Goal: Task Accomplishment & Management: Complete application form

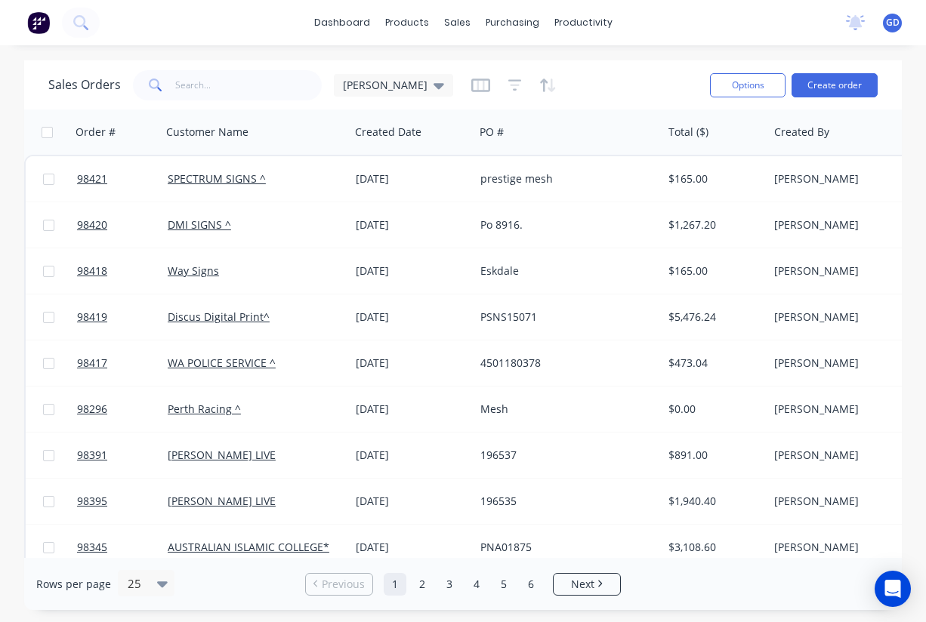
click at [823, 100] on div "Options Create order" at bounding box center [791, 84] width 174 height 37
click at [827, 90] on button "Create order" at bounding box center [835, 85] width 86 height 24
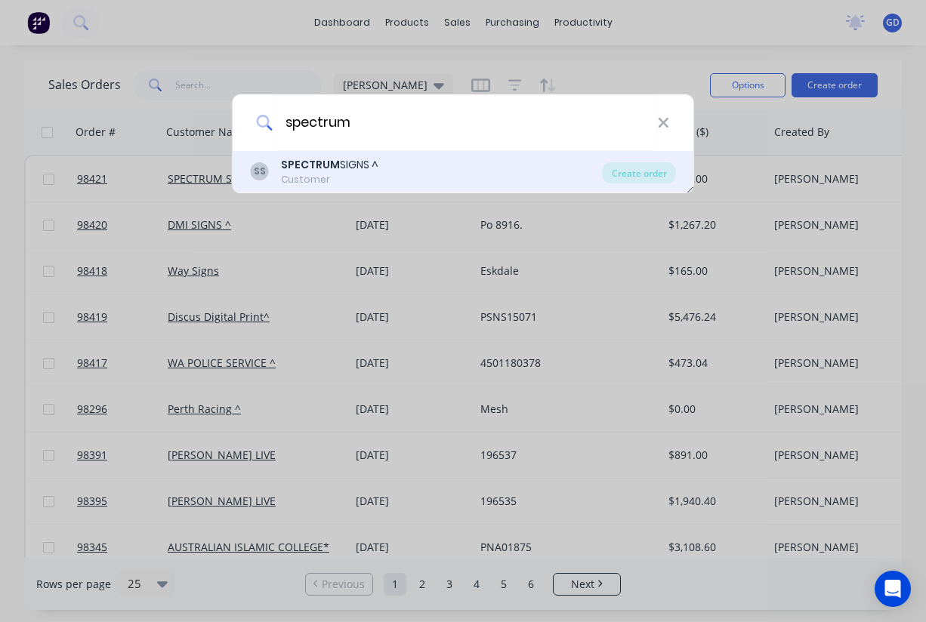
type input "spectrum"
click at [329, 170] on b "SPECTRUM" at bounding box center [310, 164] width 59 height 15
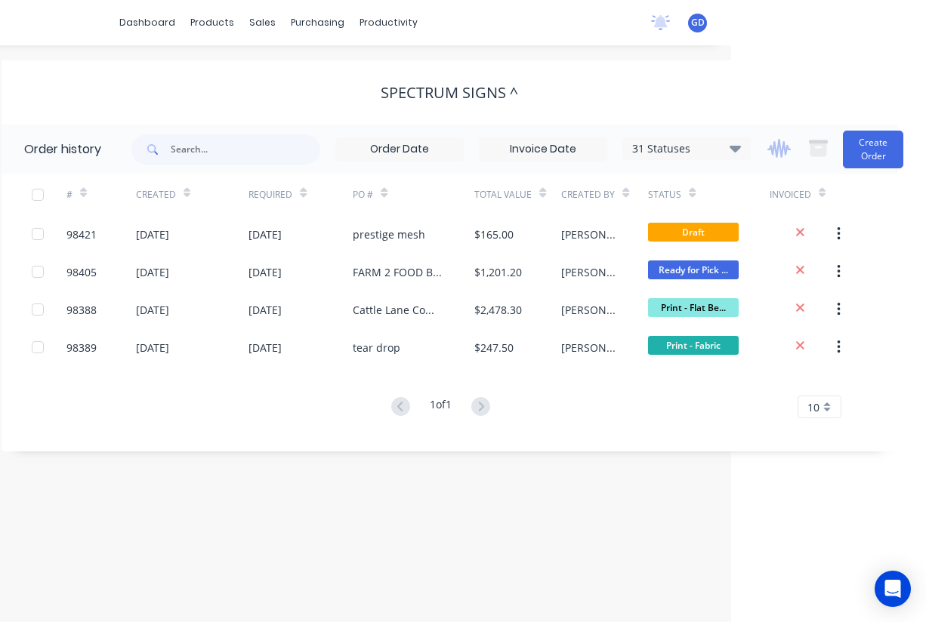
scroll to position [0, 195]
click at [869, 148] on button "Create Order" at bounding box center [873, 150] width 60 height 38
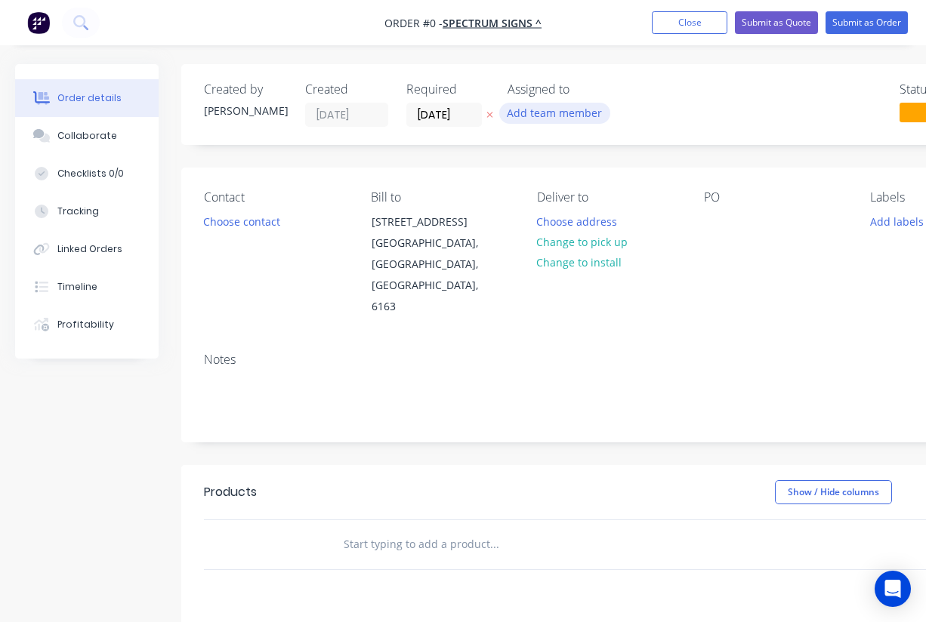
click at [548, 113] on button "Add team member" at bounding box center [554, 113] width 111 height 20
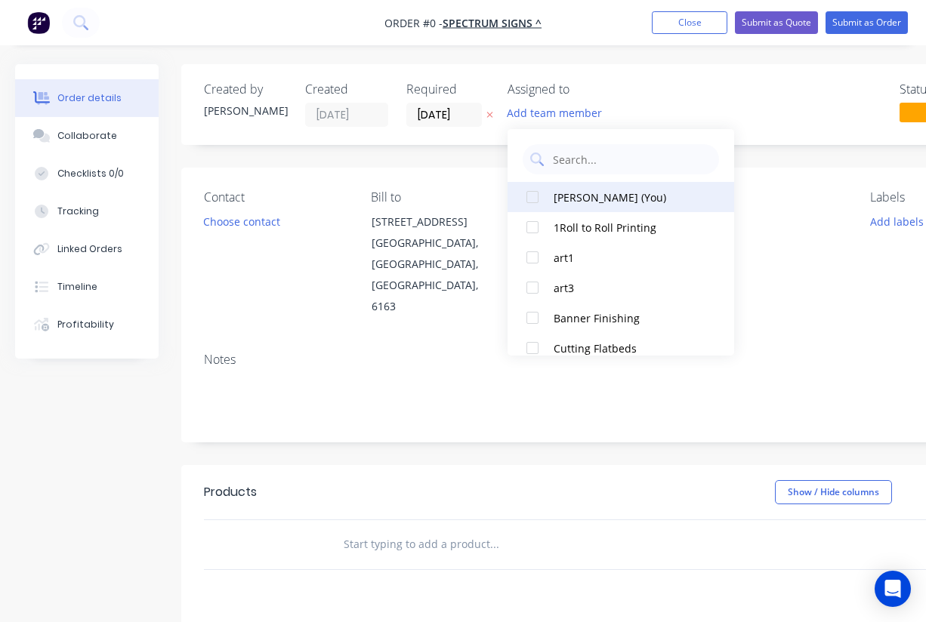
click at [535, 197] on div at bounding box center [532, 197] width 30 height 30
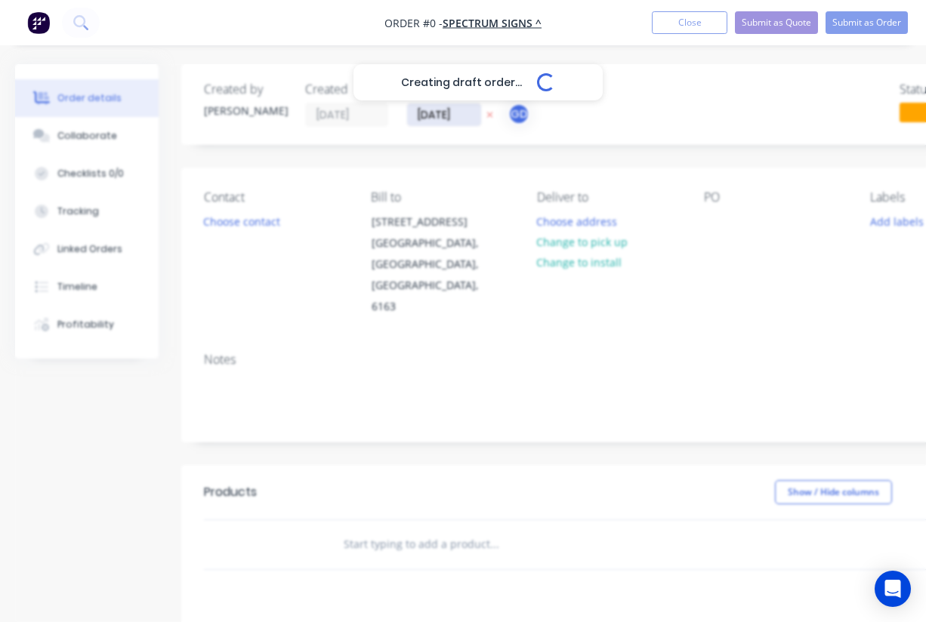
click at [424, 111] on div "Creating draft order... Loading... Order details Collaborate Checklists 0/0 Tra…" at bounding box center [525, 509] width 1051 height 891
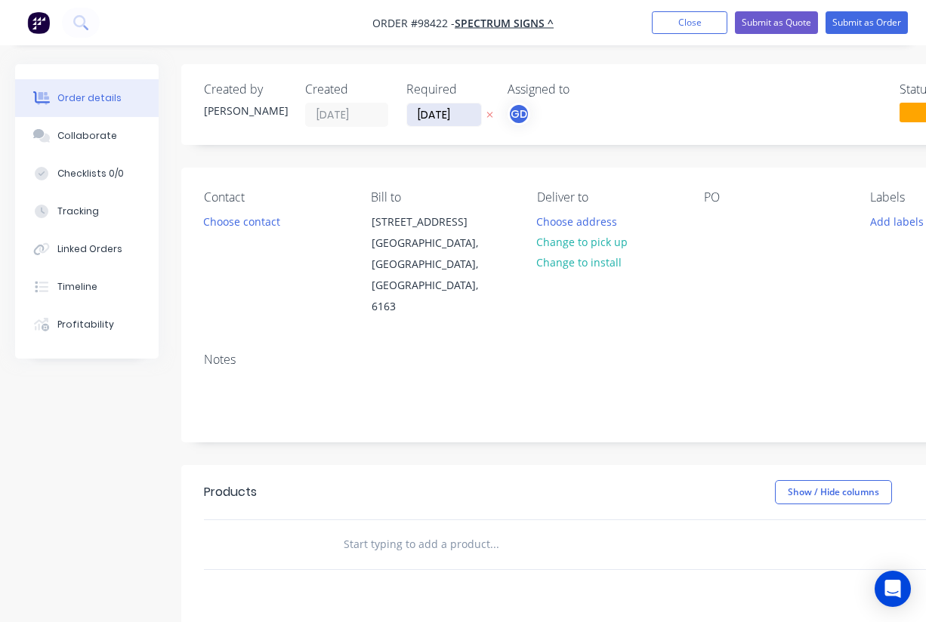
click at [448, 113] on input "02/09/25" at bounding box center [444, 114] width 74 height 23
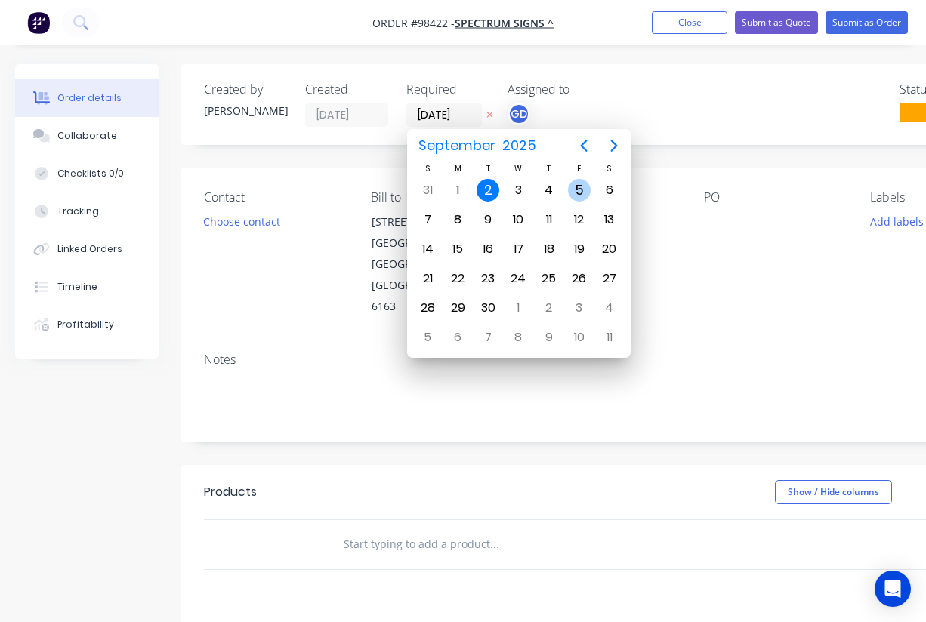
click at [576, 191] on div "5" at bounding box center [579, 190] width 23 height 23
type input "05/09/25"
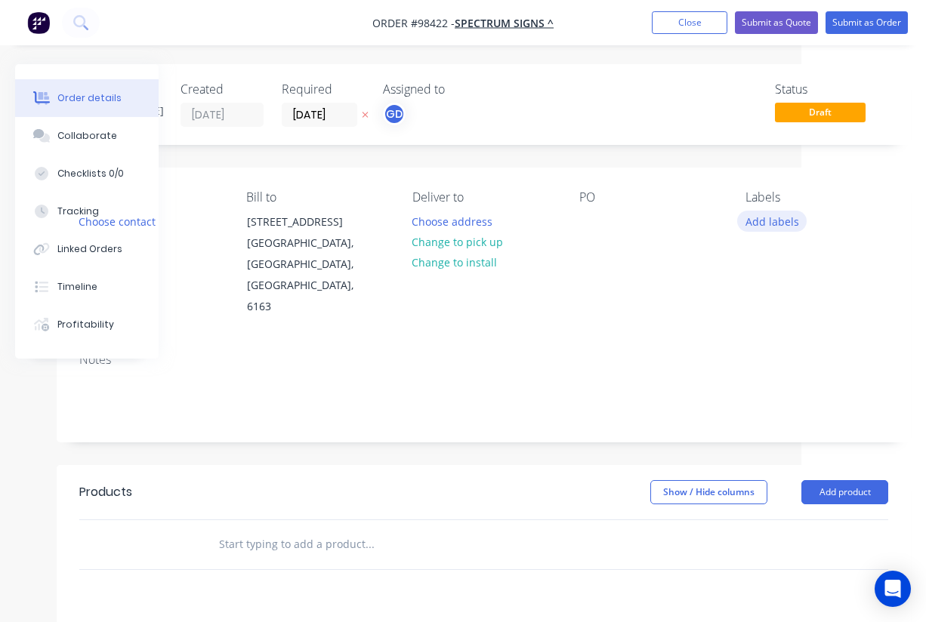
scroll to position [0, 125]
click at [771, 227] on button "Add labels" at bounding box center [771, 221] width 69 height 20
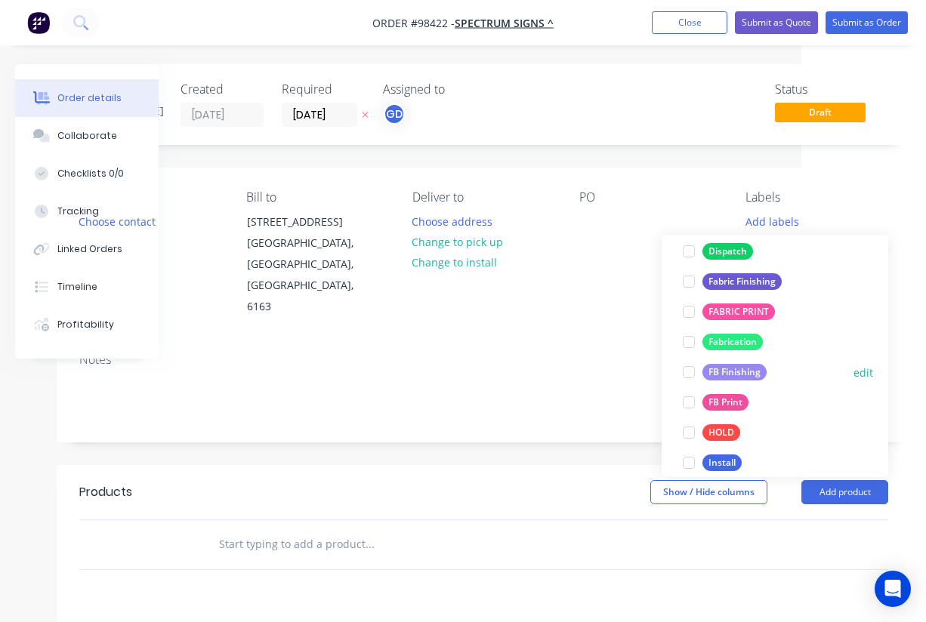
scroll to position [296, 0]
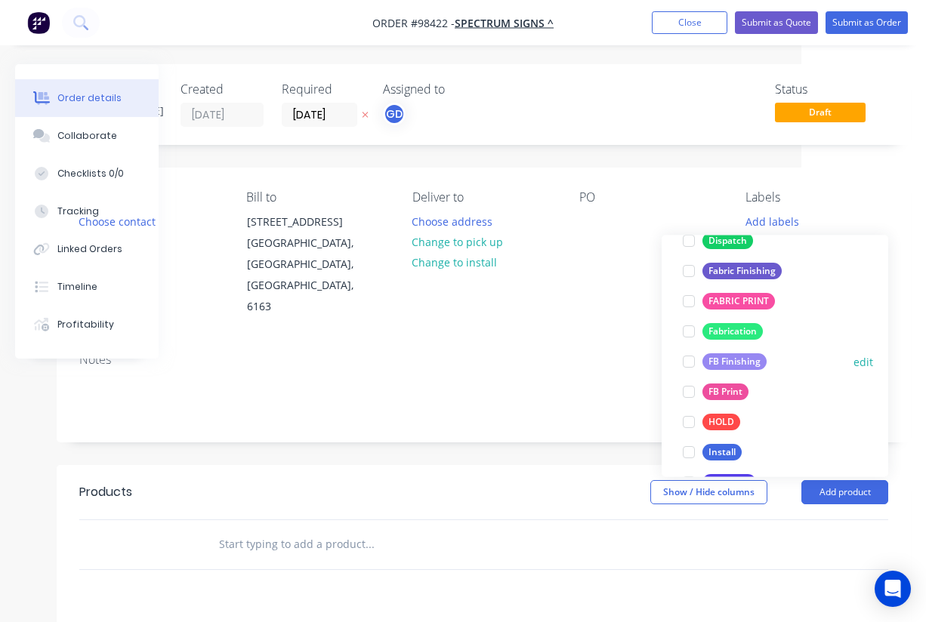
click at [740, 361] on div "FB Finishing" at bounding box center [734, 362] width 64 height 17
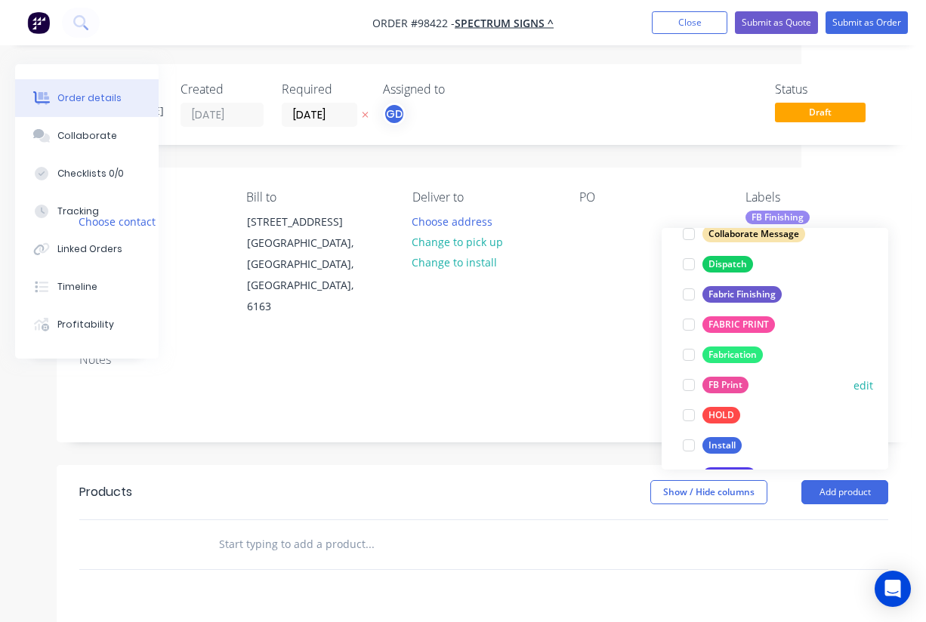
click at [739, 386] on div "FB Print" at bounding box center [725, 385] width 46 height 17
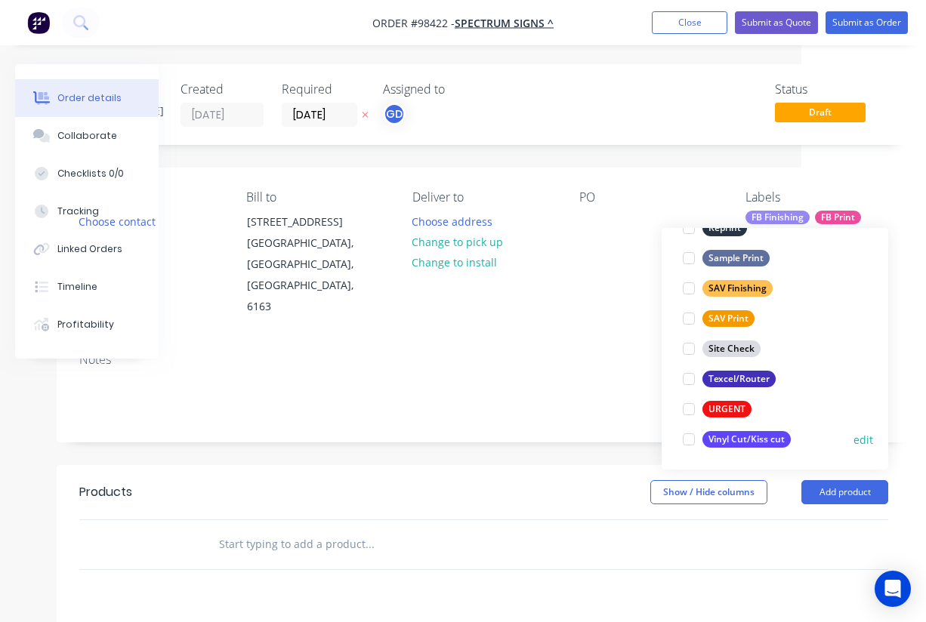
scroll to position [725, 0]
click at [752, 379] on div "Texcel/Router" at bounding box center [738, 379] width 73 height 17
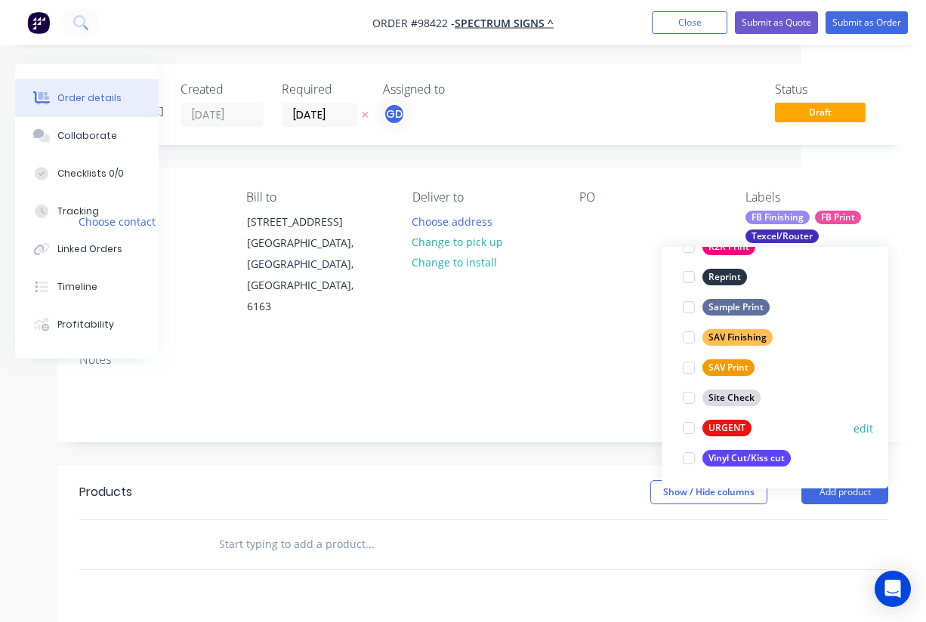
click at [718, 428] on div "URGENT" at bounding box center [726, 428] width 49 height 17
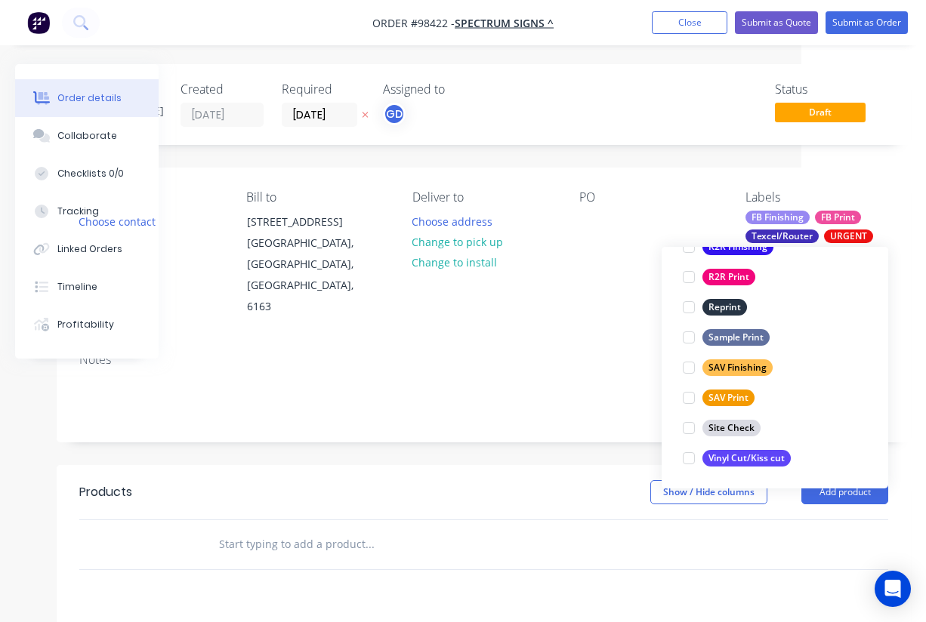
click at [567, 353] on div "Notes" at bounding box center [483, 360] width 809 height 14
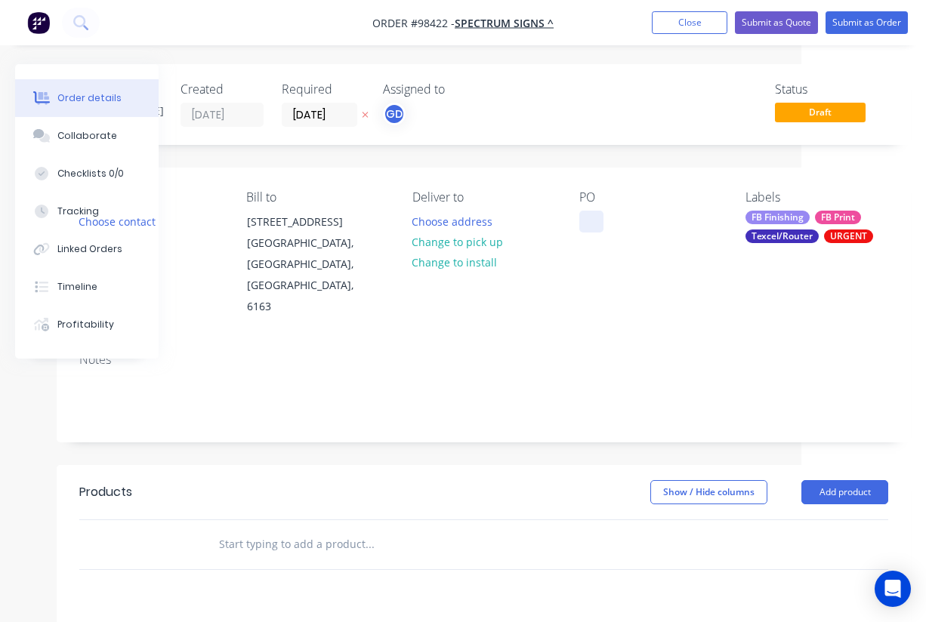
click at [590, 225] on div at bounding box center [591, 222] width 24 height 22
paste div
click at [766, 341] on div "Notes" at bounding box center [484, 391] width 854 height 101
click at [274, 529] on input "text" at bounding box center [369, 544] width 302 height 30
paste input "5mm Corflute Velcro Hook Edges + Center x 9 Various sizes"
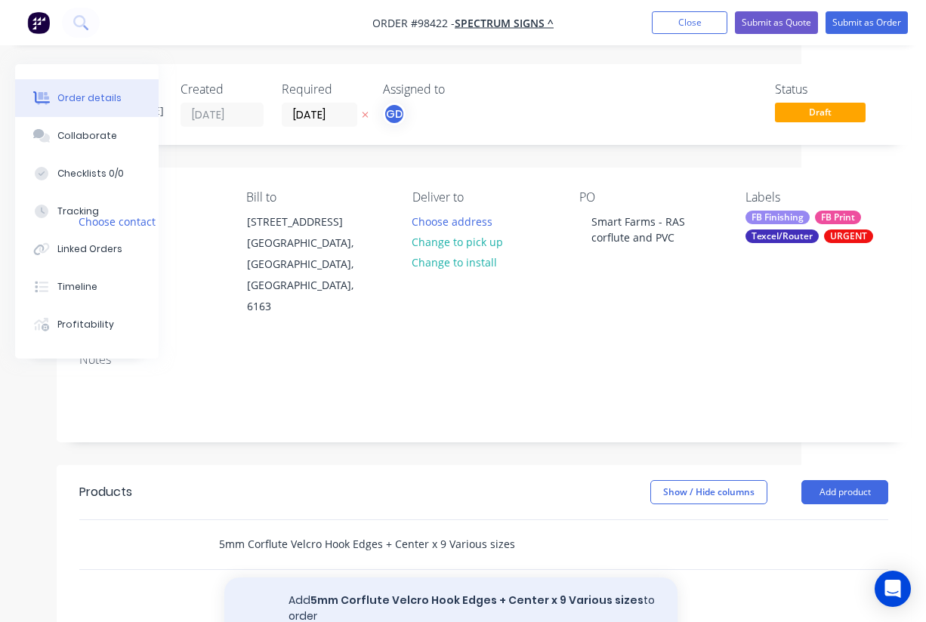
type input "5mm Corflute Velcro Hook Edges + Center x 9 Various sizes"
click at [429, 578] on button "Add 5mm Corflute Velcro Hook Edges + Center x 9 Various sizes to order" at bounding box center [450, 609] width 453 height 62
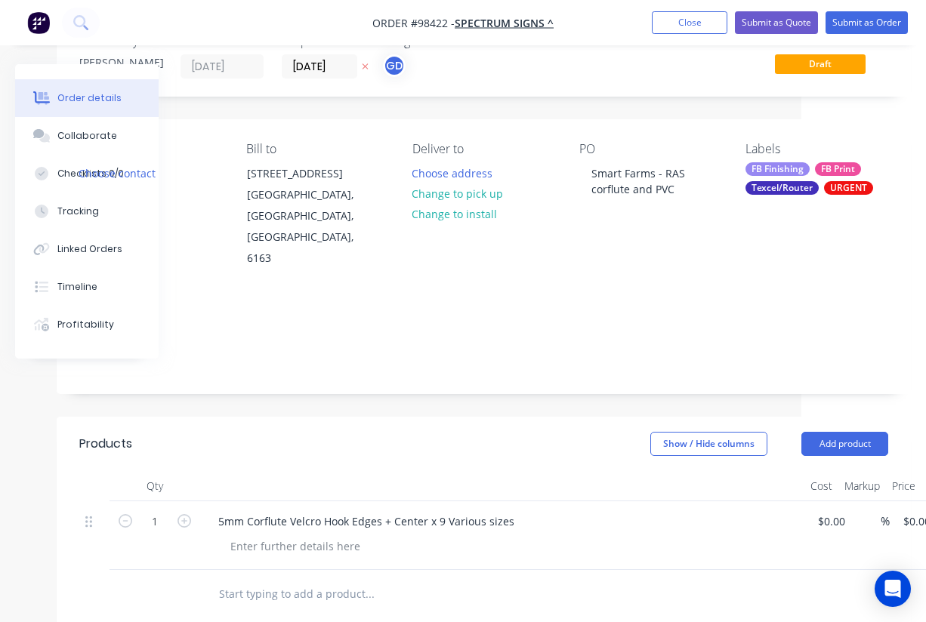
scroll to position [49, 125]
click at [184, 514] on icon "button" at bounding box center [185, 521] width 14 height 14
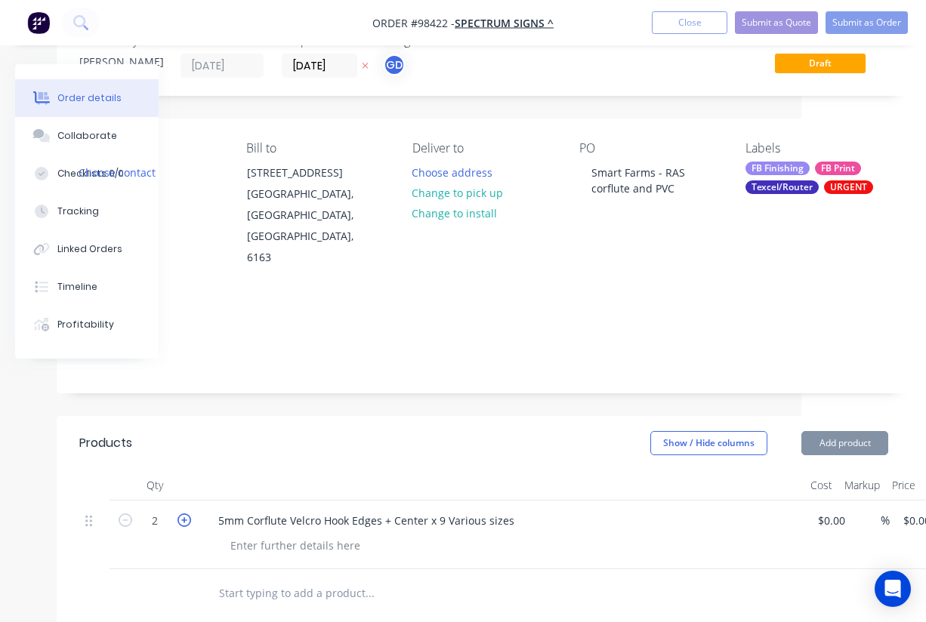
click at [184, 514] on icon "button" at bounding box center [185, 521] width 14 height 14
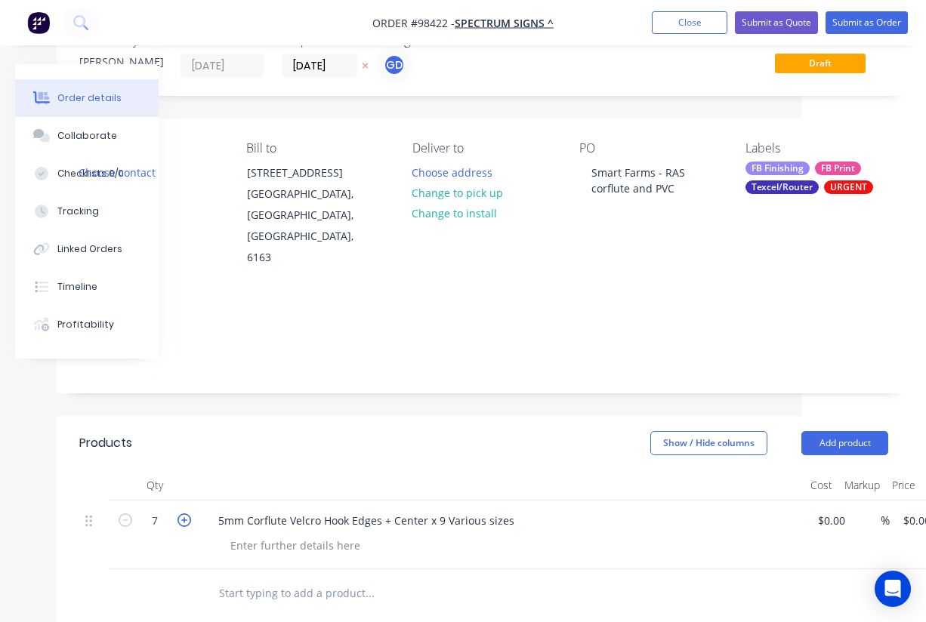
click at [184, 514] on icon "button" at bounding box center [185, 521] width 14 height 14
type input "9"
click at [273, 431] on div "Show / Hide columns Add product" at bounding box center [570, 443] width 637 height 24
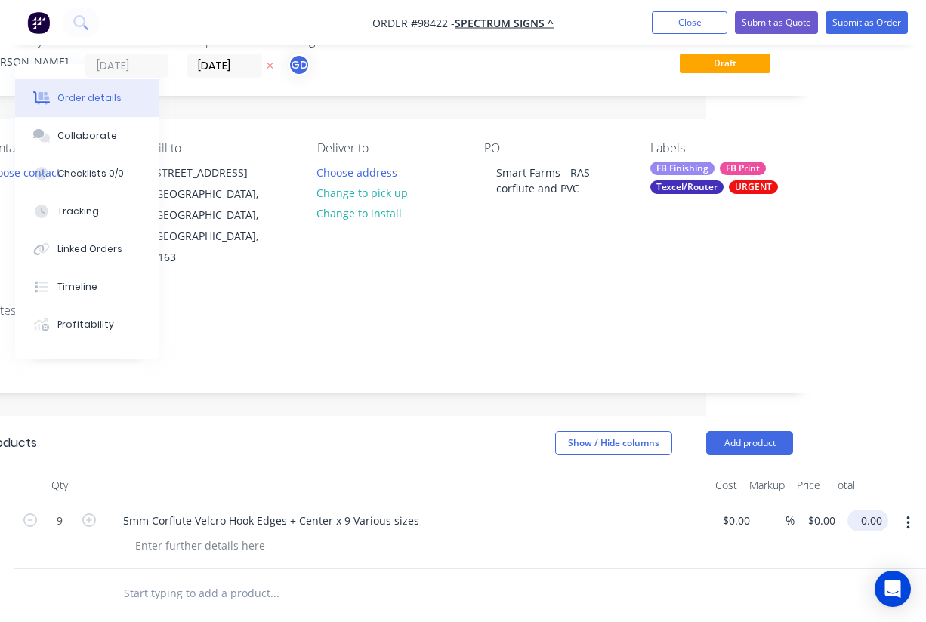
click at [866, 510] on input "0.00" at bounding box center [871, 521] width 35 height 22
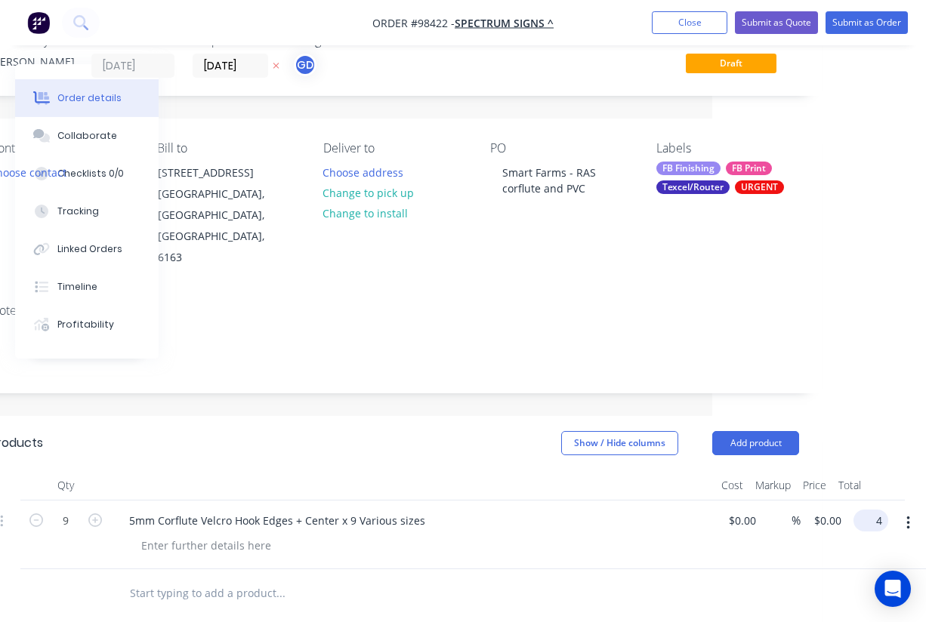
scroll to position [49, 202]
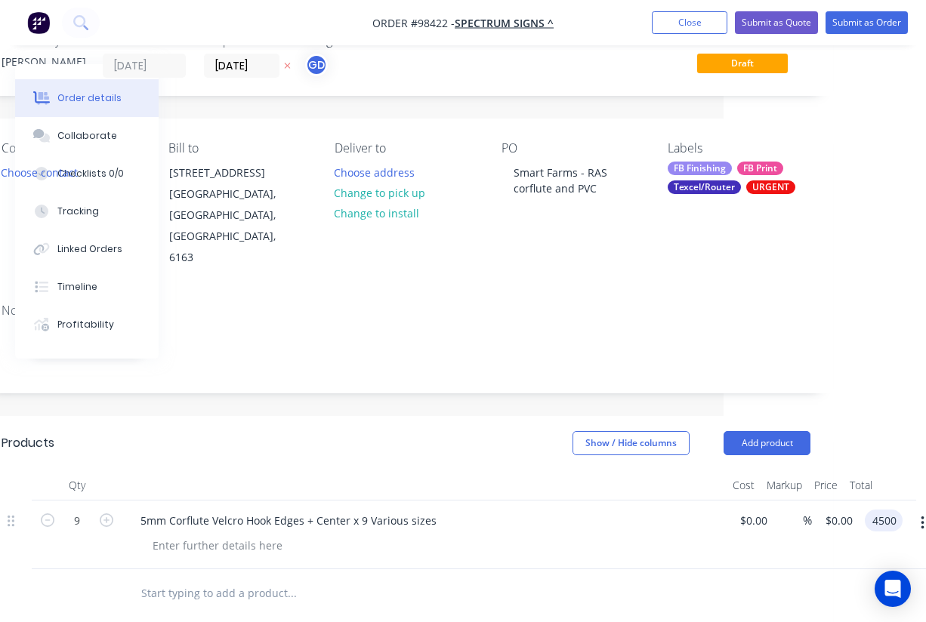
type input "$4,500.00"
type input "$500.00"
click at [423, 418] on header "Products Show / Hide columns Add product" at bounding box center [406, 443] width 854 height 54
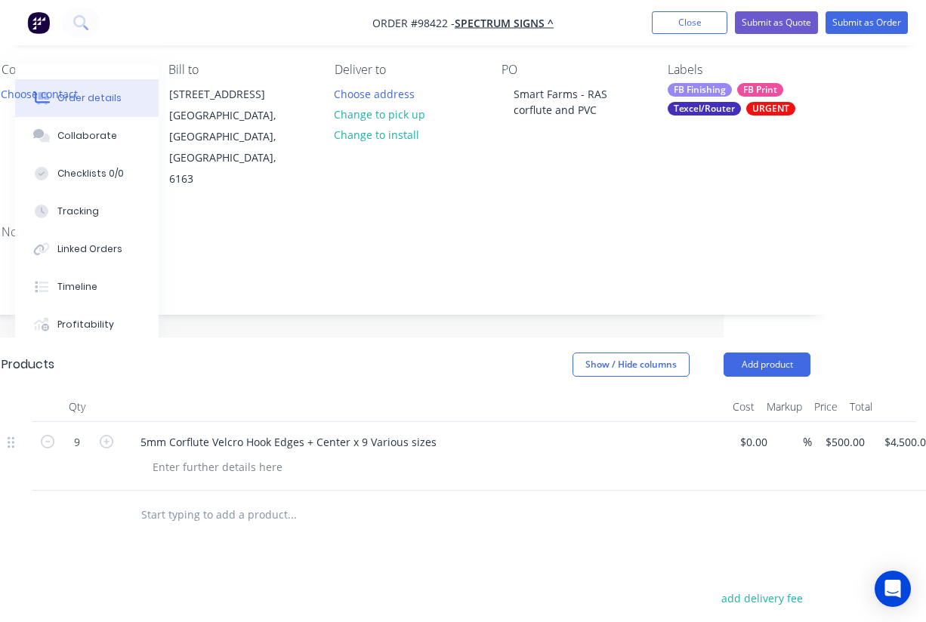
scroll to position [146, 202]
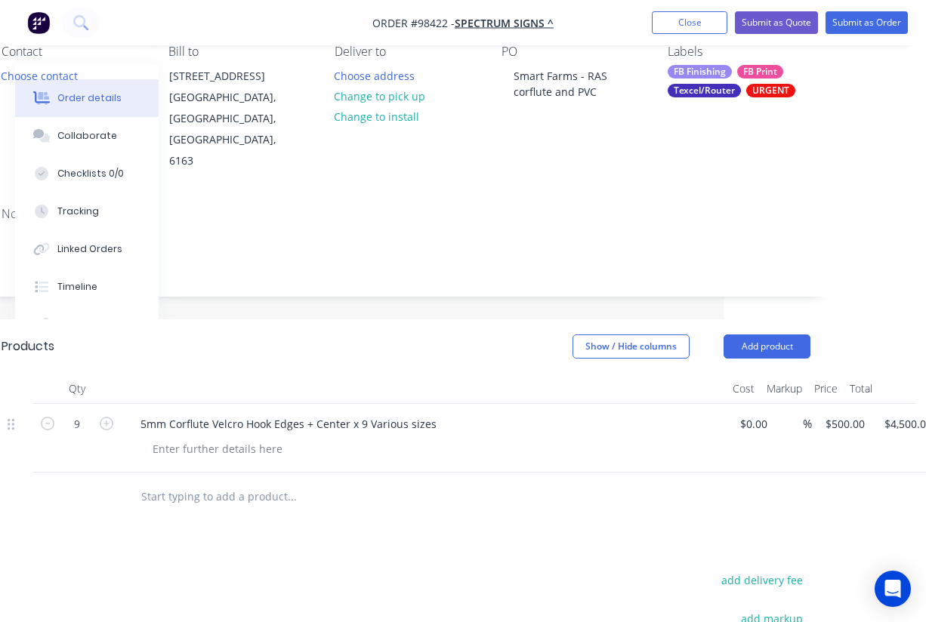
click at [185, 482] on input "text" at bounding box center [291, 497] width 302 height 30
paste input "5mm PVC die cuts x various designs x 42"
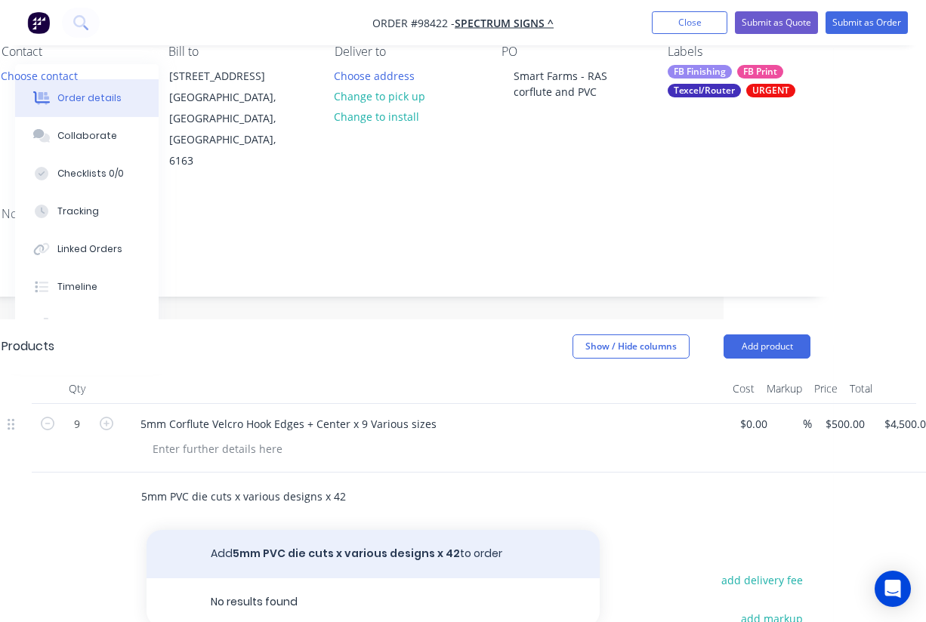
type input "5mm PVC die cuts x various designs x 42"
click at [359, 530] on button "Add 5mm PVC die cuts x various designs x 42 to order" at bounding box center [373, 554] width 453 height 48
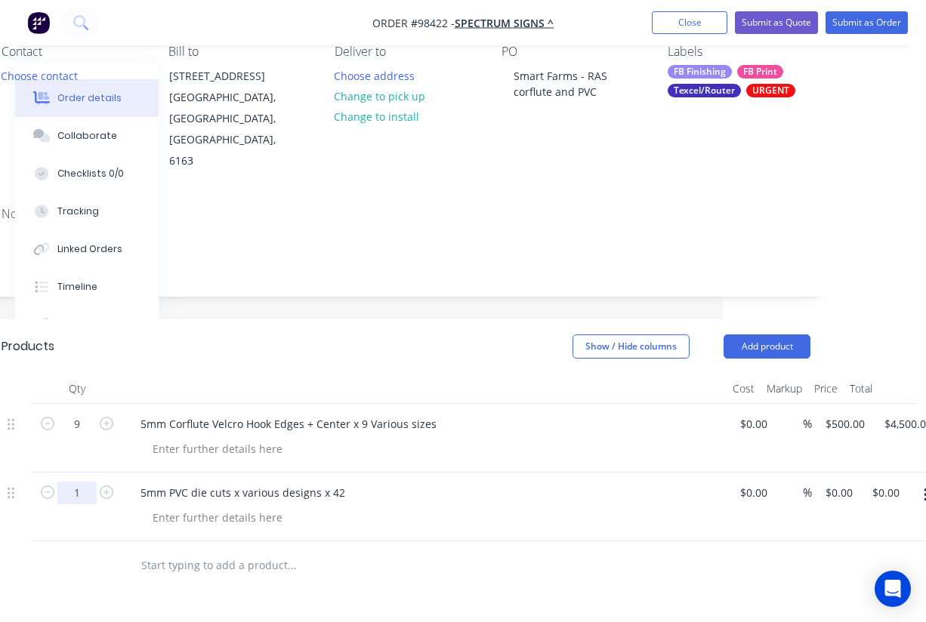
click at [80, 436] on input "1" at bounding box center [76, 424] width 39 height 23
type input "42"
click at [257, 374] on div at bounding box center [424, 389] width 604 height 30
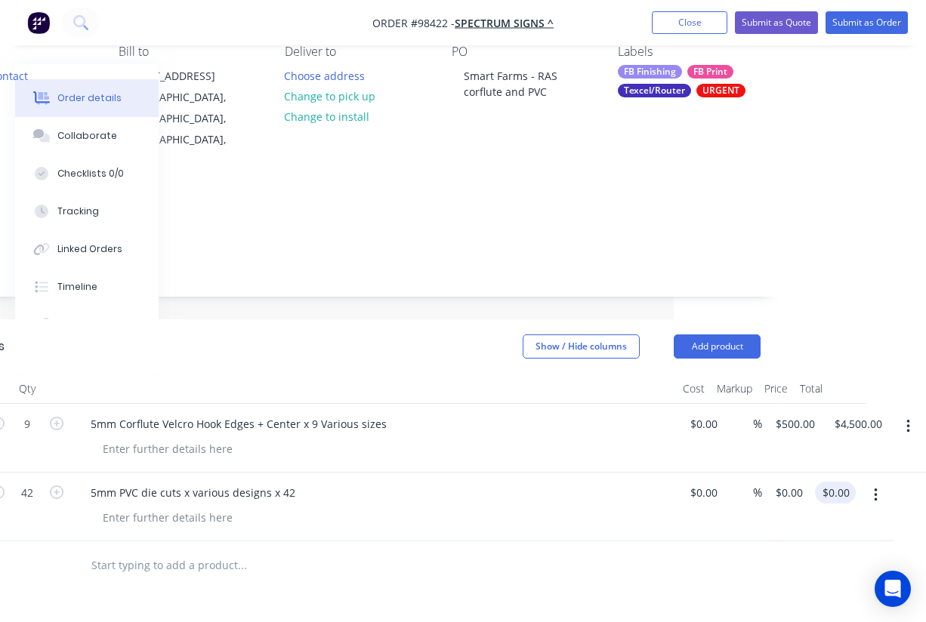
scroll to position [146, 252]
click at [847, 482] on input "0.00" at bounding box center [838, 493] width 35 height 22
type input "2209"
type input "$52.5952"
type input "$2,209.00"
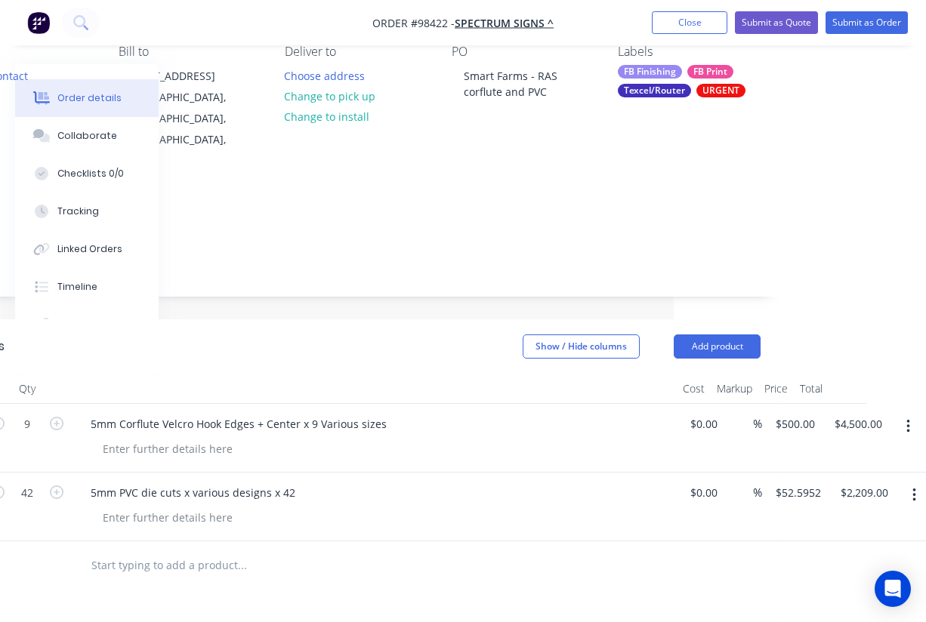
click at [706, 495] on div "$0.00 $0.00" at bounding box center [700, 507] width 47 height 69
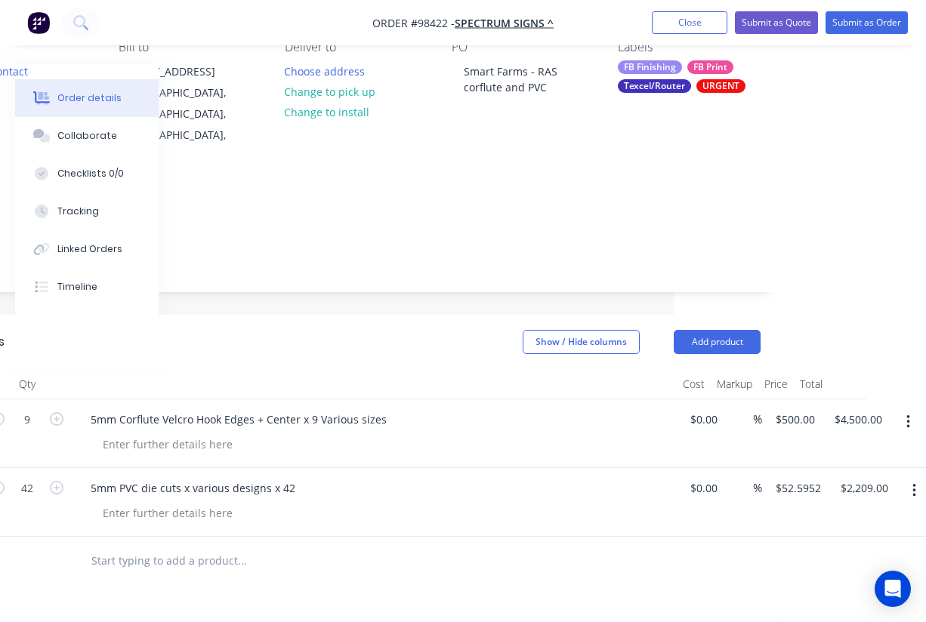
scroll to position [0, 252]
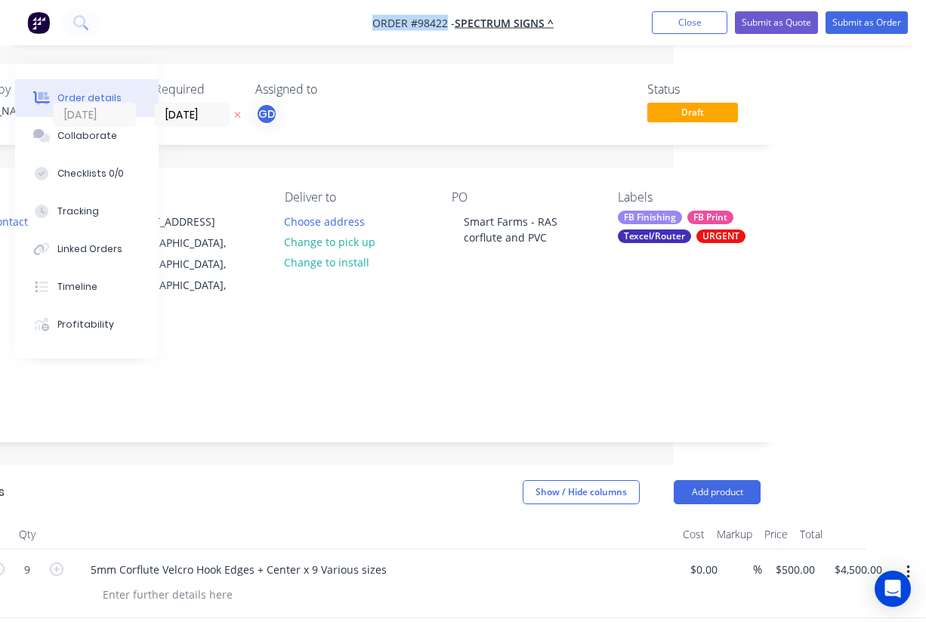
drag, startPoint x: 363, startPoint y: 12, endPoint x: 448, endPoint y: 23, distance: 85.3
click at [448, 23] on nav "Order #98422 - SPECTRUM SIGNS ^ Add product Close Submit as Quote Submit as Ord…" at bounding box center [463, 22] width 926 height 45
copy span "Order #98422"
click at [678, 25] on button "Close" at bounding box center [690, 22] width 76 height 23
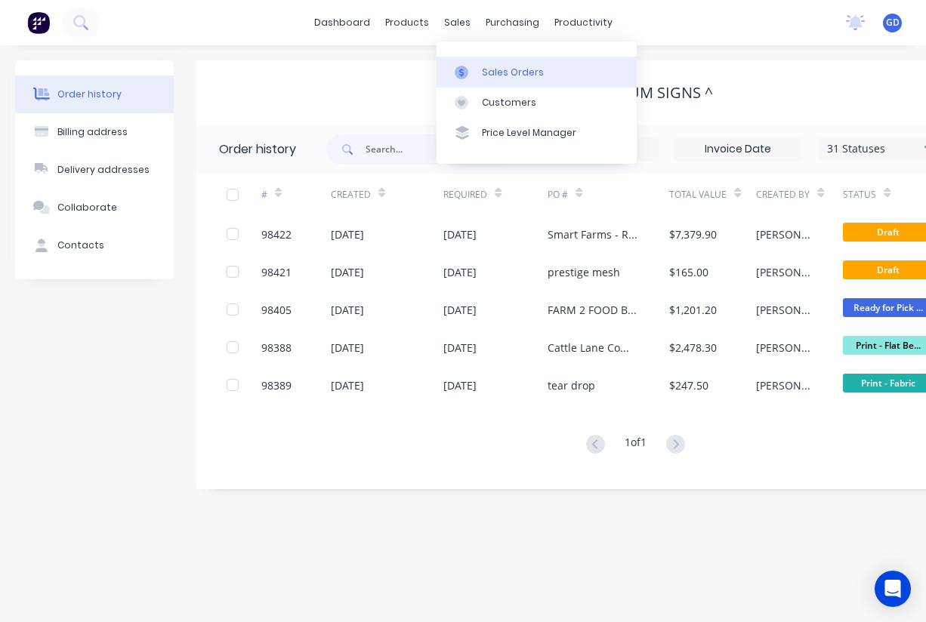
click at [505, 69] on div "Sales Orders" at bounding box center [513, 73] width 62 height 14
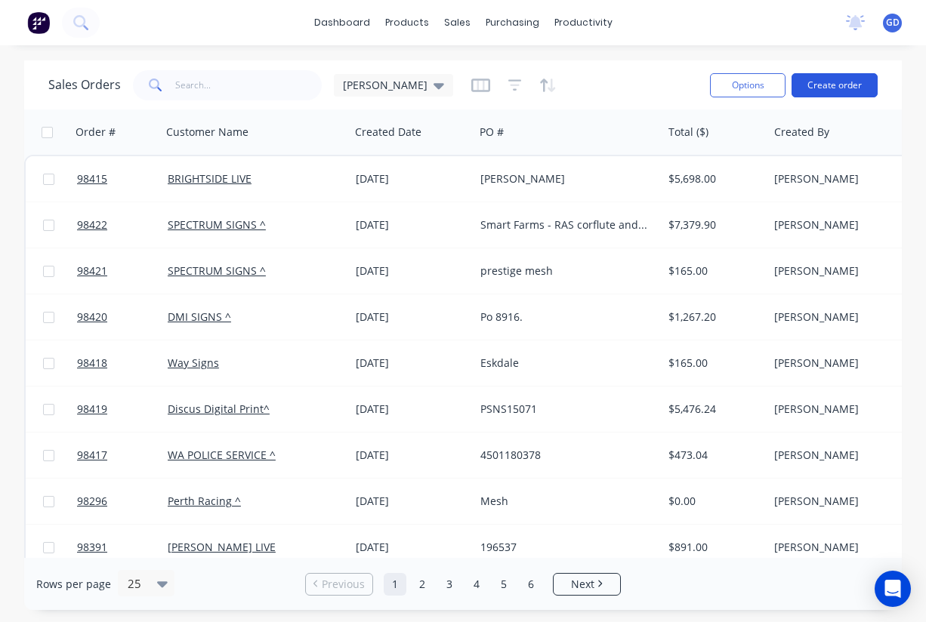
click at [838, 85] on button "Create order" at bounding box center [835, 85] width 86 height 24
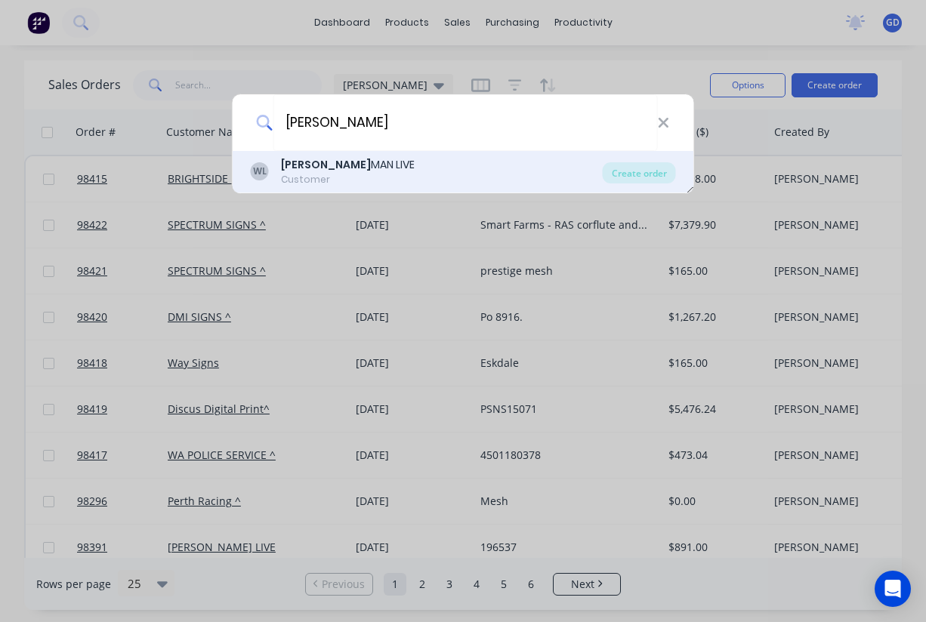
type input "wasser"
click at [343, 166] on div "WASSER MAN LIVE" at bounding box center [348, 165] width 134 height 16
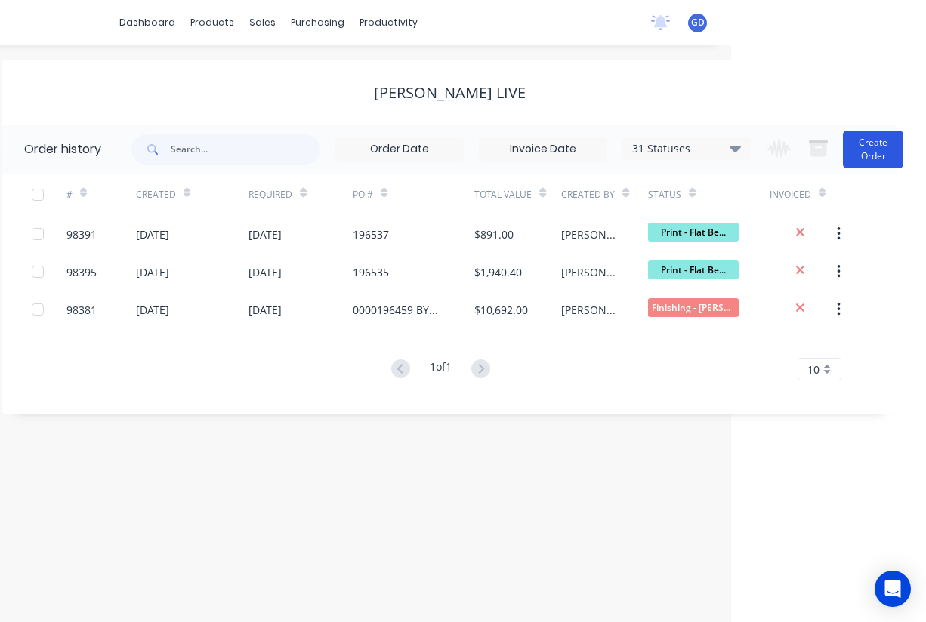
scroll to position [0, 195]
click at [862, 149] on button "Create Order" at bounding box center [873, 150] width 60 height 38
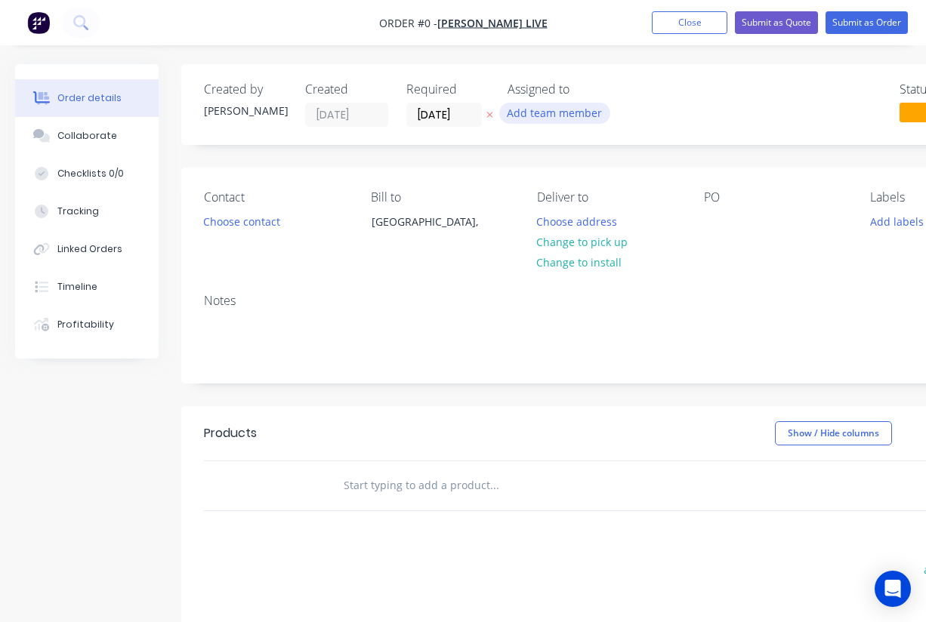
click at [534, 117] on button "Add team member" at bounding box center [554, 113] width 111 height 20
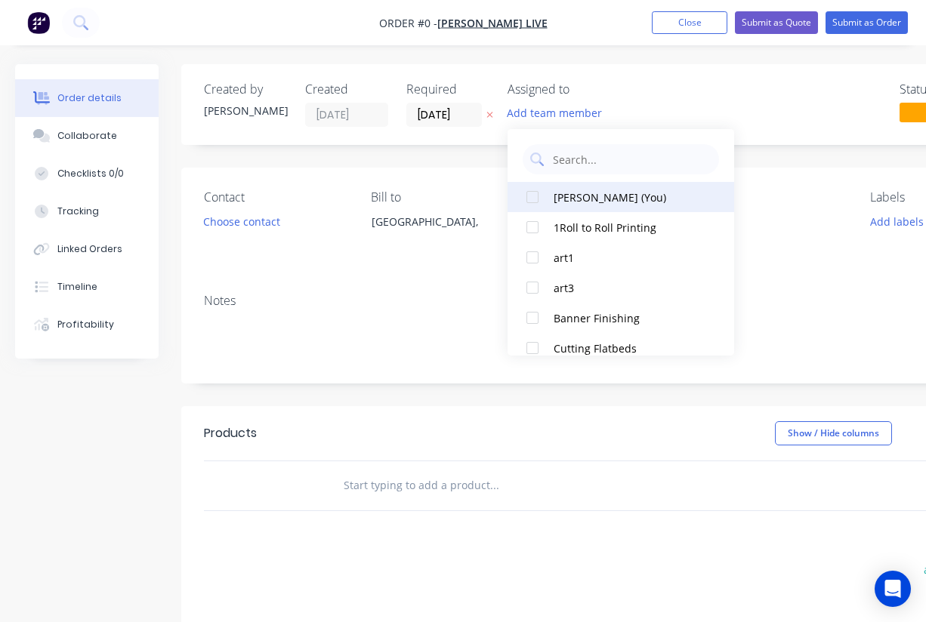
click at [536, 199] on div at bounding box center [532, 197] width 30 height 30
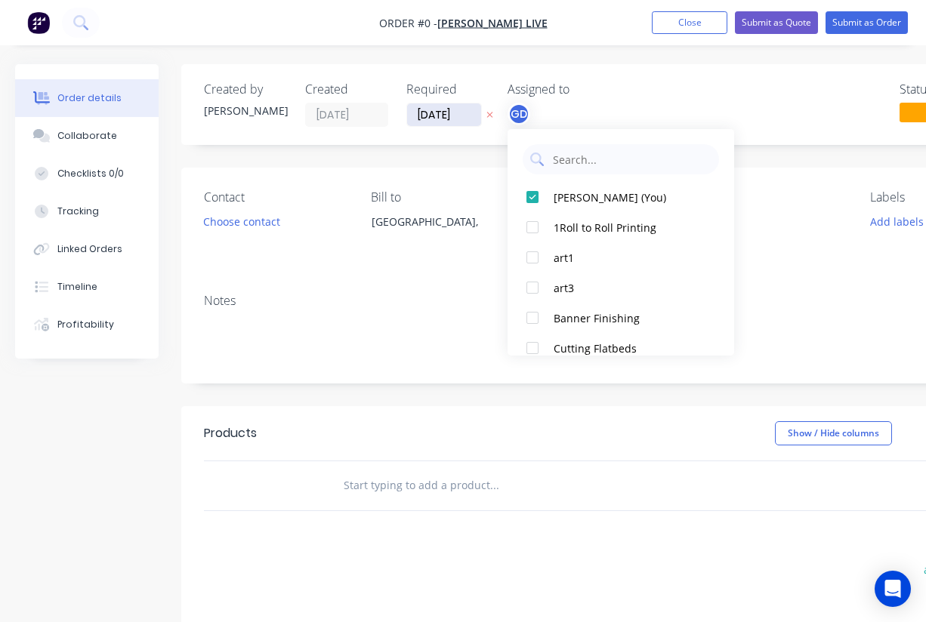
click at [426, 108] on div "Order details Collaborate Checklists 0/0 Tracking Linked Orders Timeline Profit…" at bounding box center [525, 480] width 1051 height 832
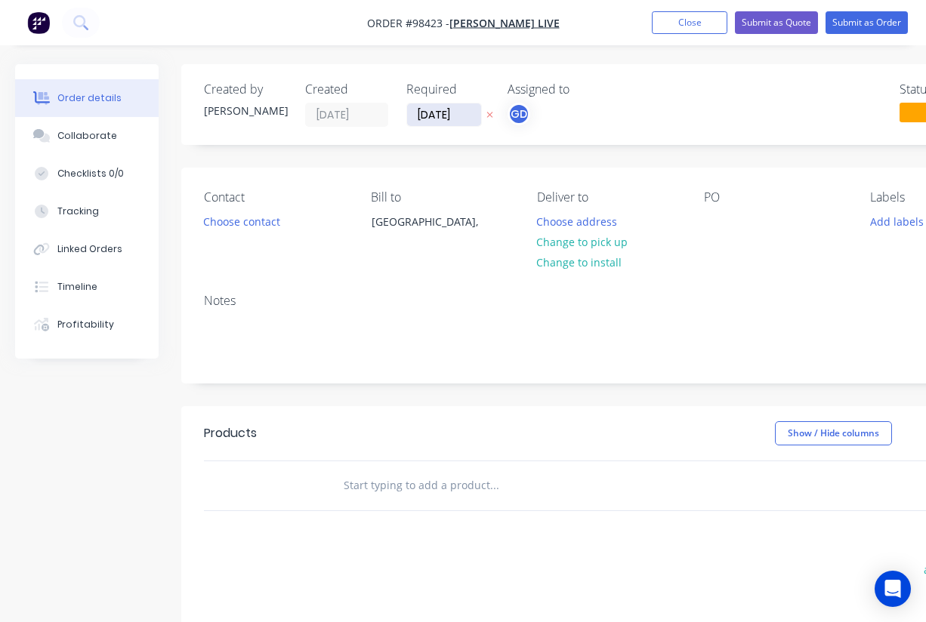
click at [443, 107] on input "02/09/25" at bounding box center [444, 114] width 74 height 23
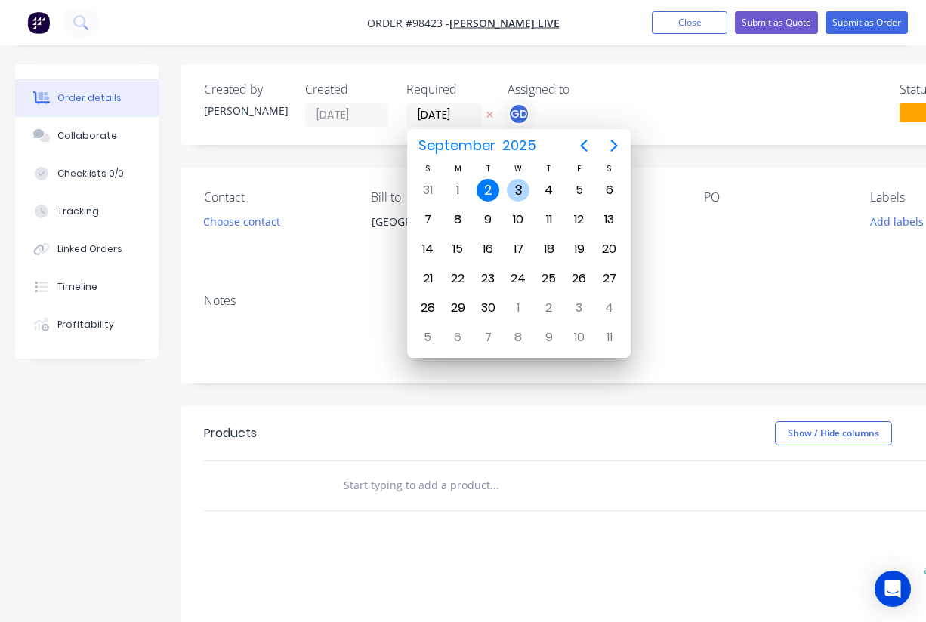
click at [516, 184] on div "3" at bounding box center [518, 190] width 23 height 23
type input "03/09/25"
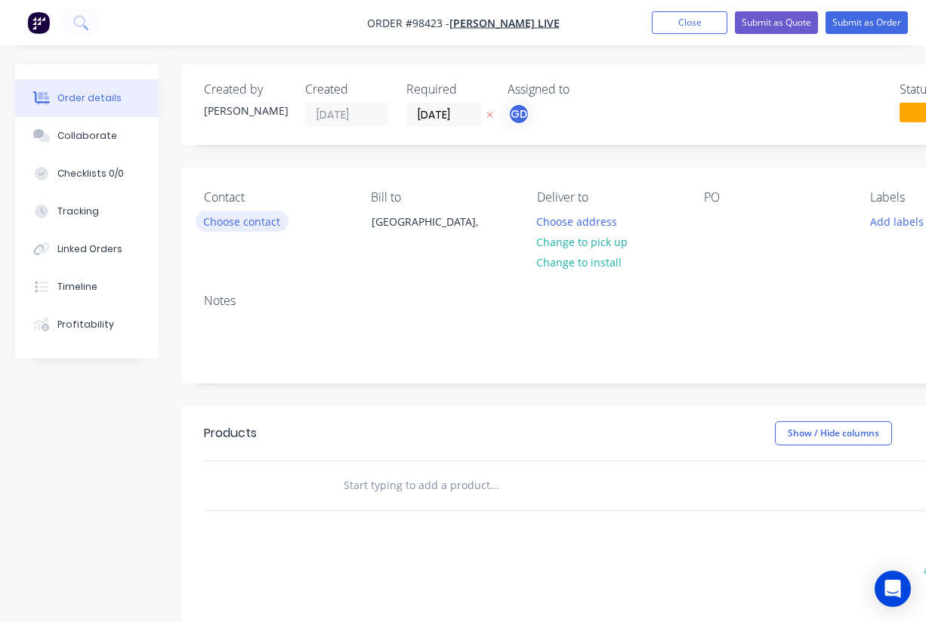
click at [256, 224] on button "Choose contact" at bounding box center [242, 221] width 93 height 20
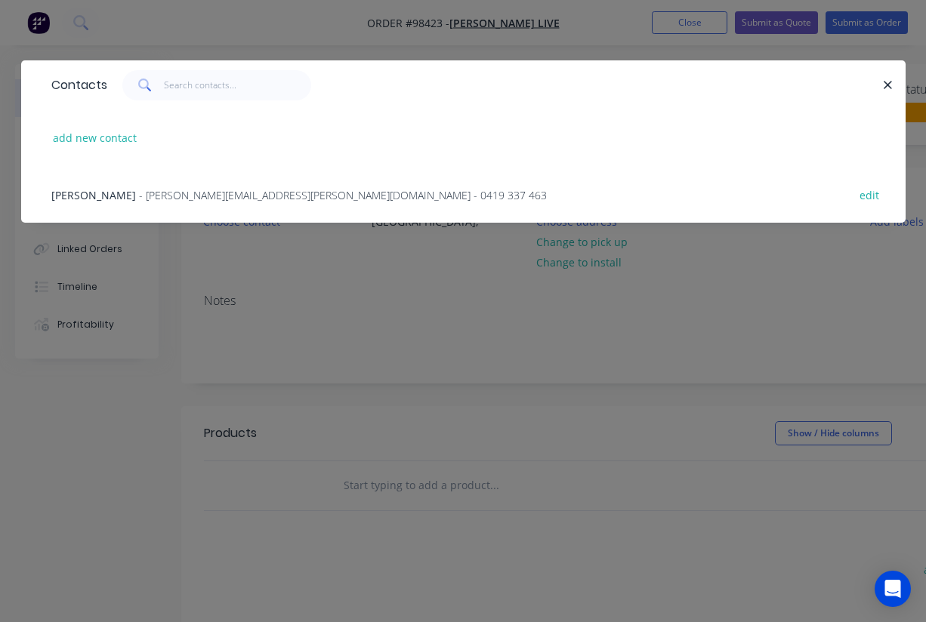
click at [100, 192] on span "William Gallagher" at bounding box center [93, 195] width 85 height 14
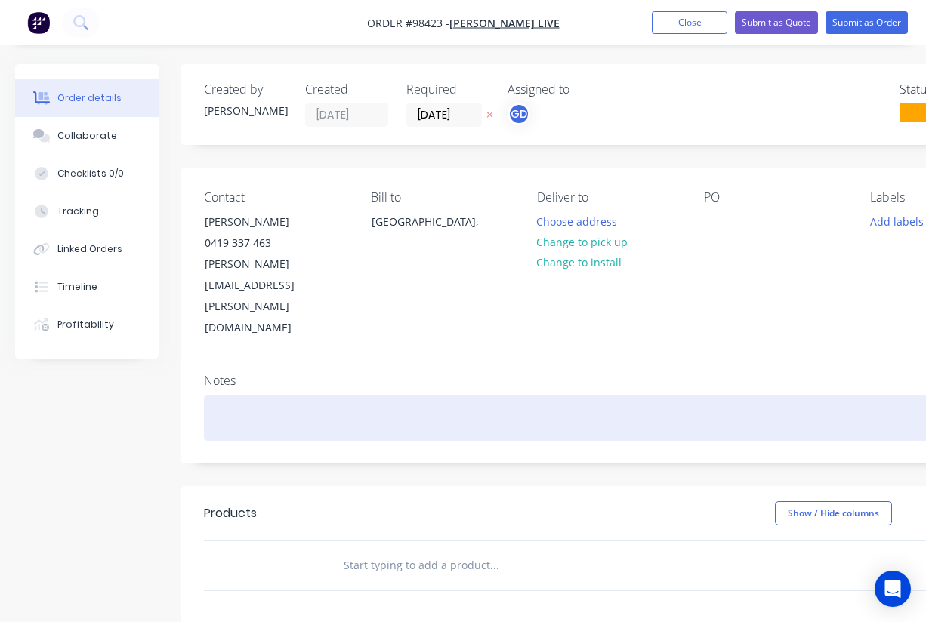
click at [218, 395] on div at bounding box center [608, 418] width 809 height 46
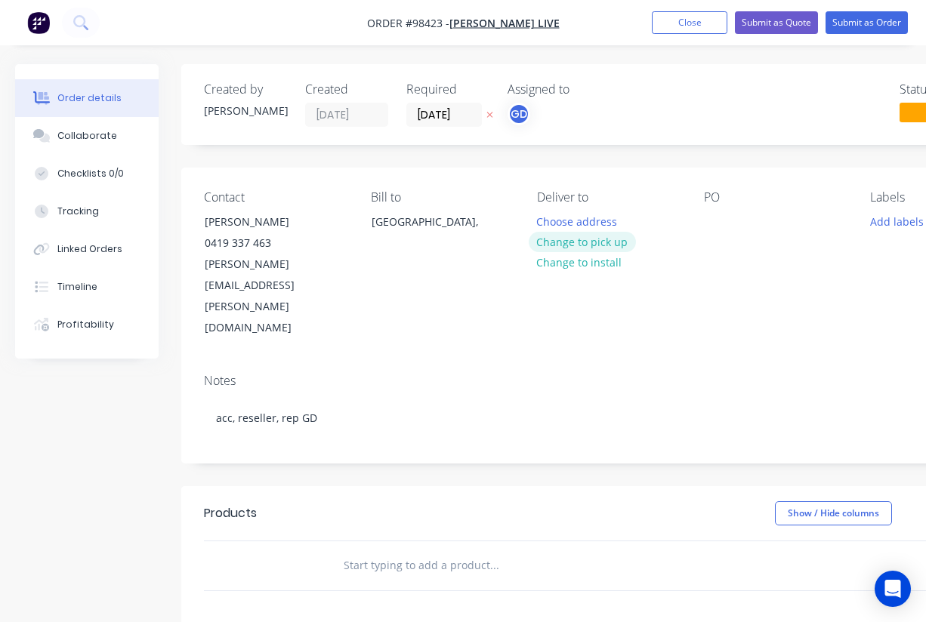
click at [592, 241] on button "Change to pick up" at bounding box center [582, 242] width 107 height 20
click at [885, 221] on button "Add labels" at bounding box center [896, 221] width 69 height 20
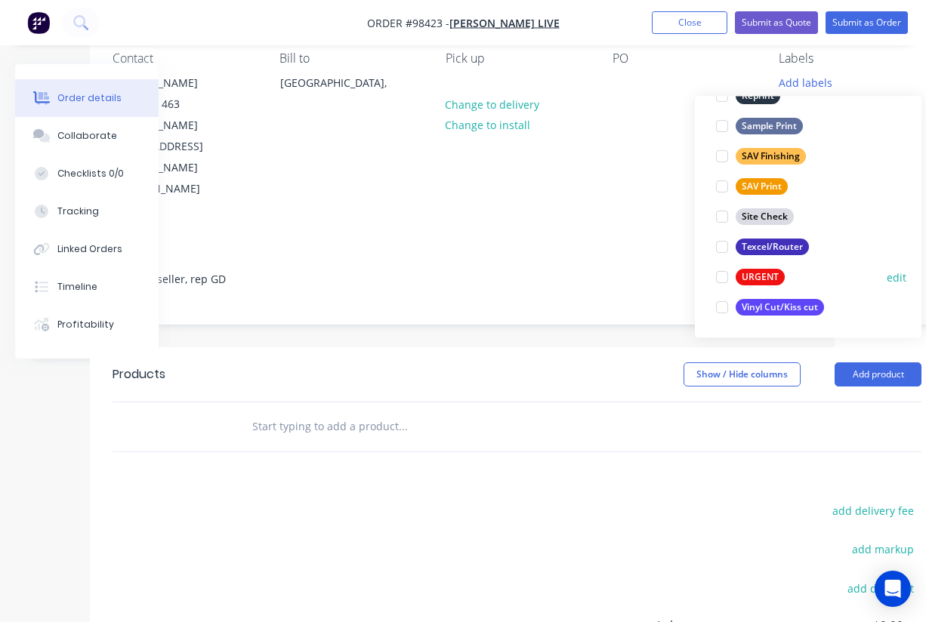
scroll to position [725, 0]
click at [766, 275] on div "URGENT" at bounding box center [760, 278] width 49 height 17
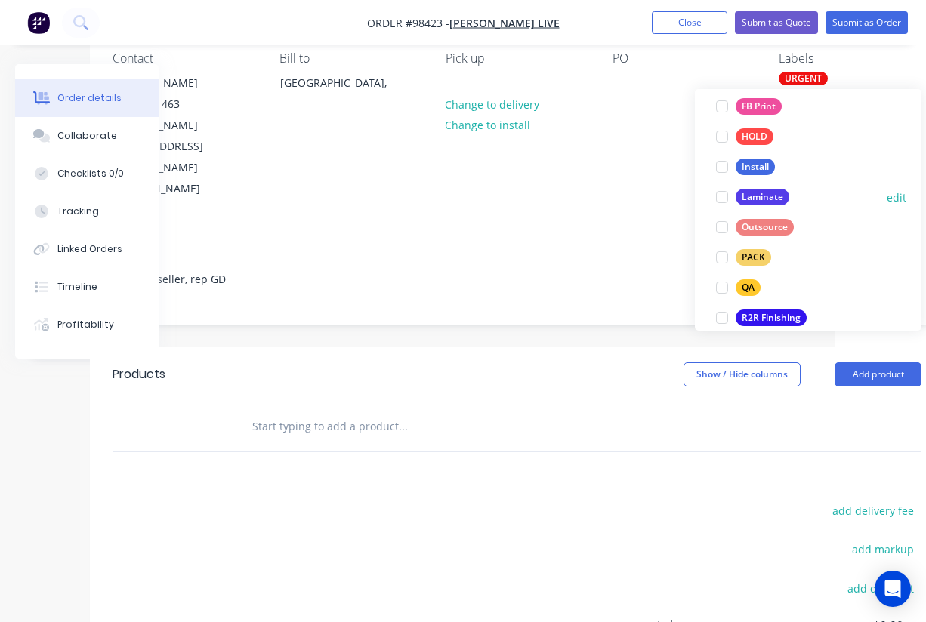
scroll to position [515, 0]
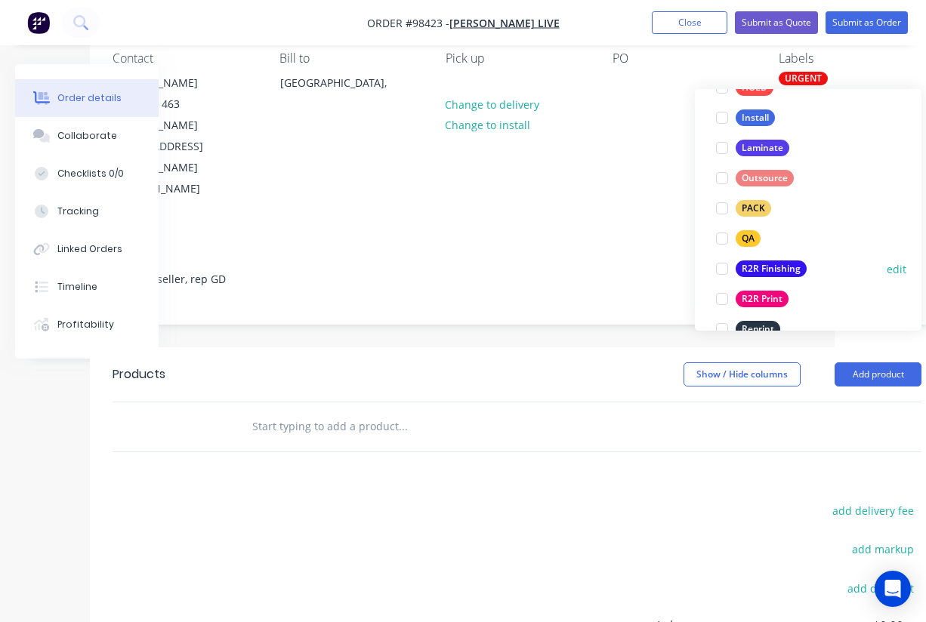
click at [773, 265] on div "R2R Finishing" at bounding box center [771, 269] width 71 height 17
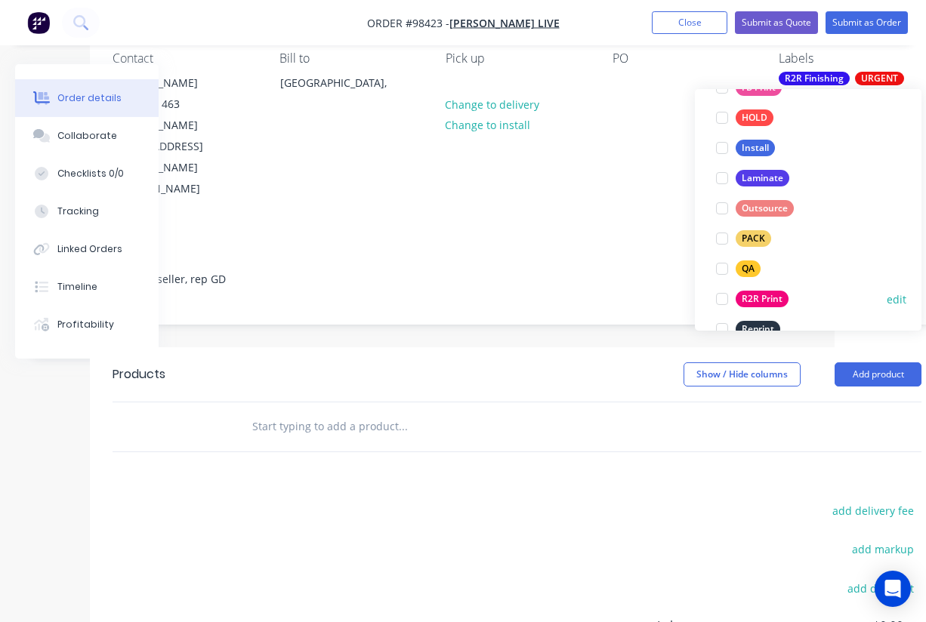
click at [768, 292] on div "R2R Print" at bounding box center [762, 299] width 53 height 17
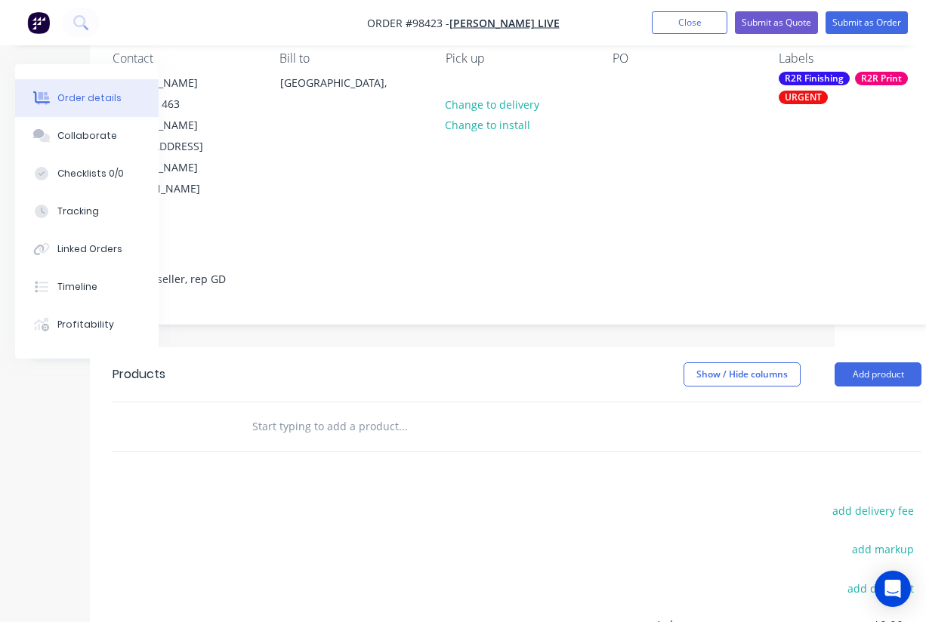
click at [528, 436] on div "Products Show / Hide columns Add product add delivery fee add markup add discou…" at bounding box center [517, 581] width 854 height 468
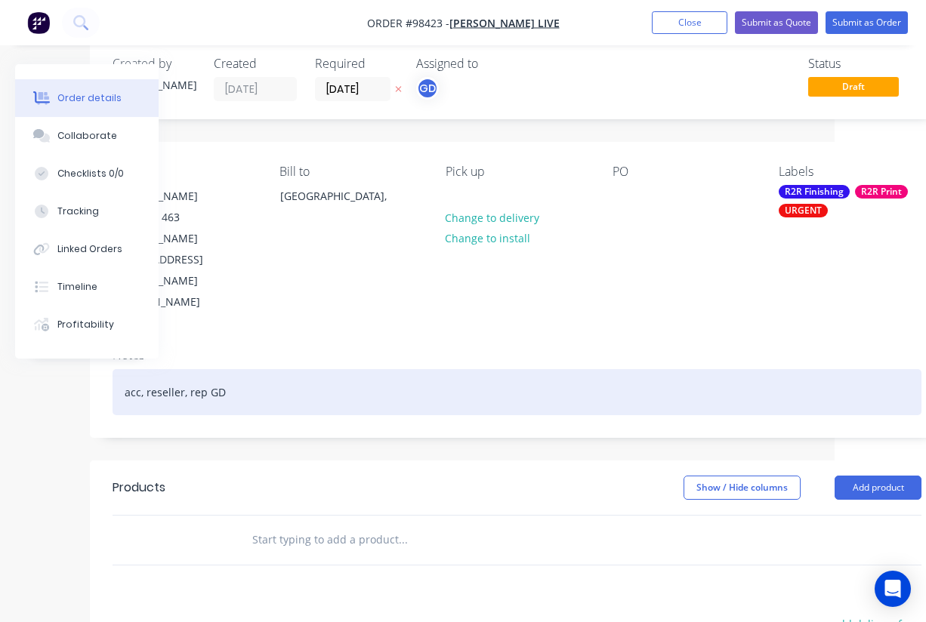
scroll to position [26, 91]
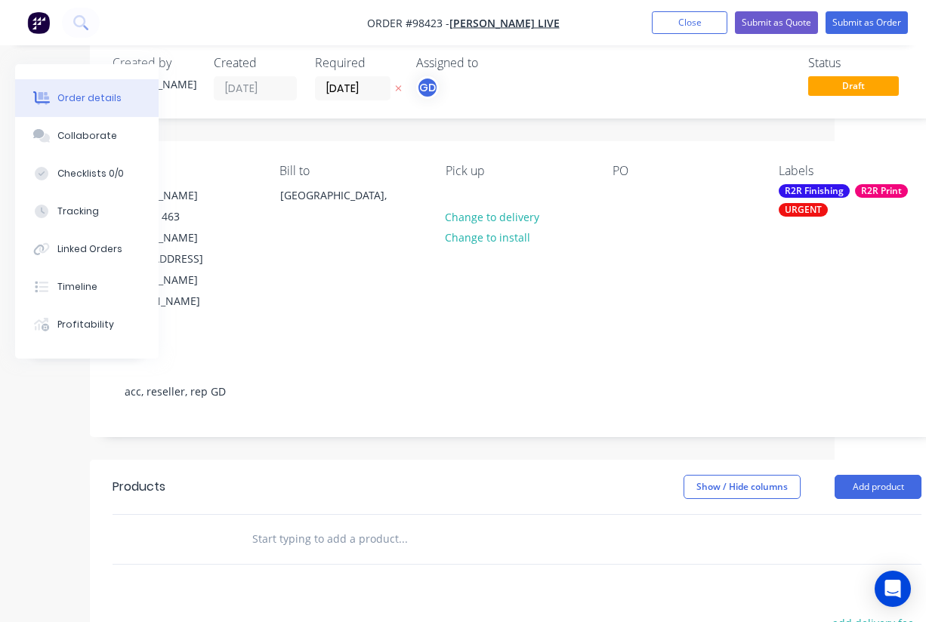
click at [625, 183] on div "PO" at bounding box center [684, 238] width 143 height 149
click at [620, 191] on div at bounding box center [625, 195] width 24 height 22
paste div
click at [533, 347] on div "Notes" at bounding box center [517, 354] width 809 height 14
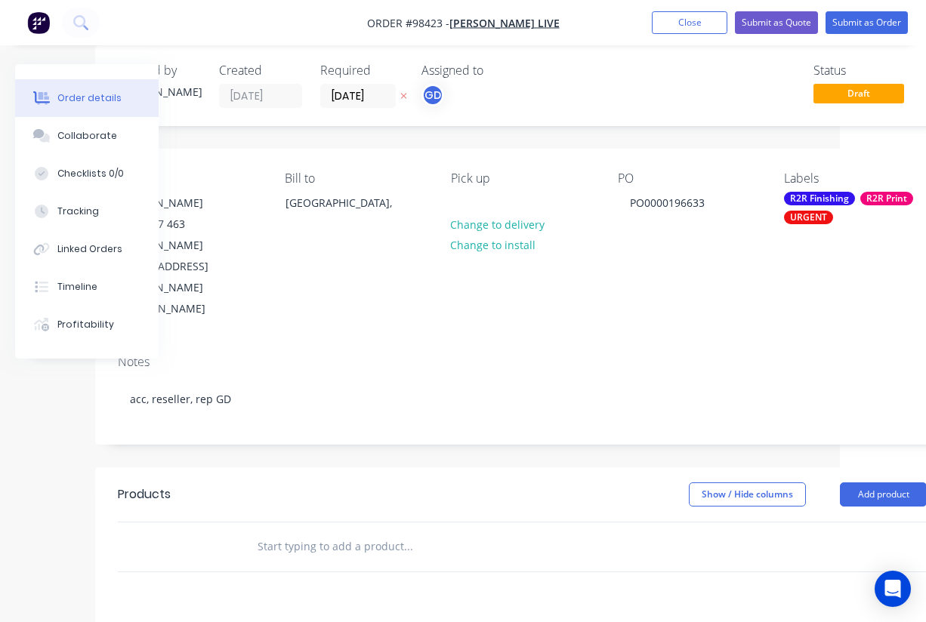
scroll to position [17, 91]
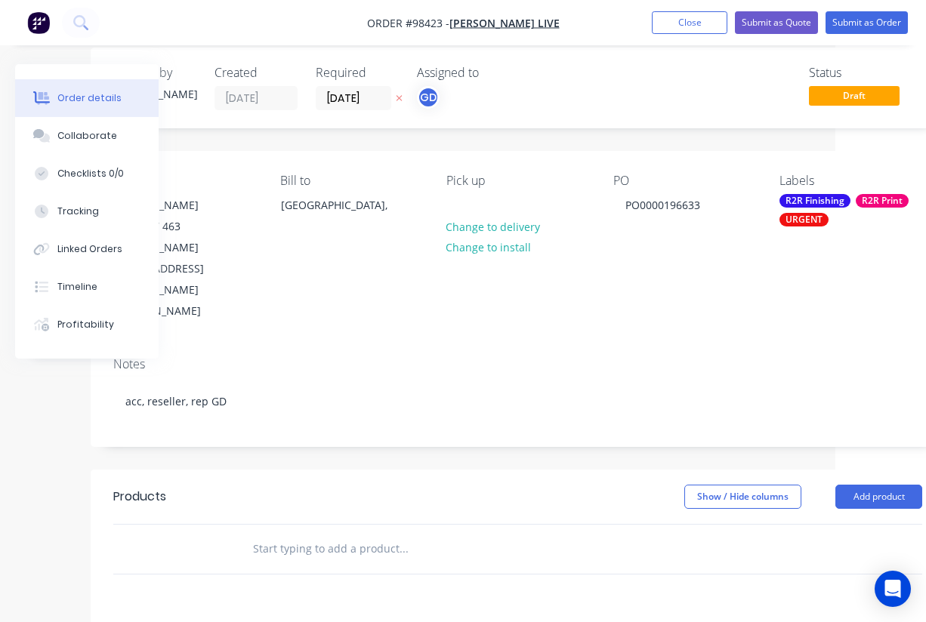
click at [307, 534] on input "text" at bounding box center [403, 549] width 302 height 30
paste input "2 x banners (1 of each design) printed on banner vinyl PVC Swing 8. 5000mm x 30…"
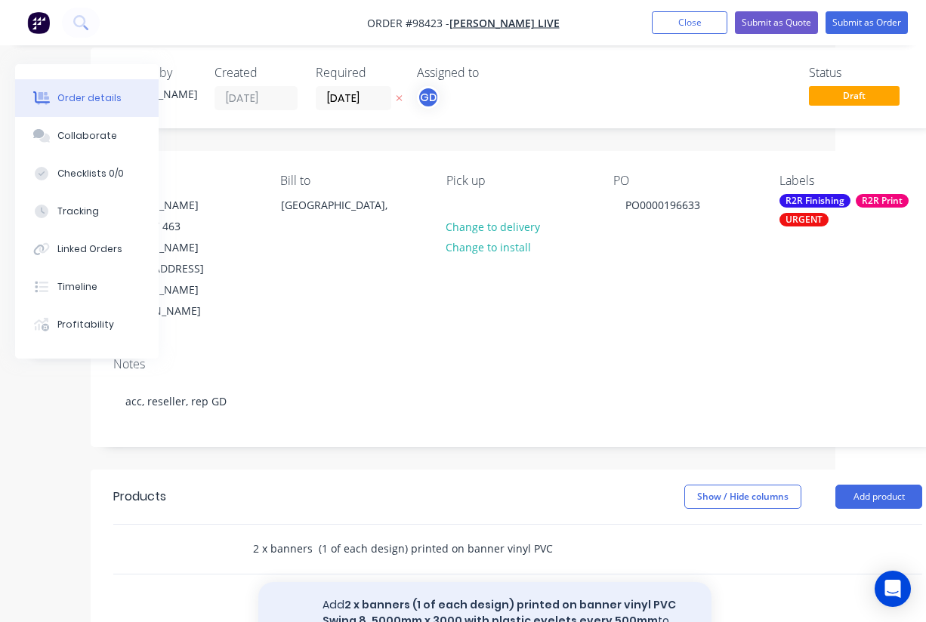
type input "2 x banners (1 of each design) printed on banner vinyl PVC Swing 8. 5000mm x 30…"
click at [417, 582] on button "Add 2 x banners (1 of each design) printed on banner vinyl PVC Swing 8. 5000mm …" at bounding box center [484, 621] width 453 height 78
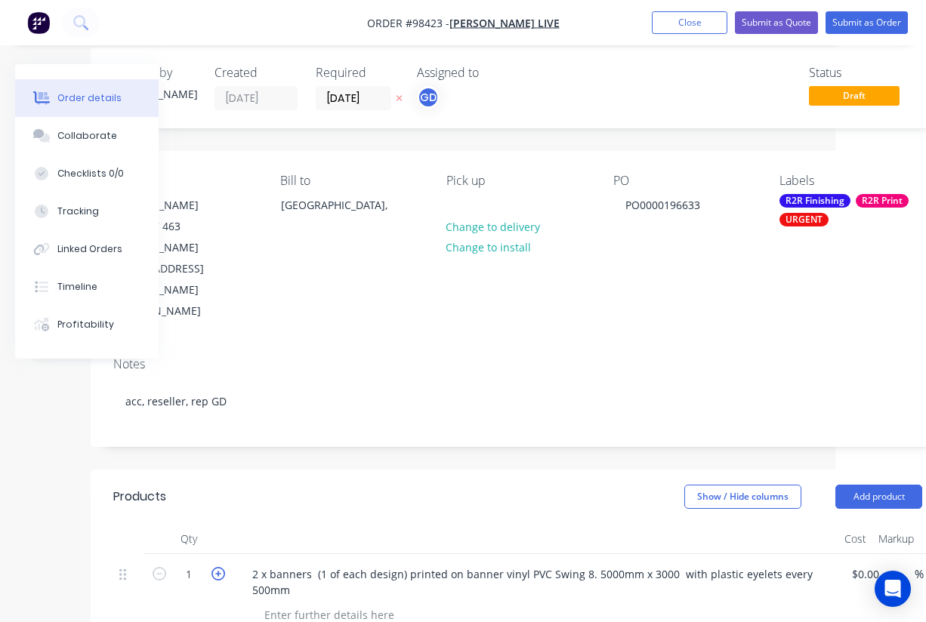
click at [218, 567] on icon "button" at bounding box center [218, 574] width 14 height 14
type input "2"
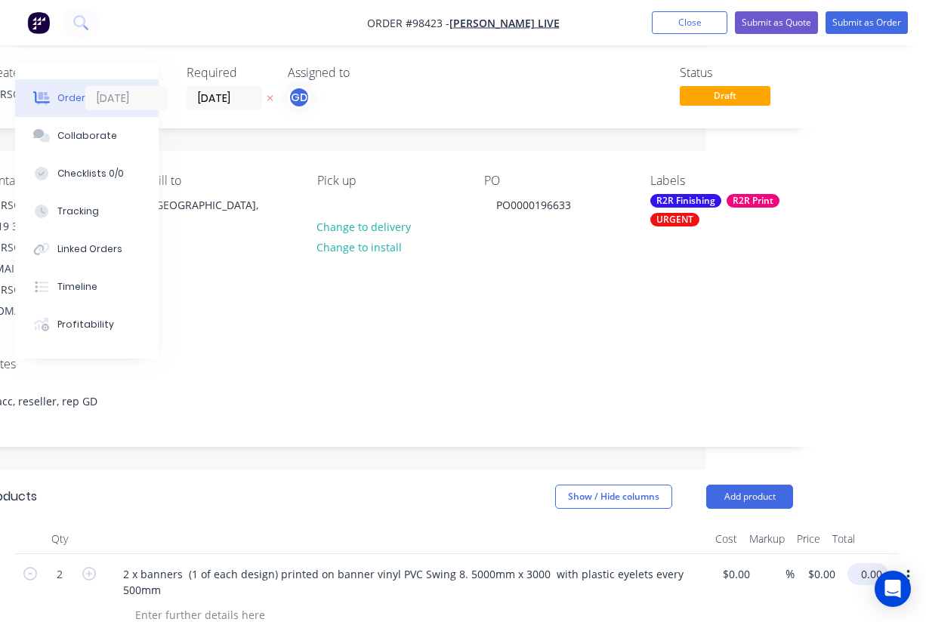
click at [875, 563] on input "0.00" at bounding box center [871, 574] width 35 height 22
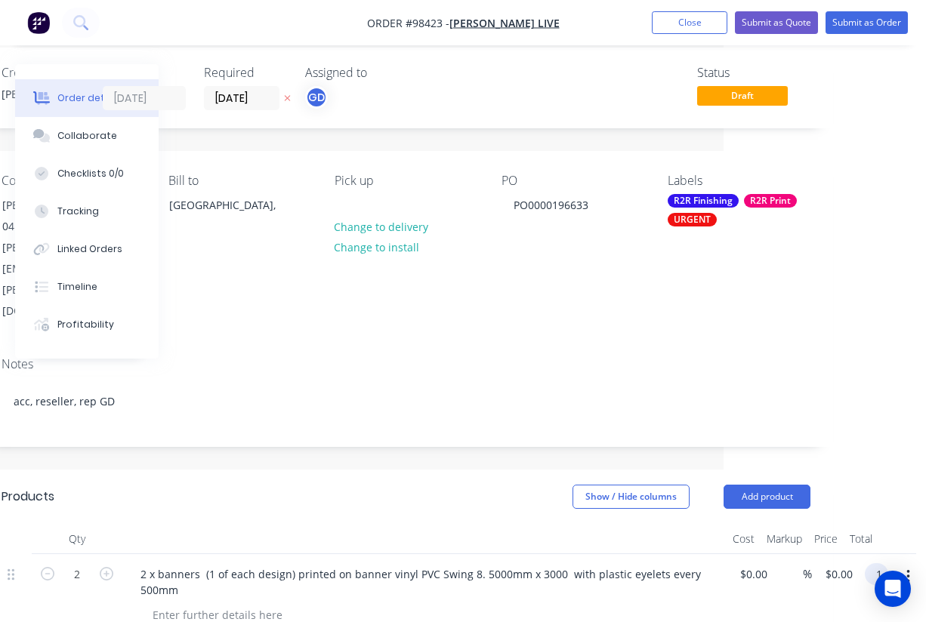
scroll to position [17, 202]
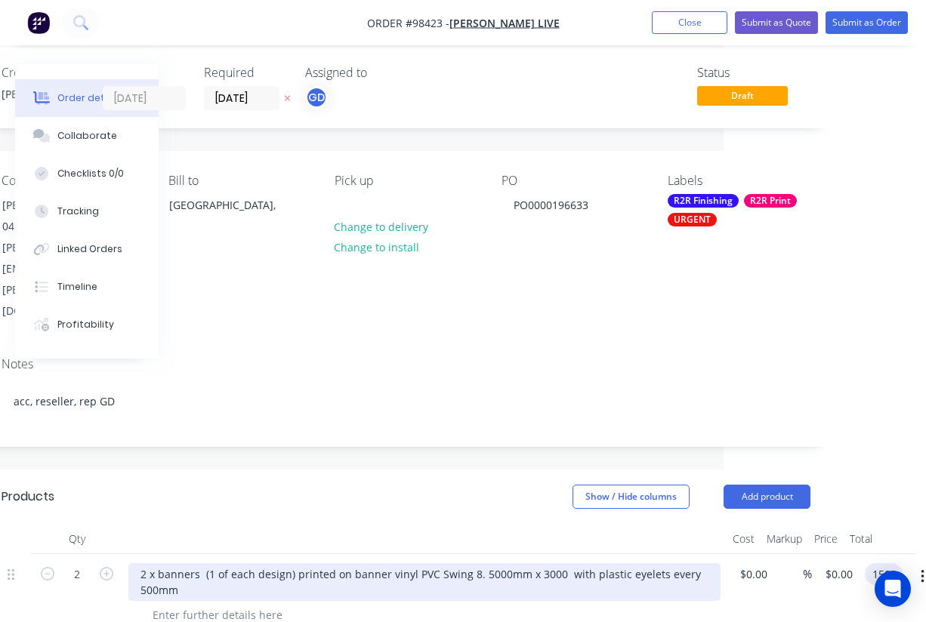
type input "$1,500.00"
type input "$750.00"
click at [641, 563] on div "2 x banners (1 of each design) printed on banner vinyl PVC Swing 8. 5000mm x 30…" at bounding box center [424, 582] width 592 height 38
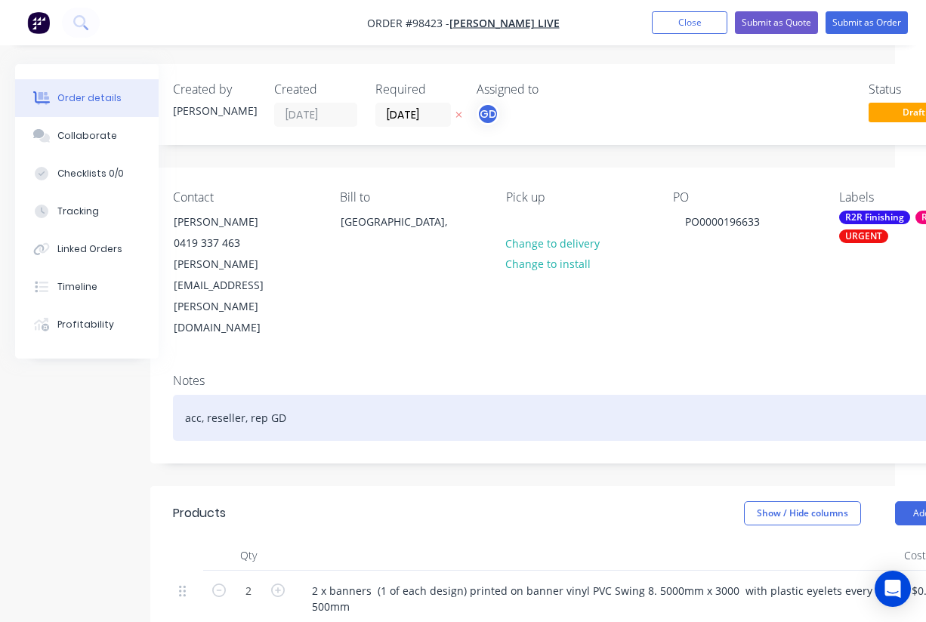
scroll to position [0, 29]
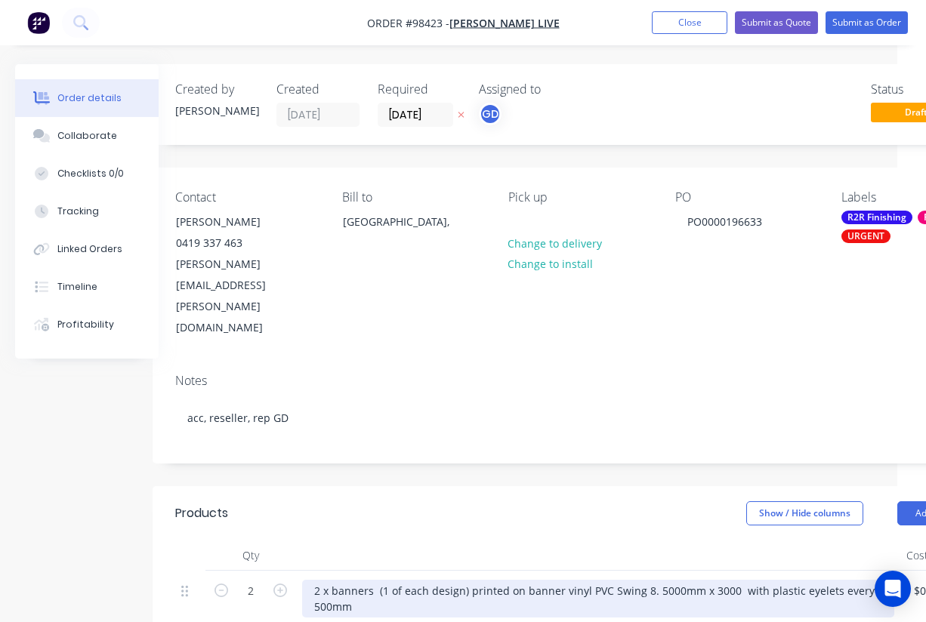
click at [332, 580] on div "2 x banners (1 of each design) printed on banner vinyl PVC Swing 8. 5000mm x 30…" at bounding box center [598, 599] width 592 height 38
click at [388, 580] on div "2 x banners (1 of each design) printed on banner vinyl PVC Swing 8. 5000mm x 30…" at bounding box center [598, 599] width 592 height 38
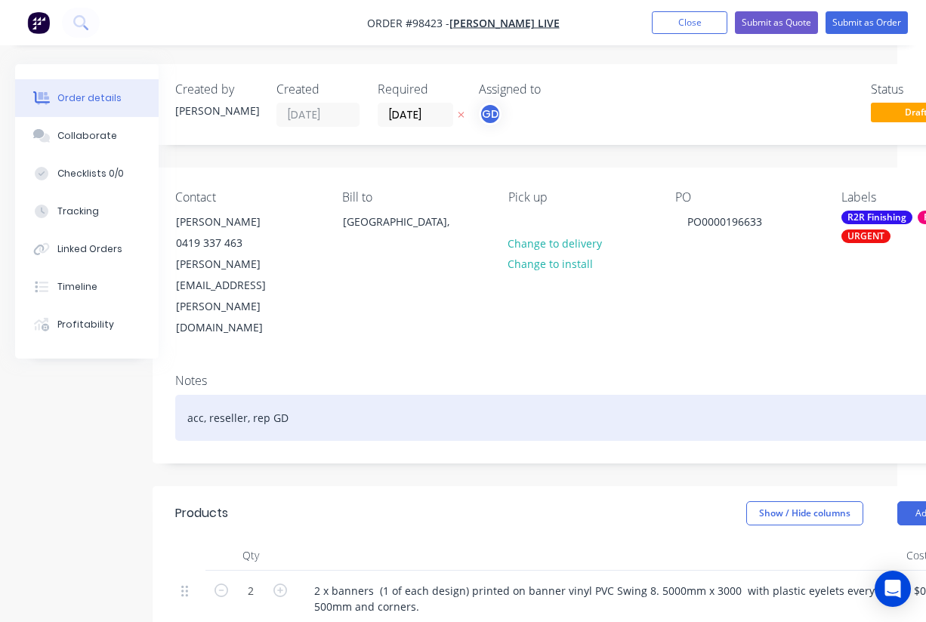
click at [436, 395] on div "acc, reseller, rep GD" at bounding box center [579, 418] width 809 height 46
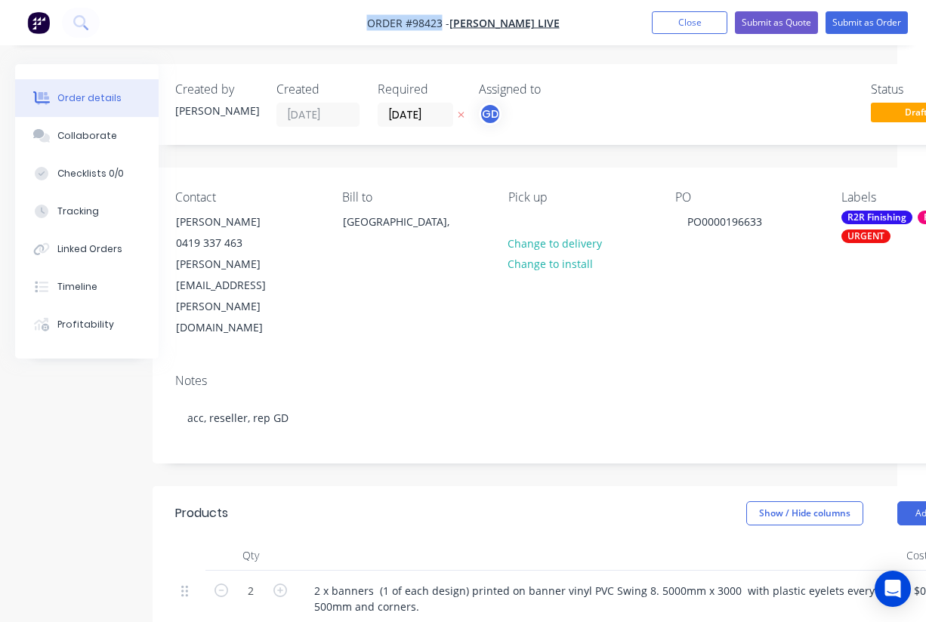
drag, startPoint x: 366, startPoint y: 18, endPoint x: 430, endPoint y: 24, distance: 63.7
click at [449, 23] on nav "Order #98423 - WASSERMAN LIVE Add product Close Submit as Quote Submit as Order" at bounding box center [463, 22] width 926 height 45
copy span "Order #98423"
click at [685, 26] on button "Close" at bounding box center [690, 22] width 76 height 23
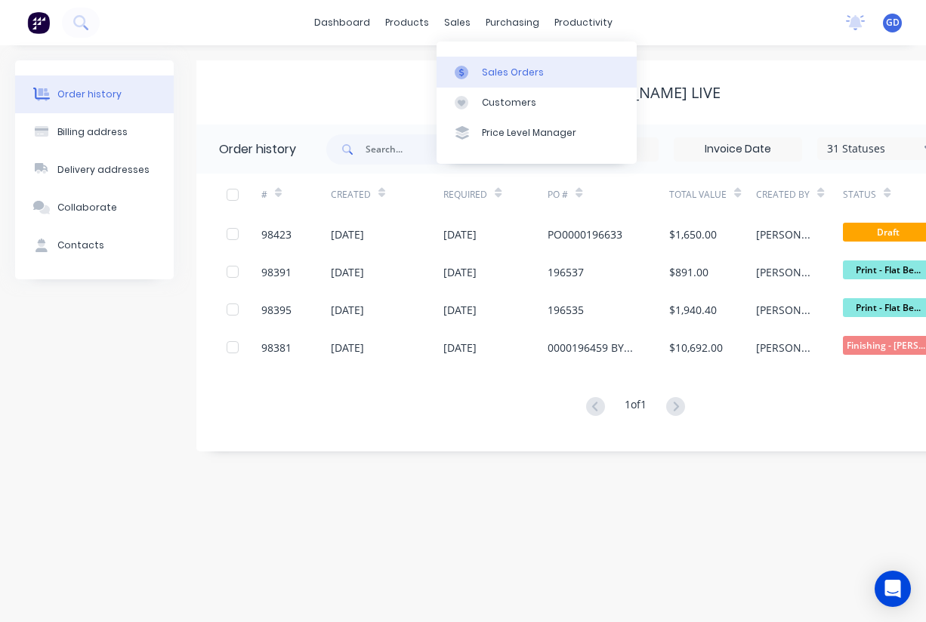
click at [497, 63] on link "Sales Orders" at bounding box center [537, 72] width 200 height 30
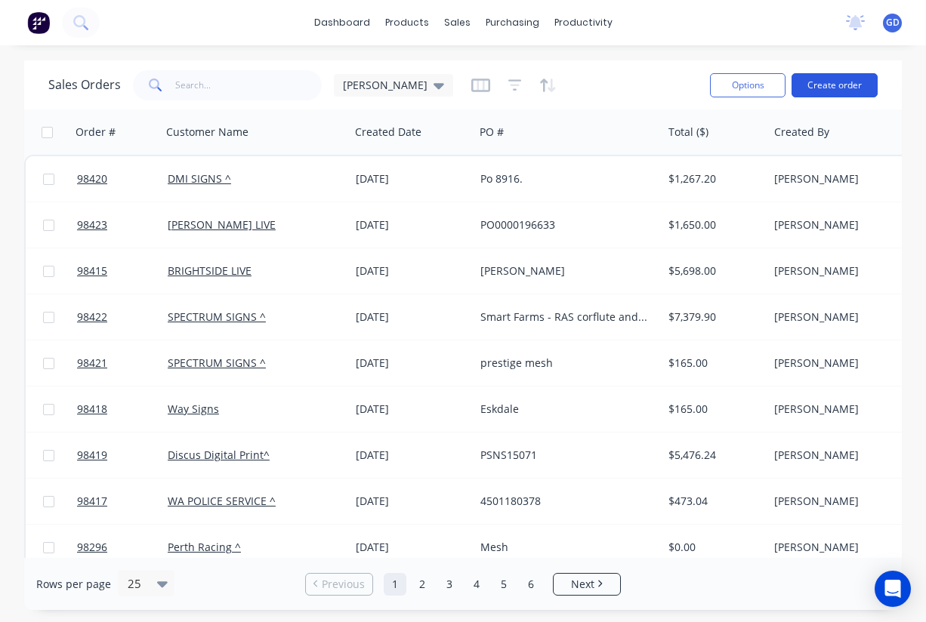
click at [841, 86] on button "Create order" at bounding box center [835, 85] width 86 height 24
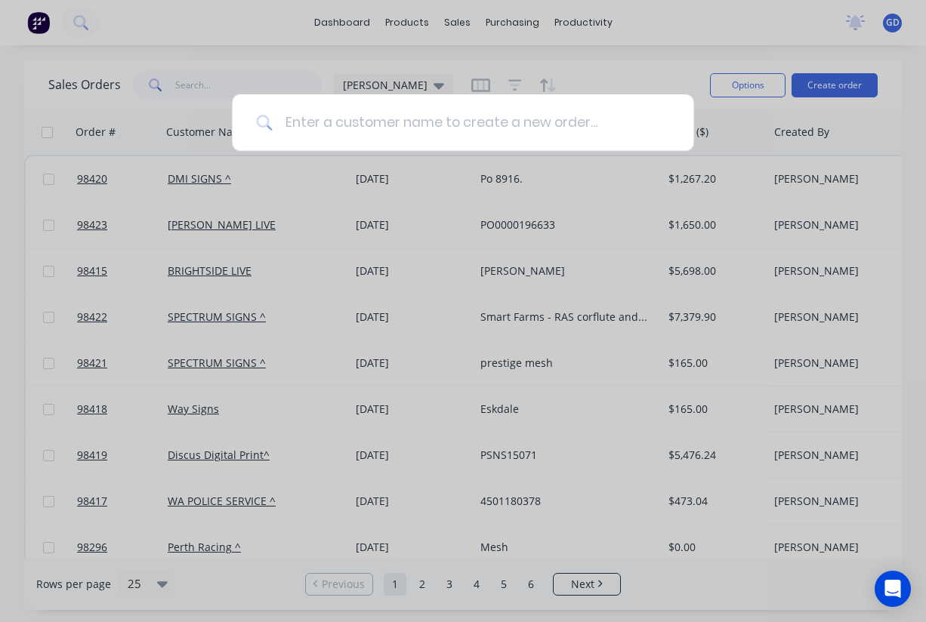
click at [351, 122] on input at bounding box center [471, 122] width 397 height 57
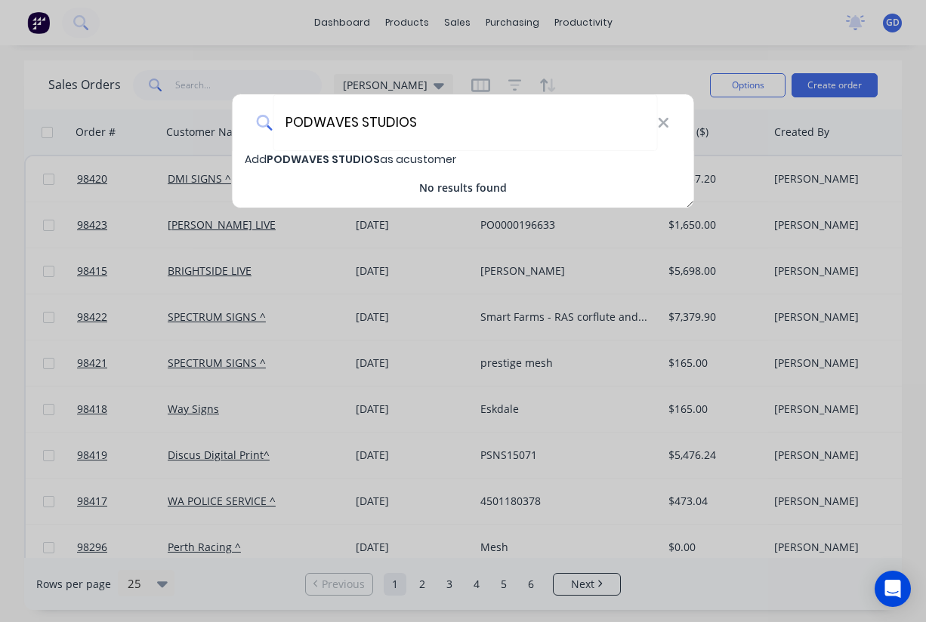
type input "PODWAVES STUDIOS"
click at [374, 156] on span "PODWAVES STUDIOS" at bounding box center [323, 159] width 113 height 15
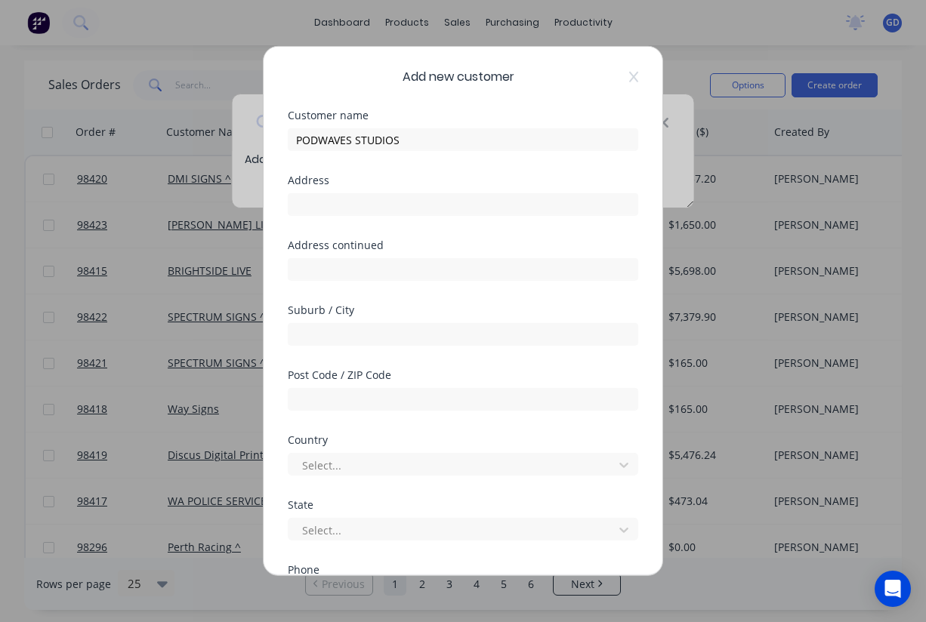
select select "AU"
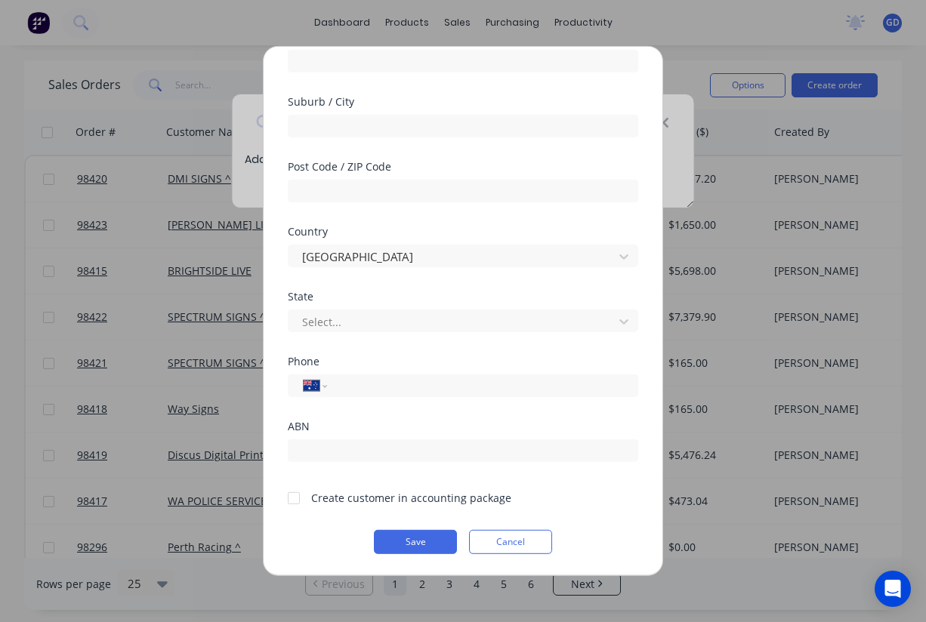
scroll to position [208, 0]
click at [290, 499] on div at bounding box center [294, 498] width 30 height 30
click at [422, 538] on button "Save" at bounding box center [415, 542] width 83 height 24
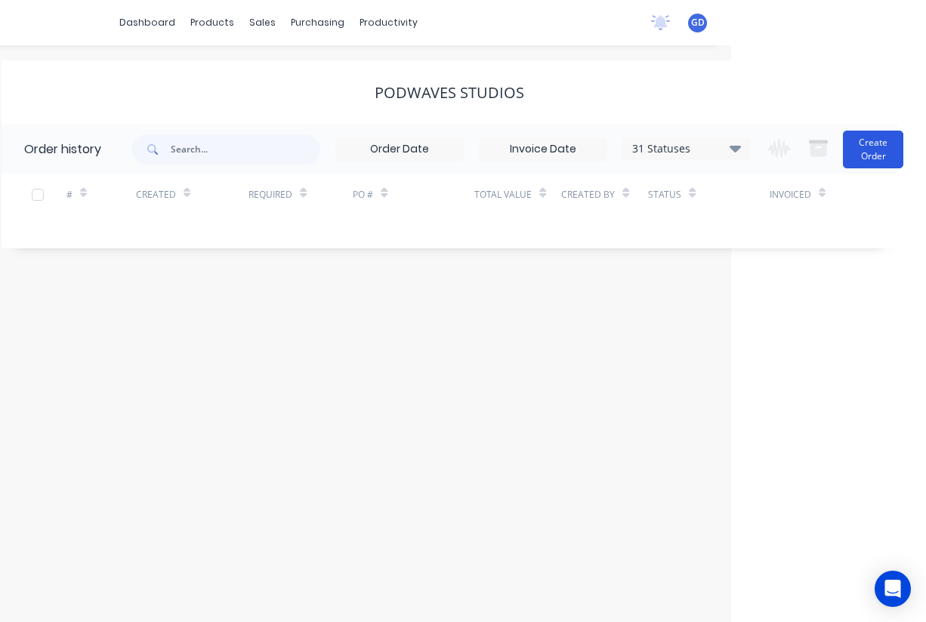
scroll to position [0, 195]
click at [857, 152] on button "Create Order" at bounding box center [873, 150] width 60 height 38
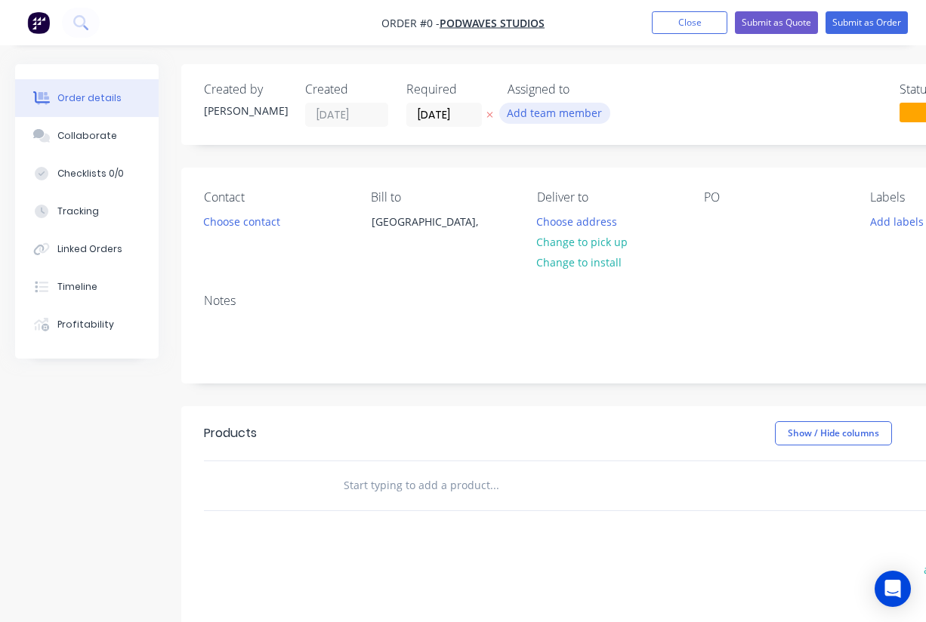
click at [544, 119] on button "Add team member" at bounding box center [554, 113] width 111 height 20
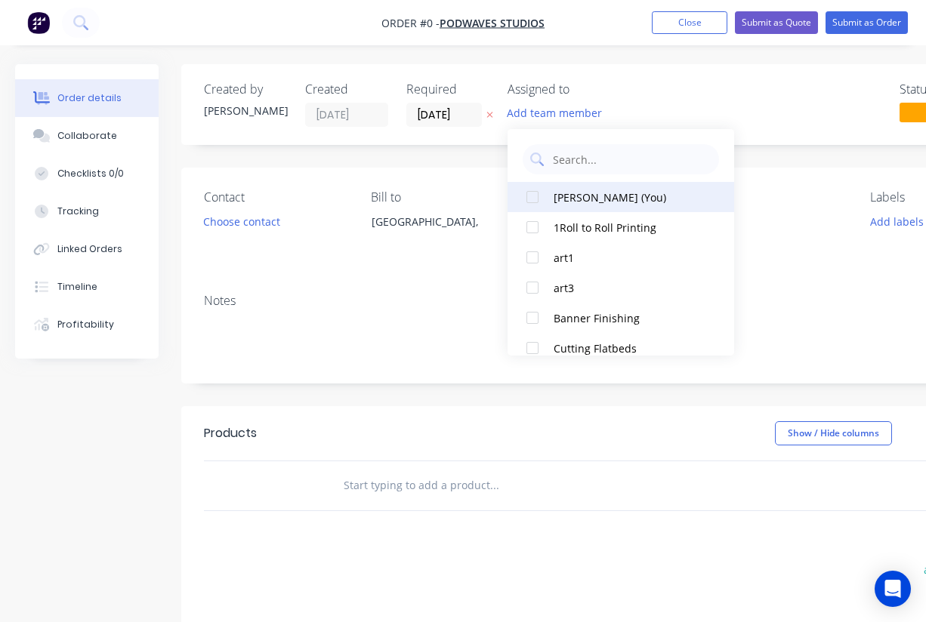
click at [536, 196] on div at bounding box center [532, 197] width 30 height 30
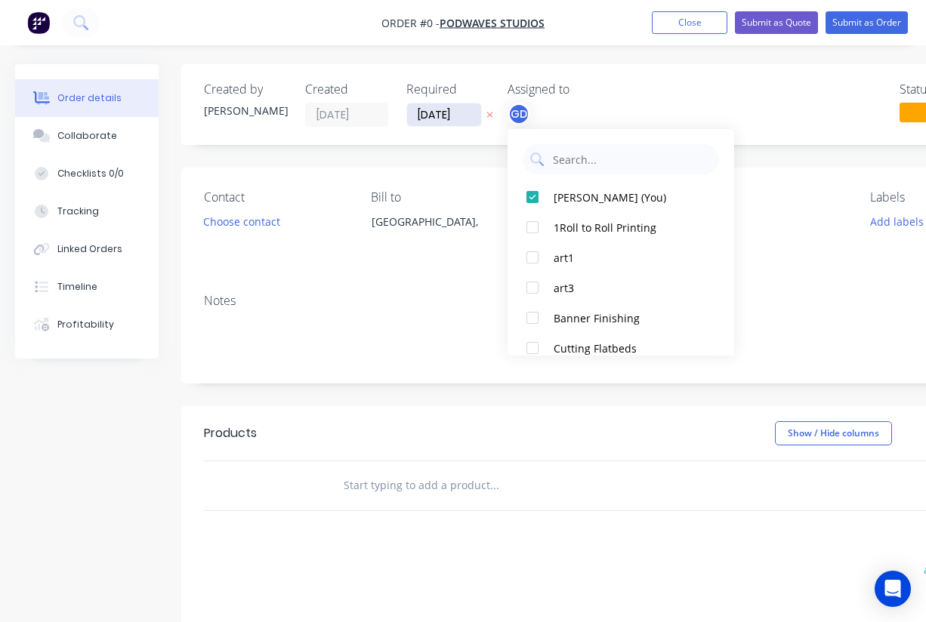
click at [440, 113] on div "Order details Collaborate Checklists 0/0 Tracking Linked Orders Timeline Profit…" at bounding box center [525, 480] width 1051 height 832
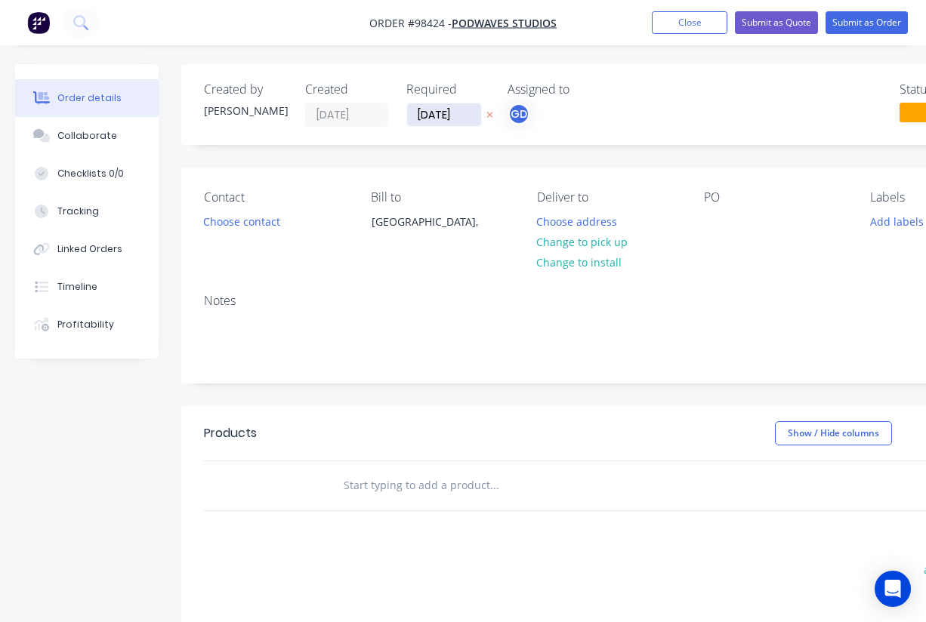
click at [440, 112] on input "[DATE]" at bounding box center [444, 114] width 74 height 23
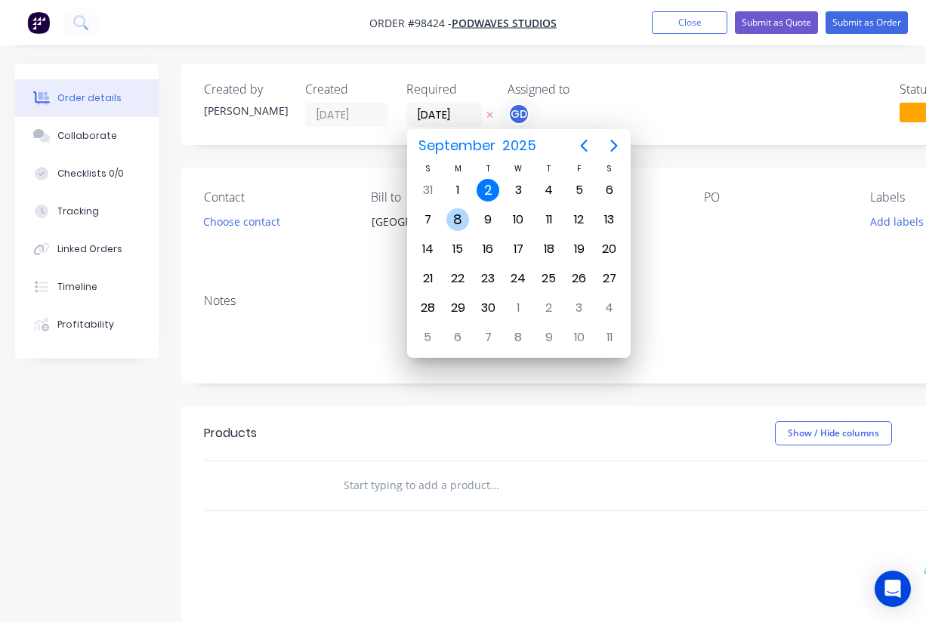
click at [462, 215] on div "8" at bounding box center [457, 219] width 23 height 23
type input "08/09/25"
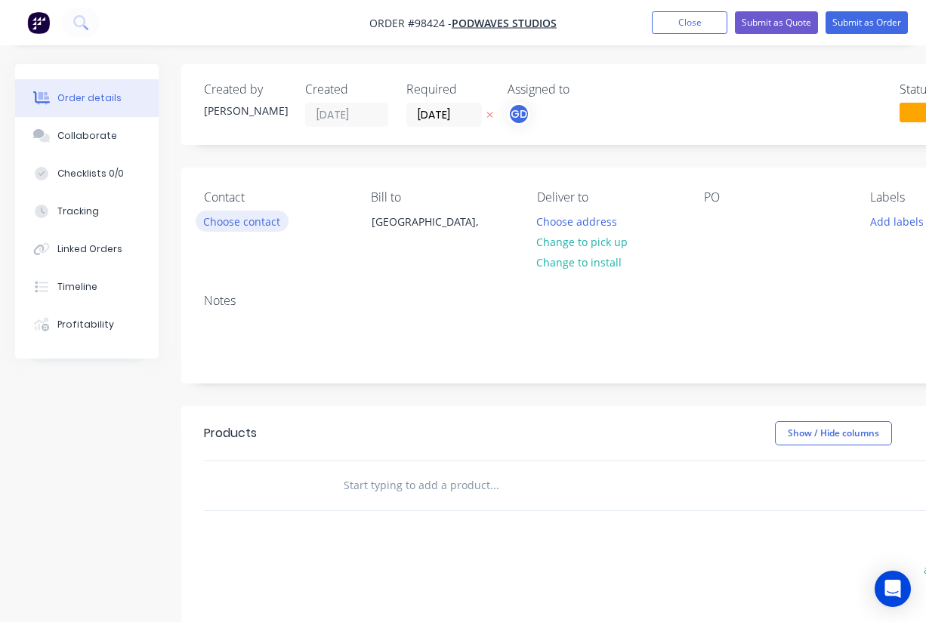
click at [260, 224] on button "Choose contact" at bounding box center [242, 221] width 93 height 20
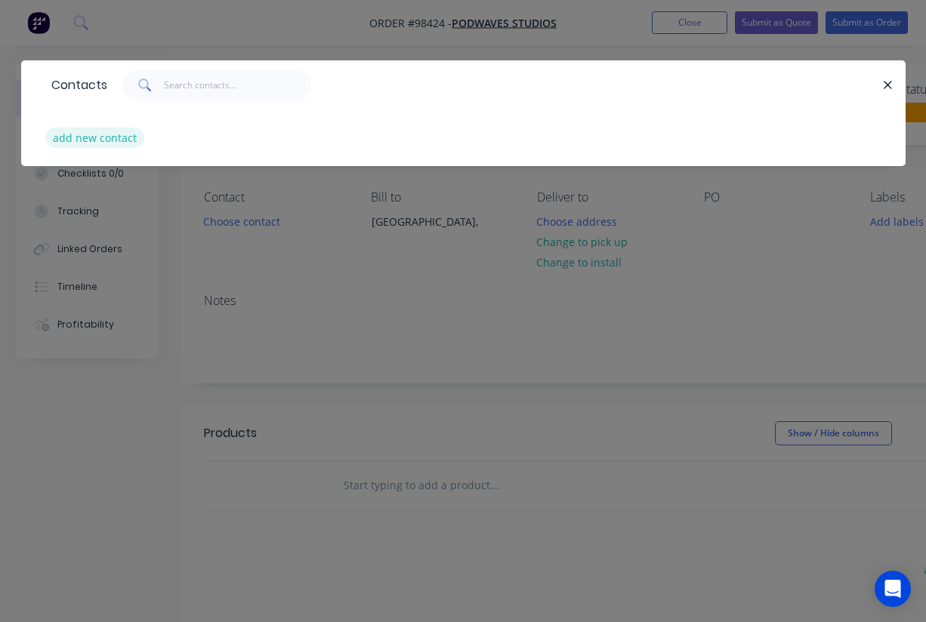
click at [100, 147] on button "add new contact" at bounding box center [95, 138] width 100 height 20
select select "AU"
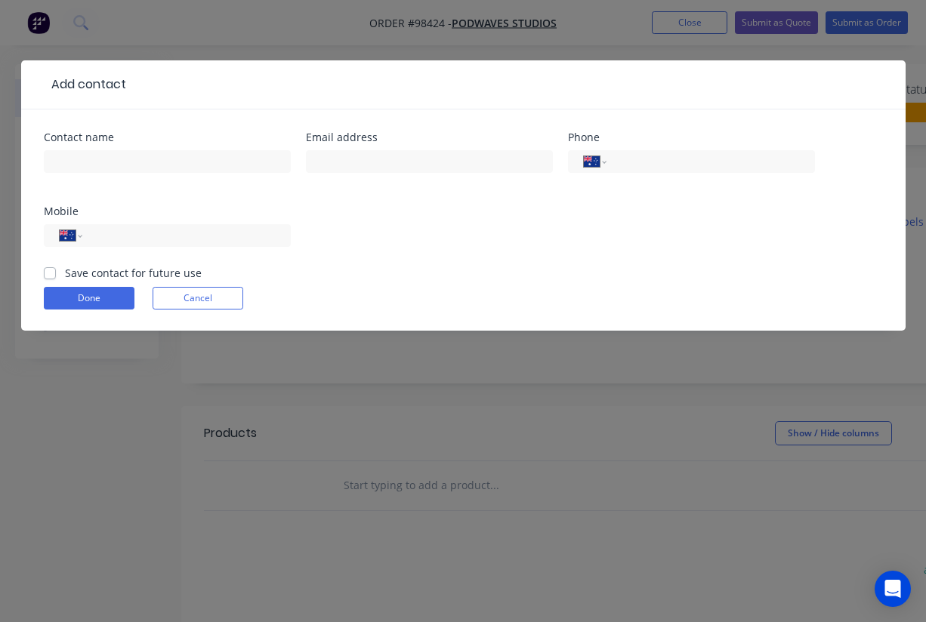
click at [65, 269] on label "Save contact for future use" at bounding box center [133, 273] width 137 height 16
click at [50, 269] on input "Save contact for future use" at bounding box center [50, 272] width 12 height 14
checkbox input "true"
paste input "[PERSON_NAME]"
type input "[PERSON_NAME]"
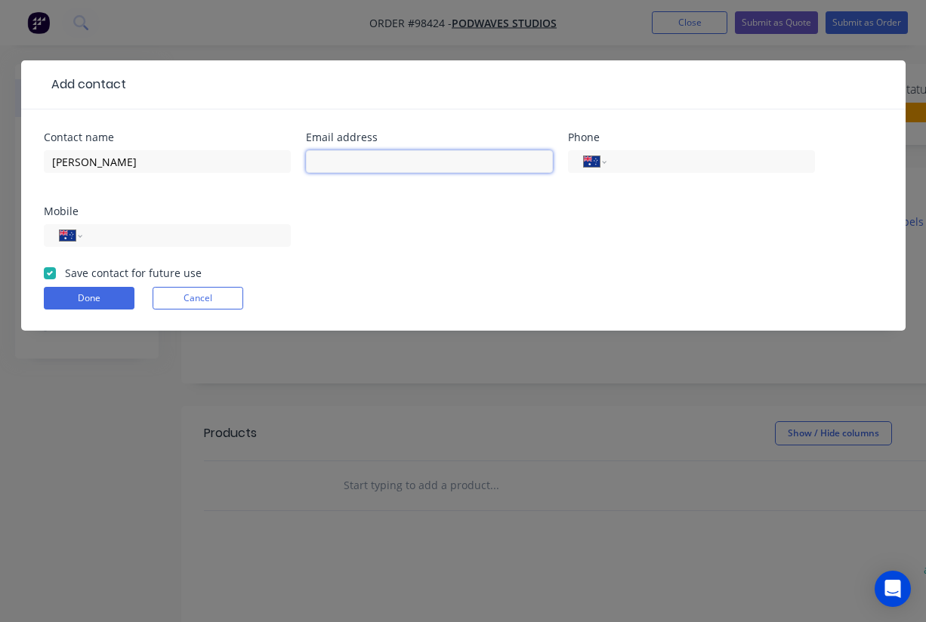
paste input "ben@podwavestudios.au"
type input "ben@podwavestudios.au"
click at [121, 233] on input "tel" at bounding box center [183, 235] width 181 height 17
paste input "0412 920 769"
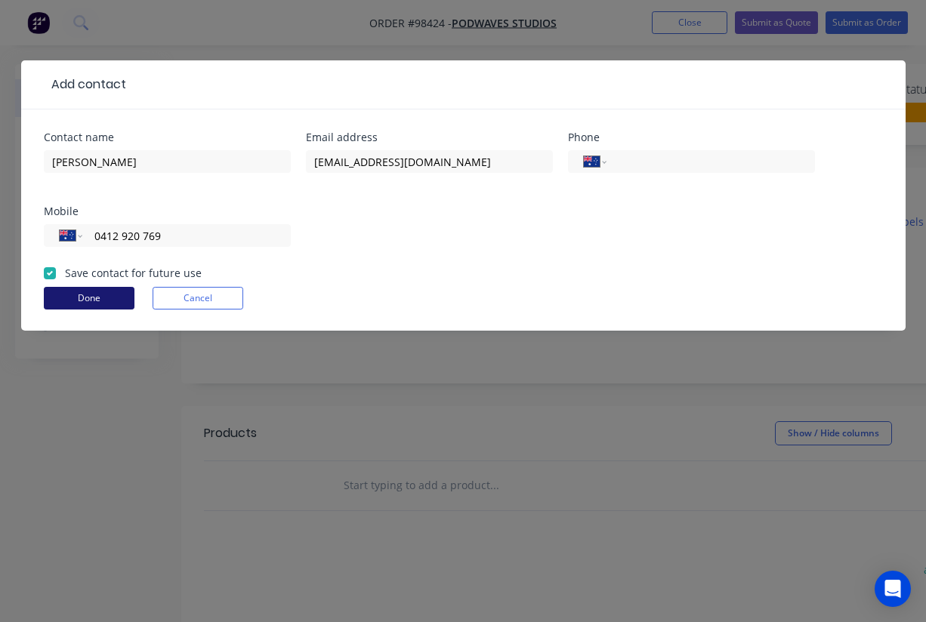
type input "0412 920 769"
click at [95, 297] on button "Done" at bounding box center [89, 298] width 91 height 23
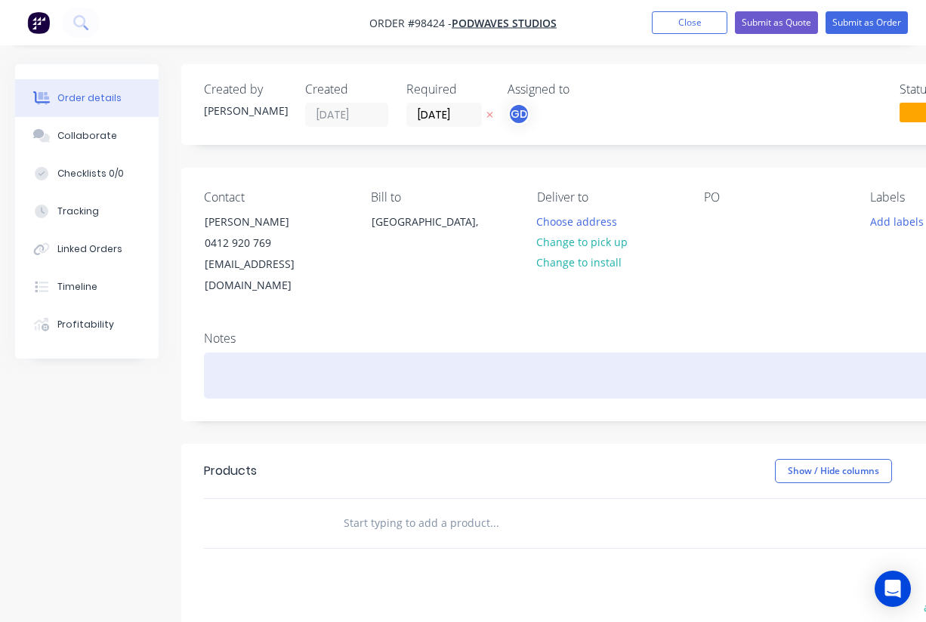
click at [223, 353] on div at bounding box center [608, 376] width 809 height 46
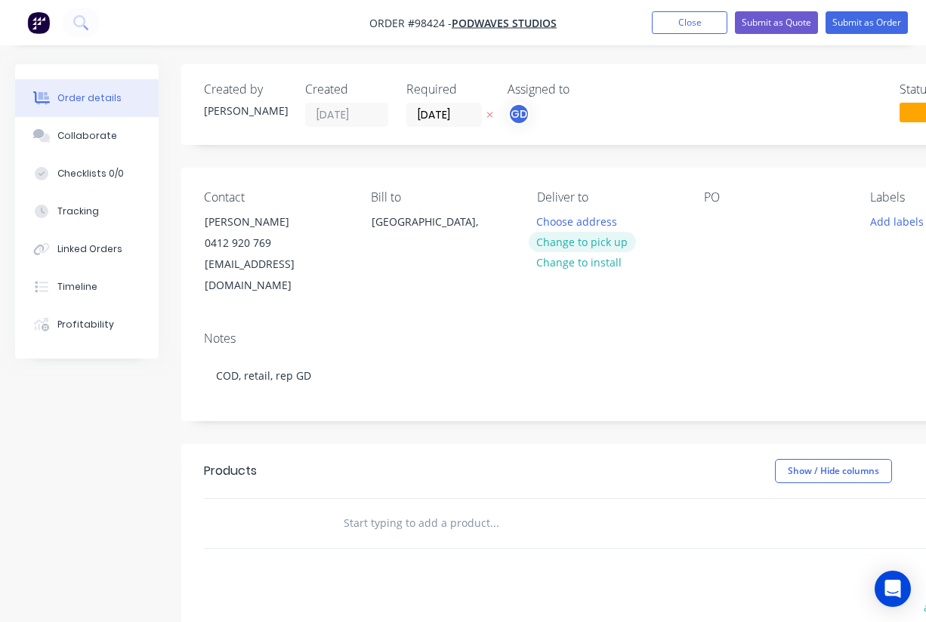
click at [594, 245] on button "Change to pick up" at bounding box center [582, 242] width 107 height 20
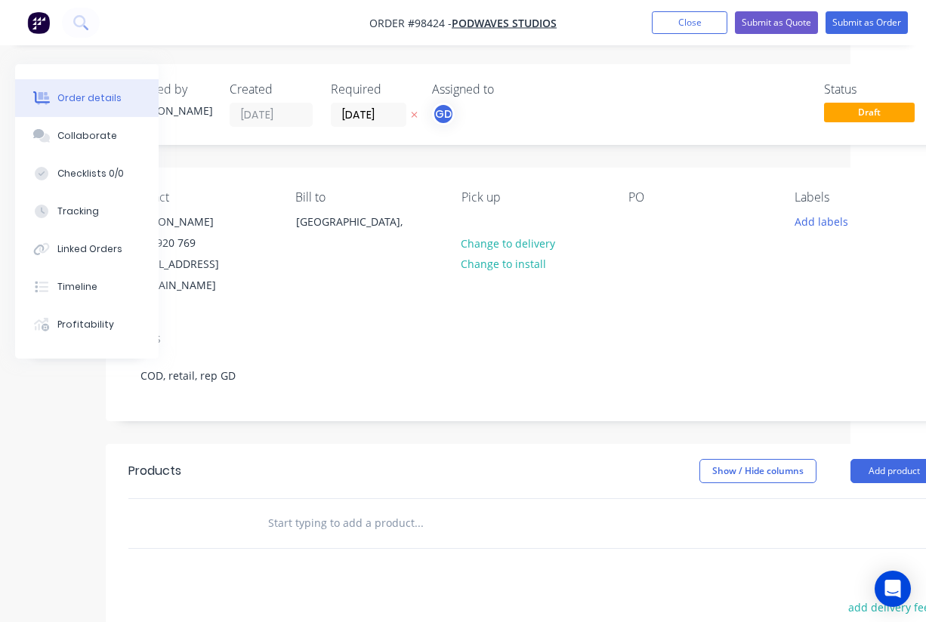
scroll to position [0, 82]
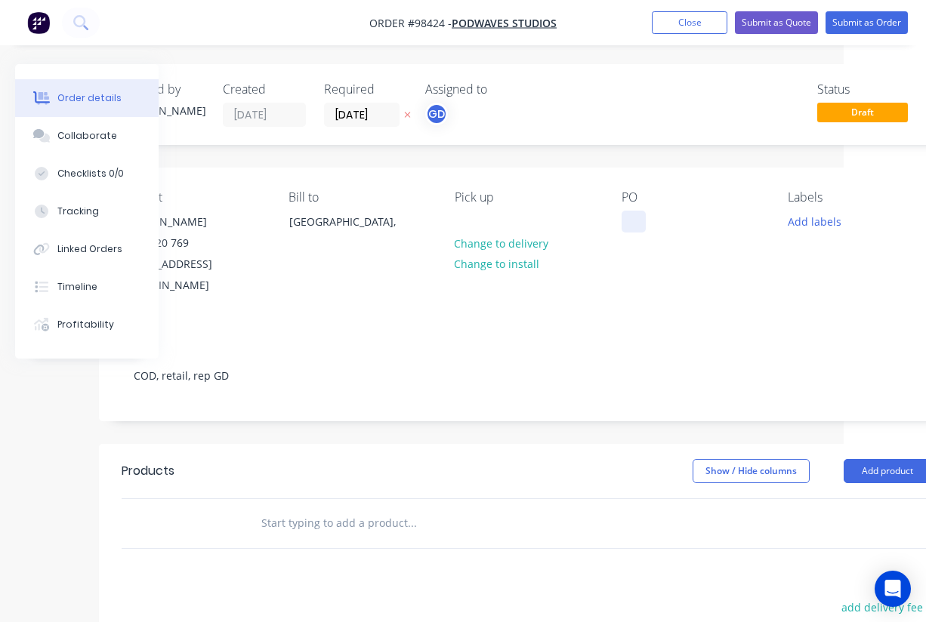
click at [641, 216] on div at bounding box center [634, 222] width 24 height 22
paste div
click at [809, 218] on button "Add labels" at bounding box center [813, 221] width 69 height 20
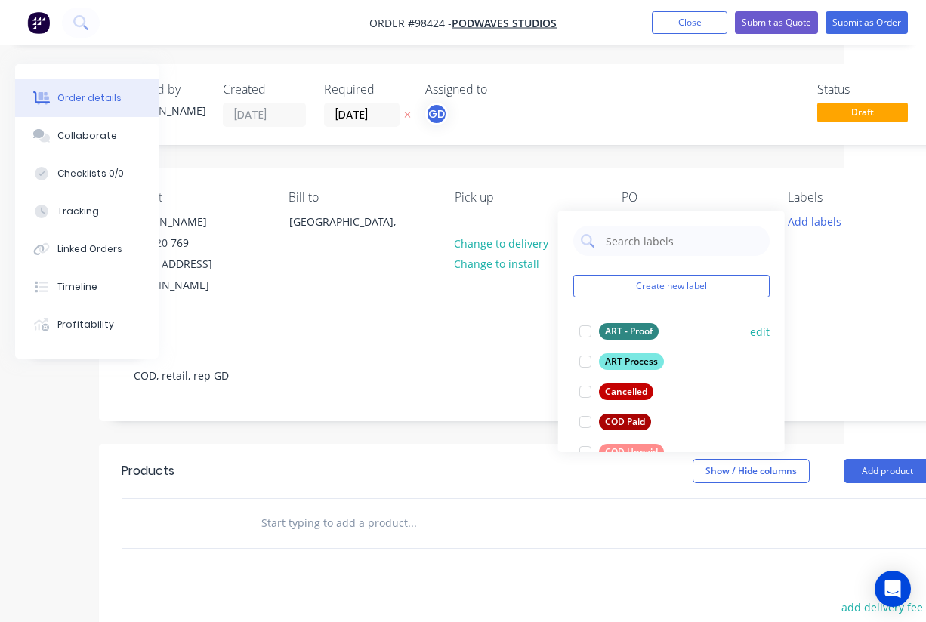
click at [636, 332] on div "ART - Proof" at bounding box center [629, 331] width 60 height 17
click at [586, 359] on div at bounding box center [585, 362] width 30 height 30
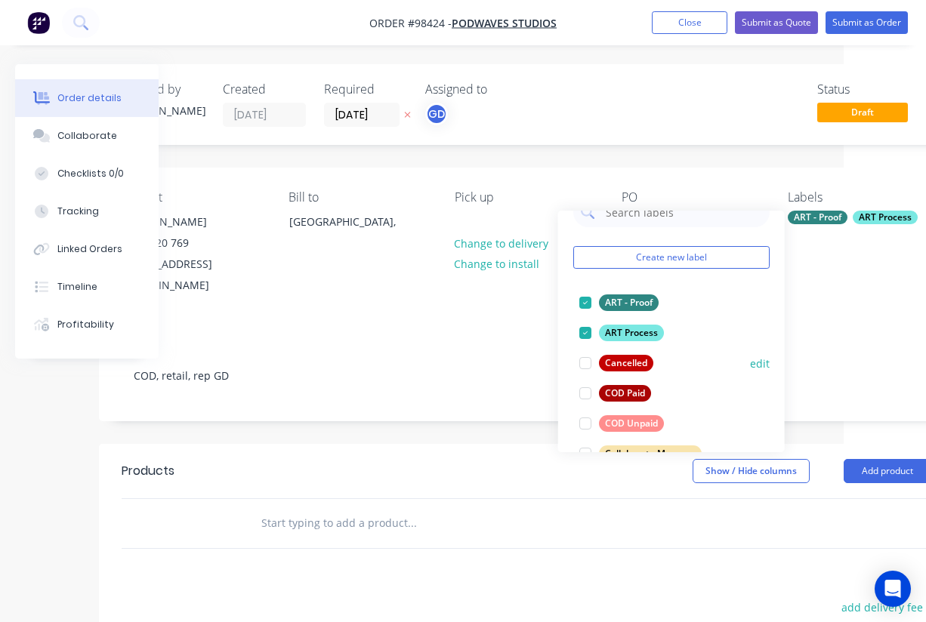
scroll to position [42, 0]
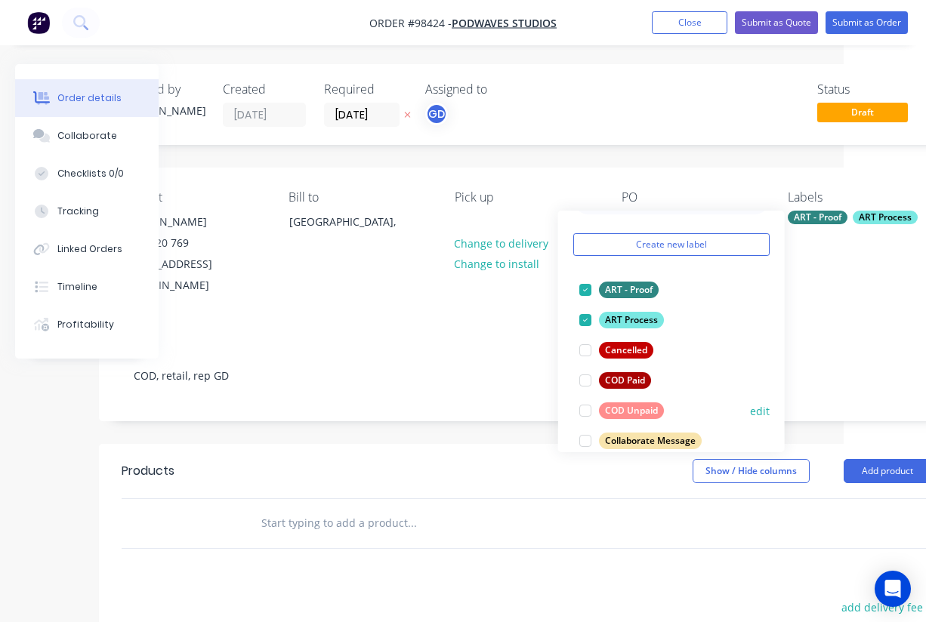
click at [588, 411] on div at bounding box center [585, 411] width 30 height 30
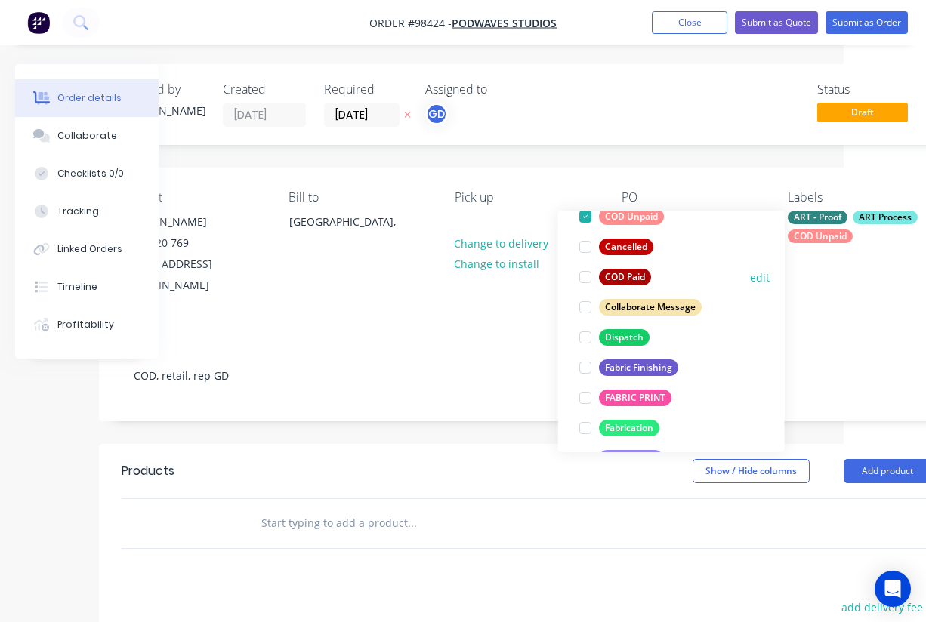
scroll to position [178, 0]
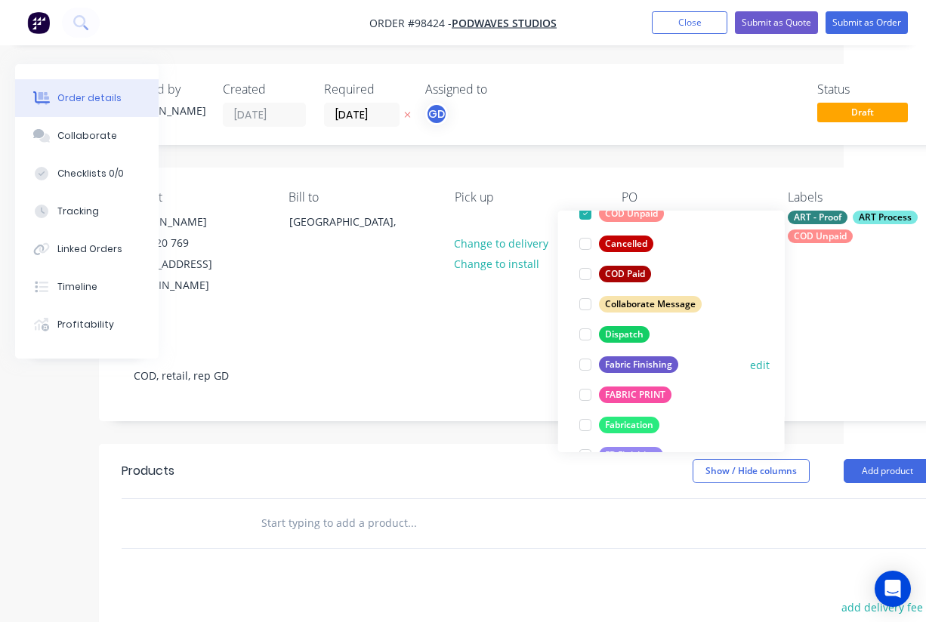
click at [590, 359] on div at bounding box center [585, 365] width 30 height 30
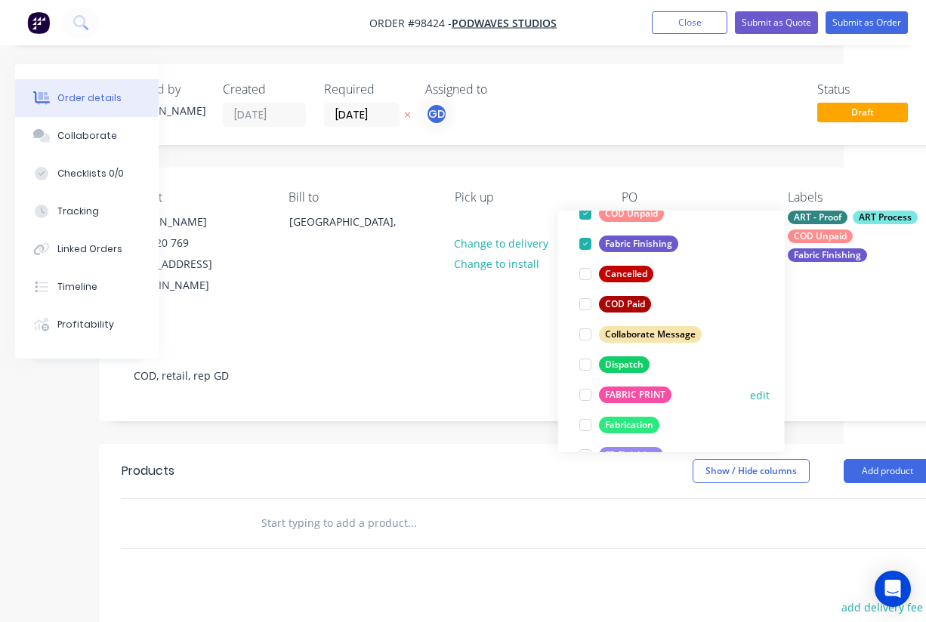
click at [588, 394] on div at bounding box center [585, 395] width 30 height 30
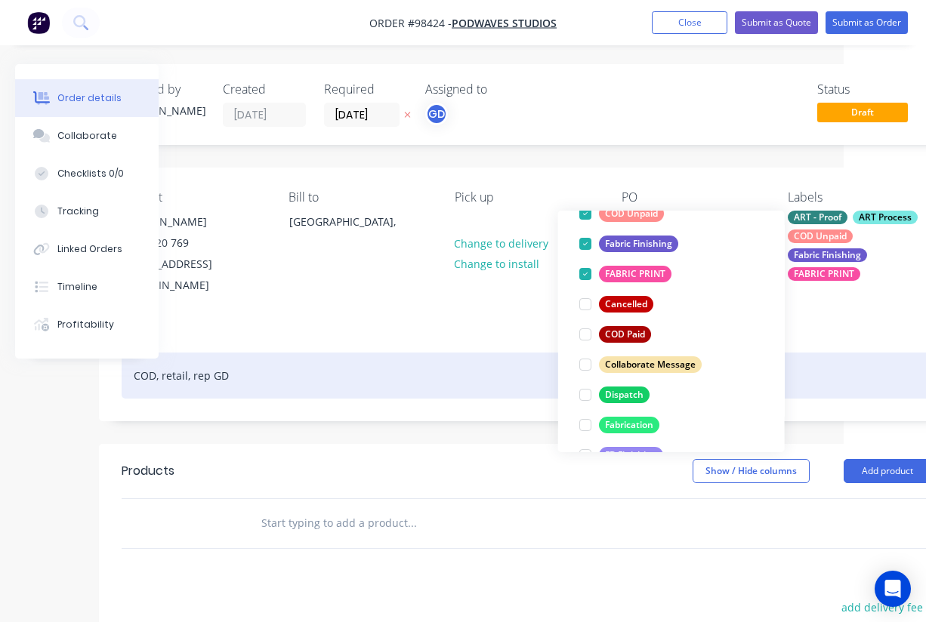
click at [480, 353] on div "COD, retail, rep GD" at bounding box center [526, 376] width 809 height 46
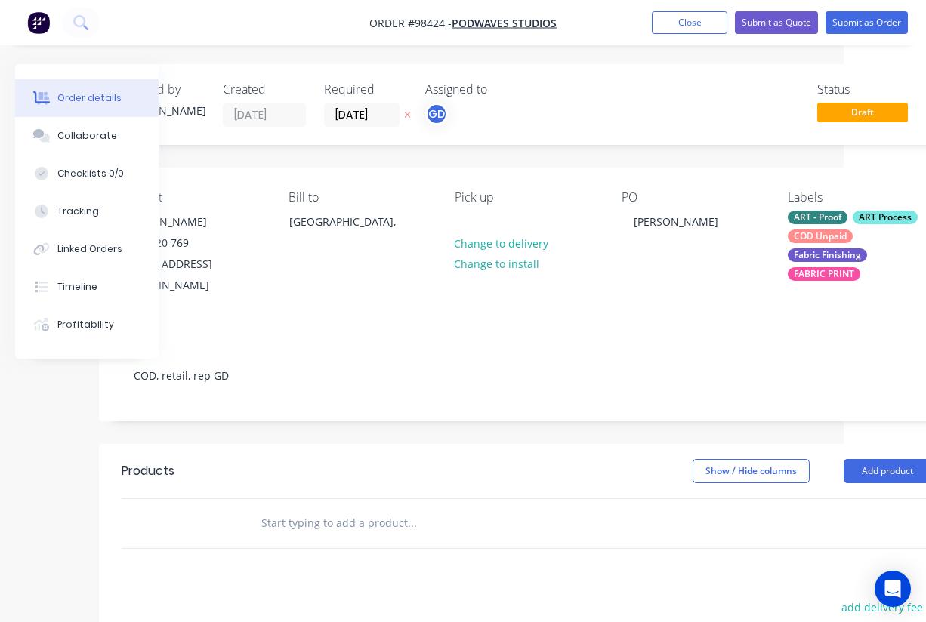
click at [507, 475] on header "Products Show / Hide columns Add product" at bounding box center [526, 471] width 854 height 54
click at [322, 508] on input "text" at bounding box center [412, 523] width 302 height 30
paste input "Qty 1 @ Vario Presto v29 1200mm x 2100mm frame and double-sided print"
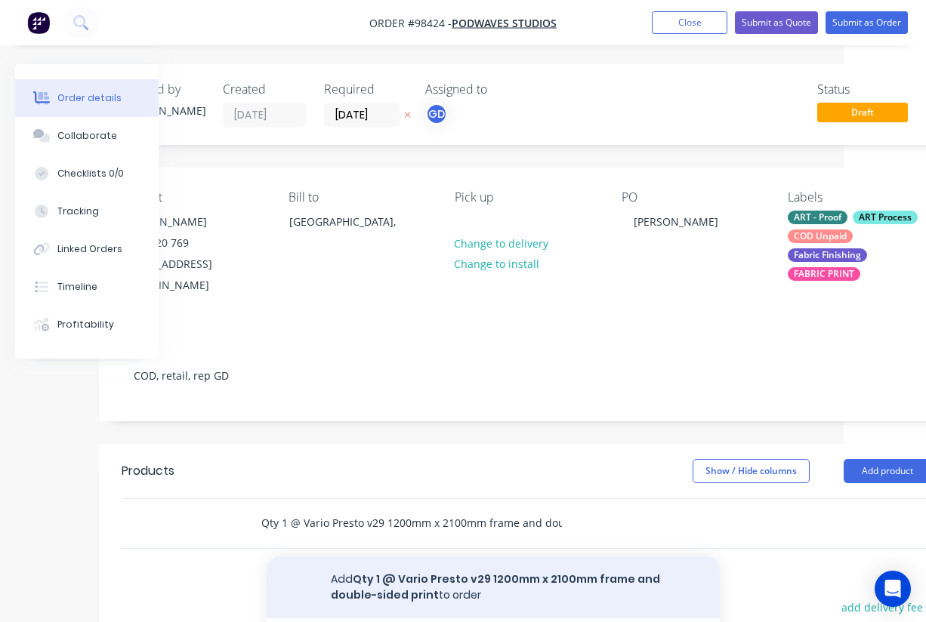
type input "Qty 1 @ Vario Presto v29 1200mm x 2100mm frame and double-sided print"
click at [443, 563] on button "Add Qty 1 @ Vario Presto v29 1200mm x 2100mm frame and double-sided print to or…" at bounding box center [493, 588] width 453 height 62
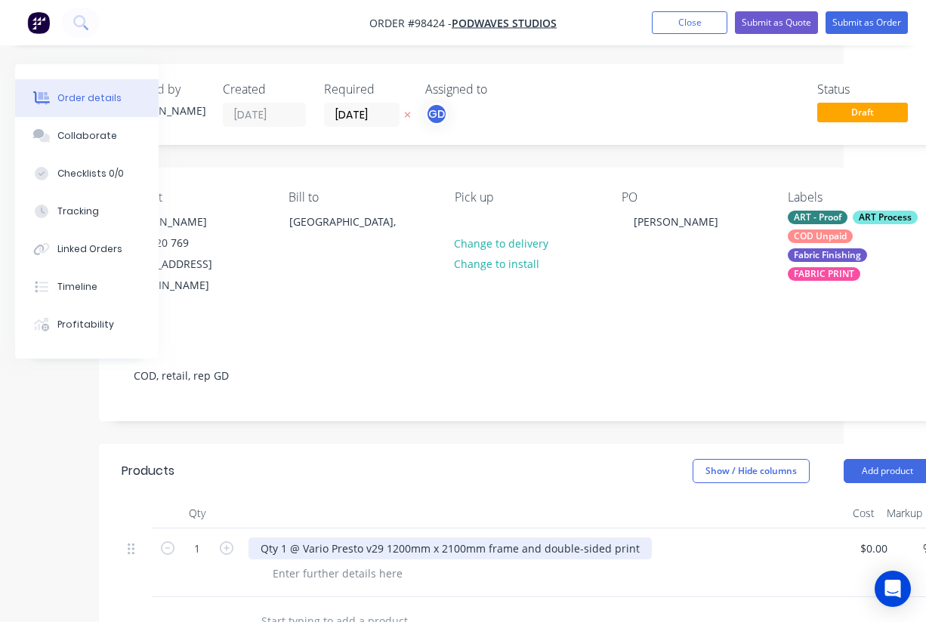
click at [361, 538] on div "Qty 1 @ Vario Presto v29 1200mm x 2100mm frame and double-sided print" at bounding box center [450, 549] width 403 height 22
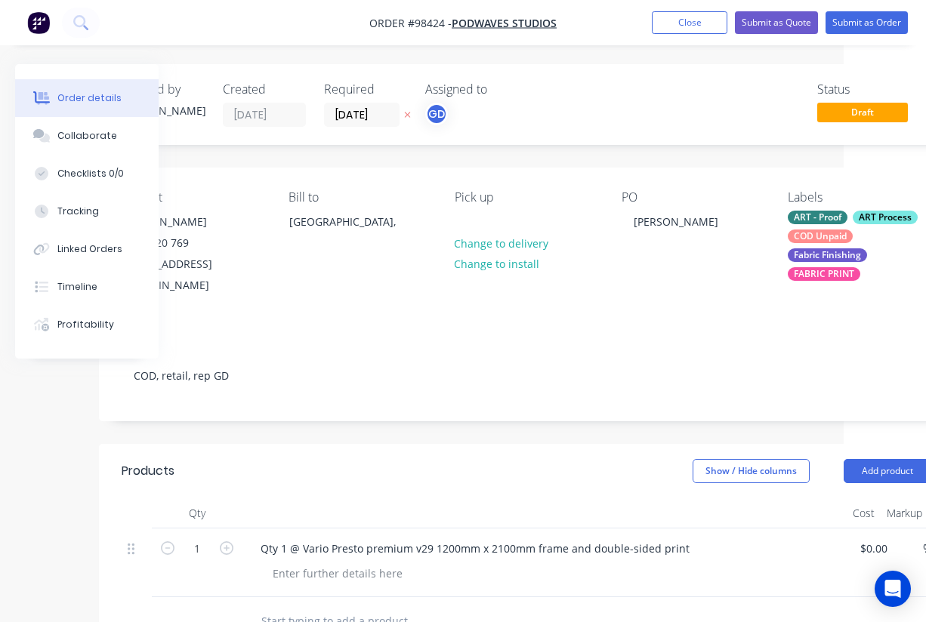
click at [479, 459] on div "Show / Hide columns Add product" at bounding box center [612, 471] width 637 height 24
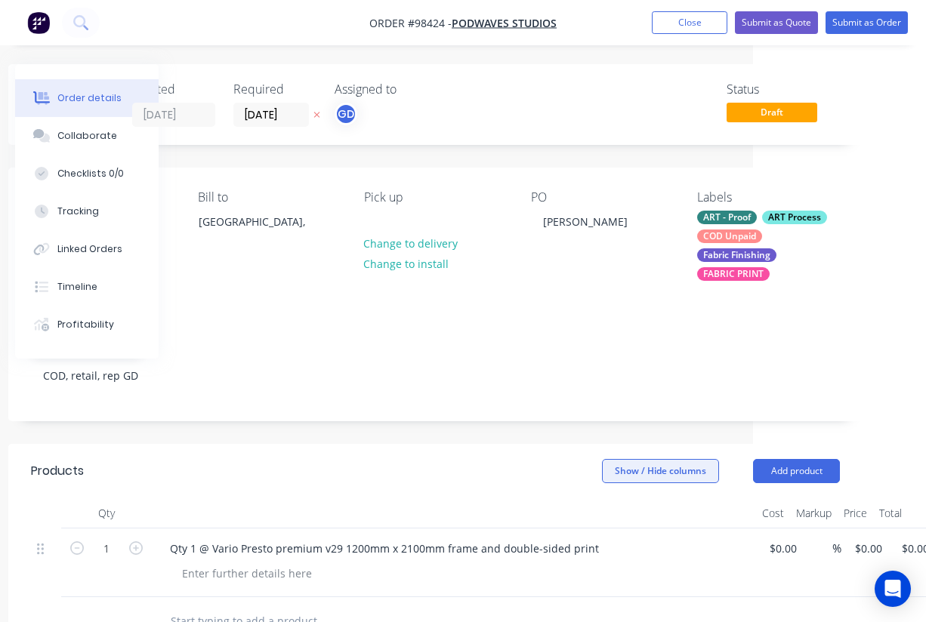
scroll to position [0, 183]
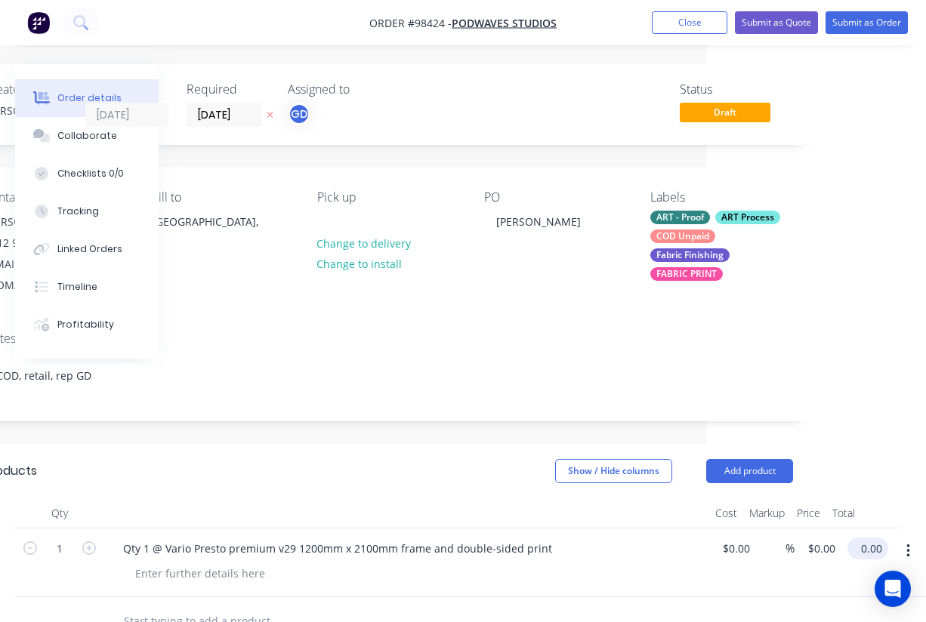
click at [881, 538] on input "0.00" at bounding box center [871, 549] width 35 height 22
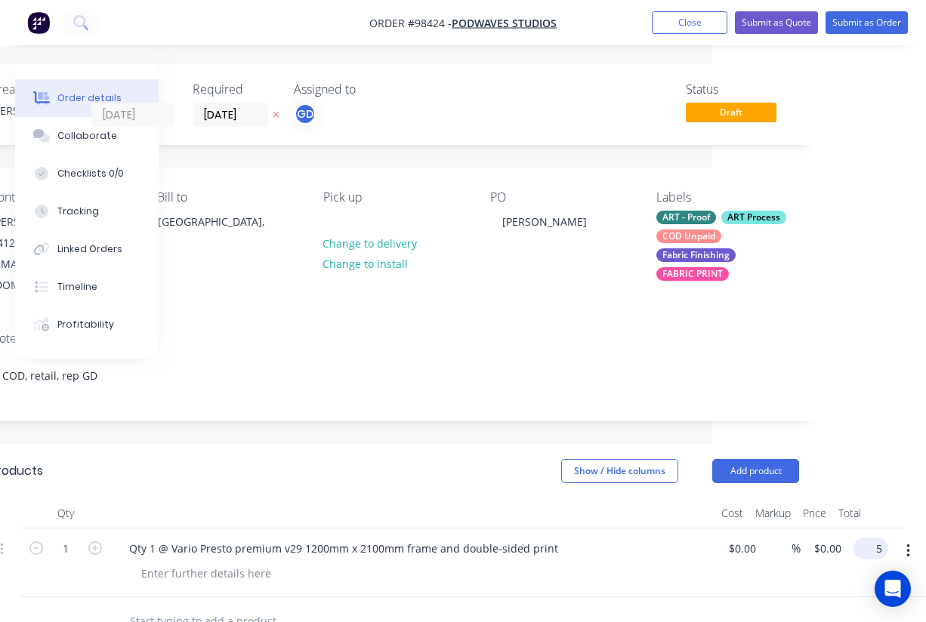
scroll to position [0, 202]
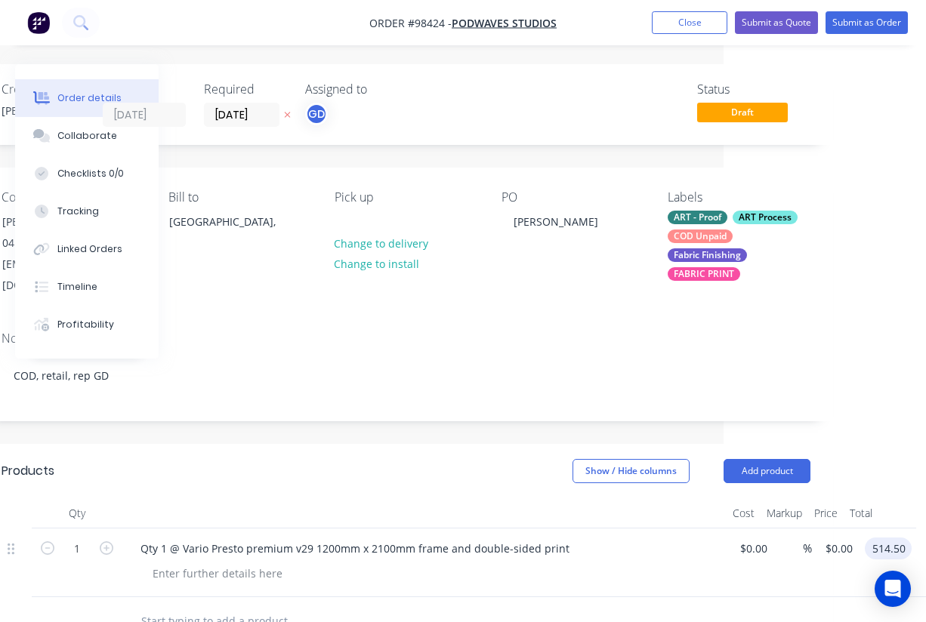
type input "$514.50"
click at [533, 462] on div "Show / Hide columns Add product" at bounding box center [492, 471] width 637 height 24
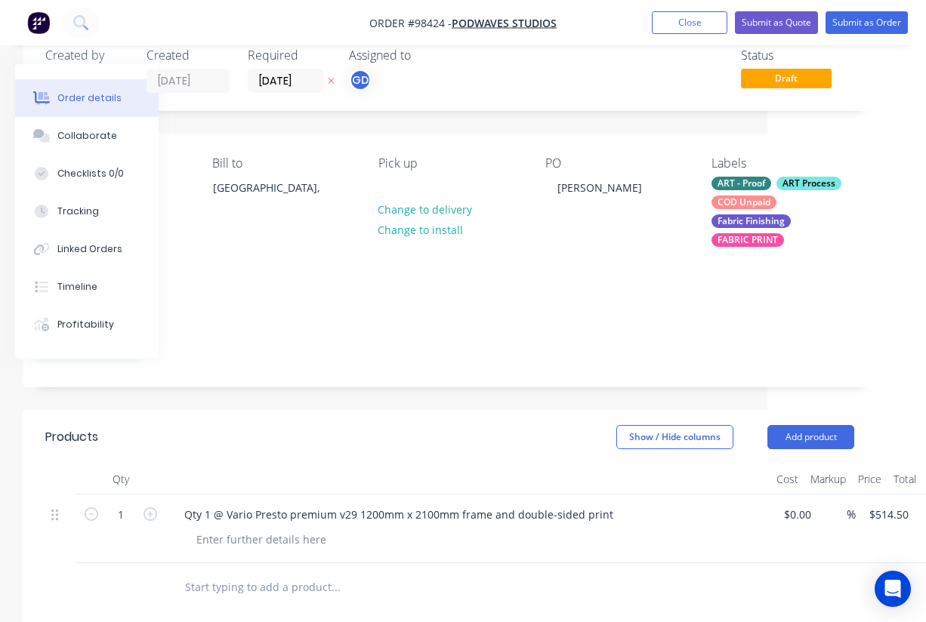
scroll to position [36, 152]
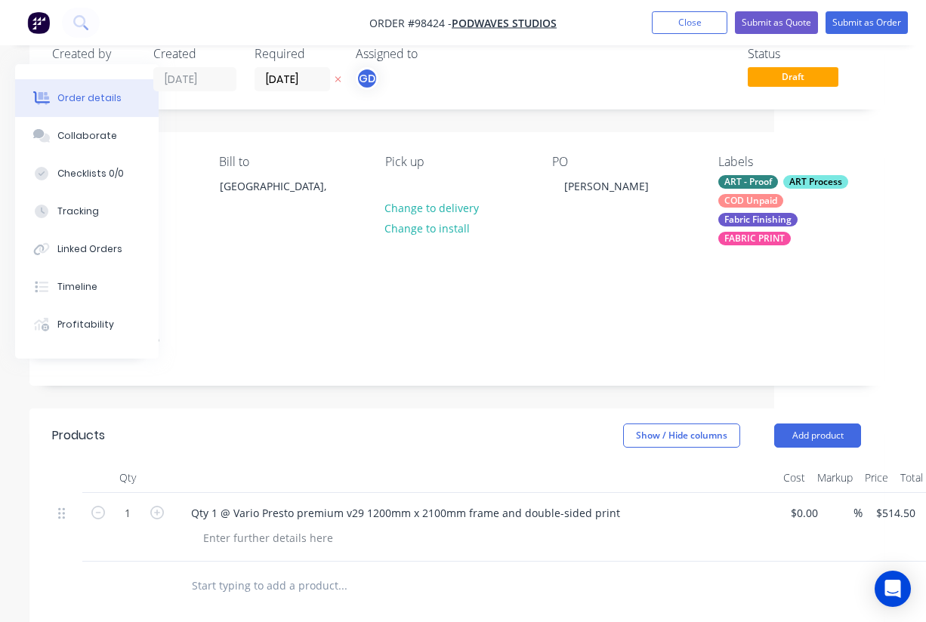
click at [277, 571] on input "text" at bounding box center [342, 586] width 302 height 30
paste input "Qty 3 @ Vario Presto v29 900mm x 2100mm frame and double-sided print"
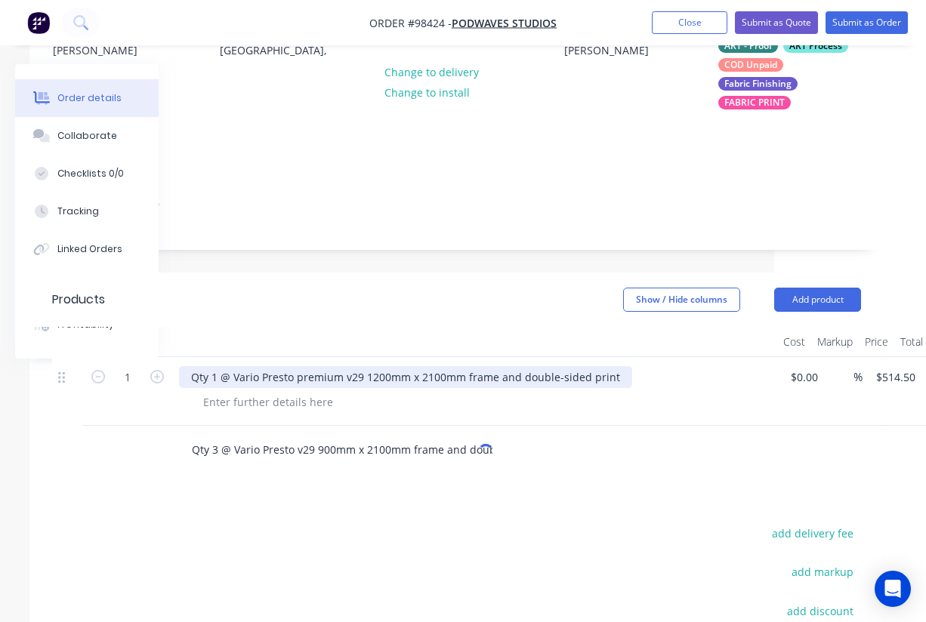
scroll to position [184, 152]
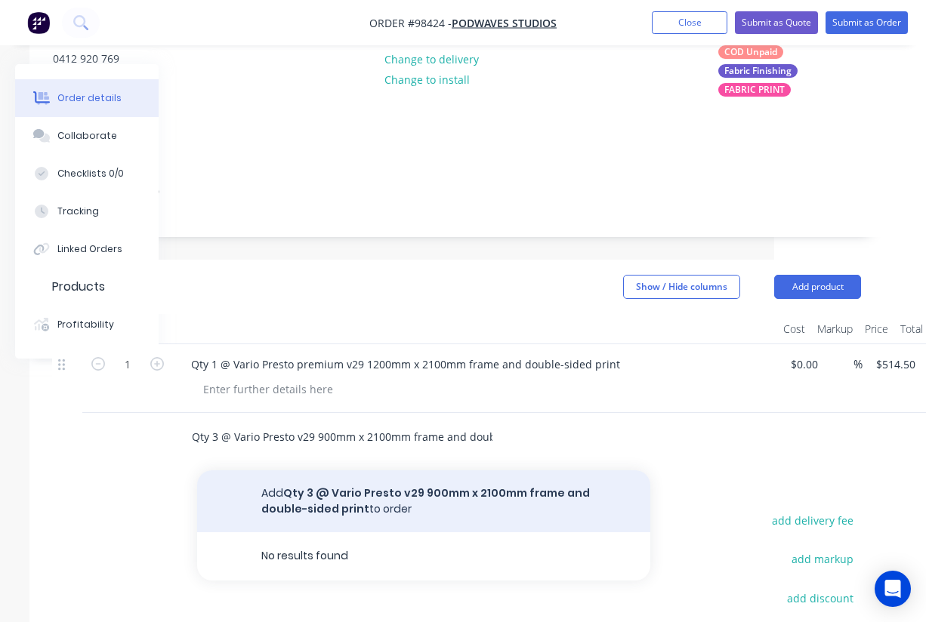
type input "Qty 3 @ Vario Presto v29 900mm x 2100mm frame and double-sided print"
click at [389, 483] on button "Add Qty 3 @ Vario Presto v29 900mm x 2100mm frame and double-sided print to ord…" at bounding box center [423, 502] width 453 height 62
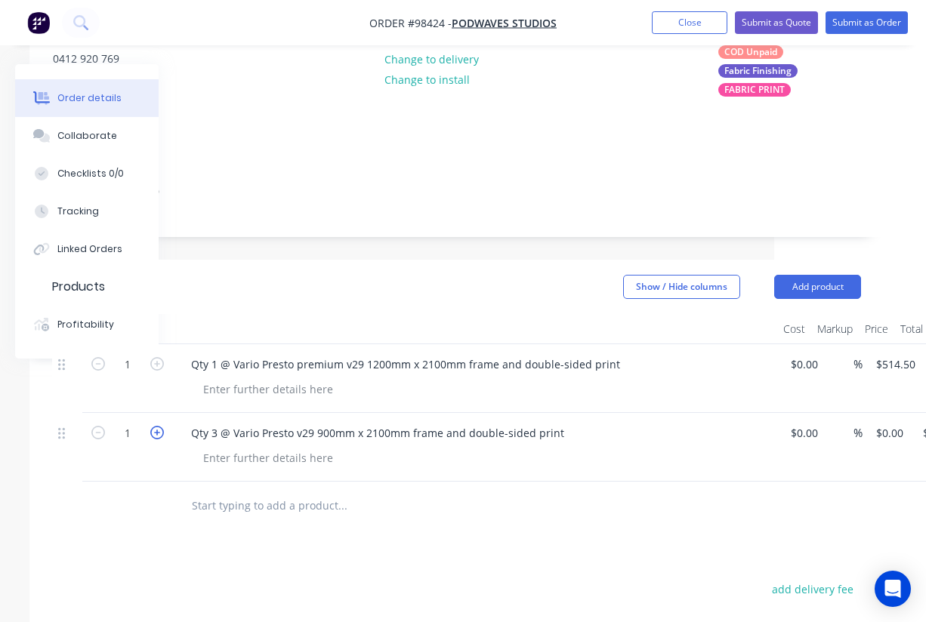
click at [156, 426] on icon "button" at bounding box center [157, 433] width 14 height 14
type input "3"
click at [257, 422] on div "Qty 3 @ Vario Presto v29 900mm x 2100mm frame and double-sided print" at bounding box center [377, 433] width 397 height 22
click at [290, 422] on div "Qty 3 @ Vario Presto v29 900mm x 2100mm frame and double-sided print" at bounding box center [377, 433] width 397 height 22
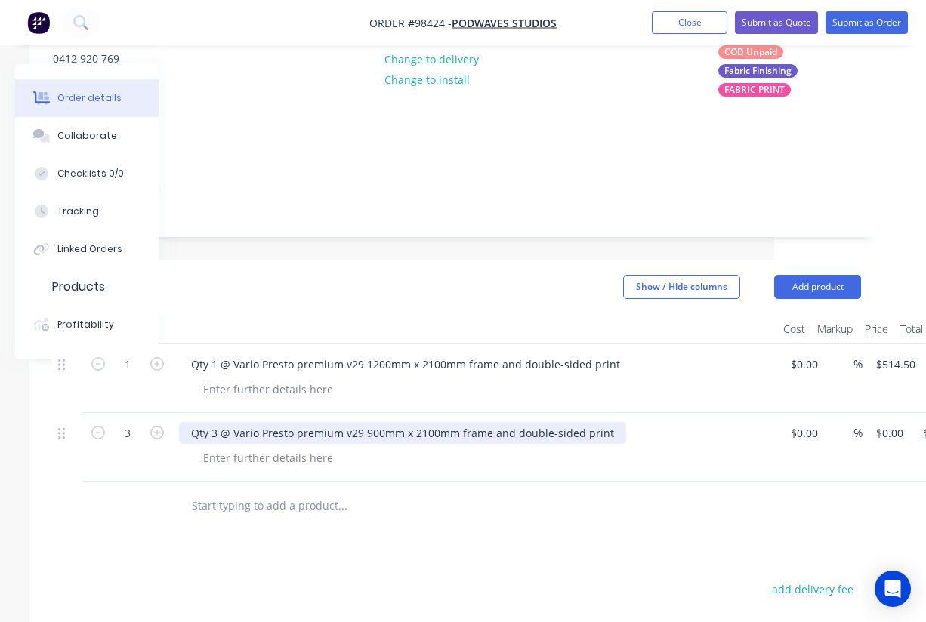
click at [423, 422] on div "Qty 3 @ Vario Presto premium v29 900mm x 2100mm frame and double-sided print" at bounding box center [402, 433] width 447 height 22
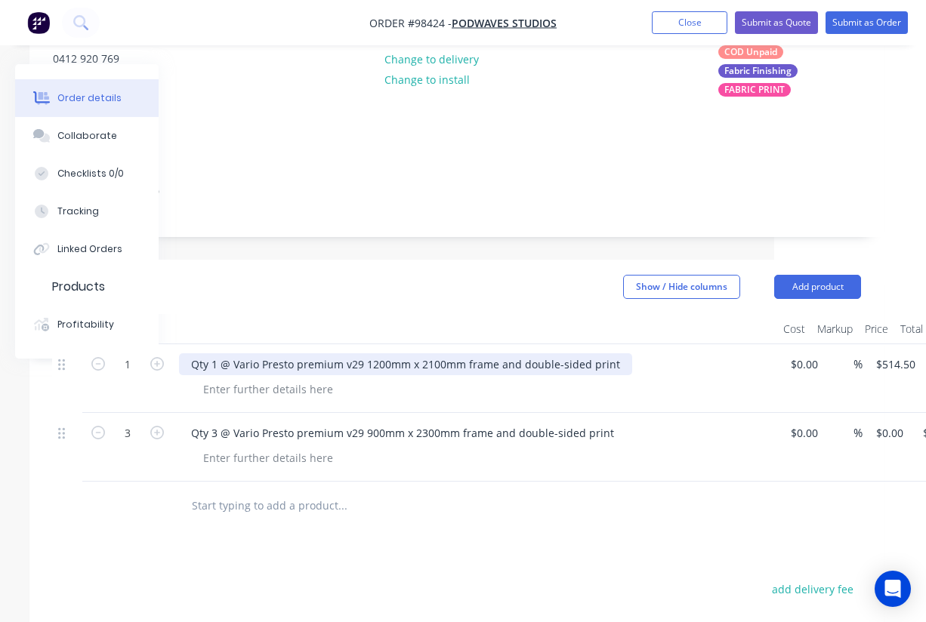
click at [430, 353] on div "Qty 1 @ Vario Presto premium v29 1200mm x 2100mm frame and double-sided print" at bounding box center [405, 364] width 453 height 22
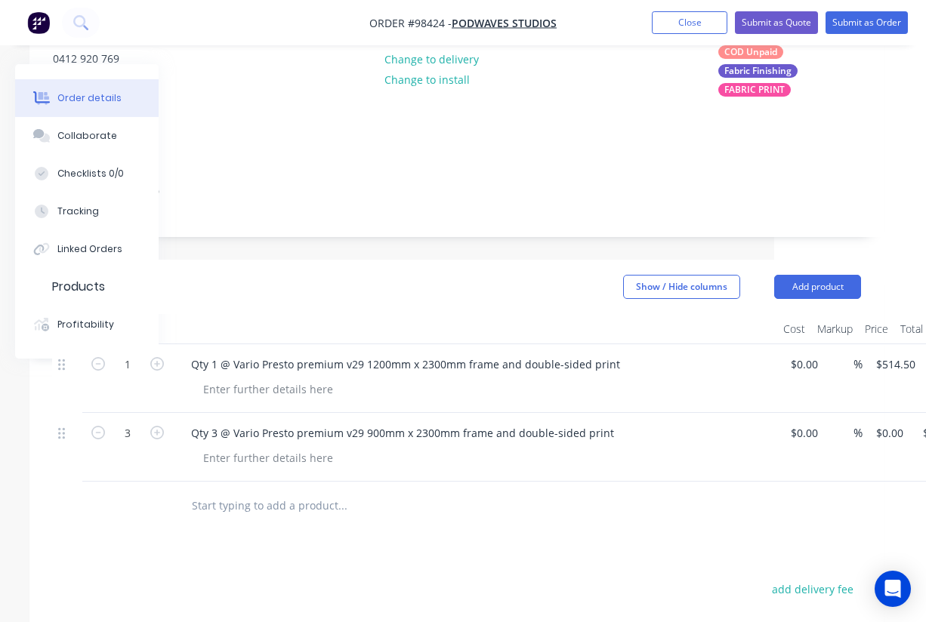
click at [479, 316] on div at bounding box center [475, 329] width 604 height 30
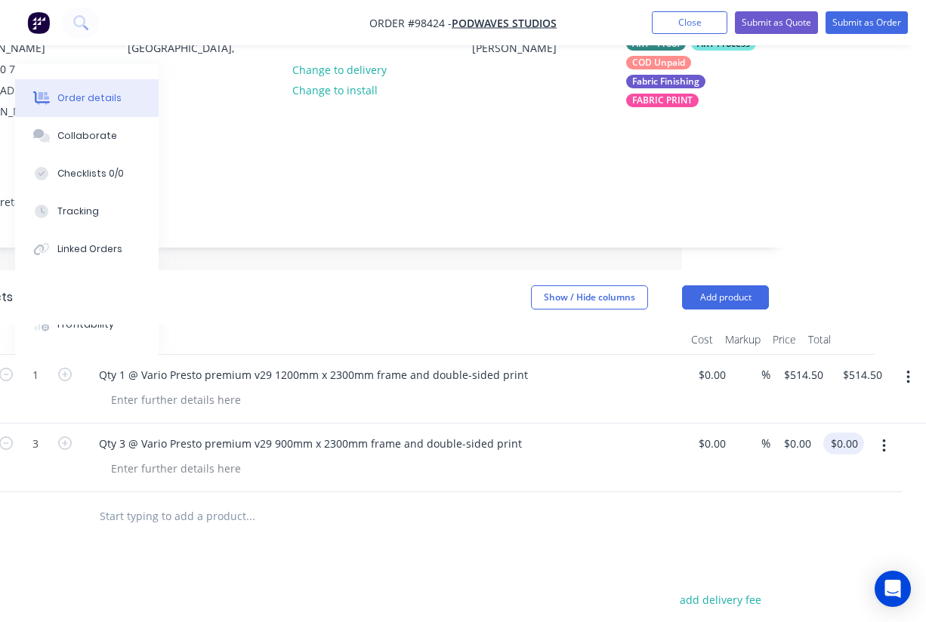
scroll to position [174, 244]
click at [853, 433] on input "0.00" at bounding box center [846, 444] width 35 height 22
type input "1240.50"
type input "$413.50"
type input "$1,240.50"
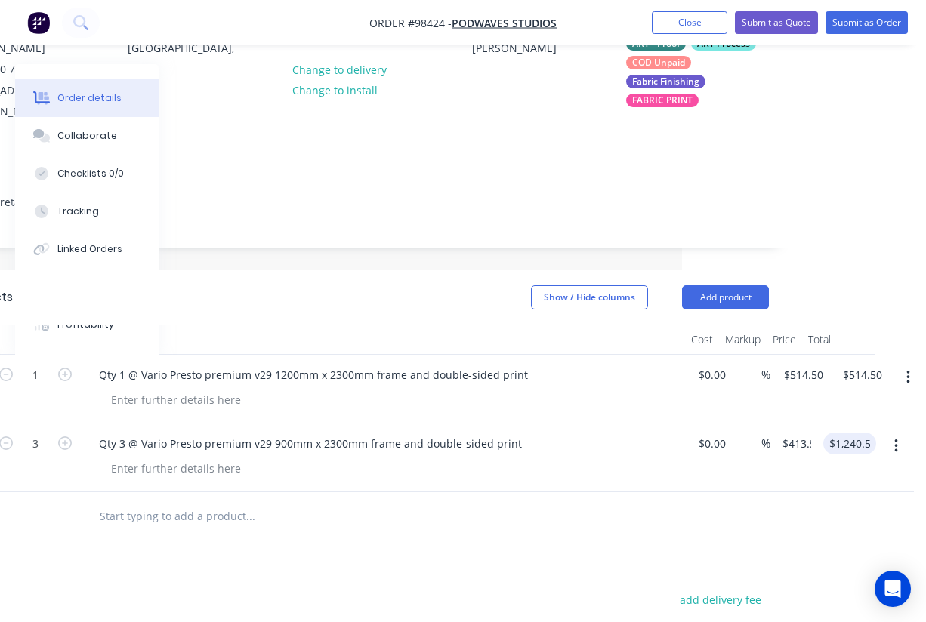
click at [671, 492] on div at bounding box center [364, 516] width 809 height 49
click at [723, 286] on button "Add product" at bounding box center [725, 298] width 87 height 24
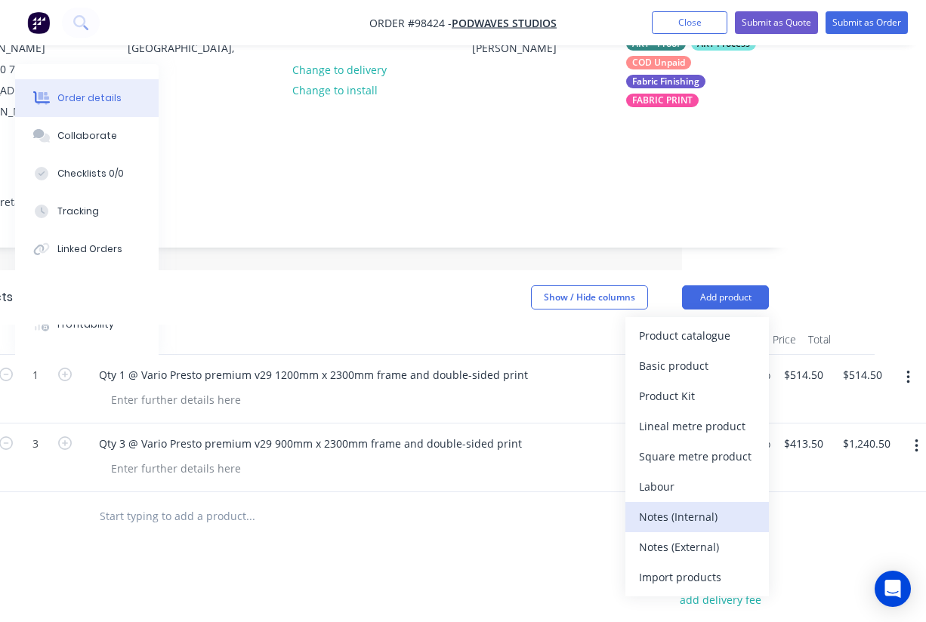
click at [702, 506] on div "Notes (Internal)" at bounding box center [697, 517] width 116 height 22
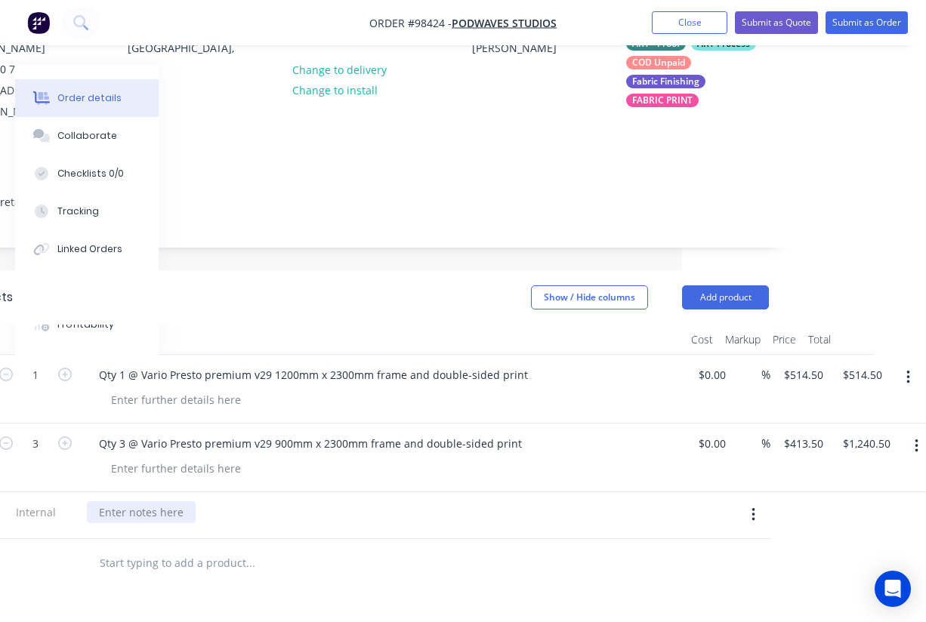
click at [170, 502] on div at bounding box center [141, 513] width 109 height 22
paste div
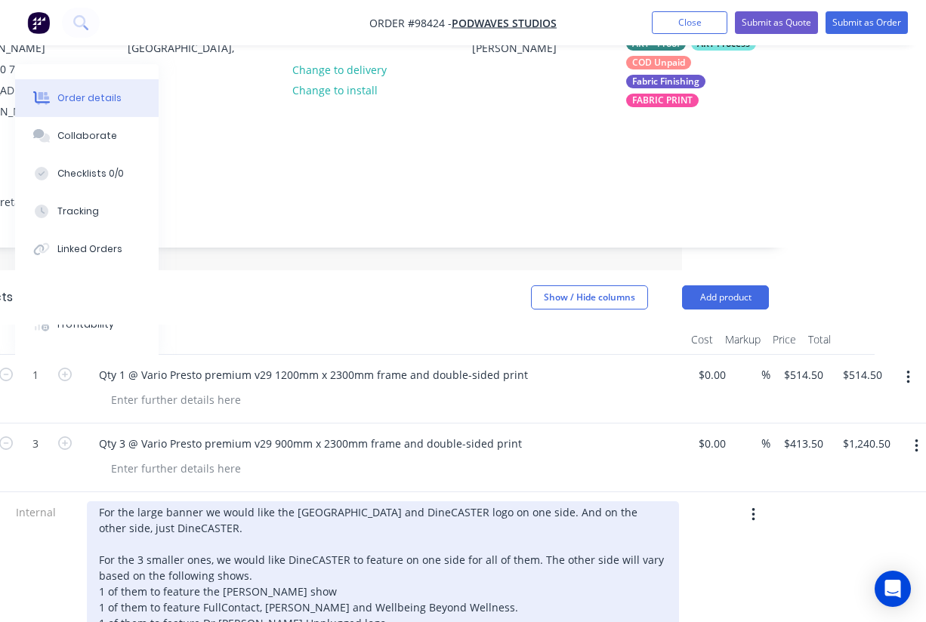
click at [97, 502] on div "For the large banner we would like the Mayfair Lane and DineCASTER logo on one …" at bounding box center [383, 568] width 592 height 133
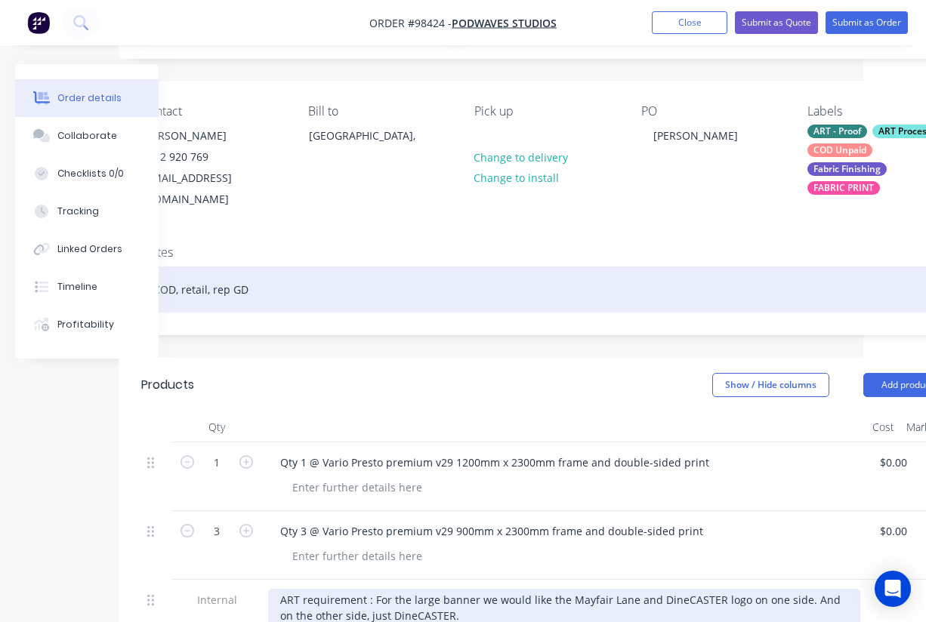
scroll to position [89, 63]
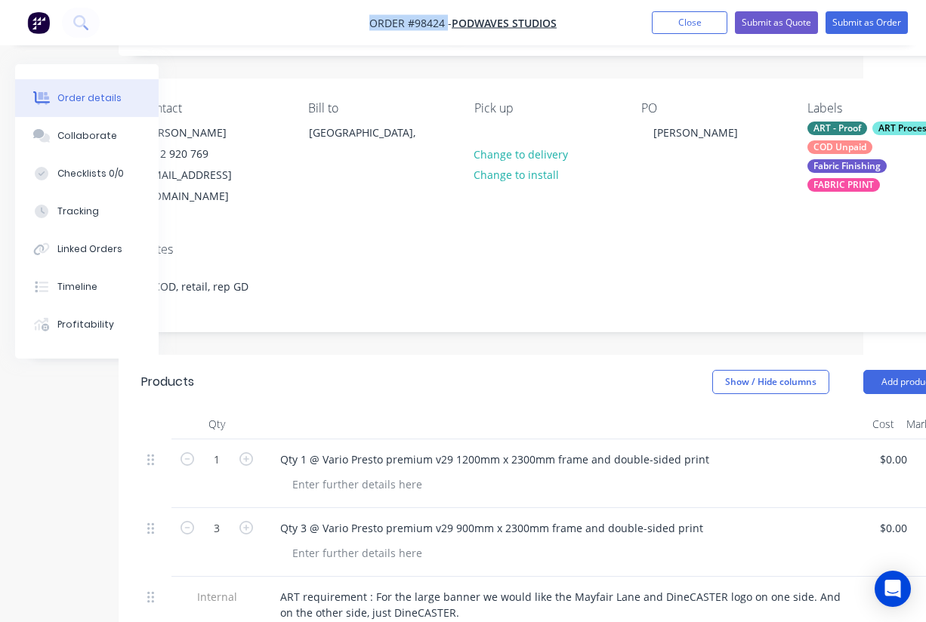
drag, startPoint x: 364, startPoint y: 16, endPoint x: 446, endPoint y: 29, distance: 82.6
click at [446, 29] on nav "Order #98424 - PODWAVES STUDIOS Add product Close Submit as Quote Submit as Ord…" at bounding box center [463, 22] width 926 height 45
copy span "Order #98424"
click at [679, 26] on button "Close" at bounding box center [690, 22] width 76 height 23
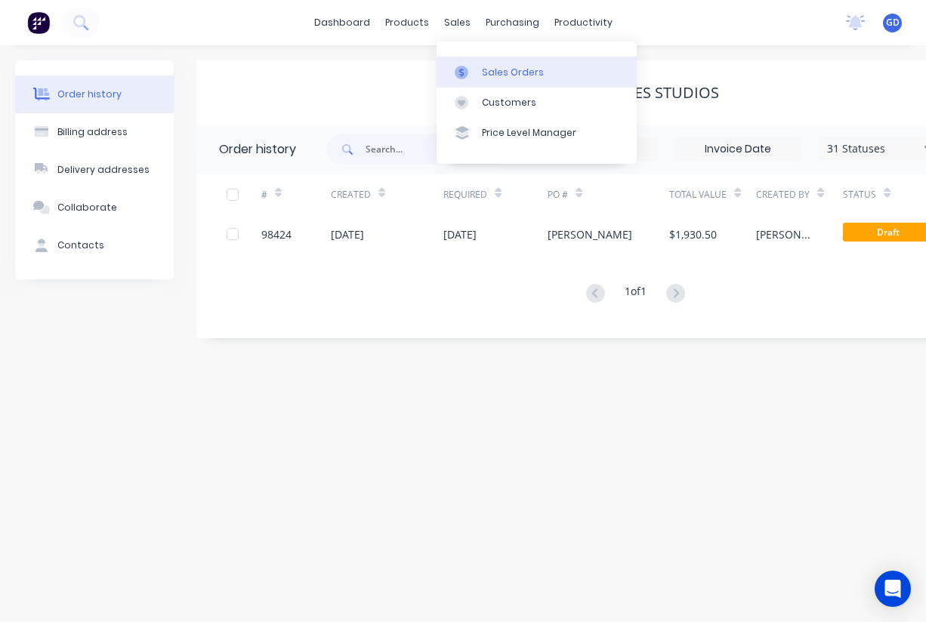
click at [492, 74] on div "Sales Orders" at bounding box center [513, 73] width 62 height 14
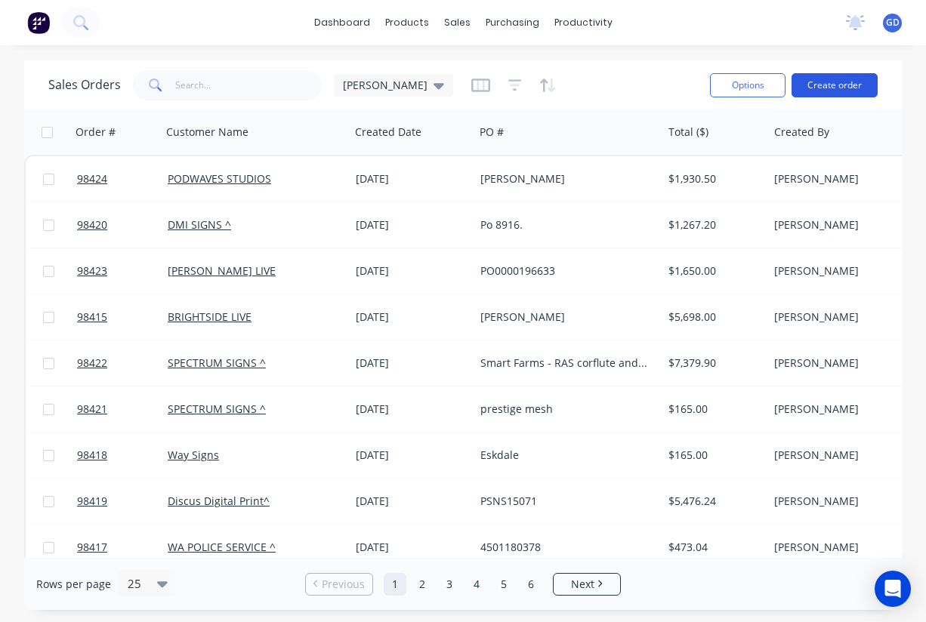
click at [820, 87] on button "Create order" at bounding box center [835, 85] width 86 height 24
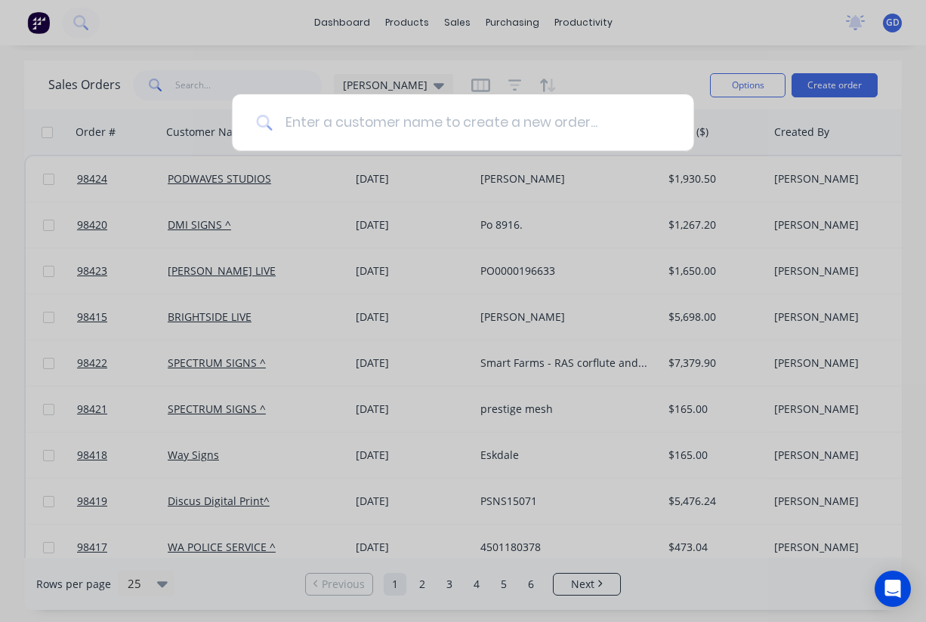
paste input "Belvedere Homestead Nursery"
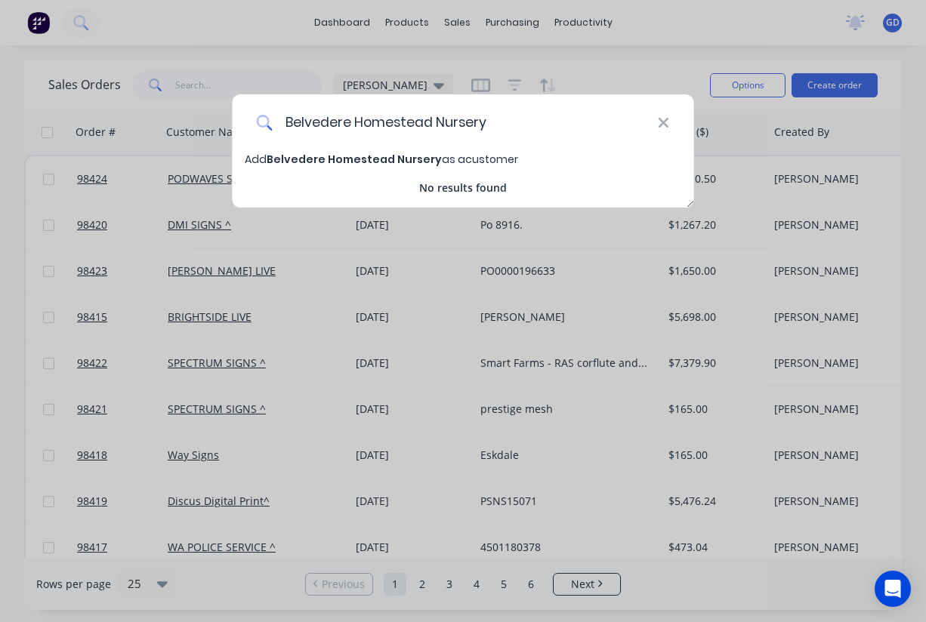
type input "Belvedere Homestead Nursery"
click at [363, 165] on span "Belvedere Homestead Nursery" at bounding box center [354, 159] width 175 height 15
select select "AU"
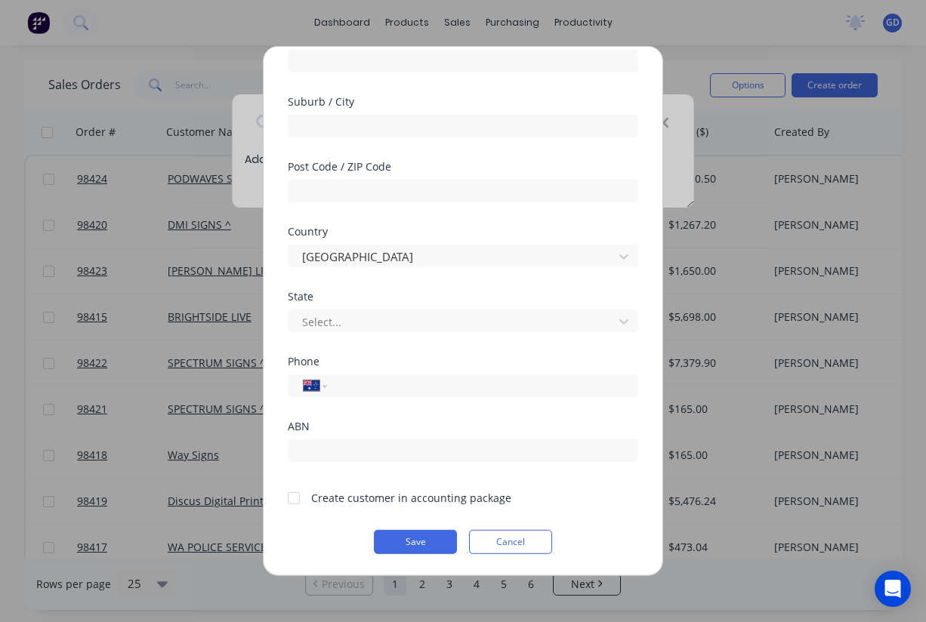
scroll to position [208, 0]
click at [296, 499] on div at bounding box center [294, 498] width 30 height 30
click at [399, 530] on button "Save" at bounding box center [415, 542] width 83 height 24
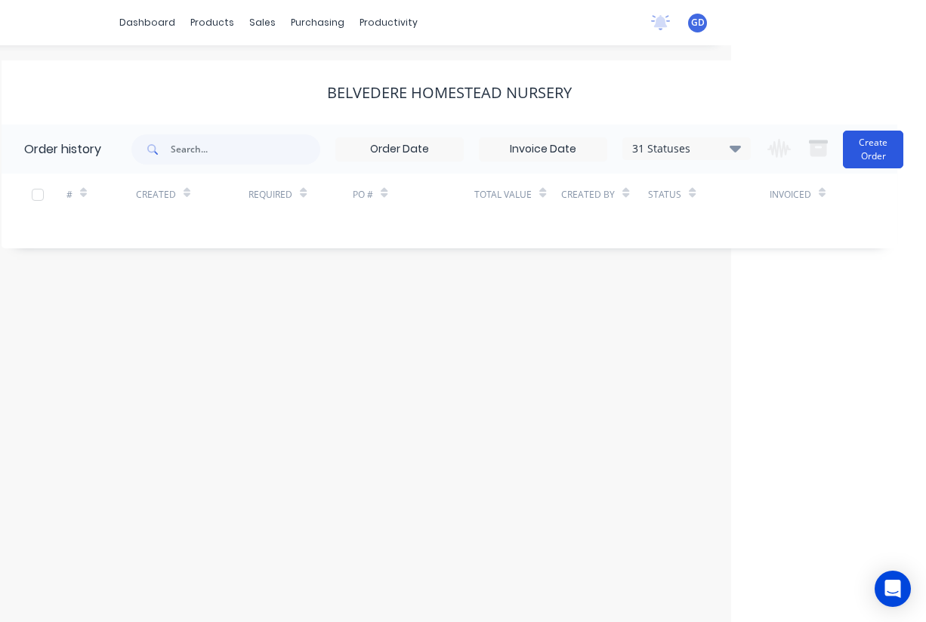
scroll to position [0, 195]
click at [871, 148] on button "Create Order" at bounding box center [873, 150] width 60 height 38
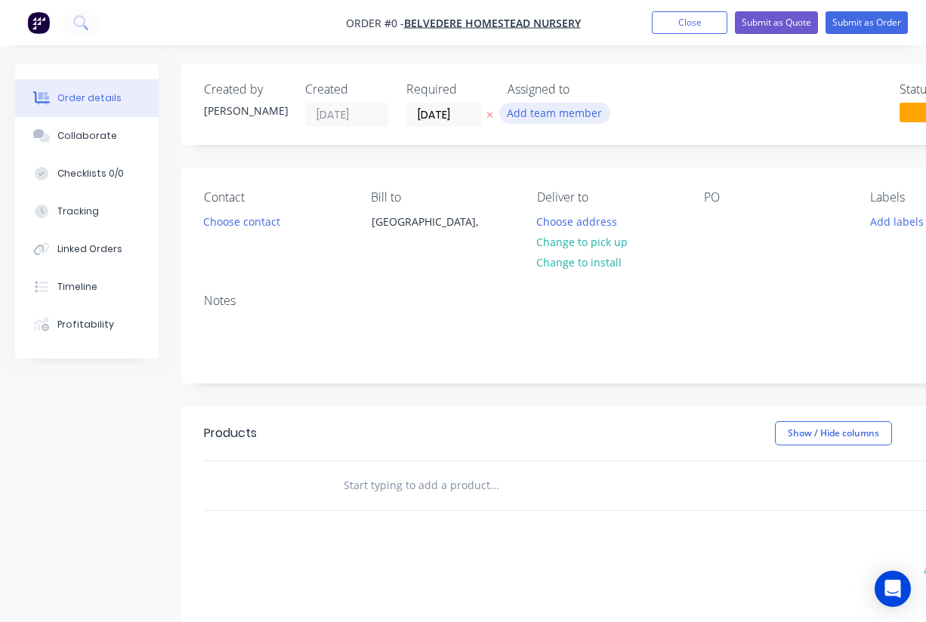
click at [526, 110] on button "Add team member" at bounding box center [554, 113] width 111 height 20
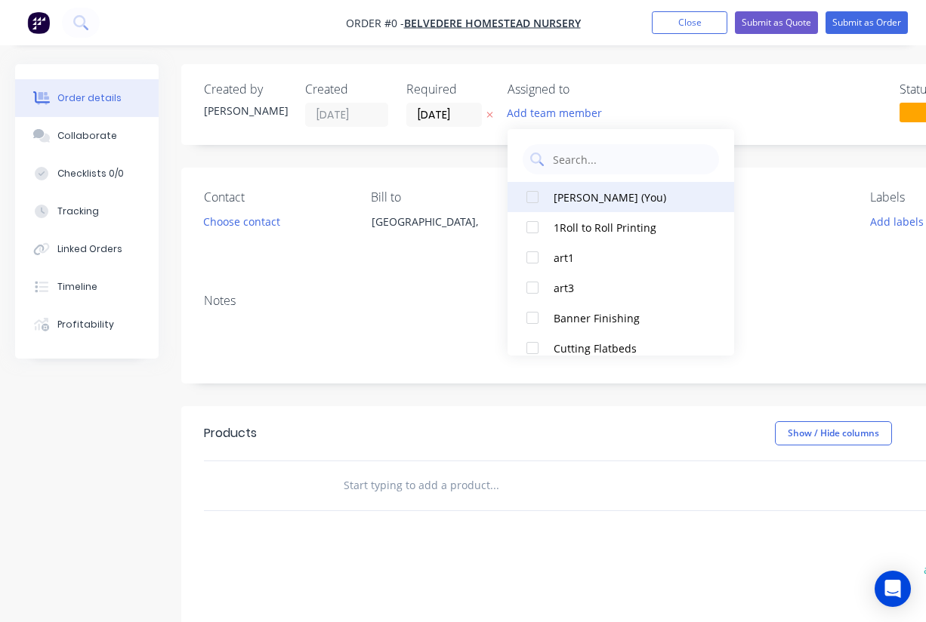
click at [536, 190] on div at bounding box center [532, 197] width 30 height 30
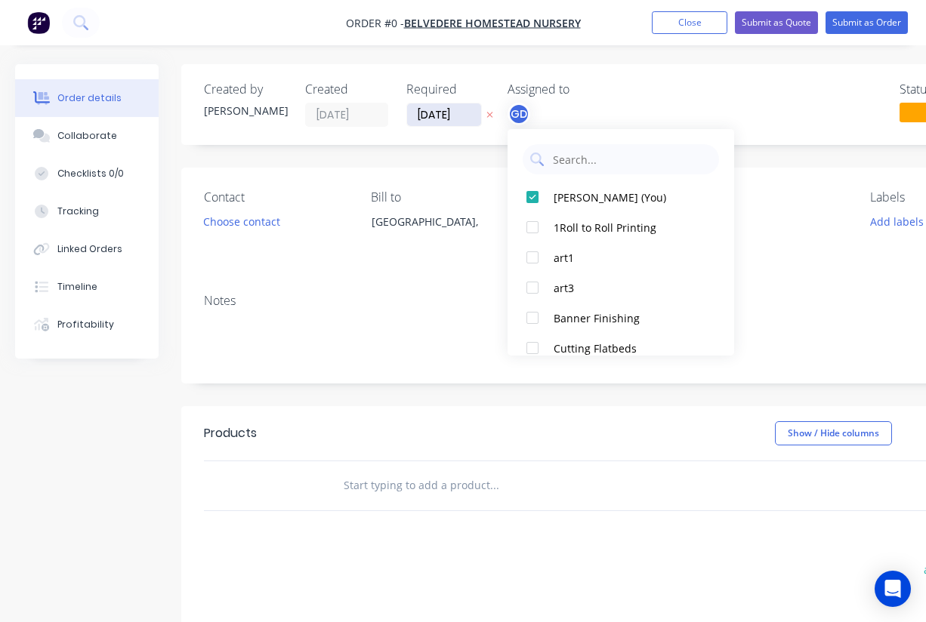
click at [437, 123] on div "Order details Collaborate Checklists 0/0 Tracking Linked Orders Timeline Profit…" at bounding box center [525, 480] width 1051 height 832
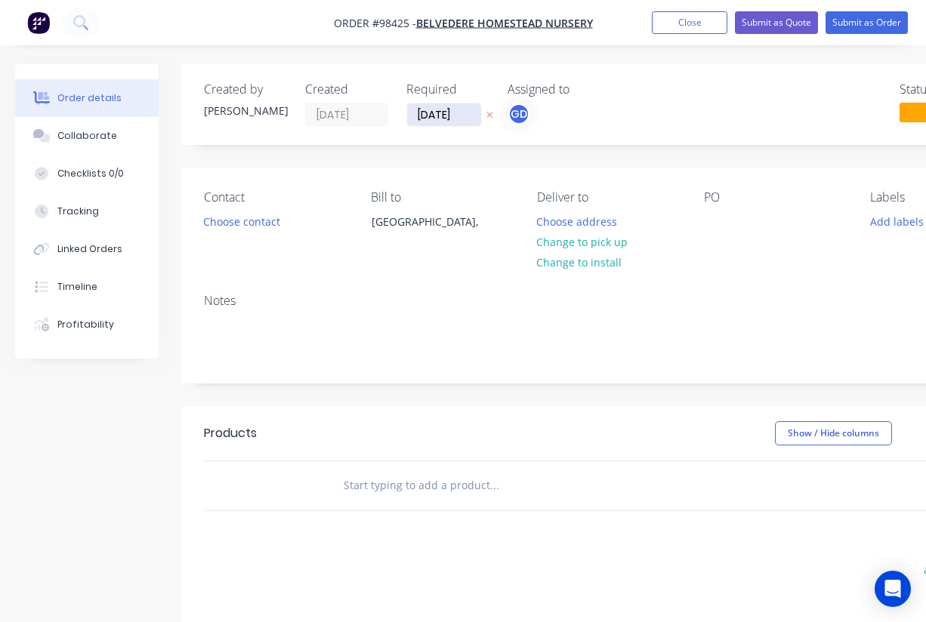
click at [438, 116] on input "[DATE]" at bounding box center [444, 114] width 74 height 23
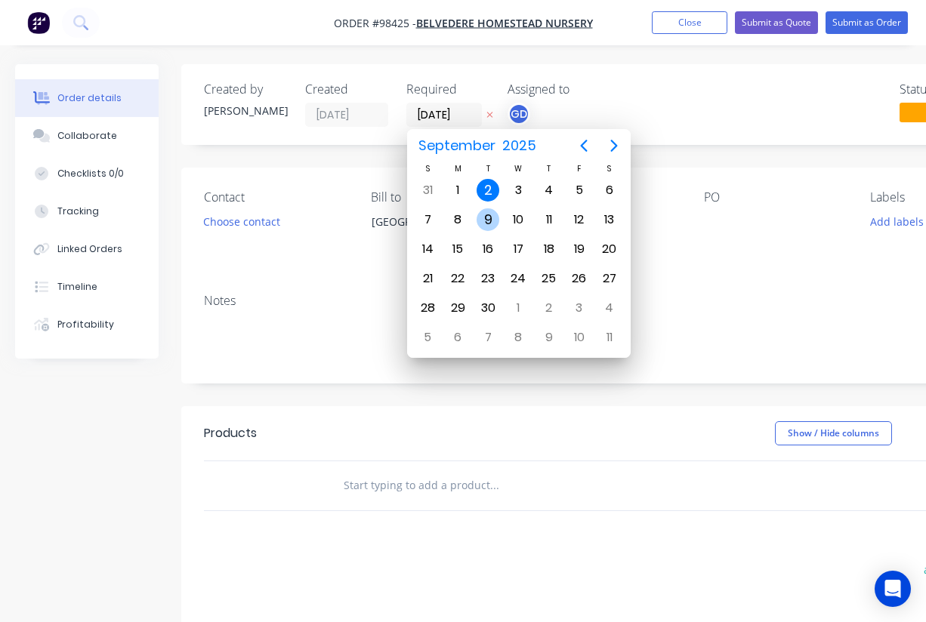
click at [481, 224] on div "9" at bounding box center [488, 219] width 23 height 23
type input "[DATE]"
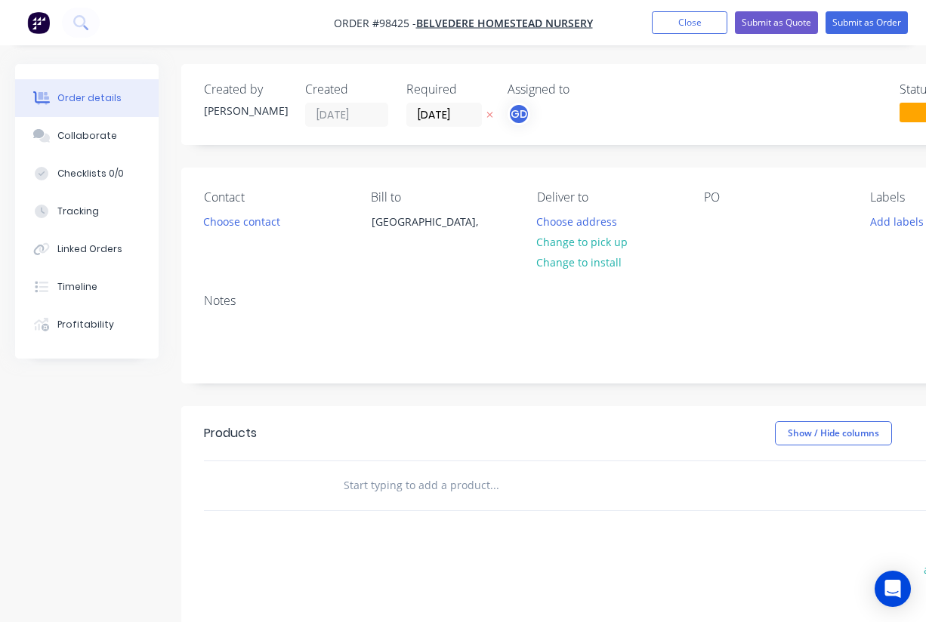
paste input "Artwork set up. $300+GST for artwork set up, this will include colour managemen…"
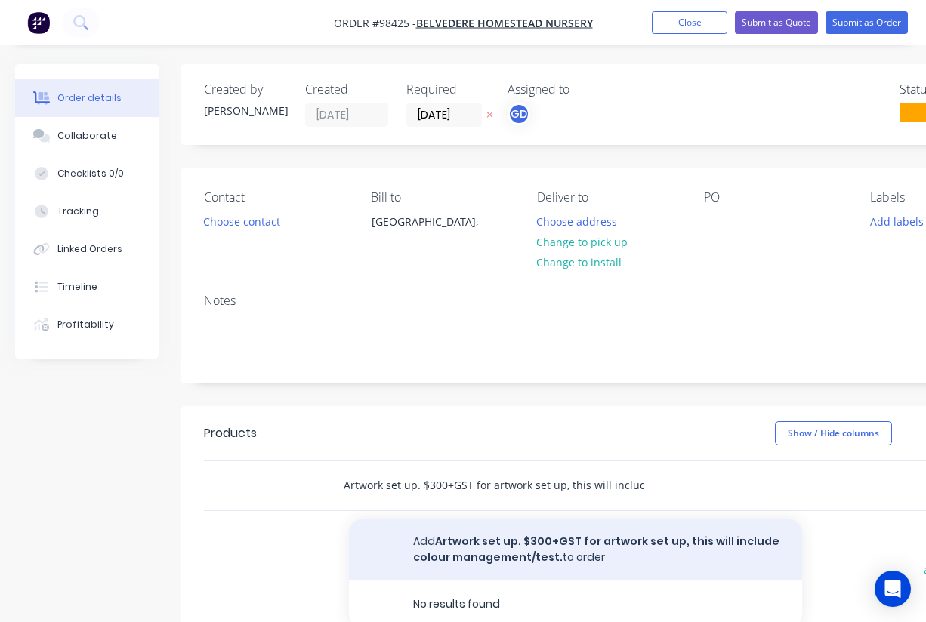
type input "Artwork set up. $300+GST for artwork set up, this will include colour managemen…"
click at [531, 547] on button "Add Artwork set up. $300+GST for artwork set up, this will include colour manag…" at bounding box center [575, 550] width 453 height 62
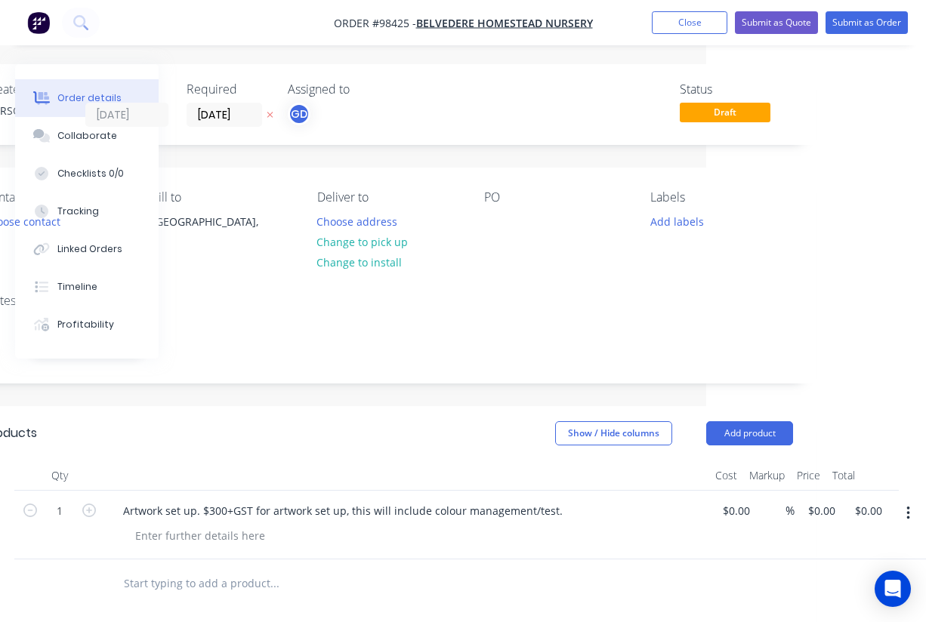
scroll to position [0, 220]
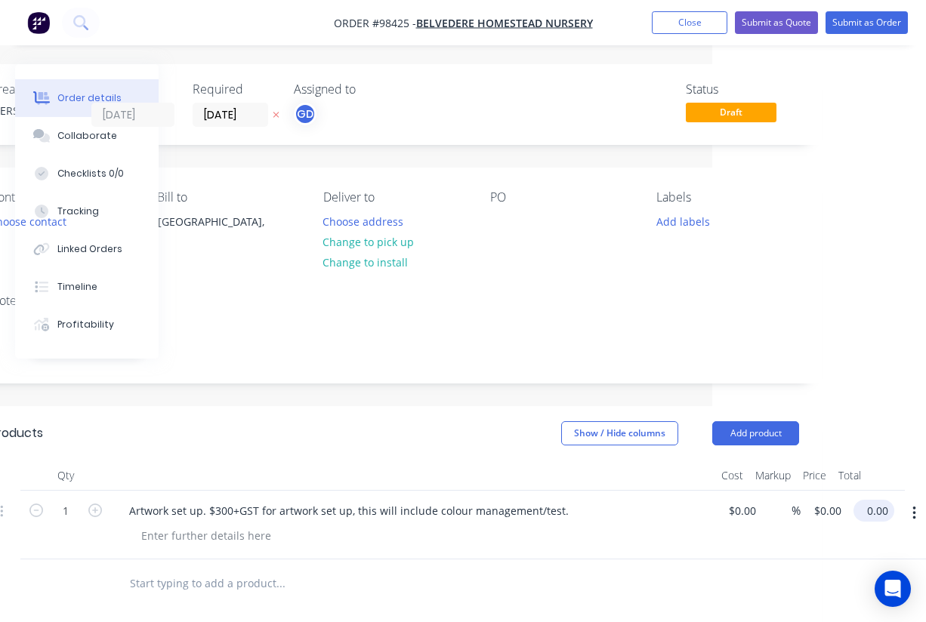
click at [866, 511] on input "0.00" at bounding box center [877, 511] width 35 height 22
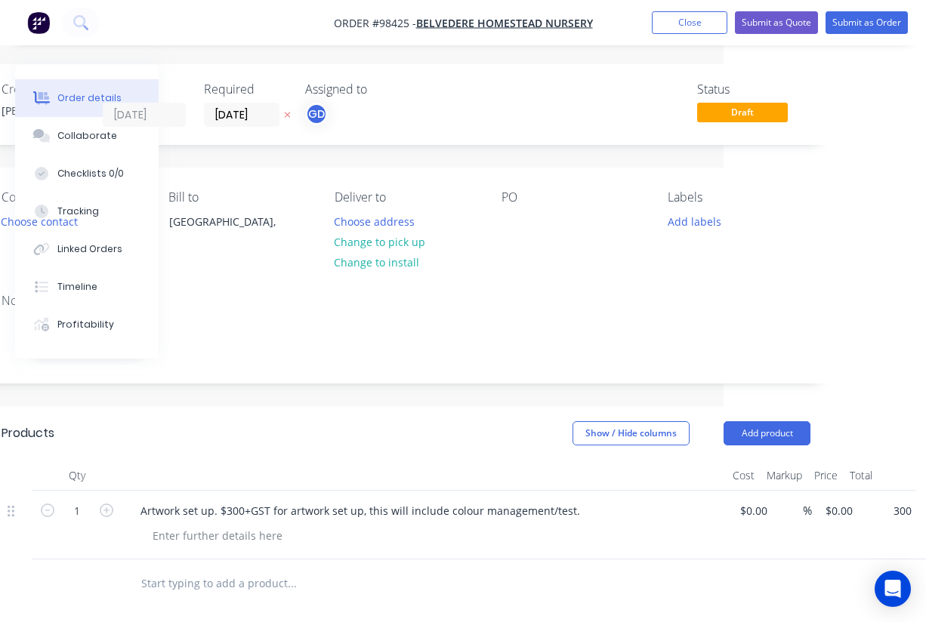
type input "$300.00"
click at [485, 465] on div at bounding box center [424, 476] width 604 height 30
click at [702, 226] on button "Add labels" at bounding box center [693, 221] width 69 height 20
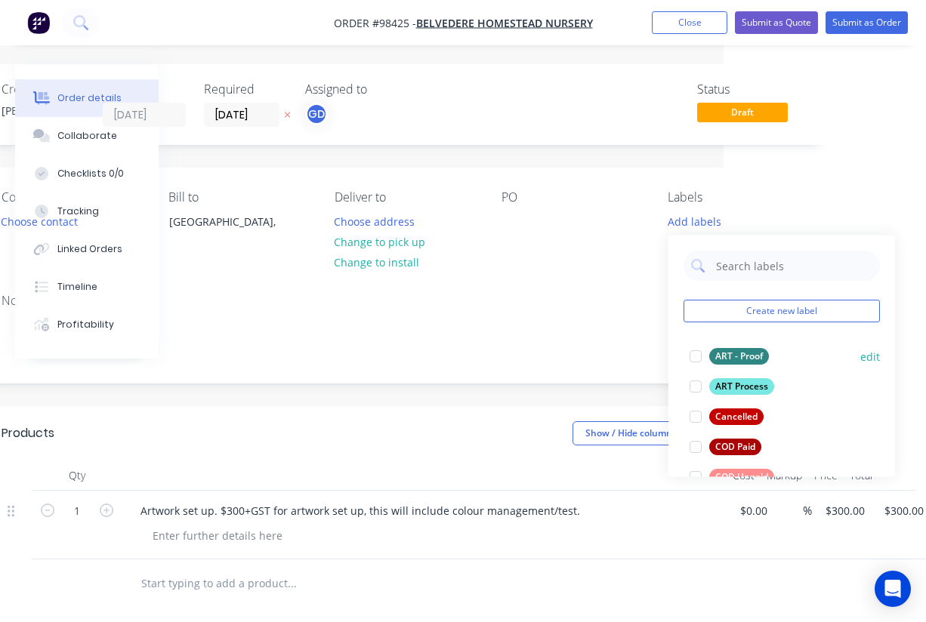
click at [746, 349] on div "ART - Proof" at bounding box center [739, 356] width 60 height 17
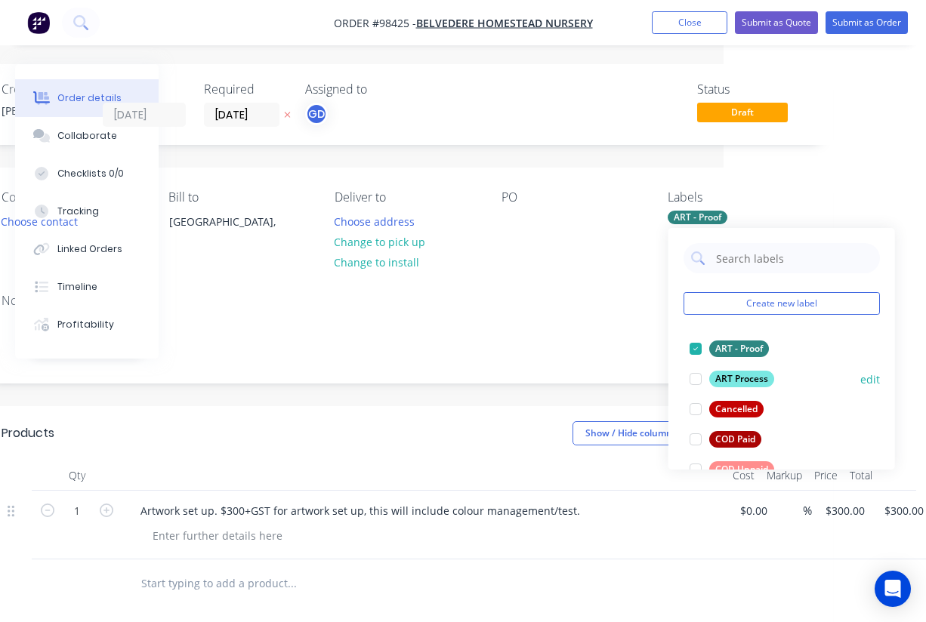
click at [745, 380] on div "ART Process" at bounding box center [741, 379] width 65 height 17
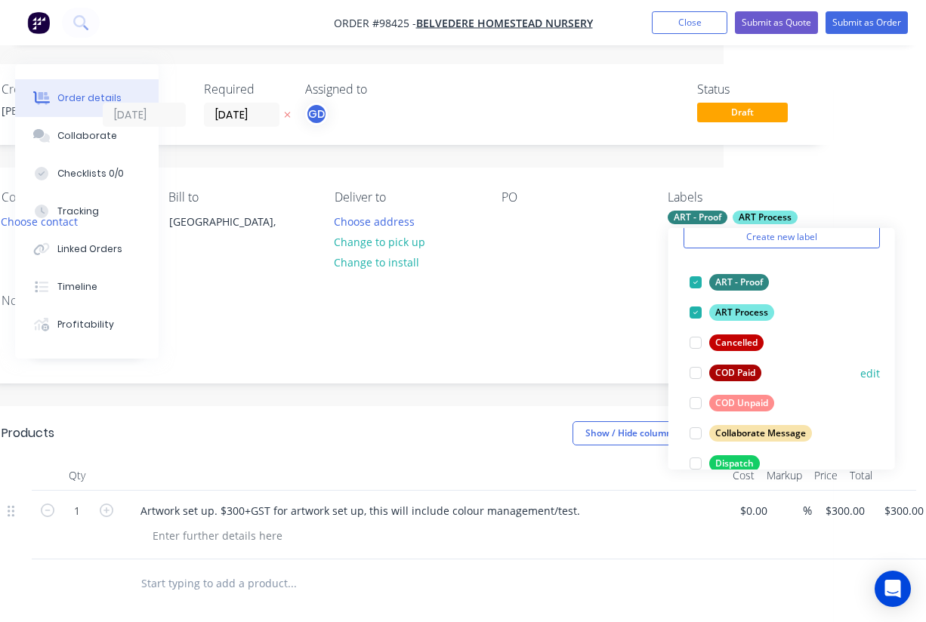
scroll to position [67, 0]
click at [694, 401] on div at bounding box center [696, 402] width 30 height 30
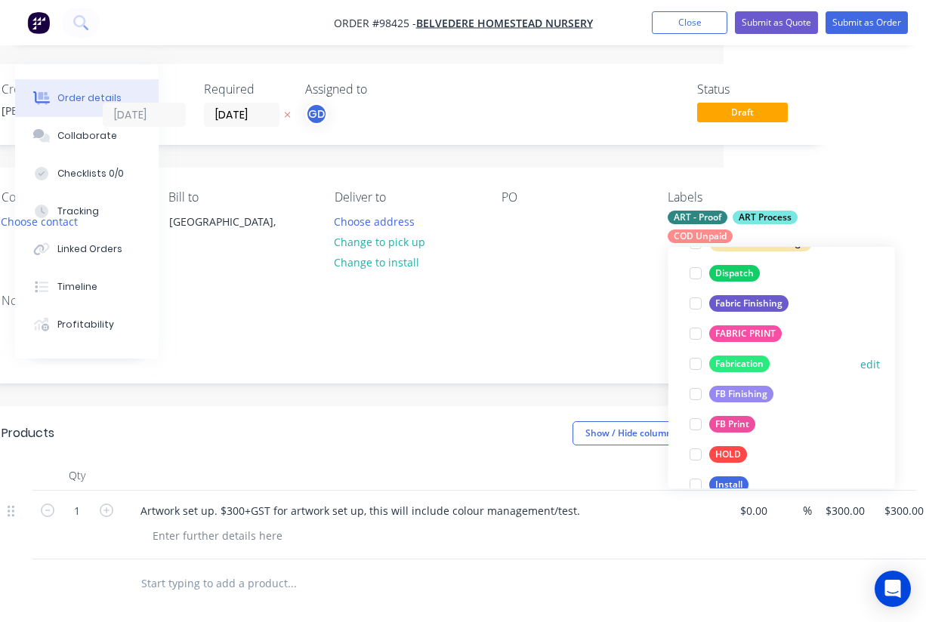
scroll to position [277, 0]
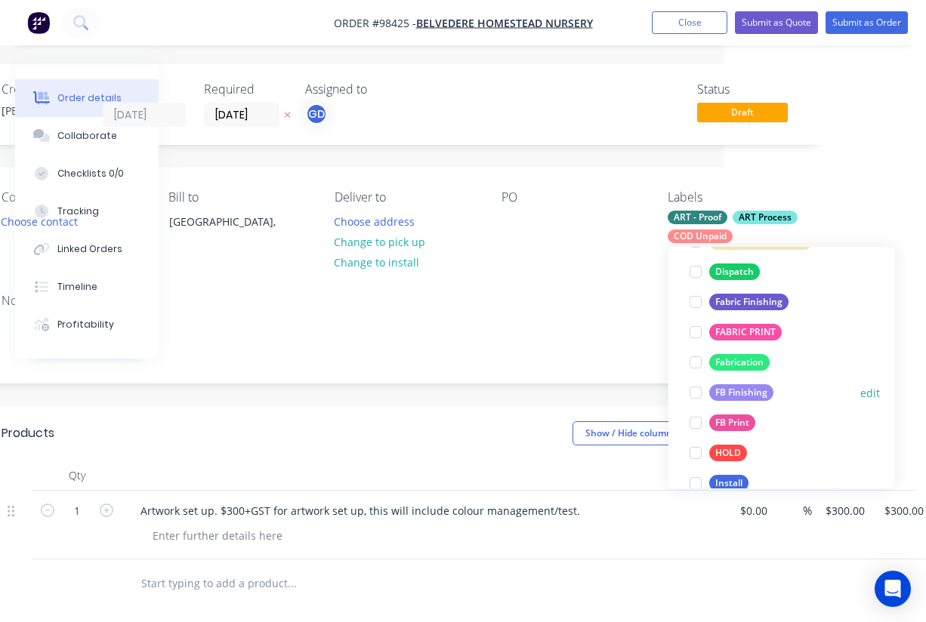
click at [748, 393] on div "FB Finishing" at bounding box center [741, 392] width 64 height 17
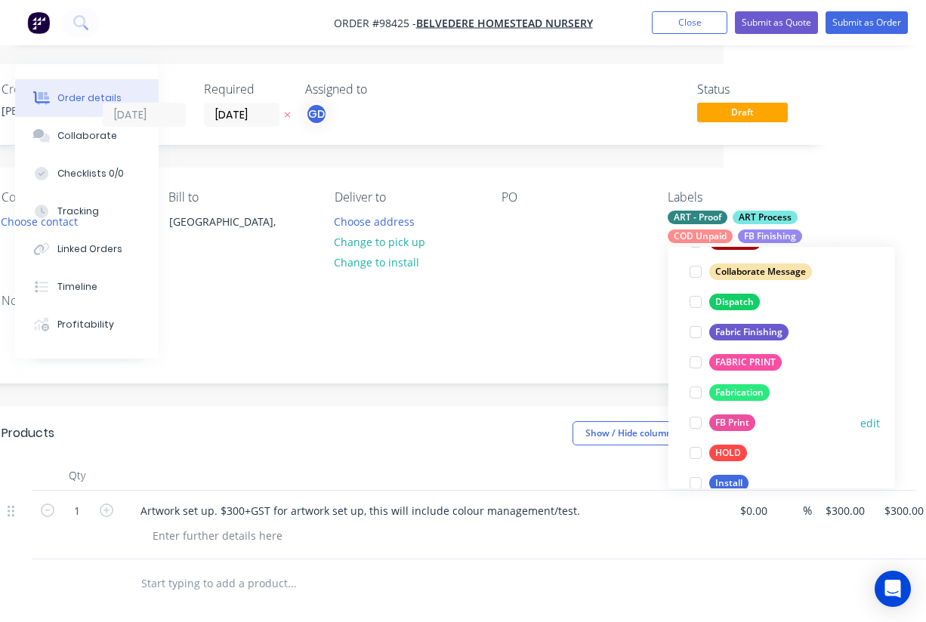
click at [739, 424] on div "FB Print" at bounding box center [732, 423] width 46 height 17
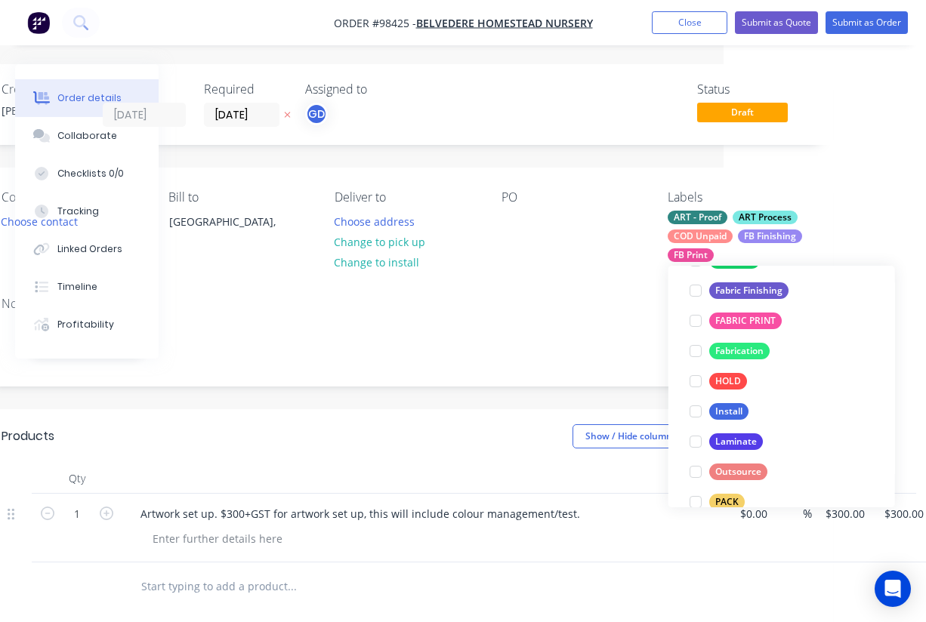
scroll to position [373, 0]
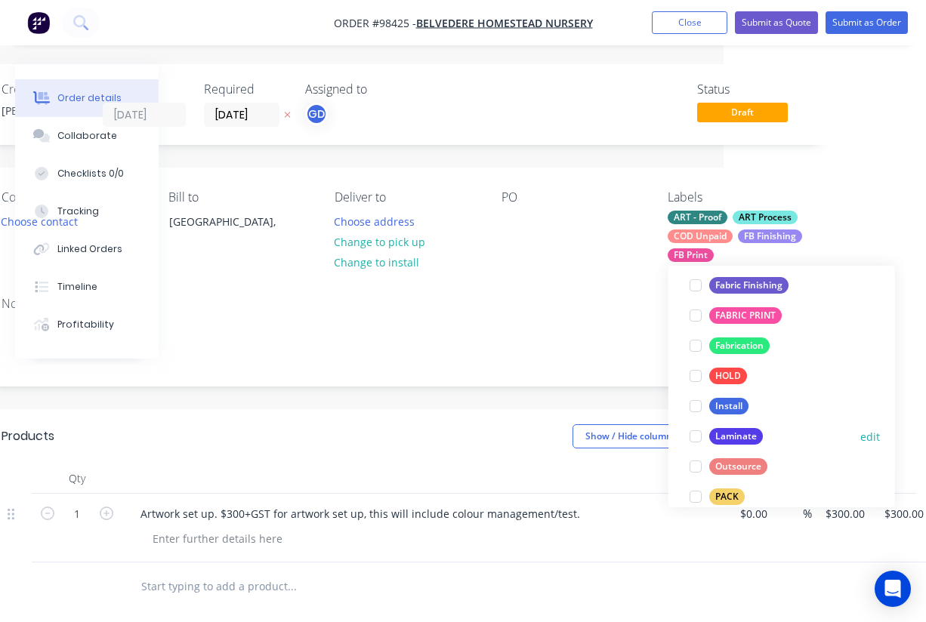
click at [742, 440] on div "Laminate" at bounding box center [736, 436] width 54 height 17
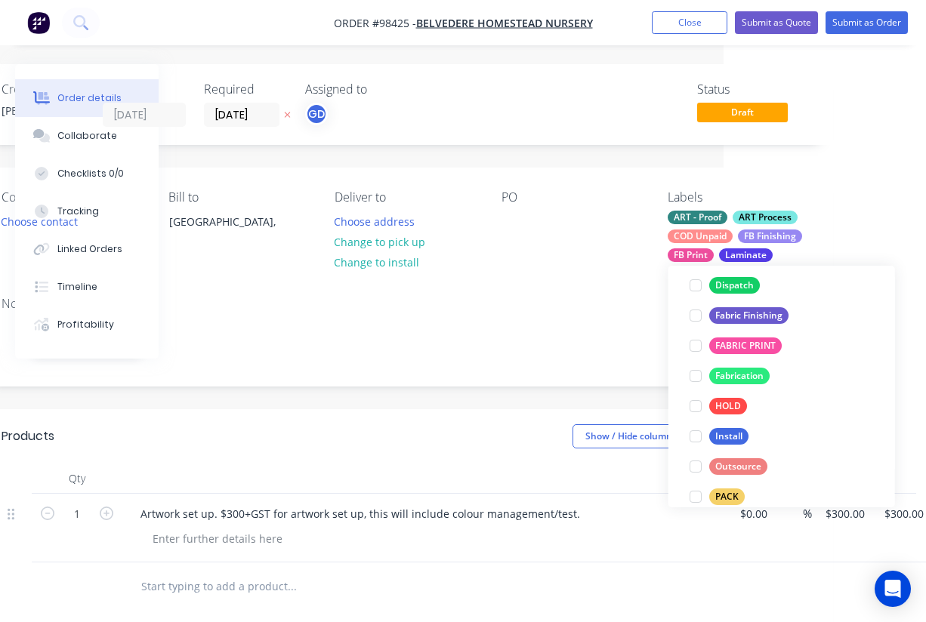
click at [468, 313] on div "Notes" at bounding box center [406, 335] width 854 height 101
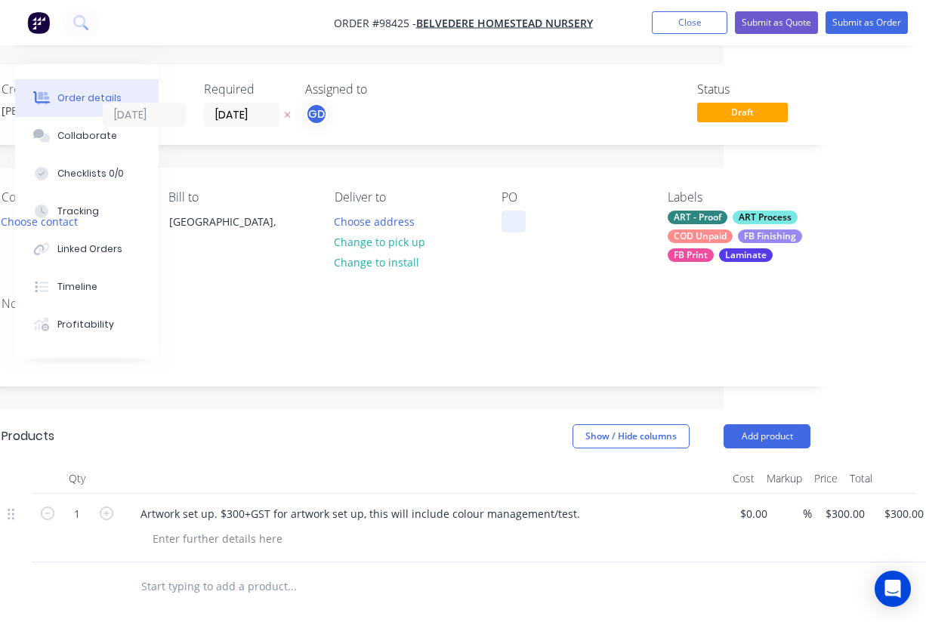
click at [512, 220] on div at bounding box center [514, 222] width 24 height 22
paste div
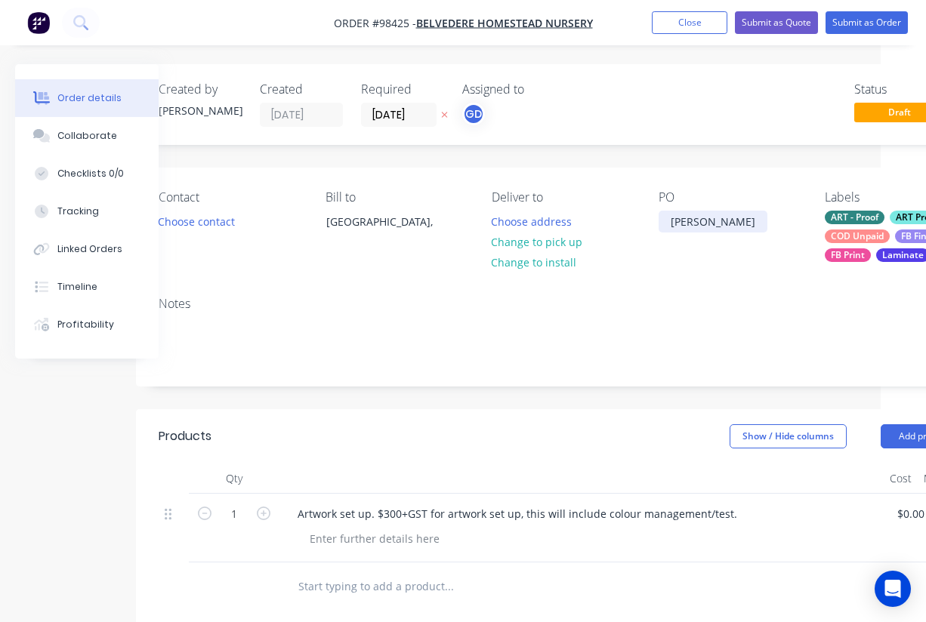
scroll to position [0, 0]
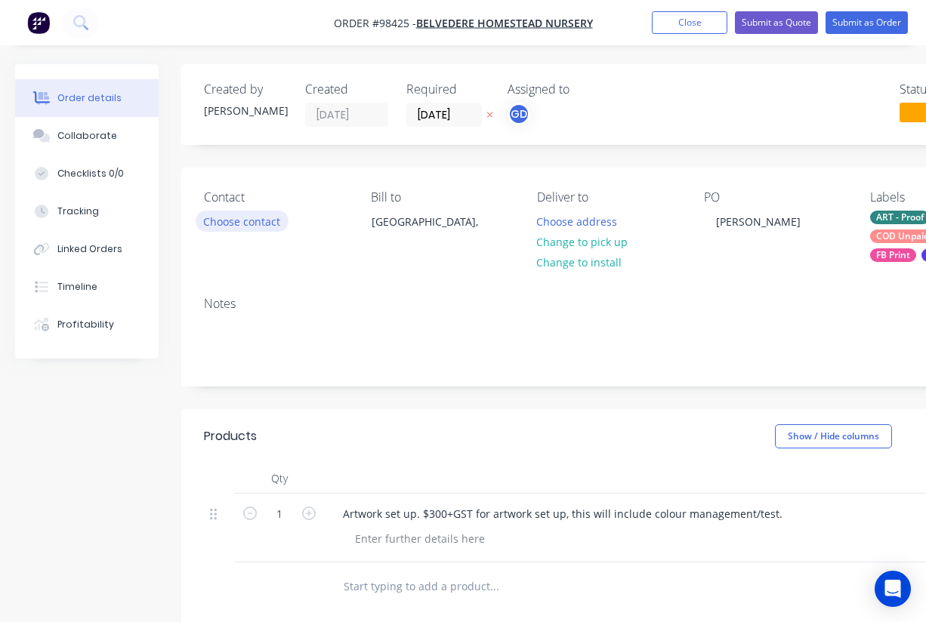
click at [256, 221] on button "Choose contact" at bounding box center [242, 221] width 93 height 20
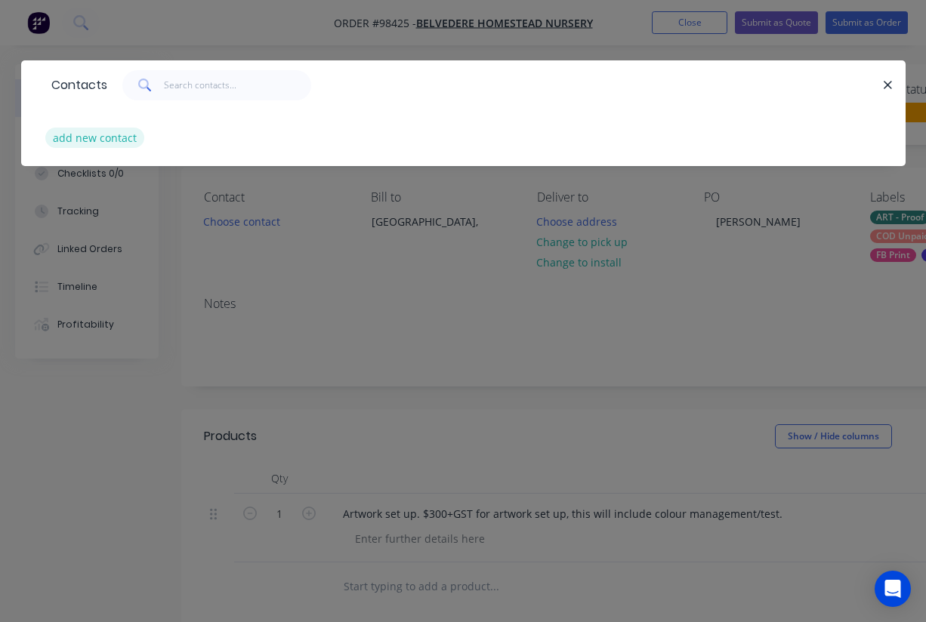
click at [67, 137] on button "add new contact" at bounding box center [95, 138] width 100 height 20
select select "AU"
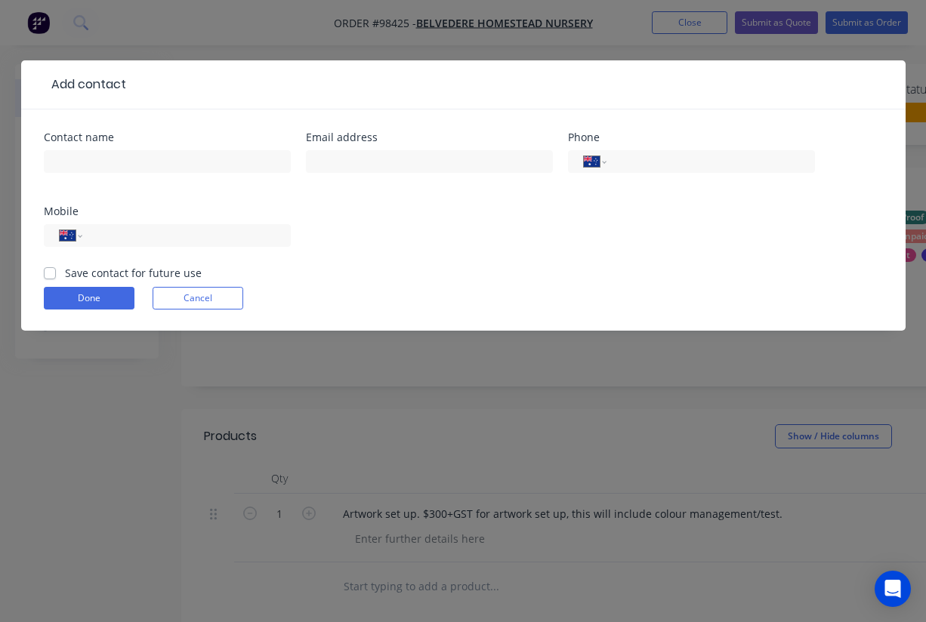
click at [81, 150] on div at bounding box center [167, 169] width 247 height 45
paste input "[PERSON_NAME]"
type input "[PERSON_NAME]"
click at [65, 271] on label "Save contact for future use" at bounding box center [133, 273] width 137 height 16
click at [50, 271] on input "Save contact for future use" at bounding box center [50, 272] width 12 height 14
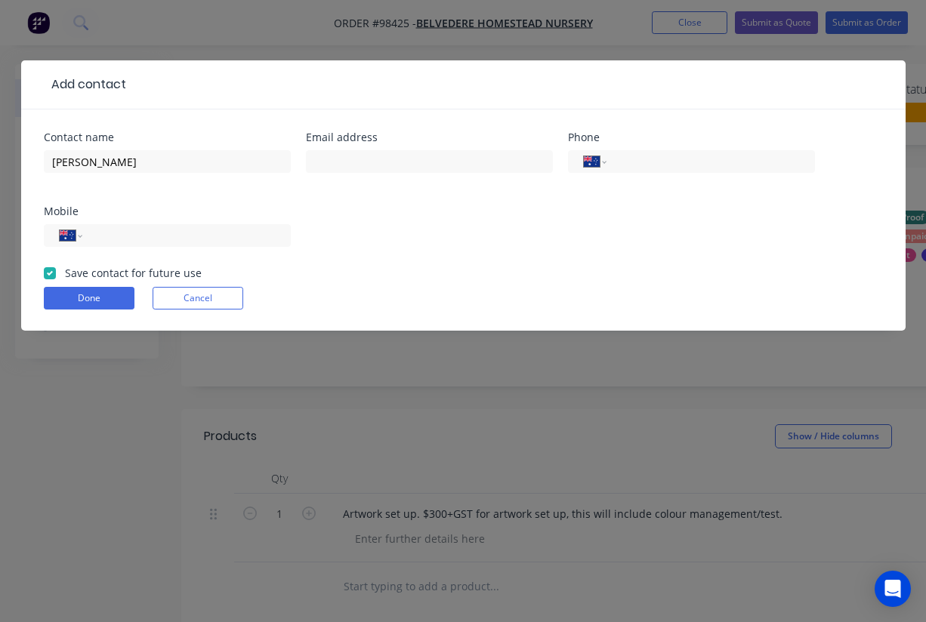
checkbox input "true"
paste input "admin@belvederehomesteadnursery.com.au"
type input "admin@belvederehomesteadnursery.com.au"
click at [363, 202] on div "Contact name Sean Blechynden Email address admin@belvederehomesteadnursery.com.…" at bounding box center [463, 198] width 839 height 133
paste input "(08) 9881 3880"
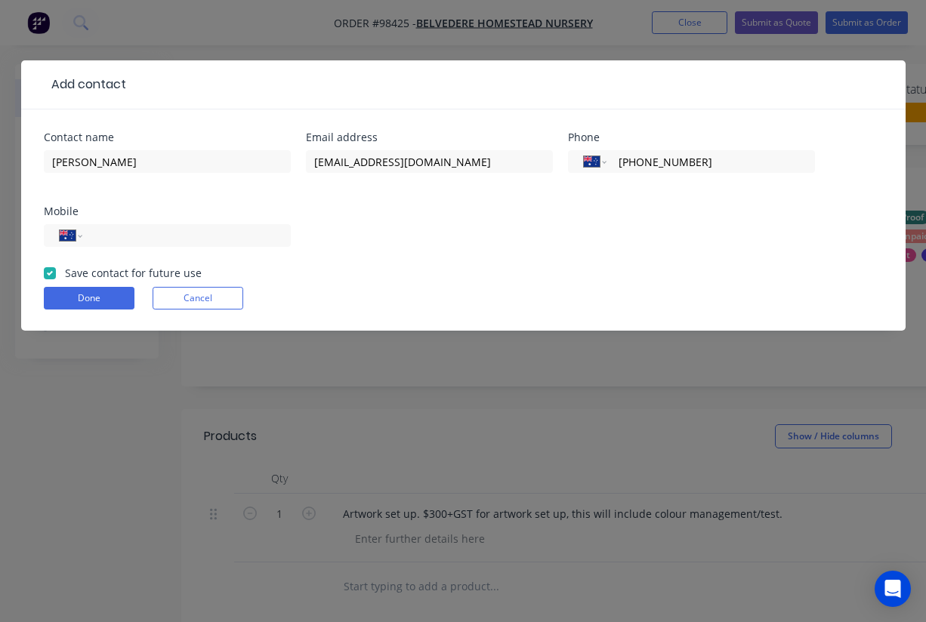
type input "(08) 9881 3880"
click at [89, 313] on form "Contact name Sean Blechynden Email address admin@belvederehomesteadnursery.com.…" at bounding box center [463, 231] width 839 height 199
click at [94, 301] on button "Done" at bounding box center [89, 298] width 91 height 23
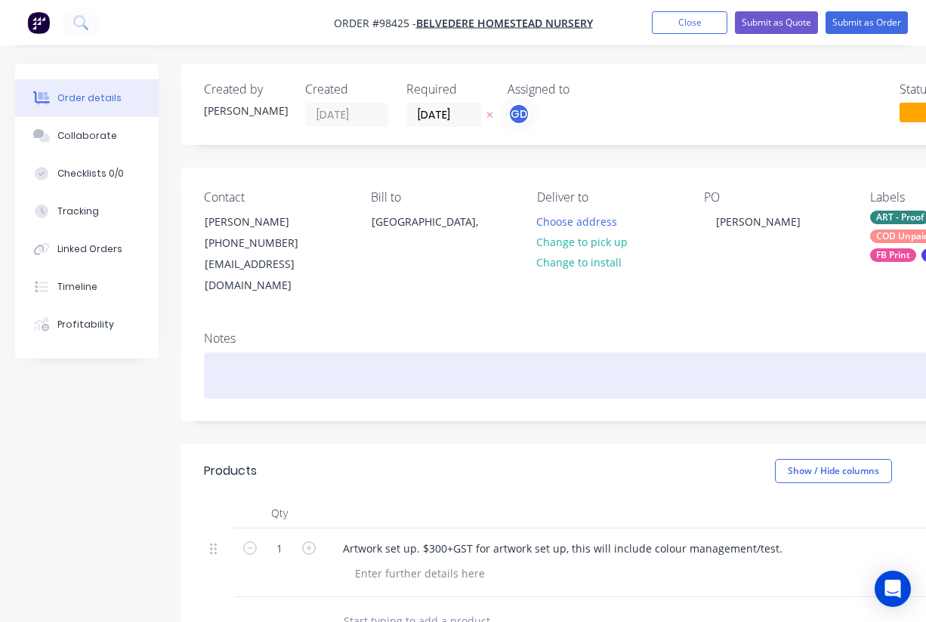
click at [230, 353] on div at bounding box center [608, 376] width 809 height 46
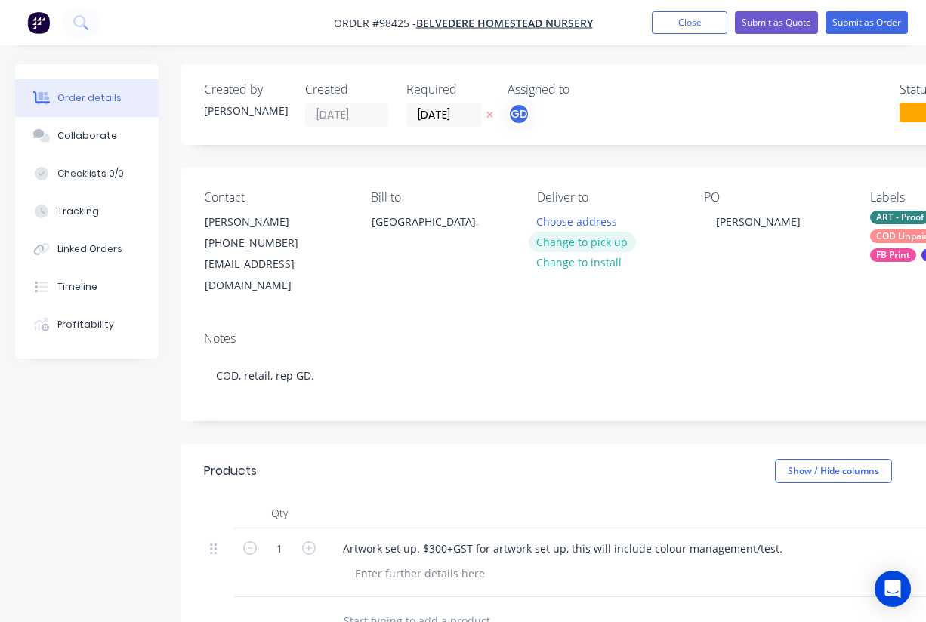
click at [578, 246] on button "Change to pick up" at bounding box center [582, 242] width 107 height 20
click at [440, 111] on input "09/09/25" at bounding box center [444, 114] width 74 height 23
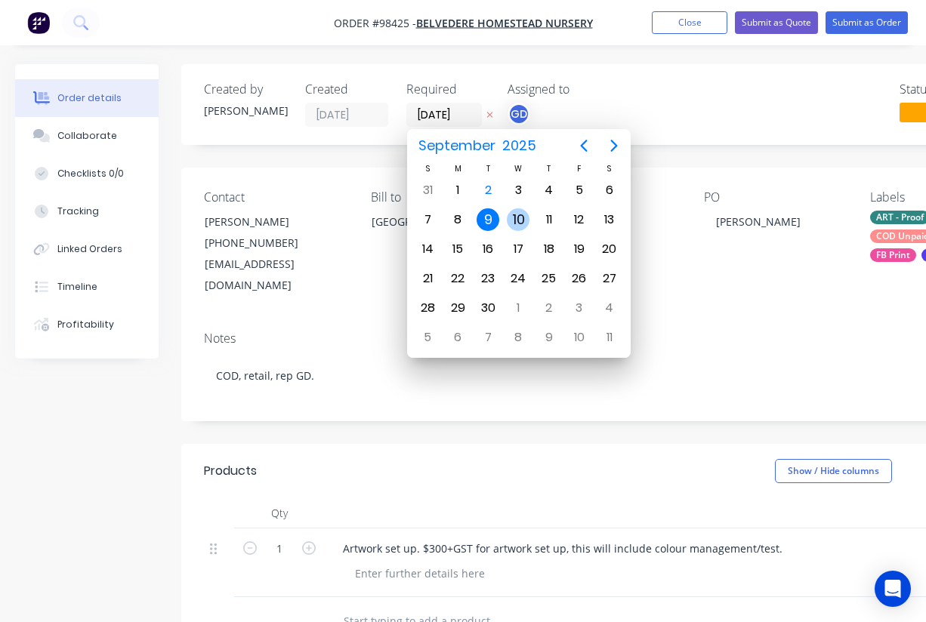
click at [519, 220] on div "10" at bounding box center [518, 219] width 23 height 23
type input "10/09/25"
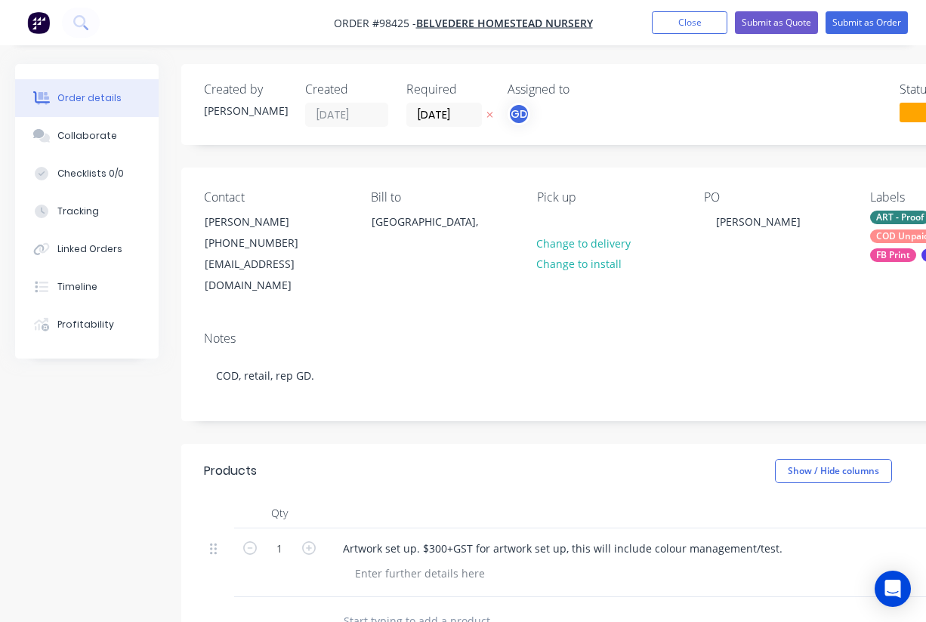
scroll to position [83, 0]
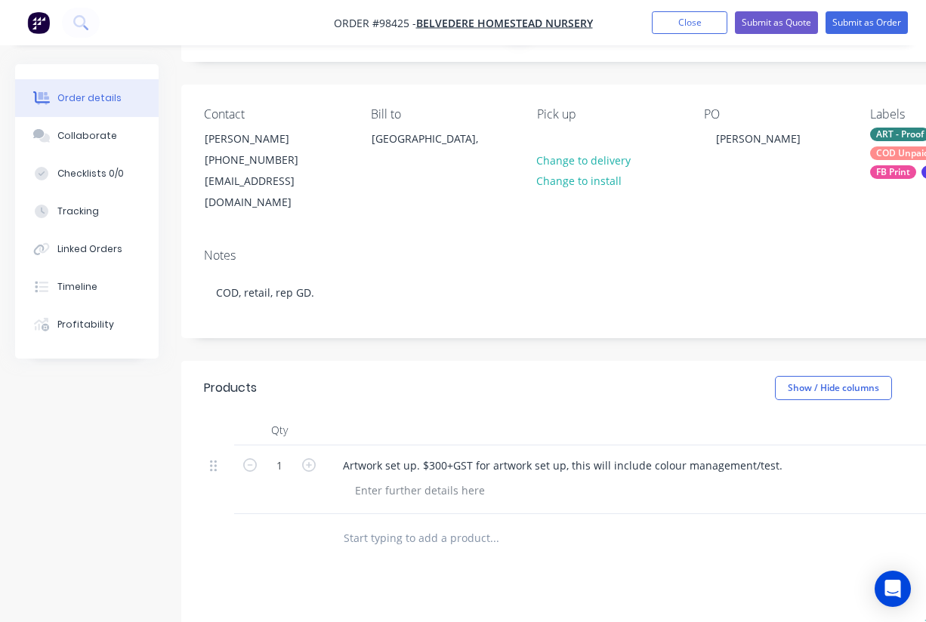
click at [399, 523] on input "text" at bounding box center [494, 538] width 302 height 30
paste input "3mm ACM sheet with UV gloss laminate."
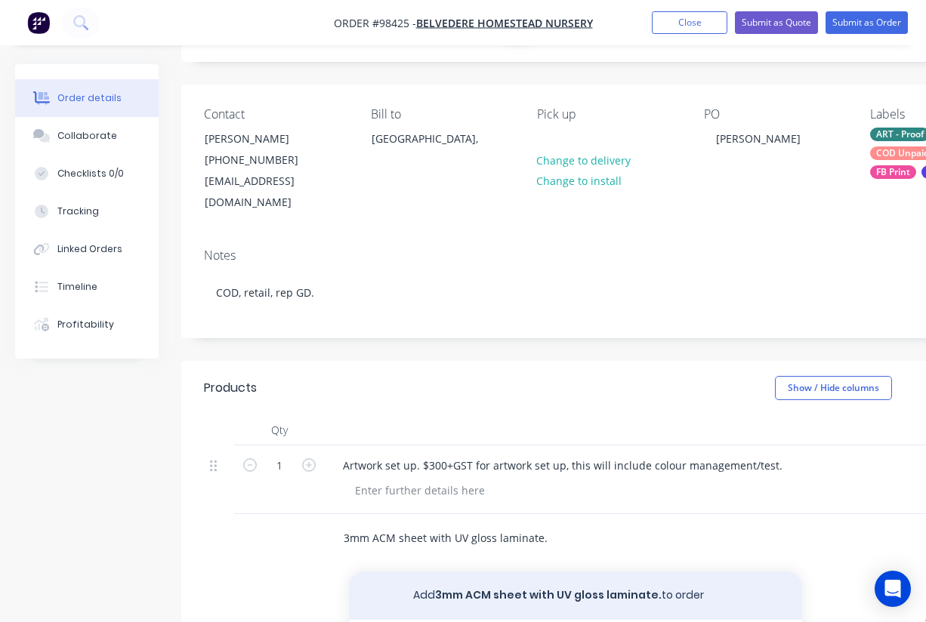
type input "3mm ACM sheet with UV gloss laminate."
click at [508, 572] on button "Add 3mm ACM sheet with UV gloss laminate. to order" at bounding box center [575, 596] width 453 height 48
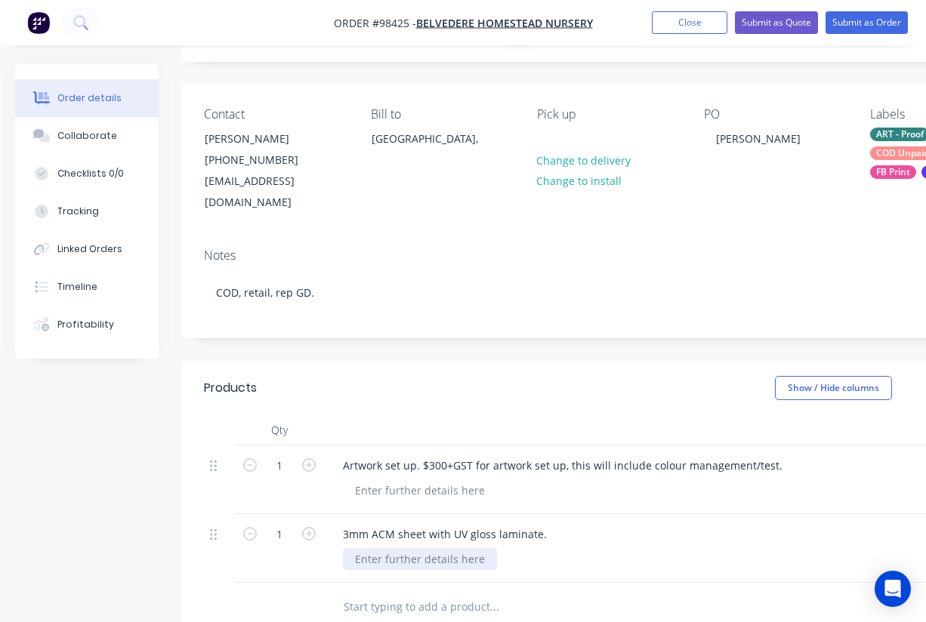
click at [378, 548] on div at bounding box center [420, 559] width 154 height 22
paste div
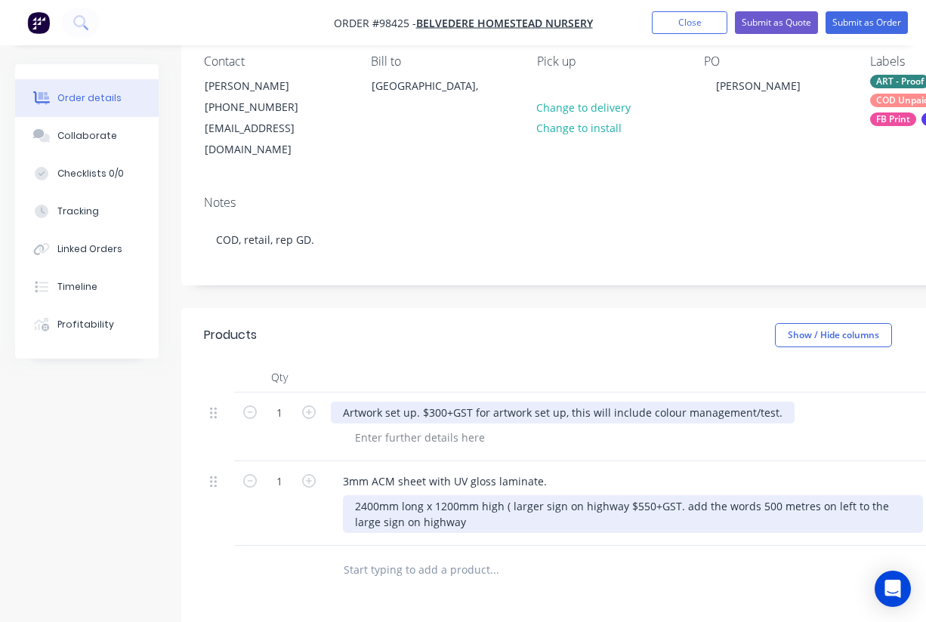
scroll to position [142, 0]
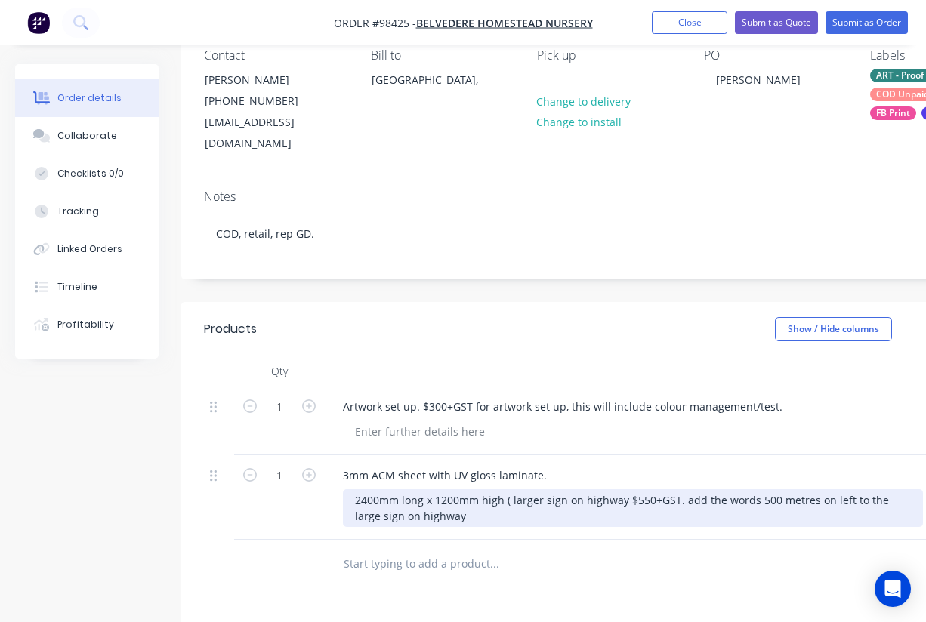
click at [676, 489] on div "2400mm long x 1200mm high ( larger sign on highway $550+GST. add the words 500 …" at bounding box center [633, 508] width 580 height 38
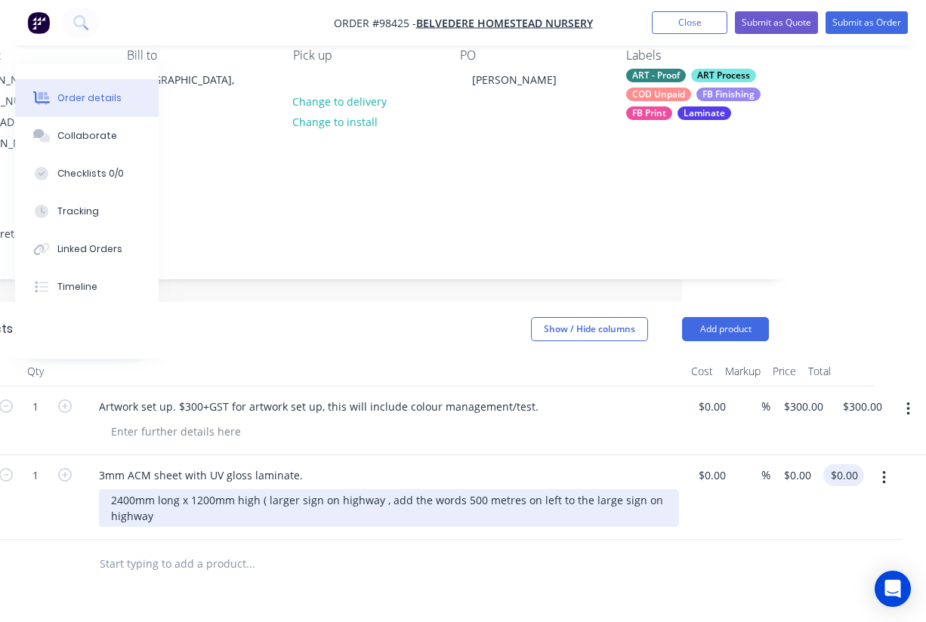
scroll to position [142, 244]
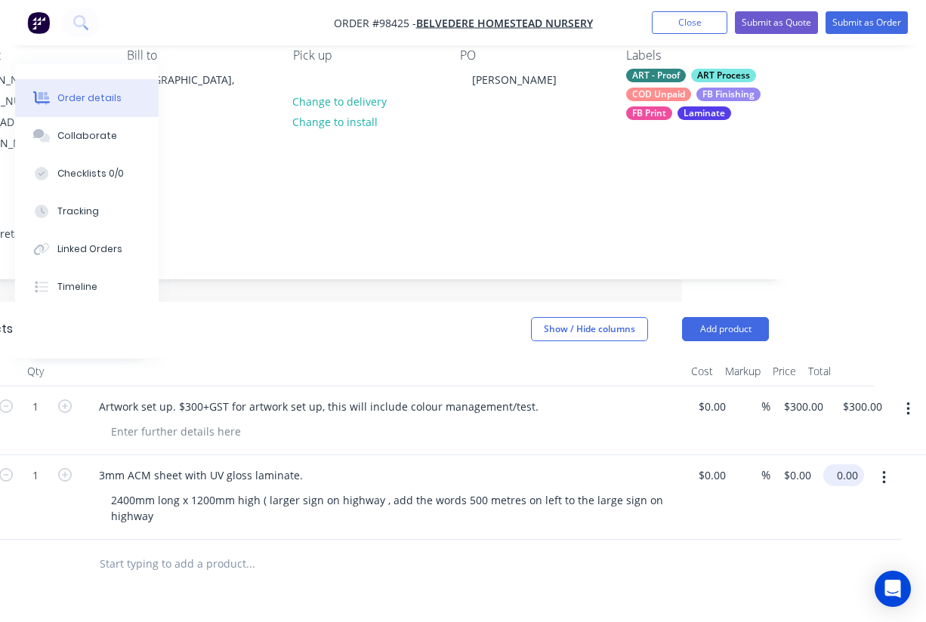
click at [853, 465] on input "0.00" at bounding box center [846, 476] width 35 height 22
type input "$550.00"
click at [521, 455] on div "3mm ACM sheet with UV gloss laminate. 2400mm long x 1200mm high ( larger sign o…" at bounding box center [383, 497] width 604 height 85
click at [153, 549] on input "text" at bounding box center [250, 564] width 302 height 30
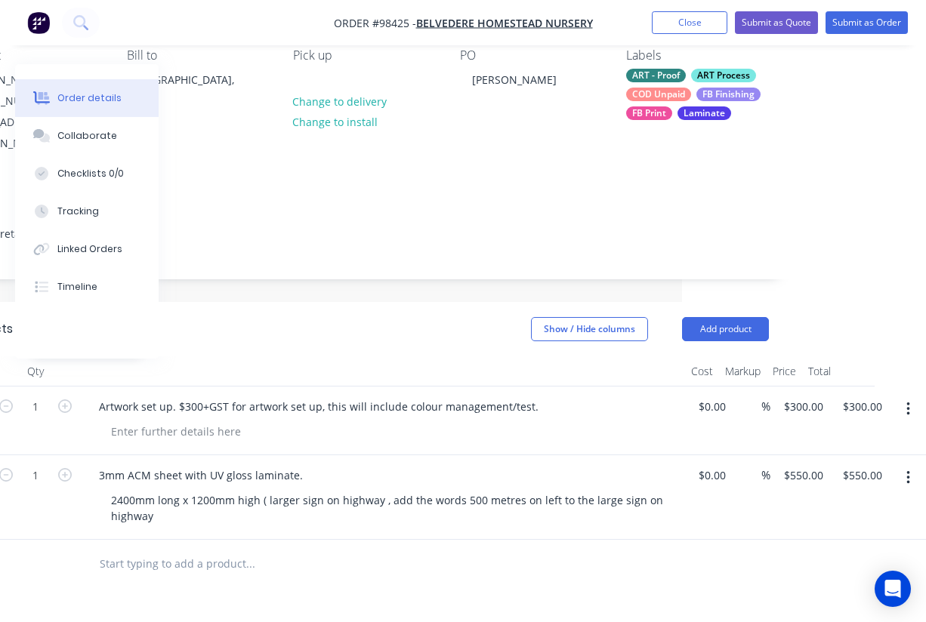
paste input "1800mm long x 1200mm high ( sign at front gate )."
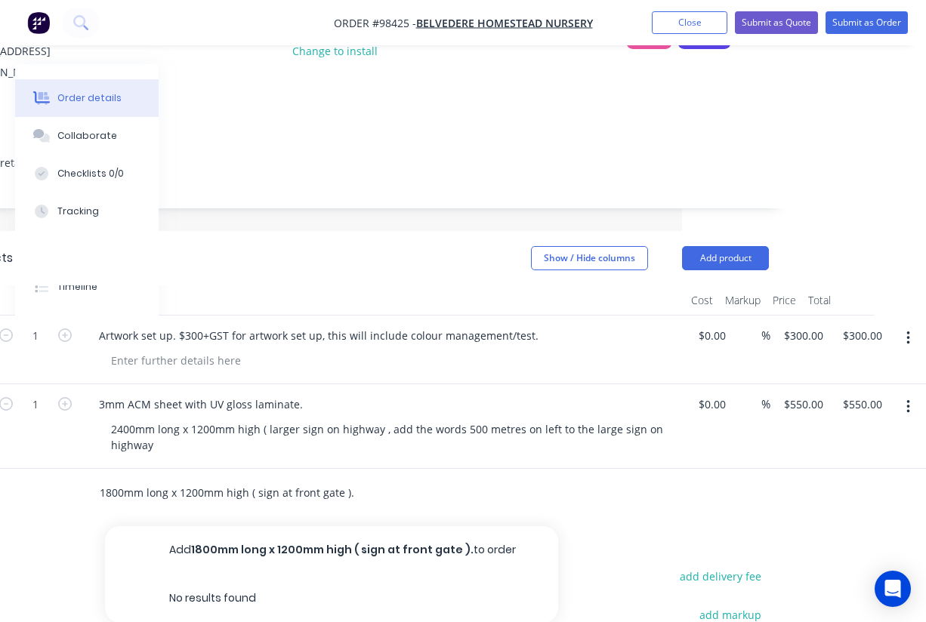
scroll to position [229, 244]
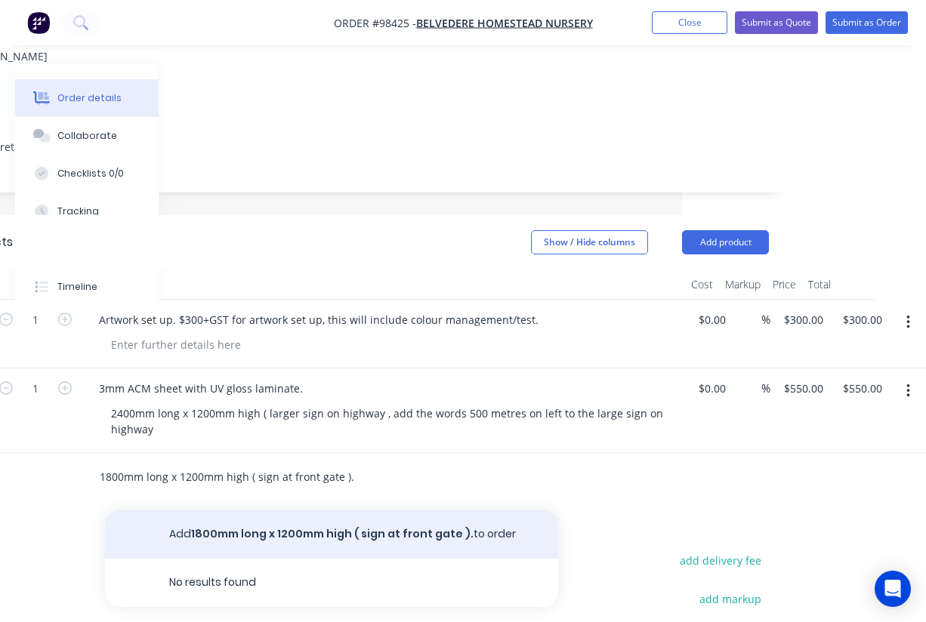
type input "1800mm long x 1200mm high ( sign at front gate )."
click at [266, 511] on button "Add 1800mm long x 1200mm high ( sign at front gate ). to order" at bounding box center [331, 535] width 453 height 48
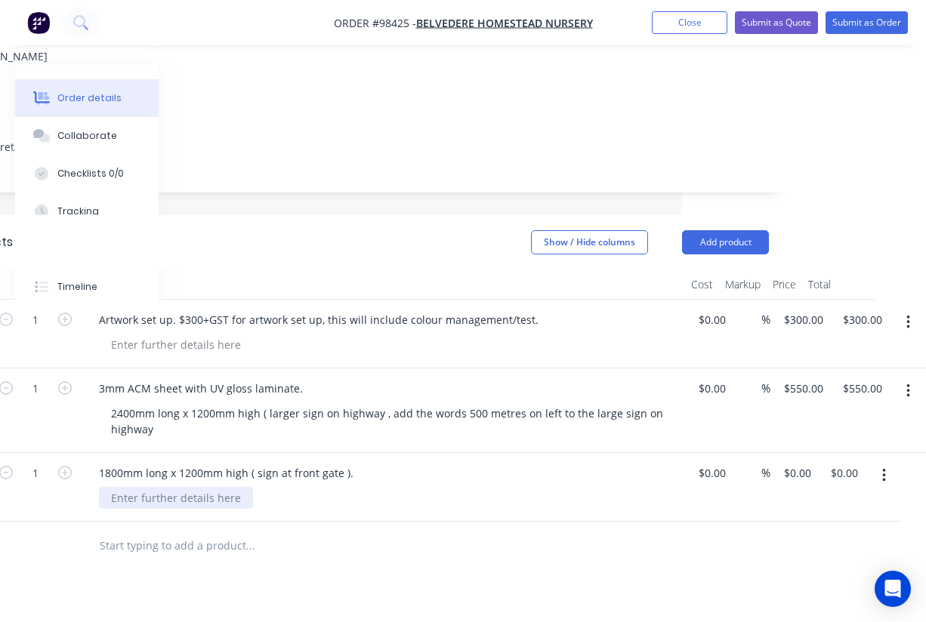
click at [153, 487] on div at bounding box center [176, 498] width 154 height 22
paste div
click at [845, 462] on input "0.00" at bounding box center [846, 473] width 35 height 22
type input "$450.00"
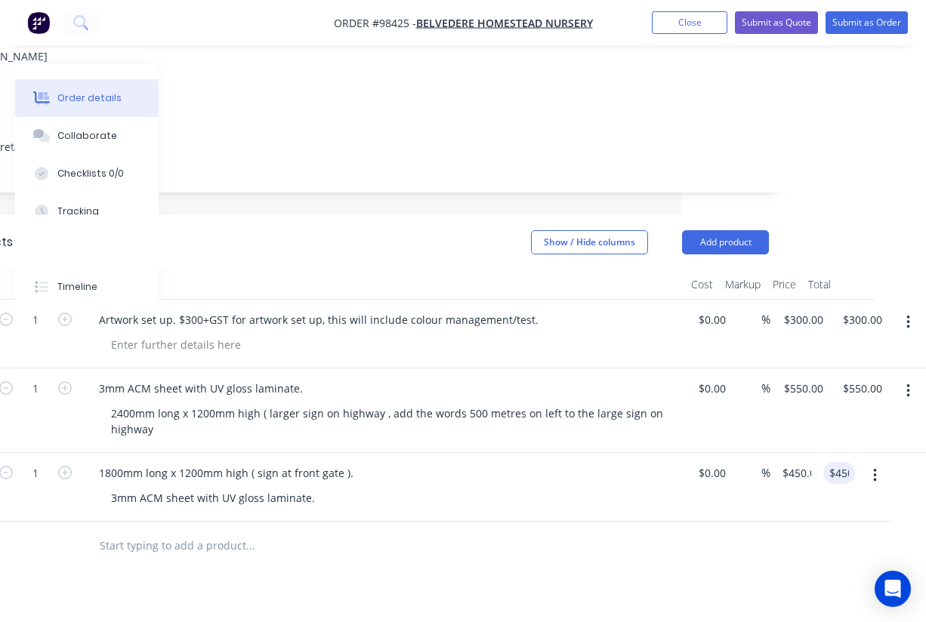
click at [604, 531] on div at bounding box center [353, 546] width 532 height 30
click at [141, 531] on input "text" at bounding box center [250, 546] width 302 height 30
paste input "Smaller sign ( on way out ) Qty 1 @ 1200 long x 900mm high"
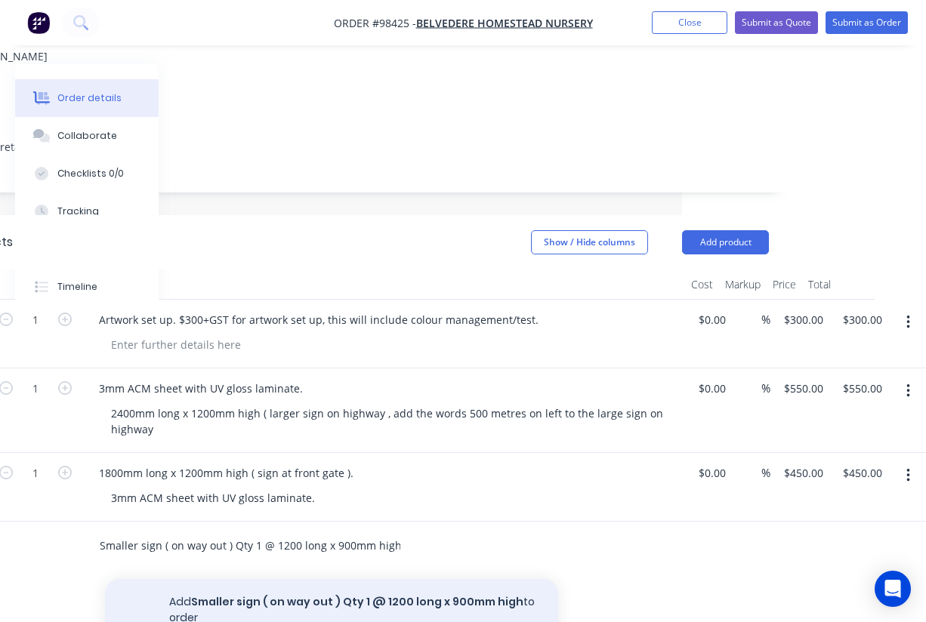
type input "Smaller sign ( on way out ) Qty 1 @ 1200 long x 900mm high"
click at [272, 585] on button "Add Smaller sign ( on way out ) Qty 1 @ 1200 long x 900mm high to order" at bounding box center [331, 610] width 453 height 62
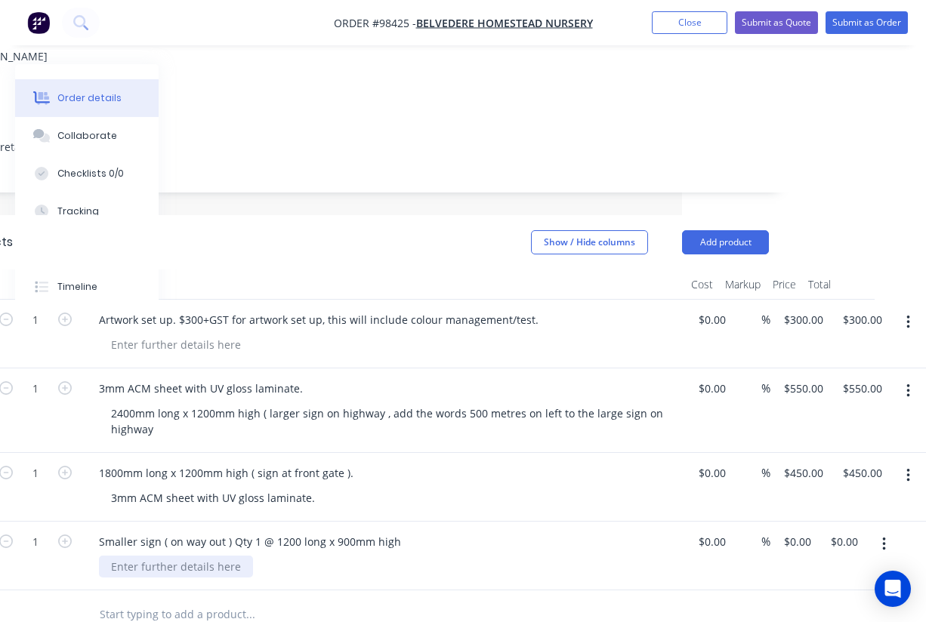
click at [156, 556] on div at bounding box center [176, 567] width 154 height 22
paste div
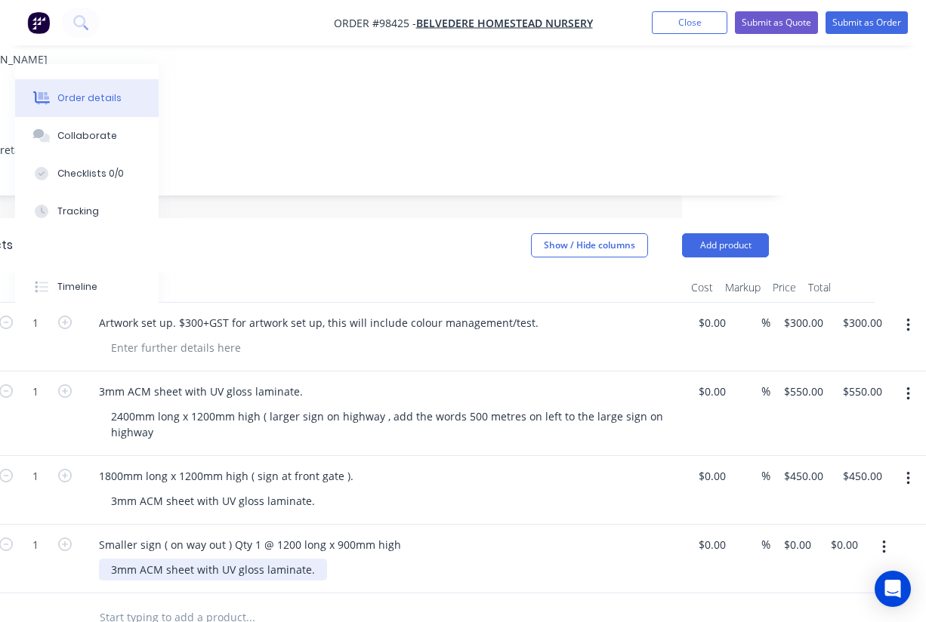
scroll to position [226, 244]
click at [851, 534] on input "0.00" at bounding box center [846, 545] width 35 height 22
type input "275"
type input "$275.00"
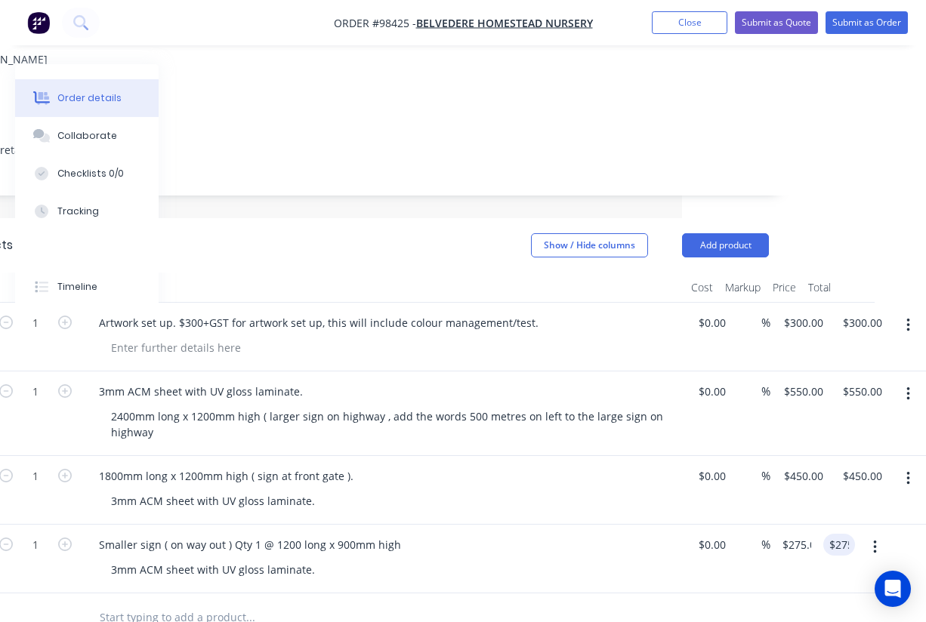
click at [603, 559] on div "3mm ACM sheet with UV gloss laminate." at bounding box center [389, 570] width 580 height 22
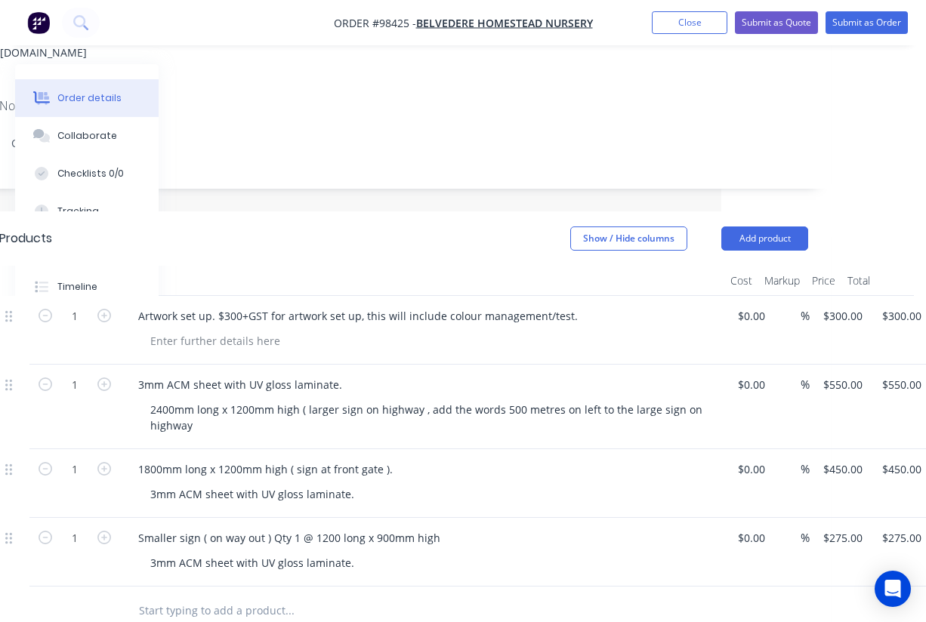
scroll to position [234, 196]
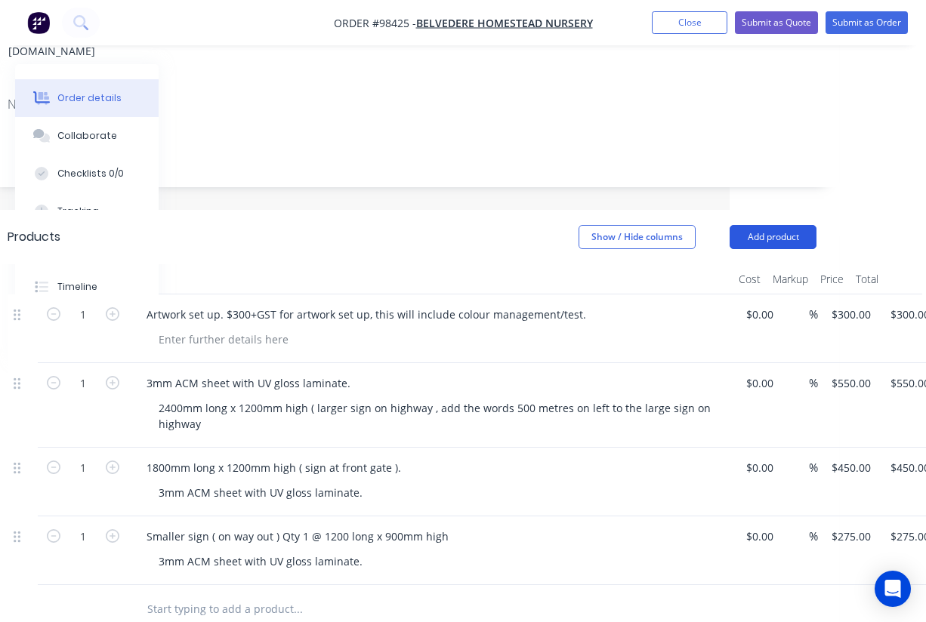
click at [779, 225] on button "Add product" at bounding box center [773, 237] width 87 height 24
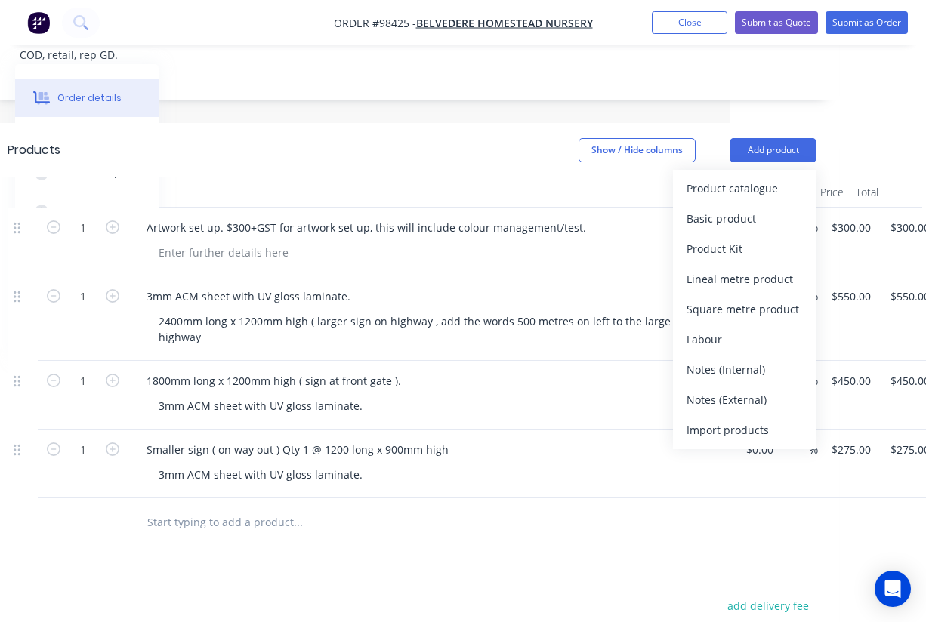
scroll to position [338, 196]
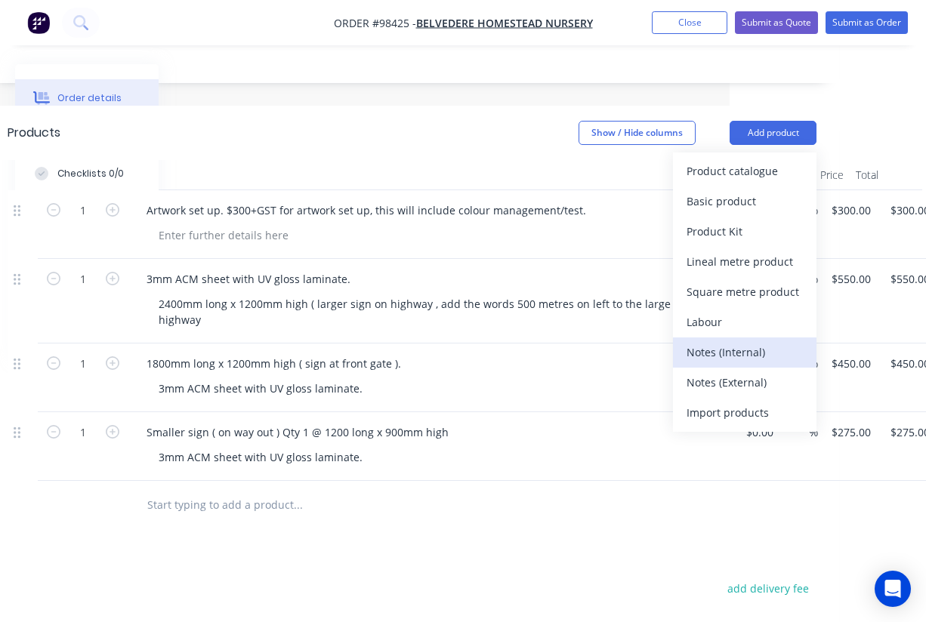
click at [727, 341] on div "Notes (Internal)" at bounding box center [745, 352] width 116 height 22
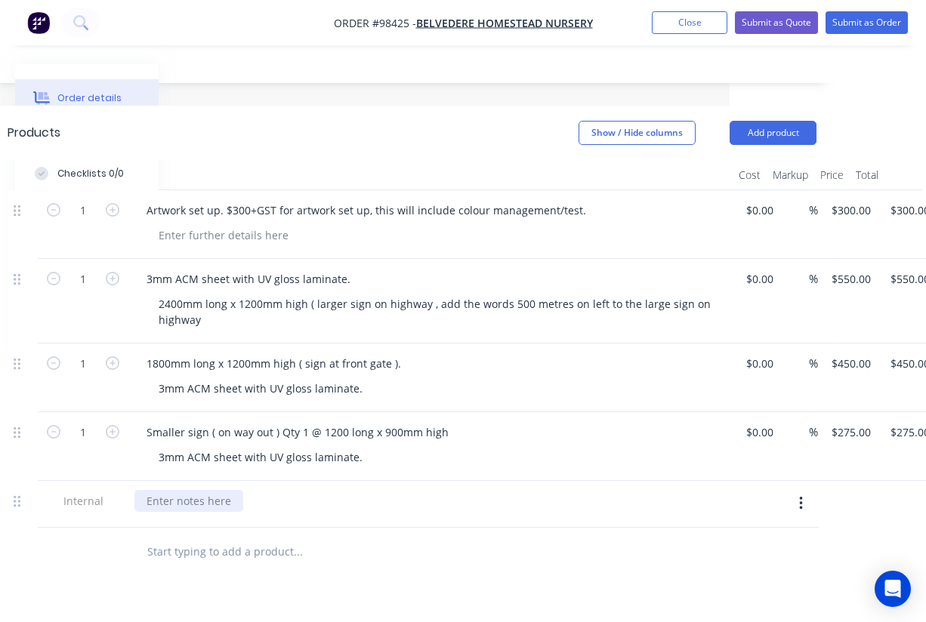
click at [197, 490] on div at bounding box center [188, 501] width 109 height 22
paste div
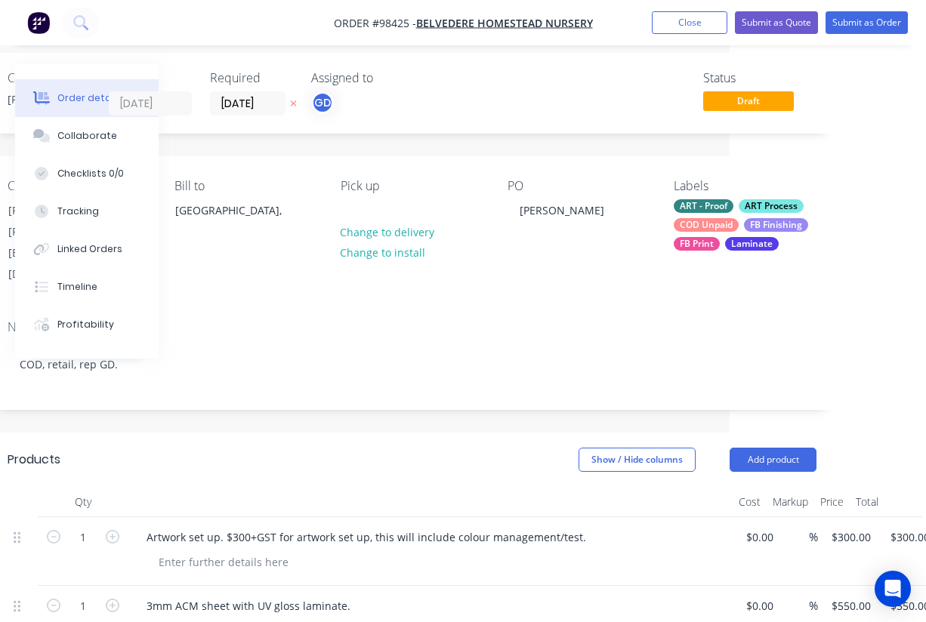
scroll to position [4, 196]
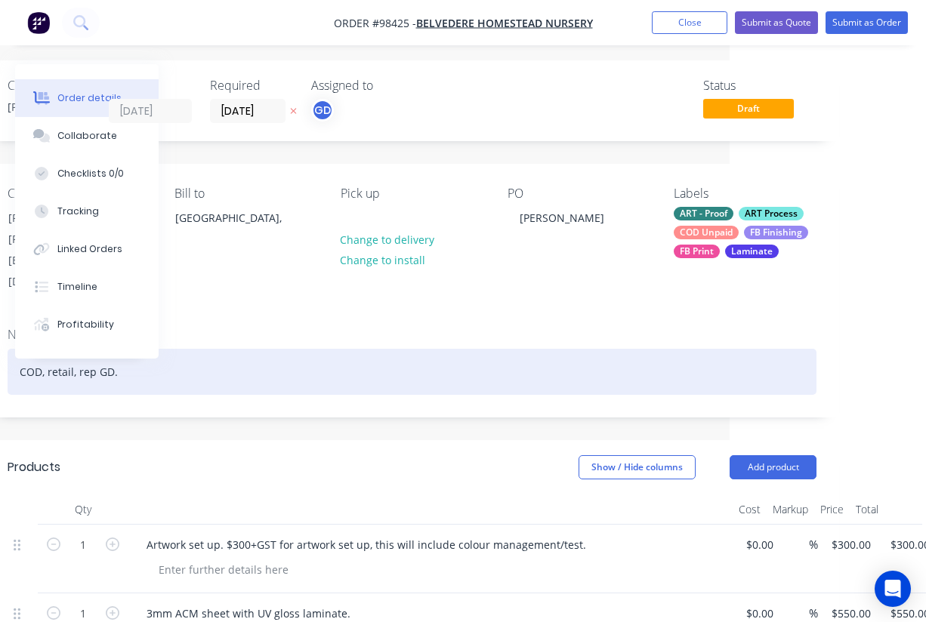
click at [326, 349] on div "COD, retail, rep GD." at bounding box center [412, 372] width 809 height 46
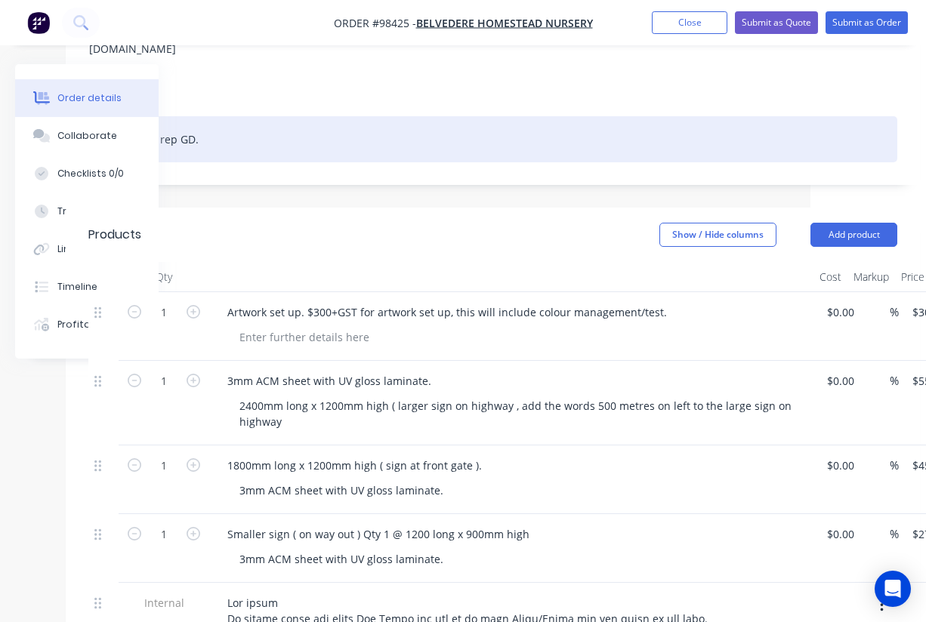
scroll to position [237, 116]
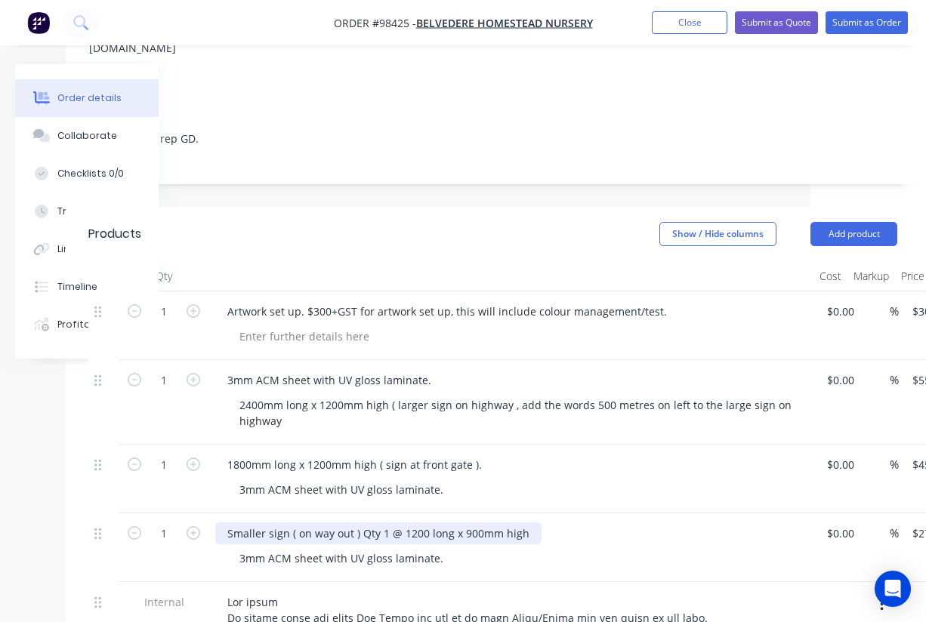
click at [400, 523] on div "Smaller sign ( on way out ) Qty 1 @ 1200 long x 900mm high" at bounding box center [378, 534] width 326 height 22
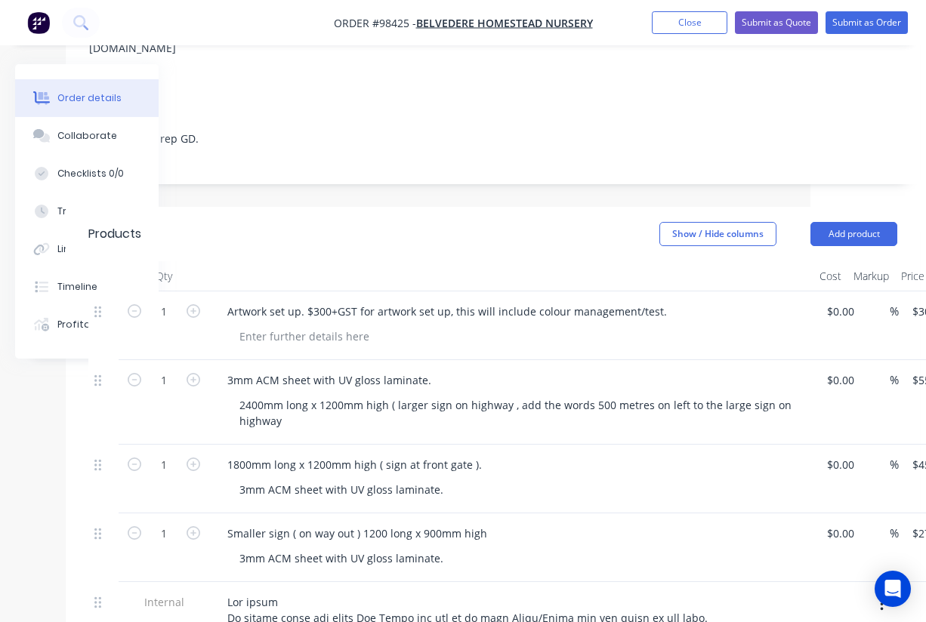
click at [341, 222] on div "Show / Hide columns Add product" at bounding box center [579, 234] width 637 height 24
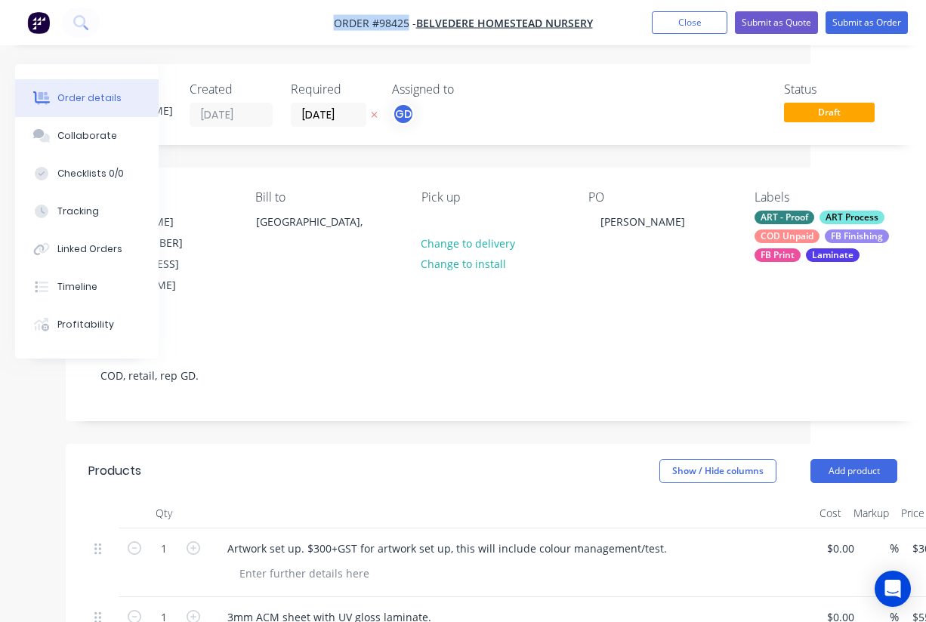
drag, startPoint x: 325, startPoint y: 21, endPoint x: 409, endPoint y: 26, distance: 84.0
click at [409, 26] on nav "Order #98425 - Belvedere Homestead Nursery Add product Close Submit as Quote Su…" at bounding box center [463, 22] width 926 height 45
copy span "Order #98425"
click at [677, 23] on button "Close" at bounding box center [690, 22] width 76 height 23
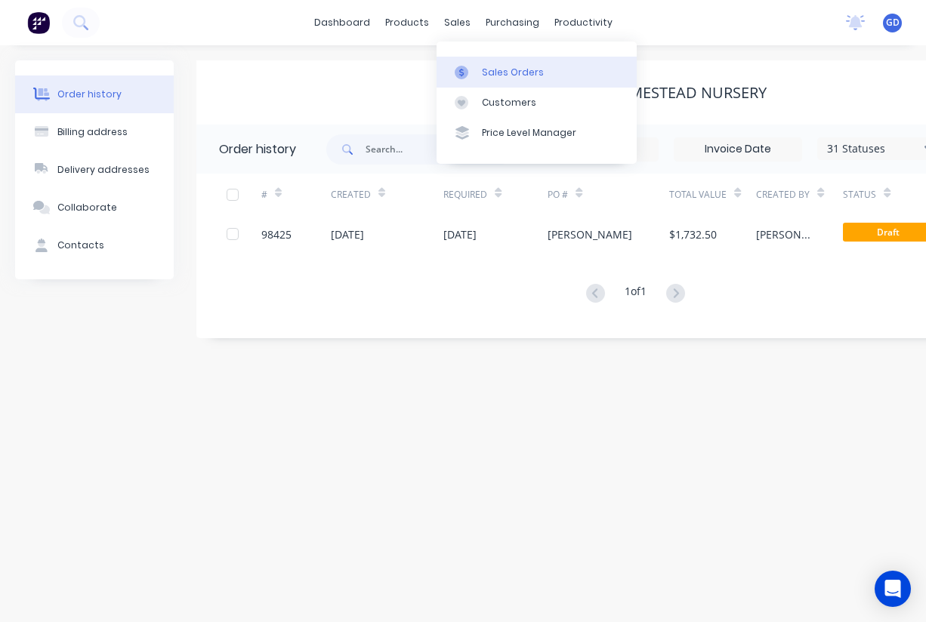
click at [494, 72] on div "Sales Orders" at bounding box center [513, 73] width 62 height 14
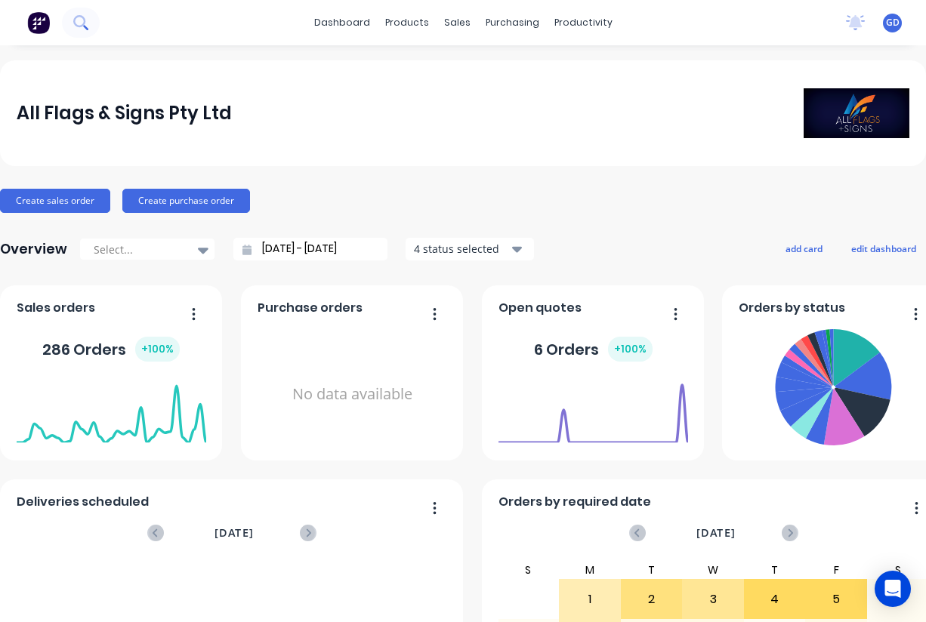
click at [79, 30] on button at bounding box center [81, 23] width 38 height 30
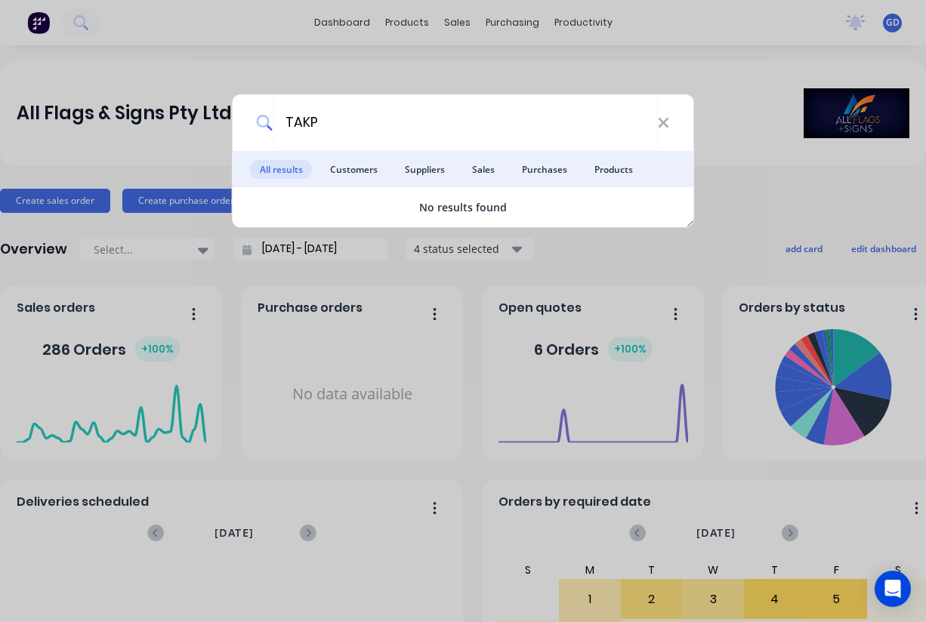
type input "TAK"
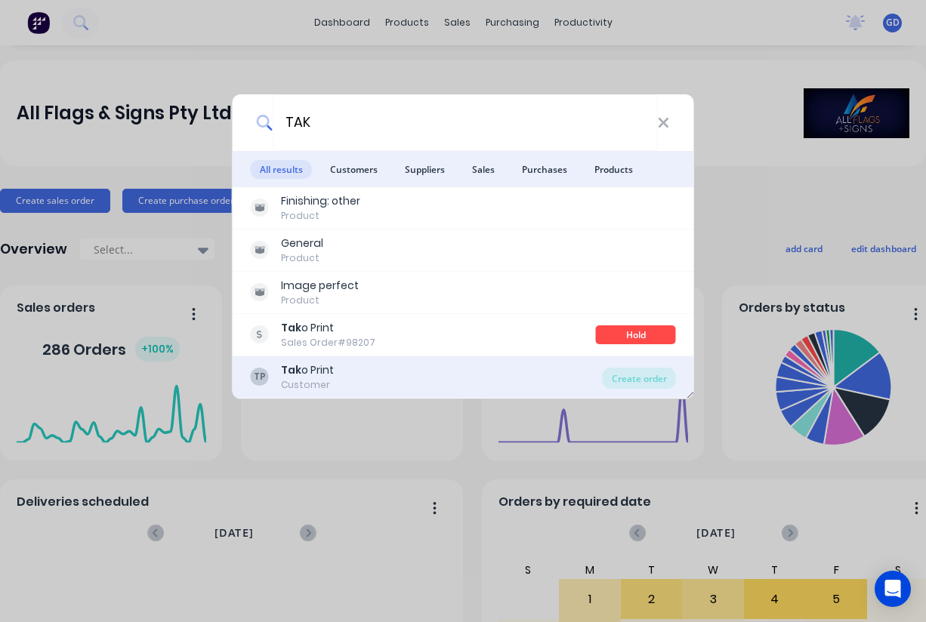
click at [322, 375] on div "Tak o Print" at bounding box center [307, 371] width 53 height 16
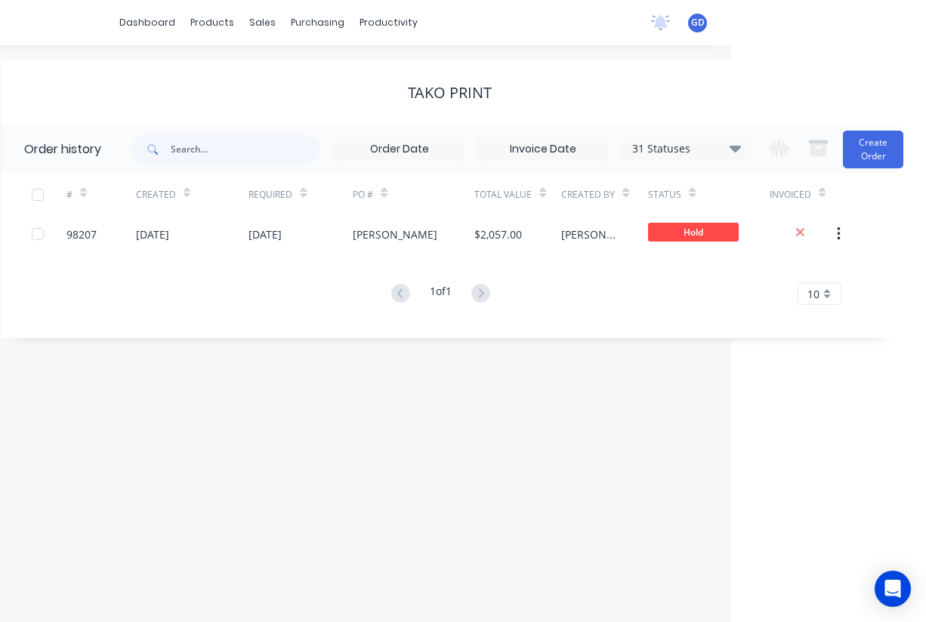
scroll to position [0, 195]
click at [736, 152] on icon at bounding box center [735, 148] width 11 height 7
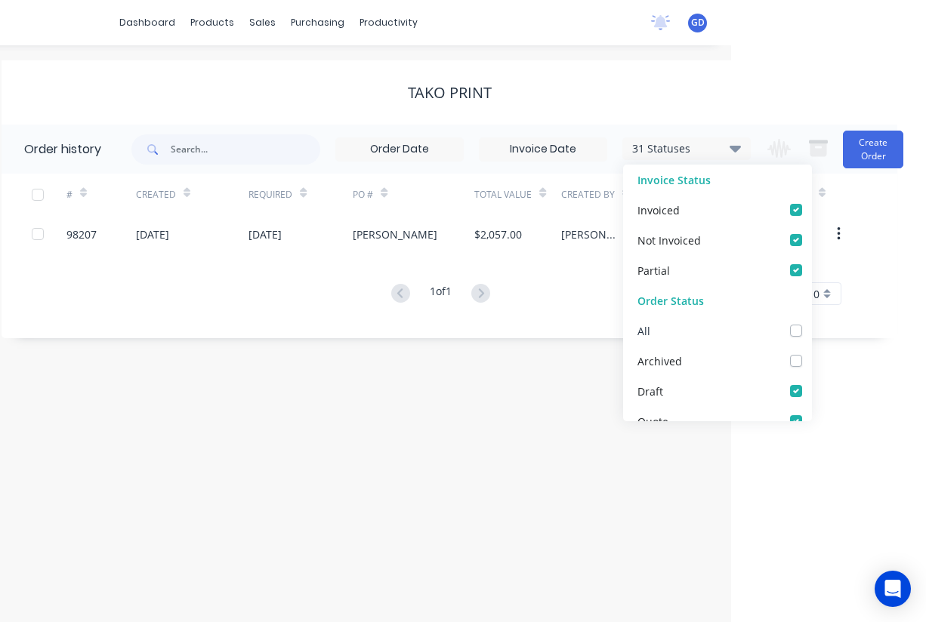
click at [811, 323] on label at bounding box center [811, 323] width 0 height 0
click at [811, 334] on input "checkbox" at bounding box center [817, 330] width 12 height 14
checkbox input "true"
click at [148, 319] on div "# Created Required PO # Total Value Created By Status Invoiced 98207 11 Aug 202…" at bounding box center [441, 249] width 878 height 150
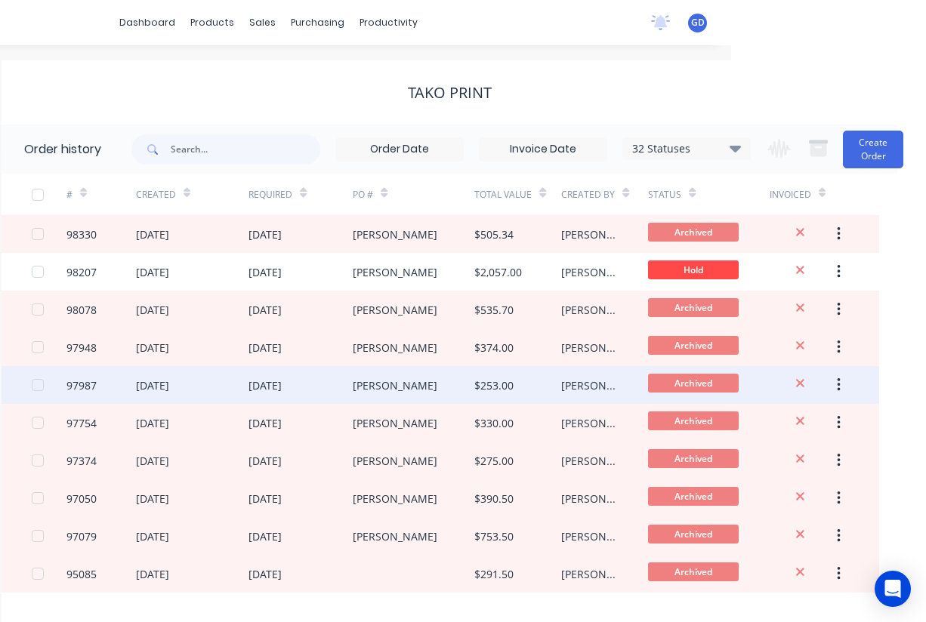
click at [199, 369] on div "16 Jul 2025" at bounding box center [192, 385] width 113 height 38
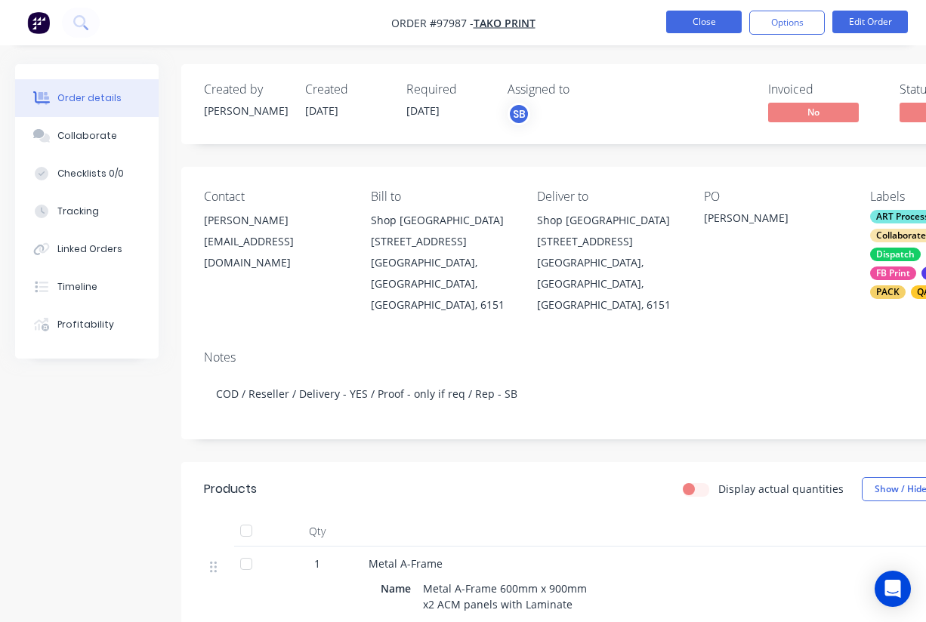
click at [695, 26] on button "Close" at bounding box center [704, 22] width 76 height 23
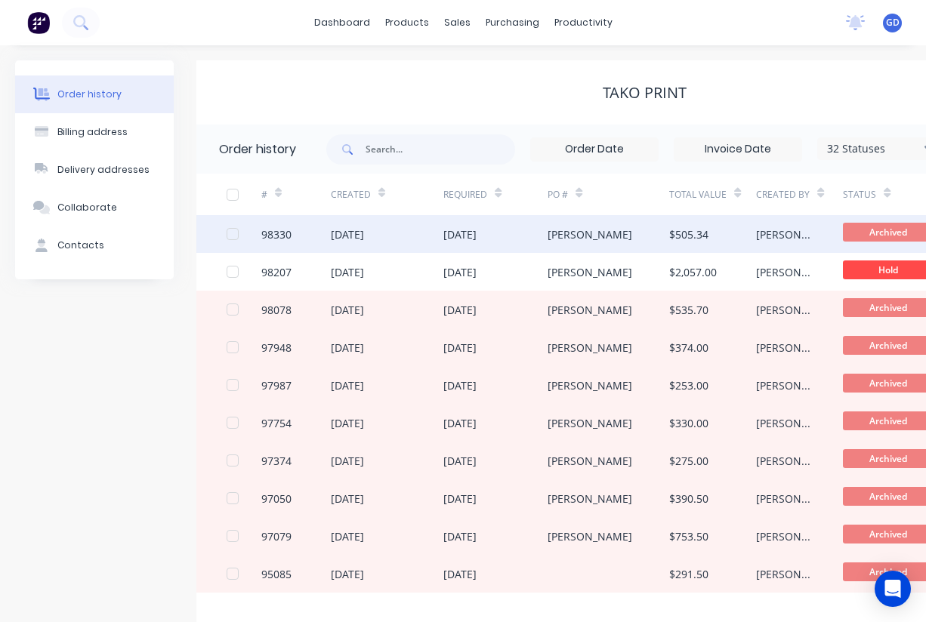
click at [288, 233] on div "98330" at bounding box center [276, 235] width 30 height 16
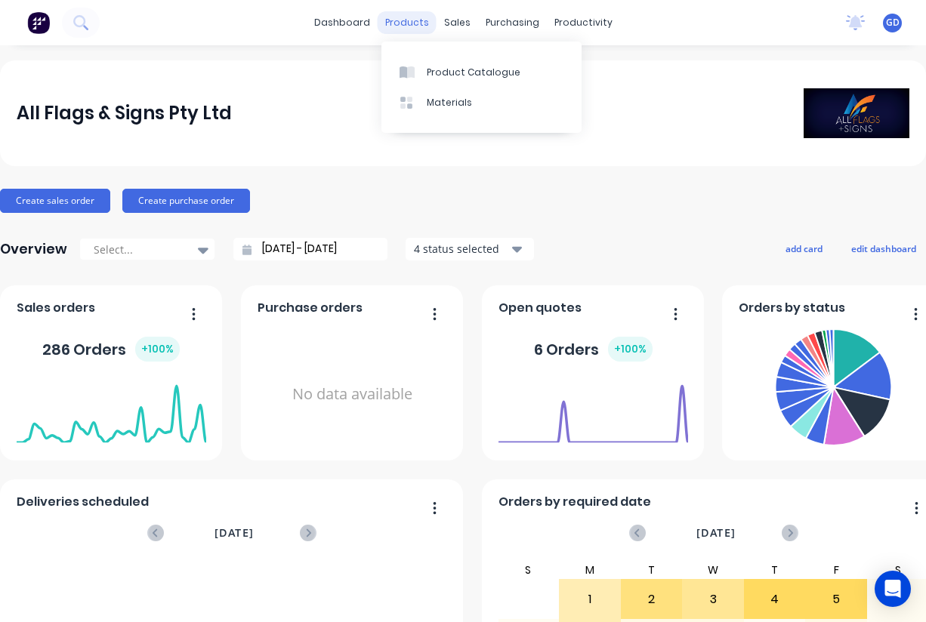
click at [442, 37] on div "Product Catalogue Materials" at bounding box center [481, 87] width 200 height 101
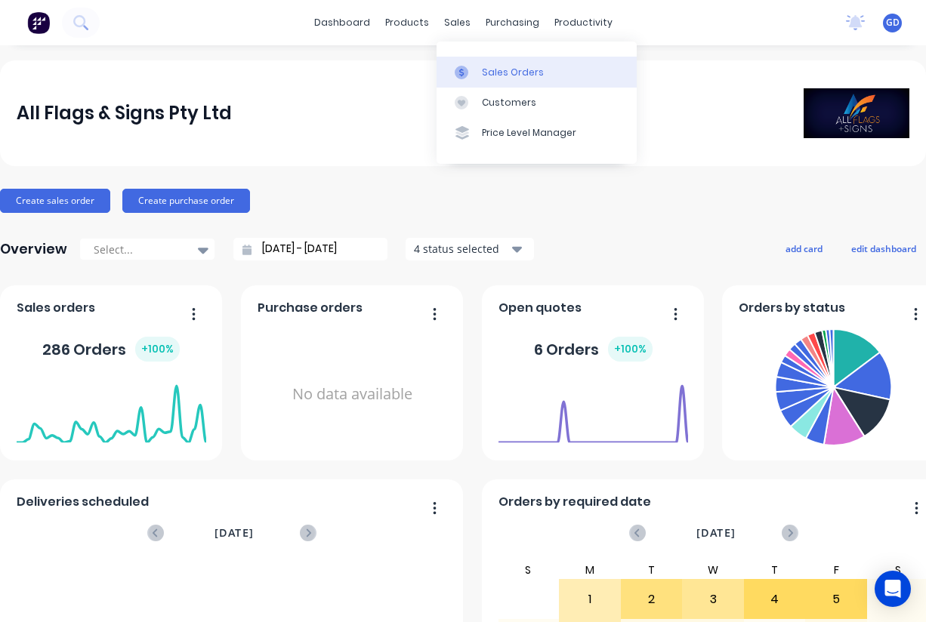
click at [480, 69] on link "Sales Orders" at bounding box center [537, 72] width 200 height 30
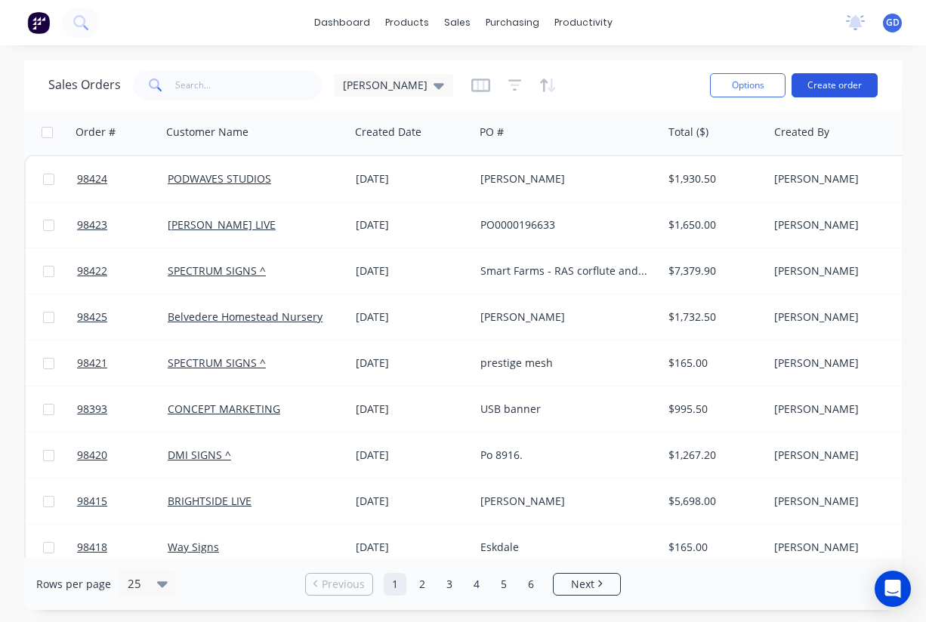
click at [820, 94] on button "Create order" at bounding box center [835, 85] width 86 height 24
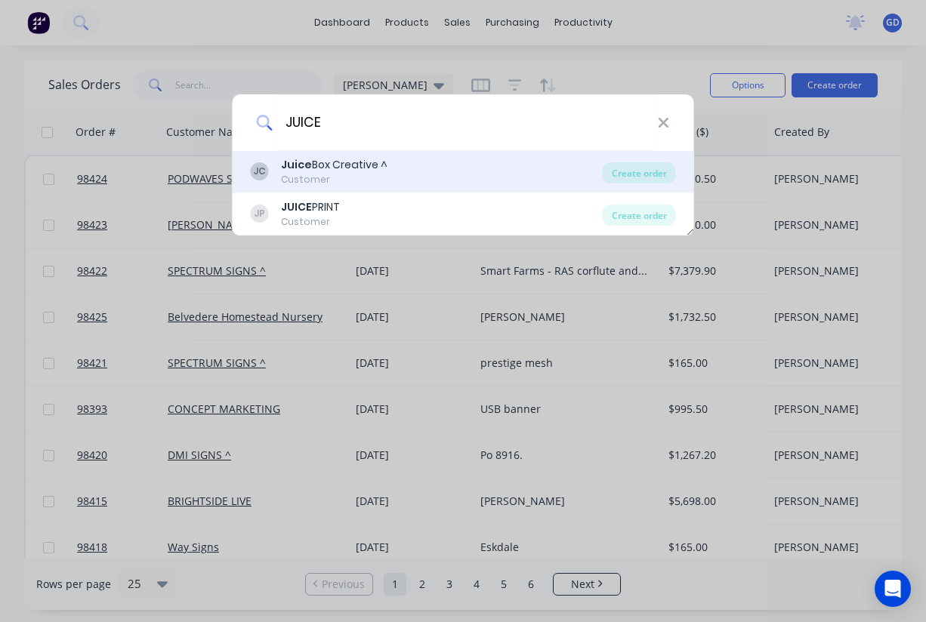
type input "JUICE"
click at [329, 162] on div "Juice Box Creative ^" at bounding box center [334, 165] width 107 height 16
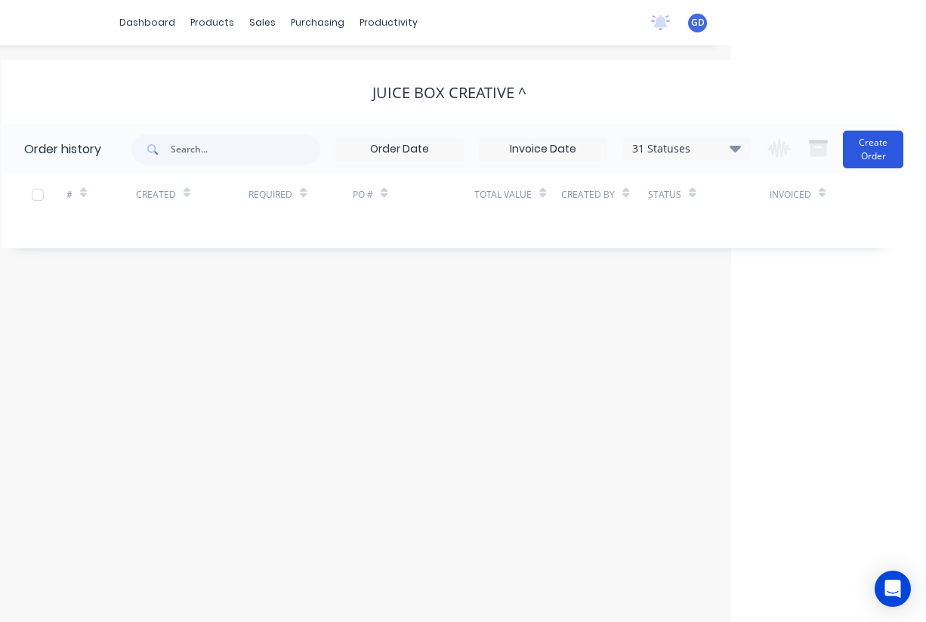
scroll to position [0, 195]
click at [877, 150] on button "Create Order" at bounding box center [873, 150] width 60 height 38
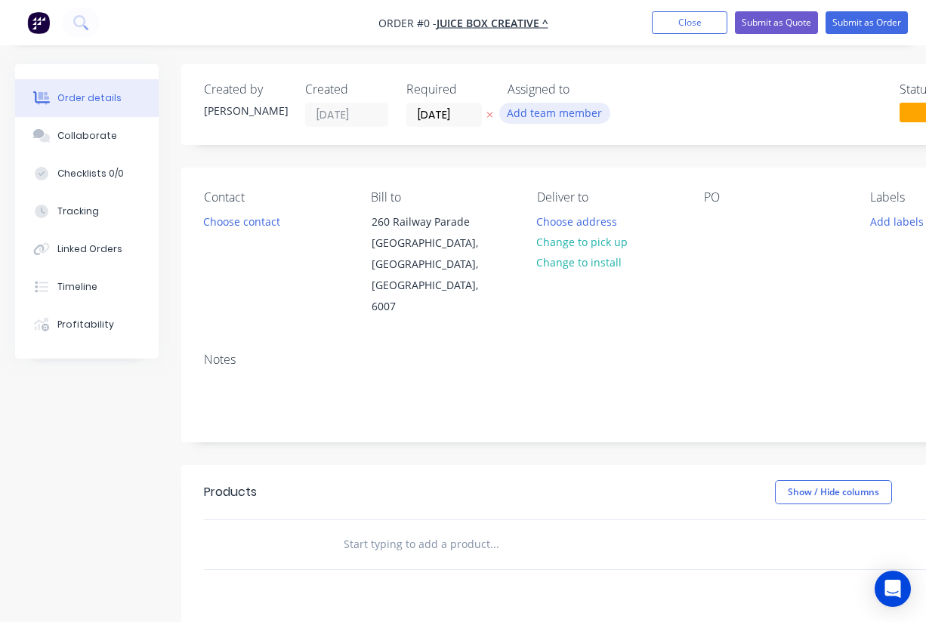
click at [547, 116] on button "Add team member" at bounding box center [554, 113] width 111 height 20
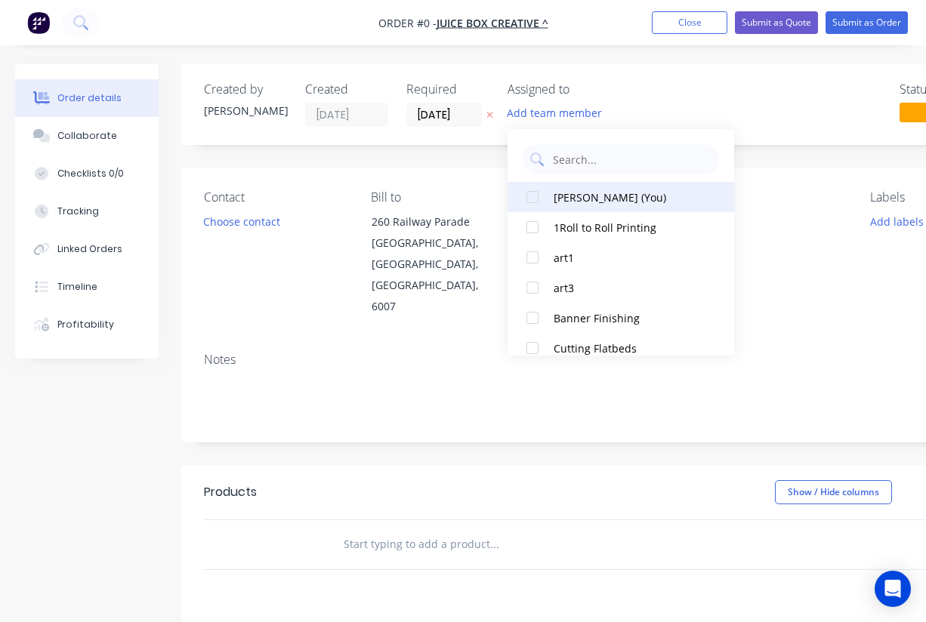
click at [527, 198] on div at bounding box center [532, 197] width 30 height 30
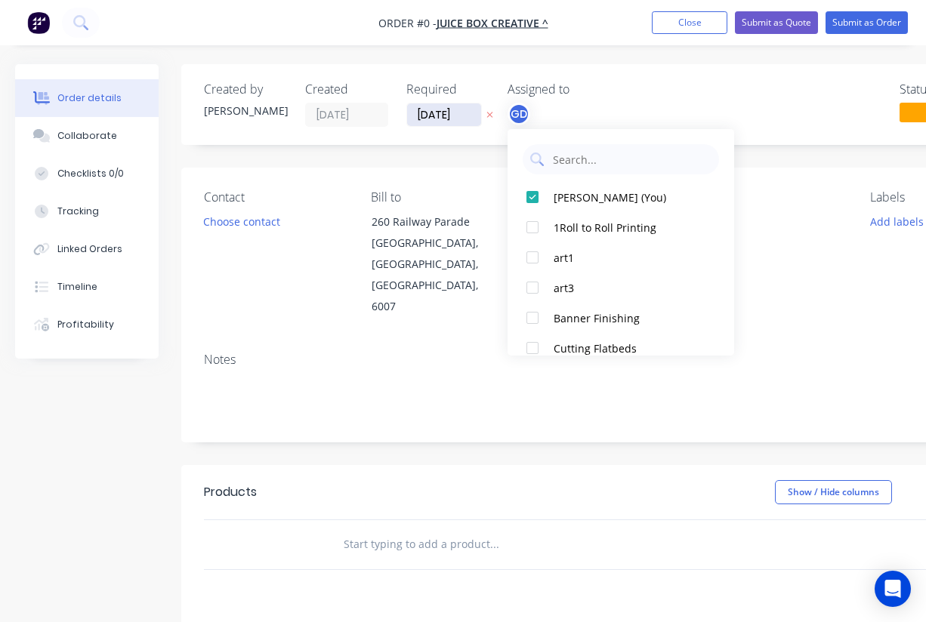
click at [434, 117] on div "Order details Collaborate Checklists 0/0 Tracking Linked Orders Timeline Profit…" at bounding box center [525, 509] width 1051 height 891
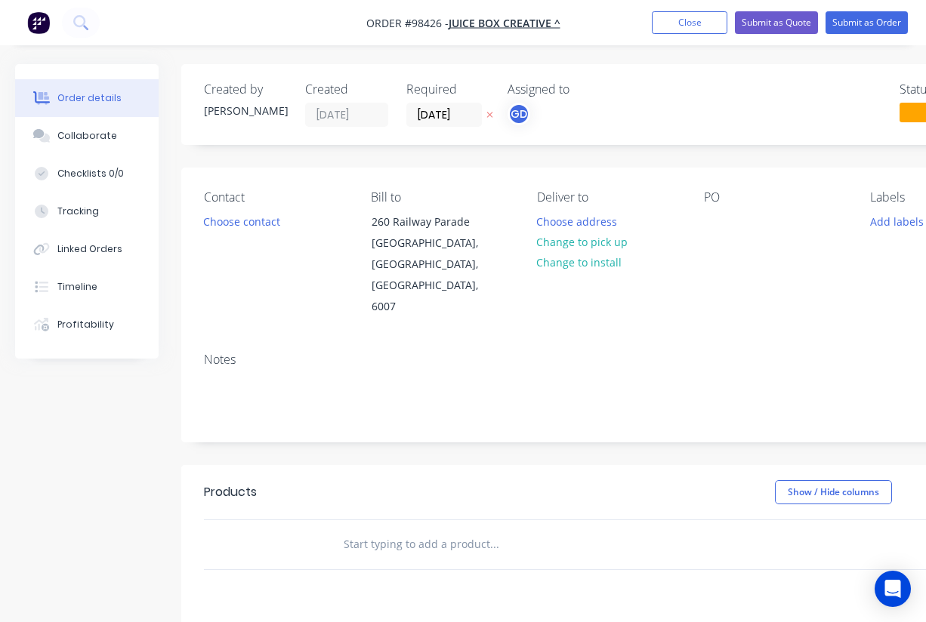
click at [442, 103] on label "02/09/25" at bounding box center [444, 115] width 76 height 24
click at [442, 103] on input "02/09/25" at bounding box center [444, 114] width 74 height 23
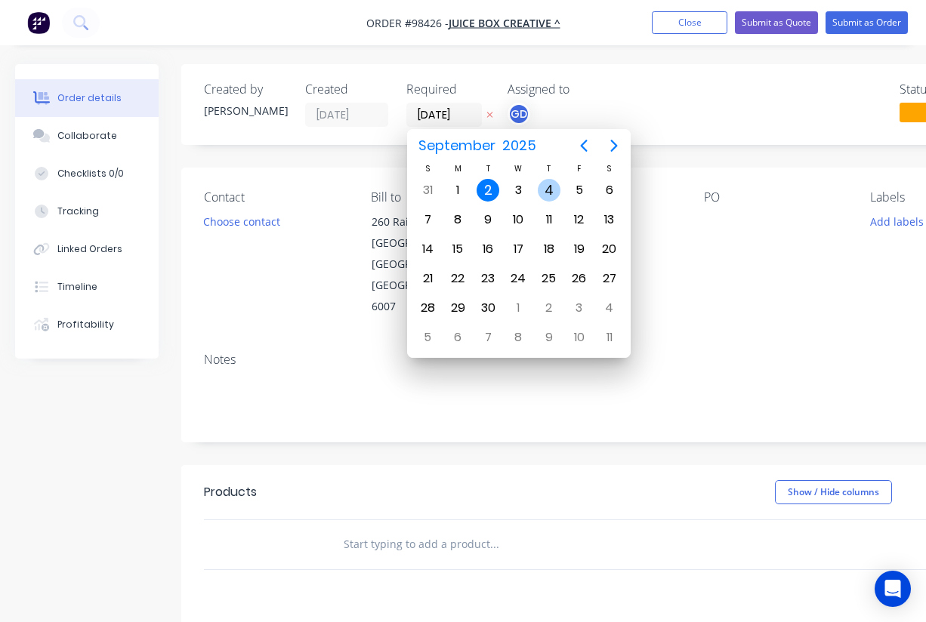
click at [551, 193] on div "4" at bounding box center [549, 190] width 23 height 23
type input "04/09/25"
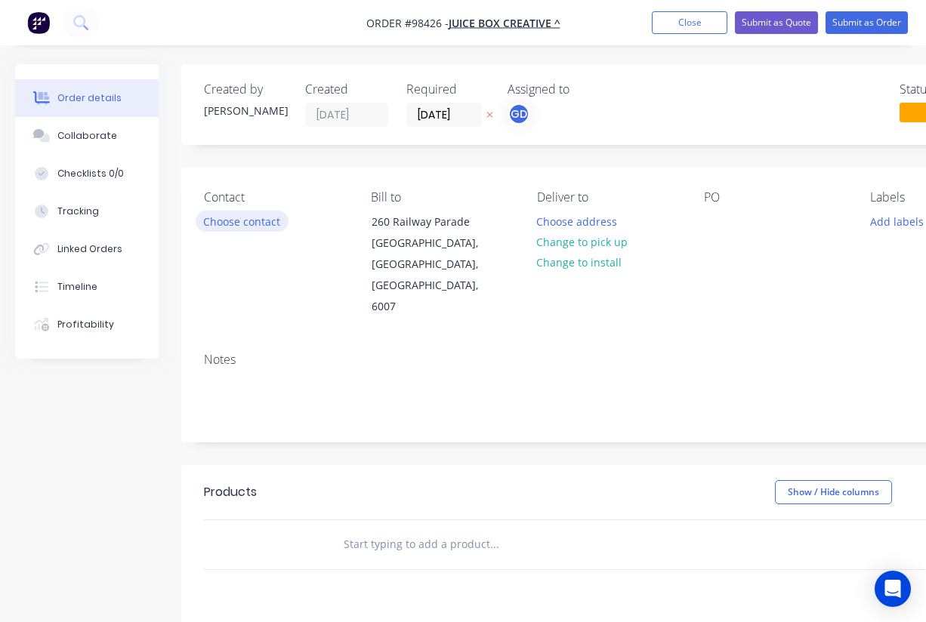
click at [250, 223] on button "Choose contact" at bounding box center [242, 221] width 93 height 20
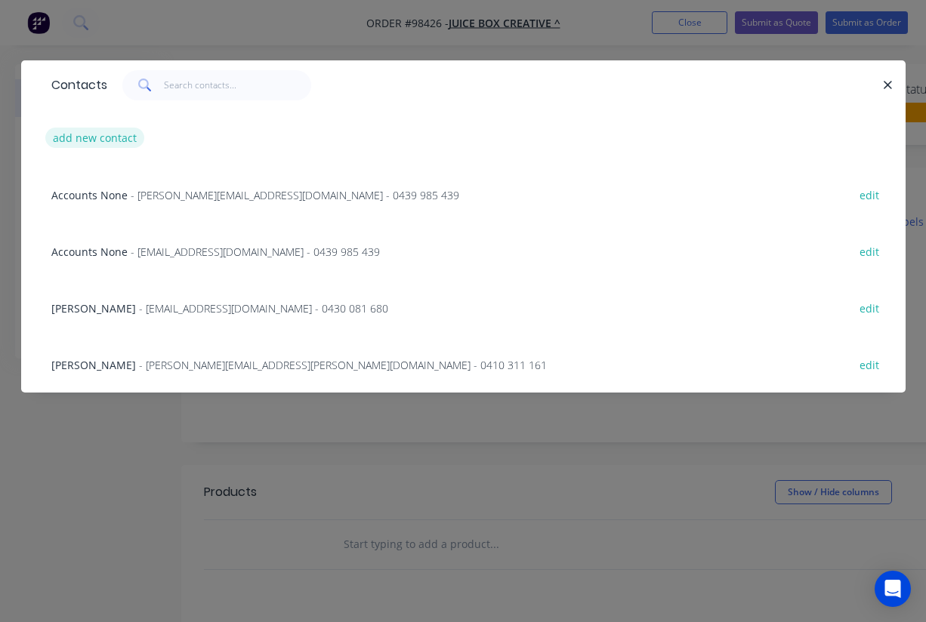
click at [80, 139] on button "add new contact" at bounding box center [95, 138] width 100 height 20
select select "AU"
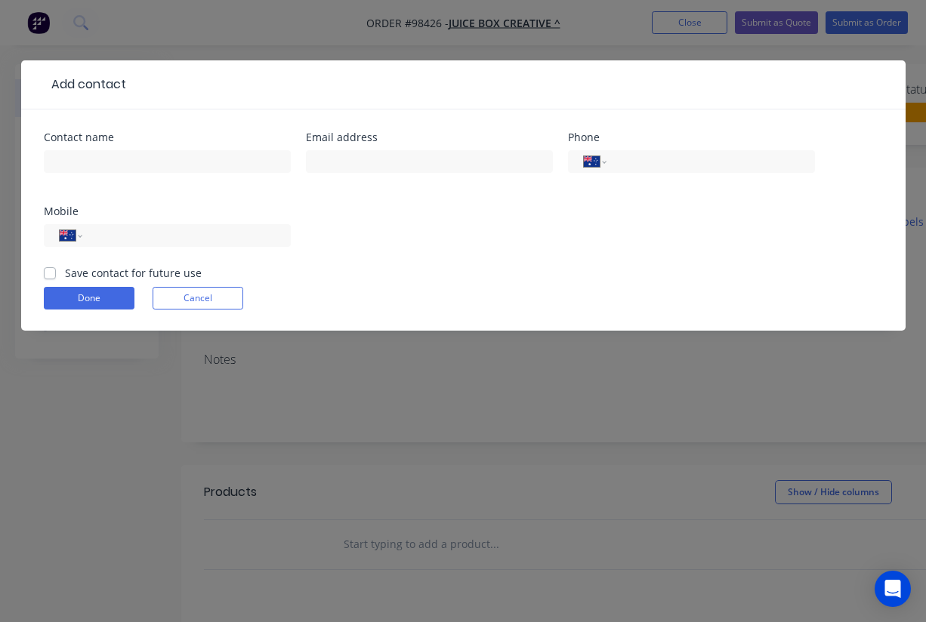
click at [65, 273] on label "Save contact for future use" at bounding box center [133, 273] width 137 height 16
click at [48, 273] on input "Save contact for future use" at bounding box center [50, 272] width 12 height 14
checkbox input "true"
paste input "[EMAIL_ADDRESS][DOMAIN_NAME]"
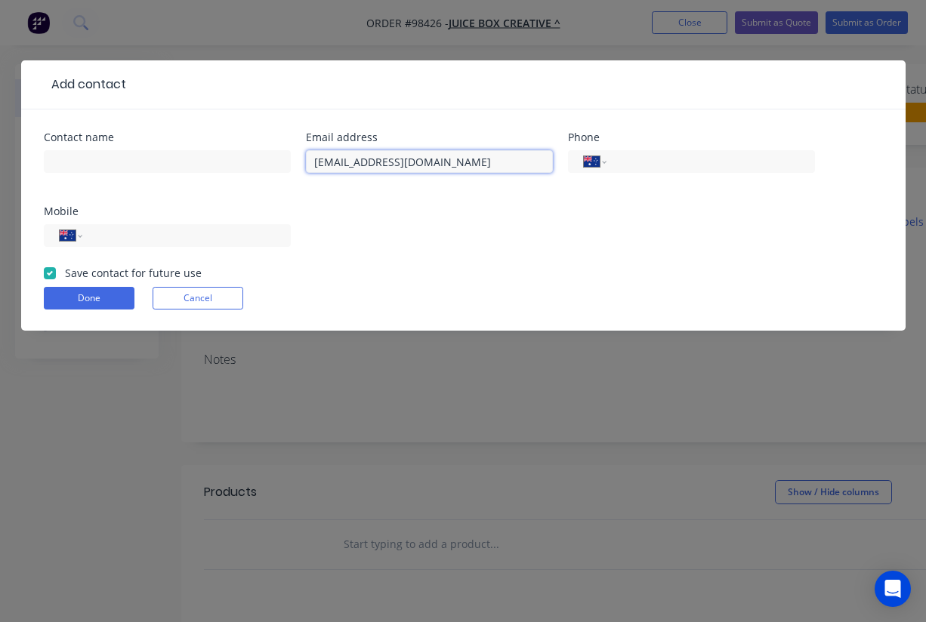
type input "[EMAIL_ADDRESS][DOMAIN_NAME]"
click at [170, 195] on div "Contact name Email address hayden@juicebox.com.au Phone International Afghanist…" at bounding box center [463, 198] width 839 height 133
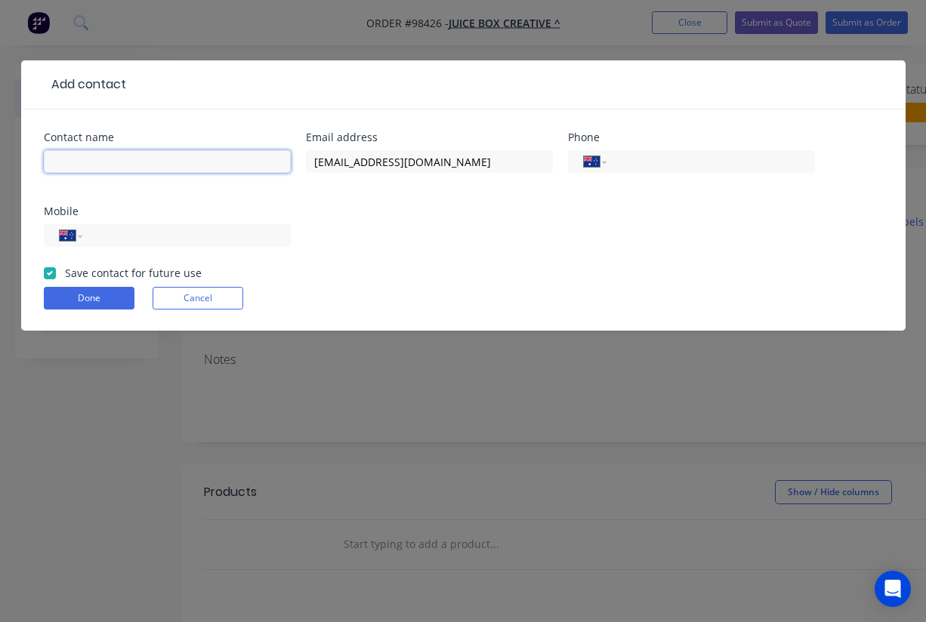
paste input "Hayden Garrard"
type input "Hayden Garrard"
click at [168, 227] on input "tel" at bounding box center [183, 235] width 181 height 17
paste input "0423 534 691"
type input "0423 534 691"
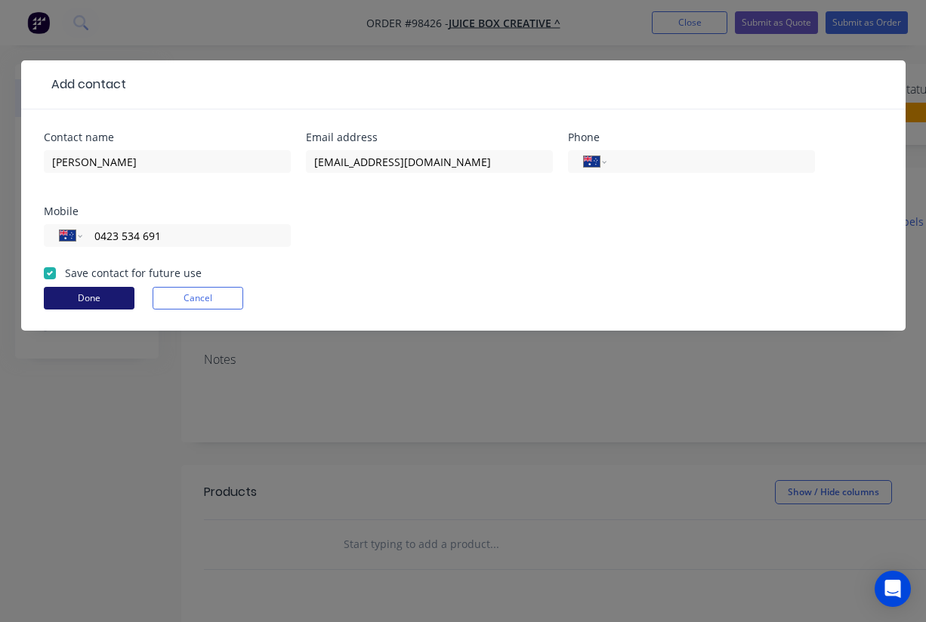
click at [102, 297] on button "Done" at bounding box center [89, 298] width 91 height 23
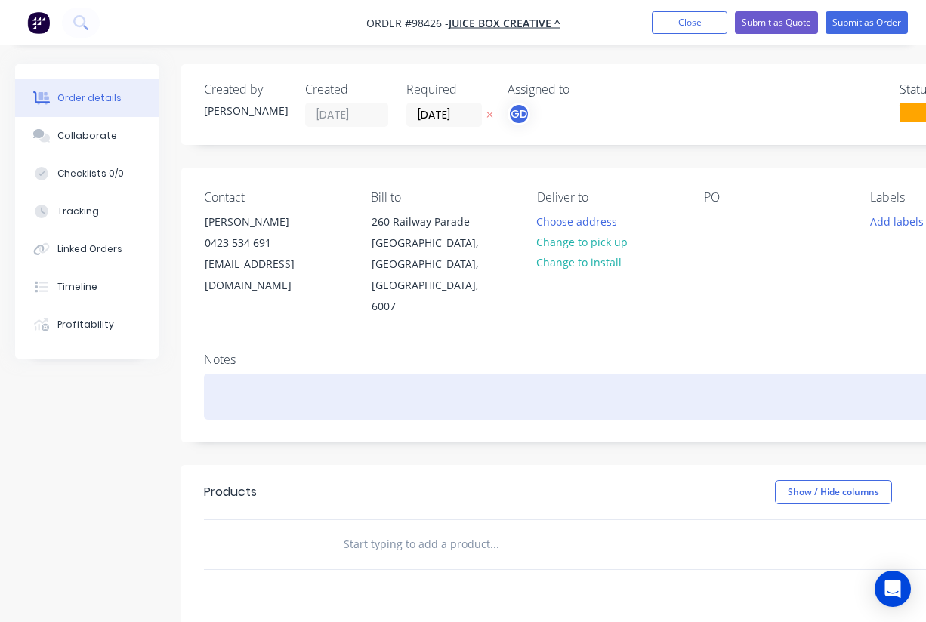
click at [215, 374] on div at bounding box center [608, 397] width 809 height 46
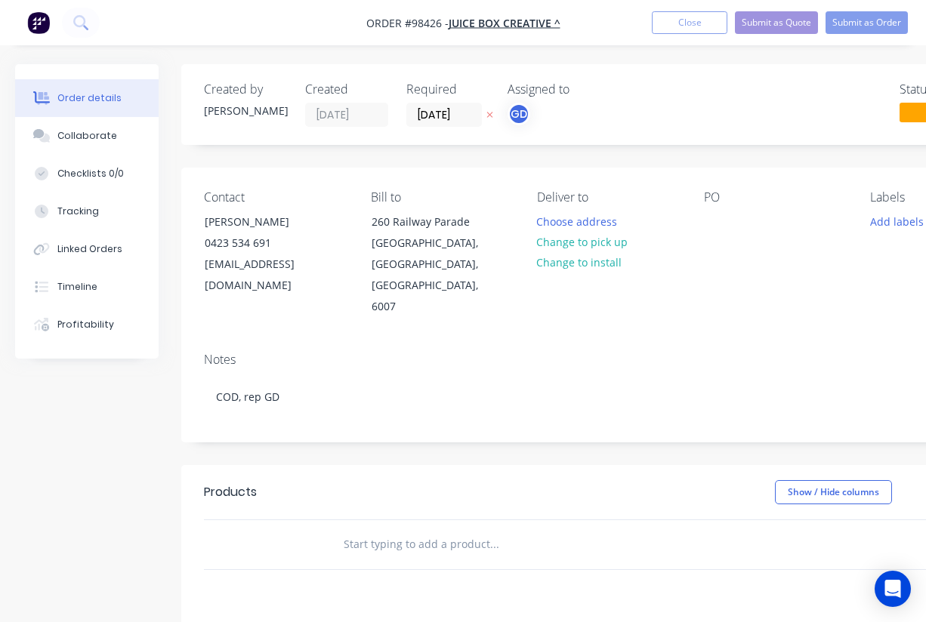
click at [344, 314] on div "Contact Hayden Garrard 0423 534 691 hayden@juicebox.com.au Bill to 260 Railway …" at bounding box center [608, 254] width 854 height 173
drag, startPoint x: 355, startPoint y: 0, endPoint x: 3, endPoint y: -26, distance: 353.0
click at [3, 0] on html "Order #98426 - Juice Box Creative ^ Add product Close Submit as Quote Submit as…" at bounding box center [463, 477] width 926 height 955
click at [724, 221] on div at bounding box center [716, 222] width 24 height 22
click at [724, 221] on div "wedding" at bounding box center [738, 222] width 68 height 22
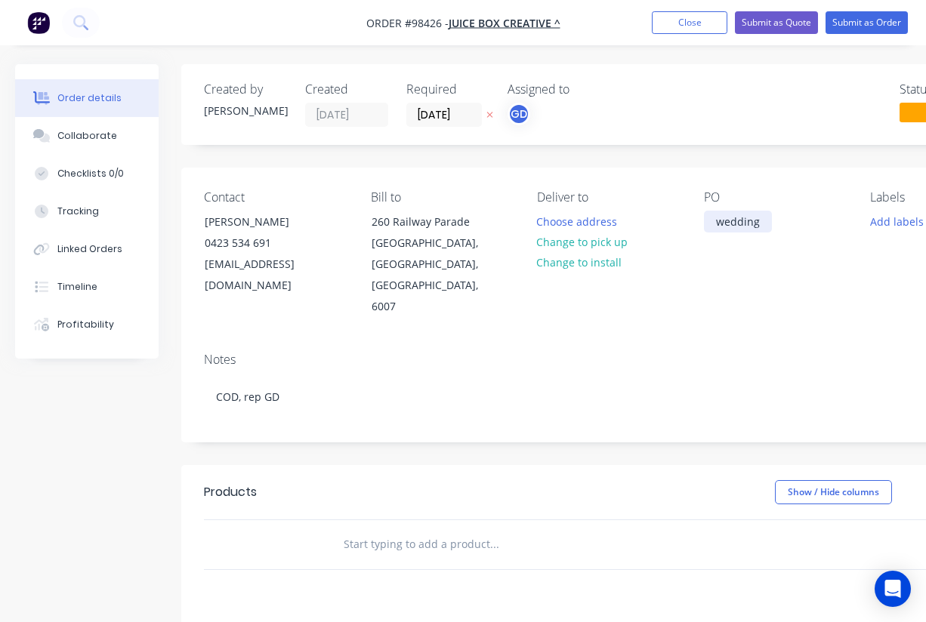
click at [763, 220] on div "wedding" at bounding box center [738, 222] width 68 height 22
click at [746, 290] on div "PO wedding signs" at bounding box center [775, 254] width 143 height 128
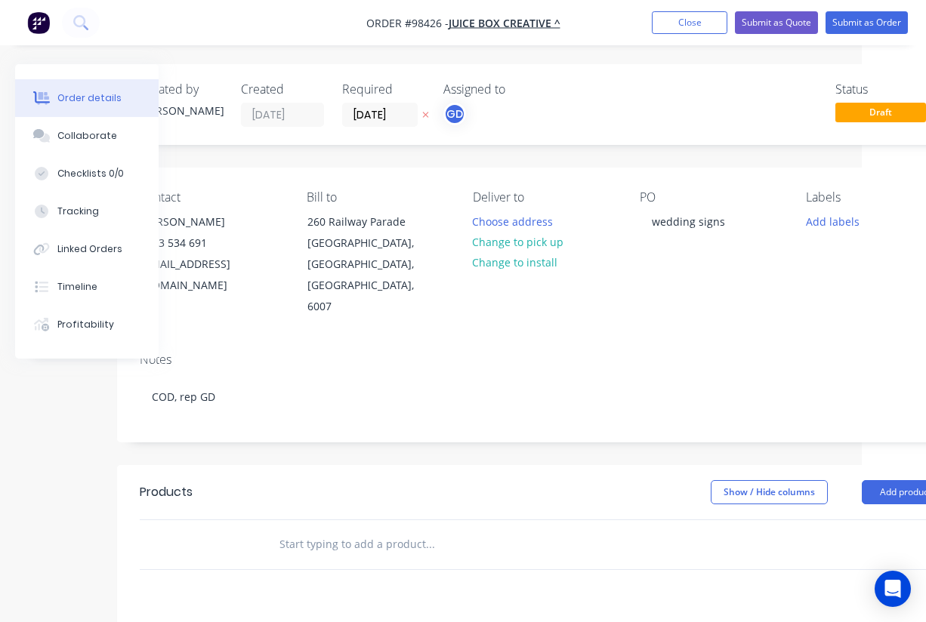
scroll to position [0, 107]
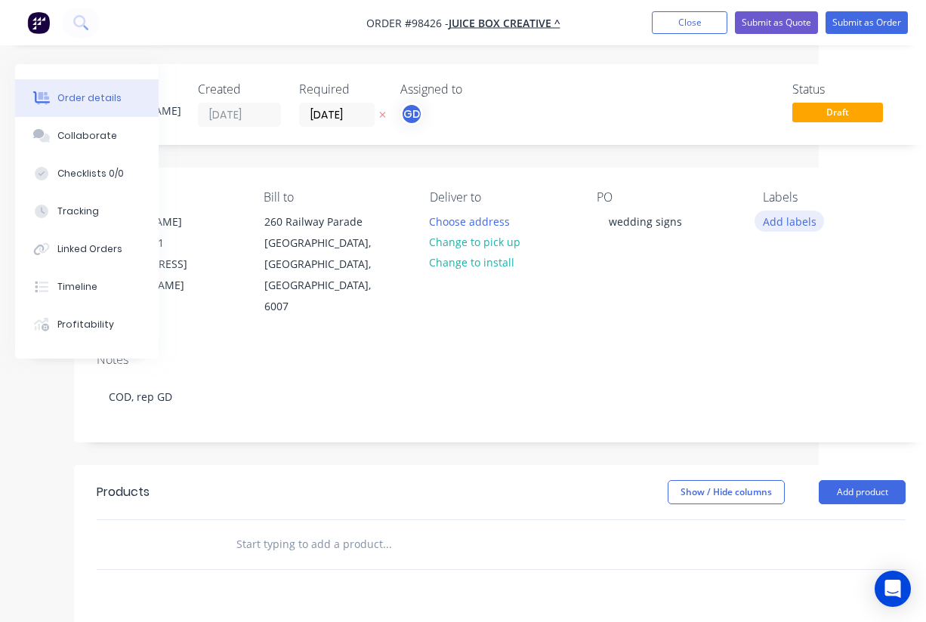
click at [789, 220] on button "Add labels" at bounding box center [789, 221] width 69 height 20
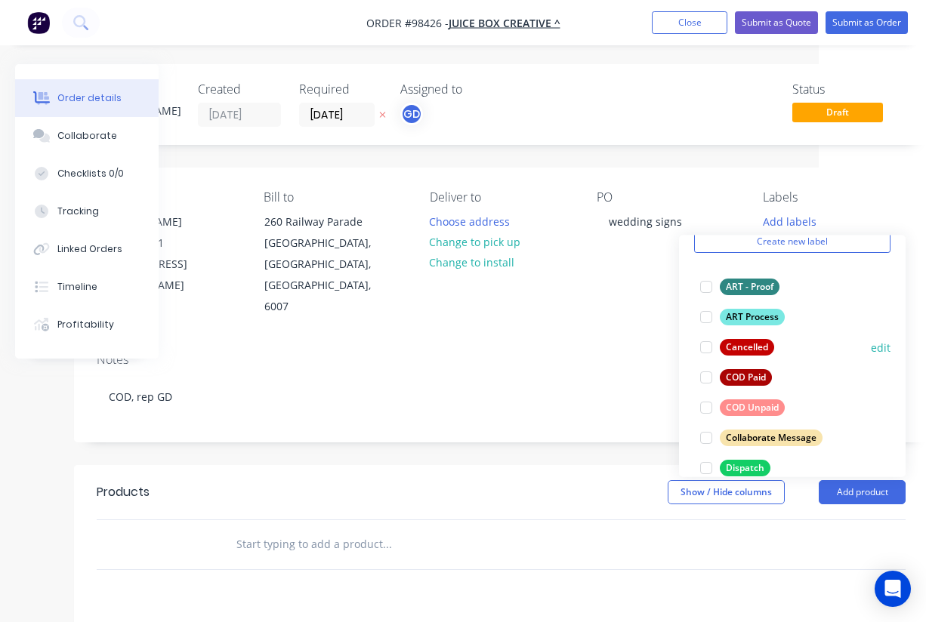
scroll to position [71, 0]
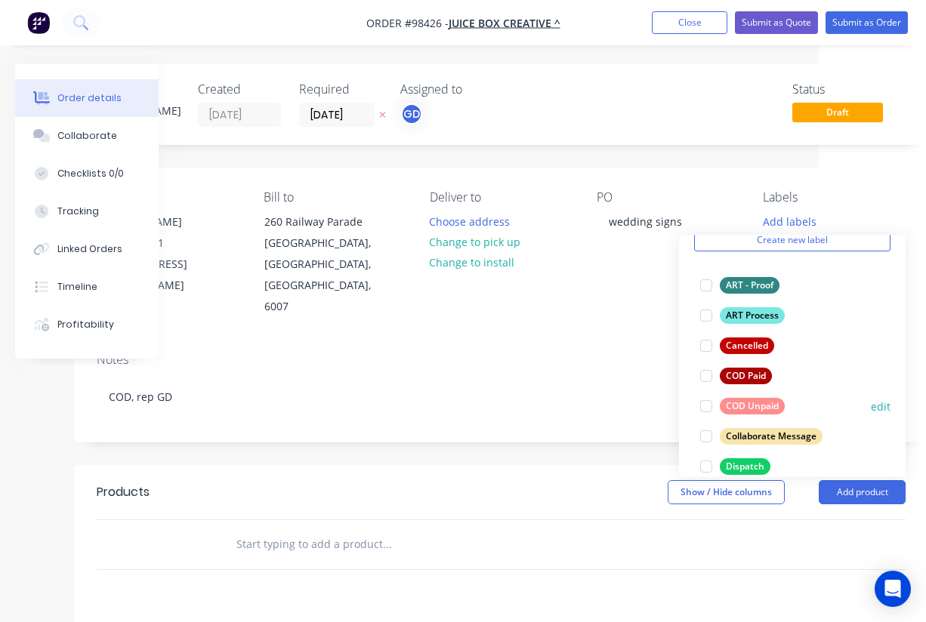
click at [753, 408] on div "COD Unpaid" at bounding box center [752, 406] width 65 height 17
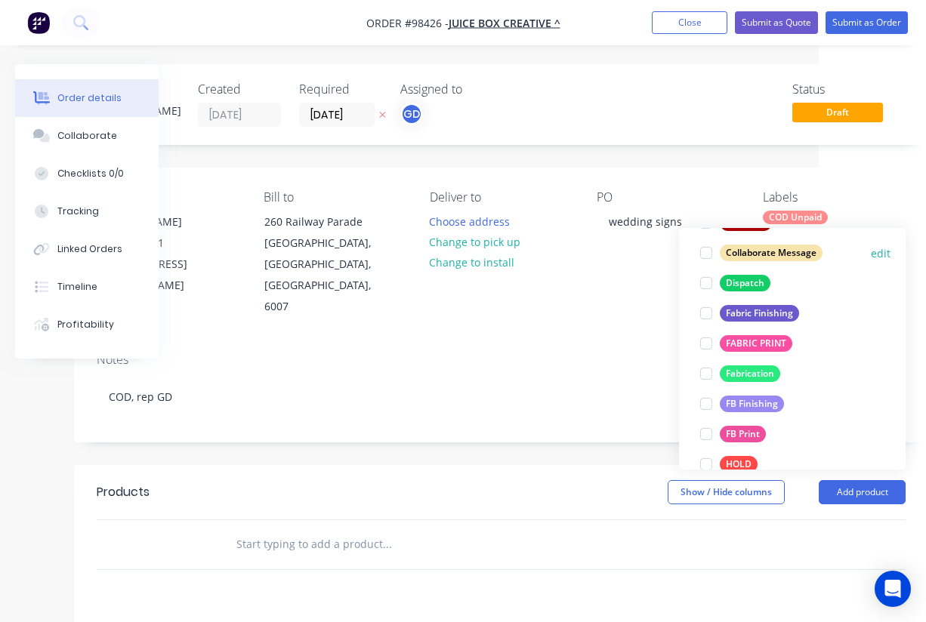
scroll to position [248, 0]
click at [761, 400] on div "FB Finishing" at bounding box center [752, 403] width 64 height 17
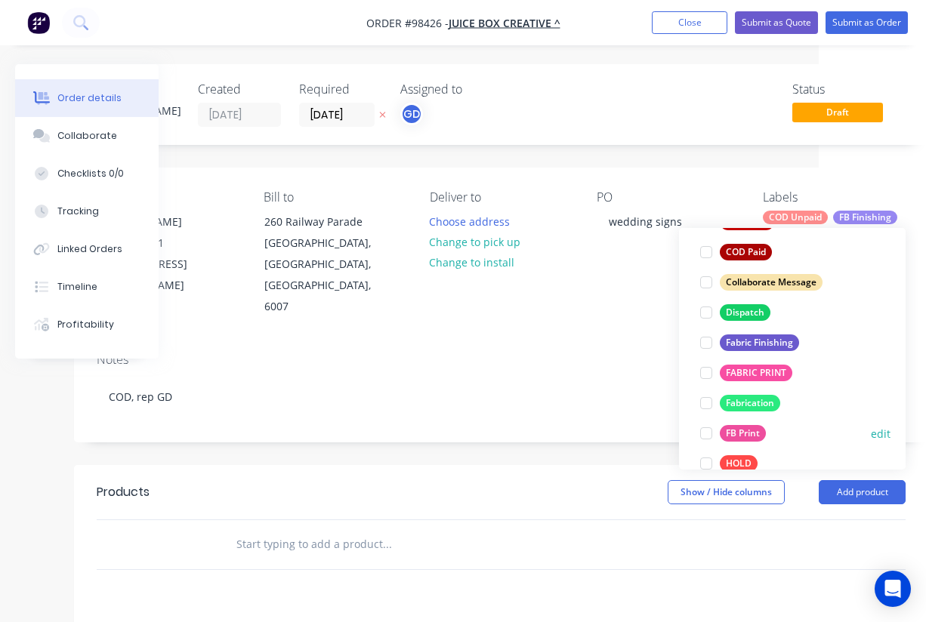
click at [758, 428] on div "FB Print" at bounding box center [743, 433] width 46 height 17
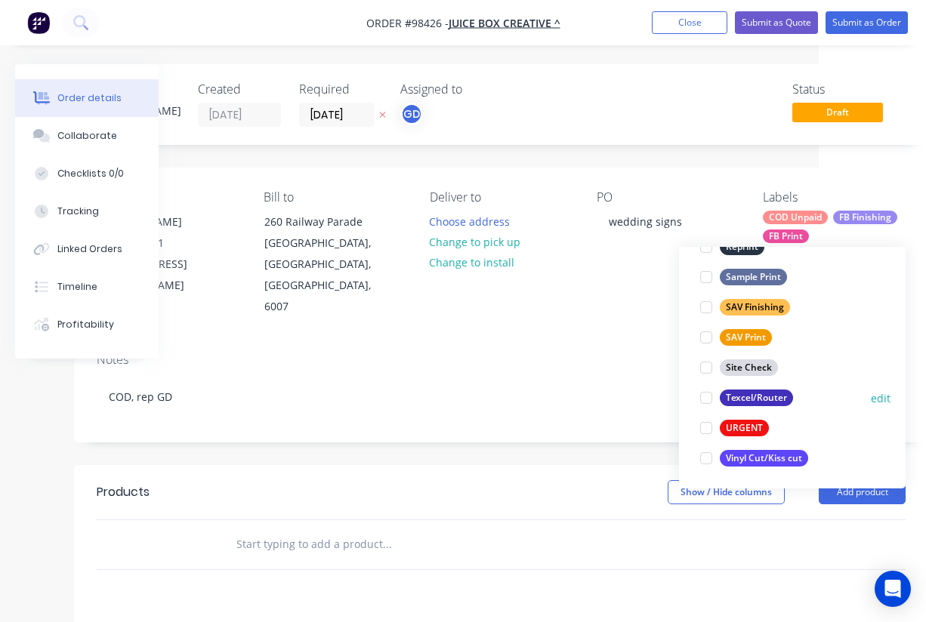
scroll to position [725, 0]
click at [766, 401] on div "Texcel/Router" at bounding box center [756, 398] width 73 height 17
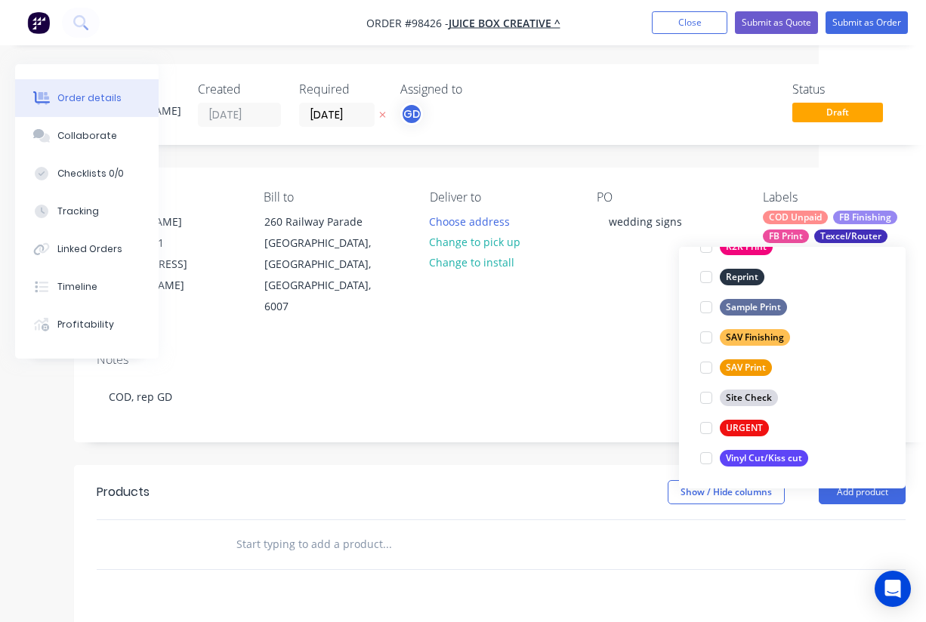
click at [304, 529] on input "text" at bounding box center [387, 544] width 302 height 30
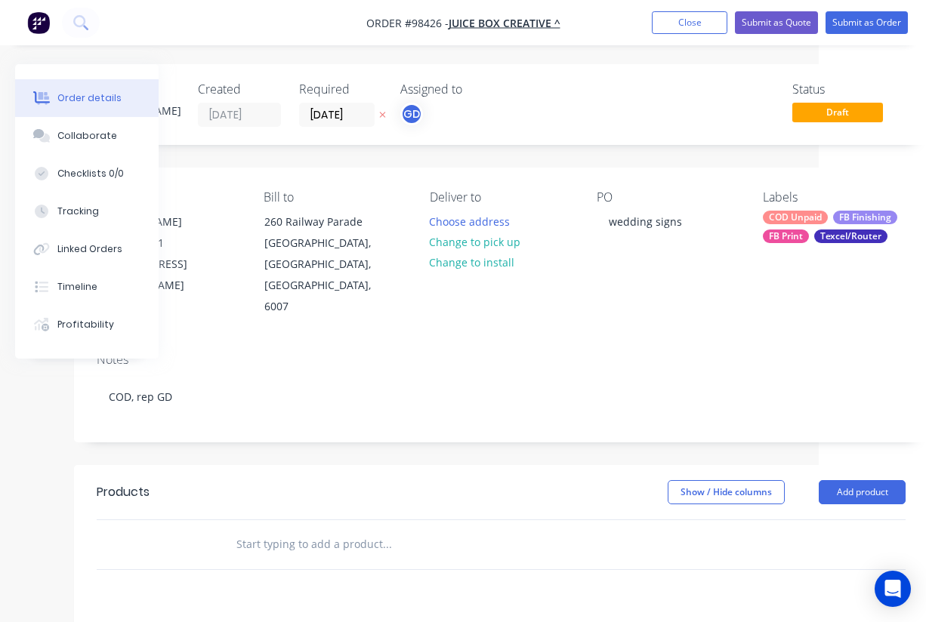
paste input "10mm foam core sheets Wedding signs. Small: Approx 1.2m H x 40cm W Large: Appro…"
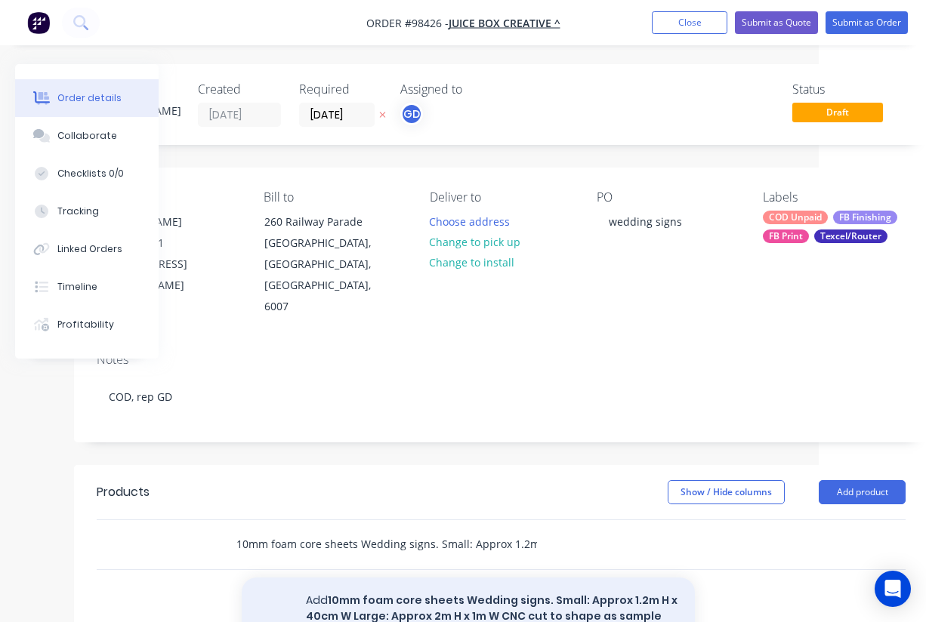
type input "10mm foam core sheets Wedding signs. Small: Approx 1.2m H x 40cm W Large: Appro…"
click at [353, 581] on button "Add 10mm foam core sheets Wedding signs. Small: Approx 1.2m H x 40cm W Large: A…" at bounding box center [468, 617] width 453 height 78
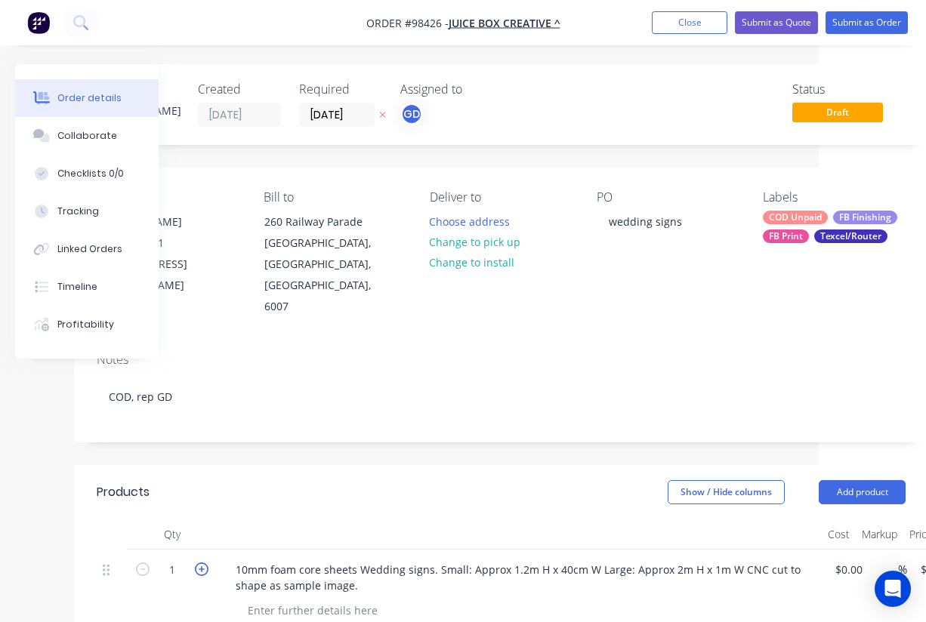
click at [202, 563] on icon "button" at bounding box center [202, 570] width 14 height 14
type input "2"
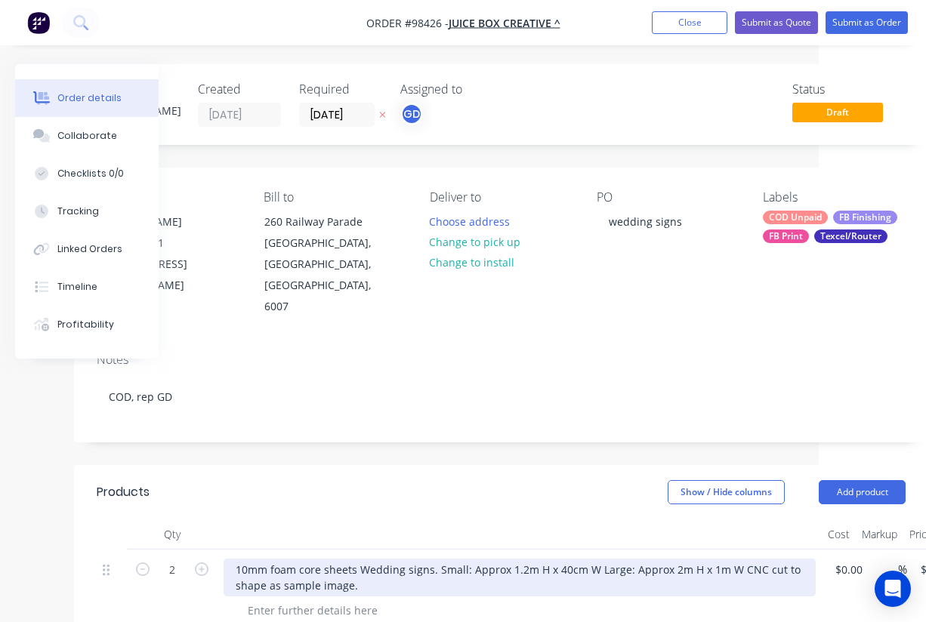
click at [436, 559] on div "10mm foam core sheets Wedding signs. Small: Approx 1.2m H x 40cm W Large: Appro…" at bounding box center [520, 578] width 592 height 38
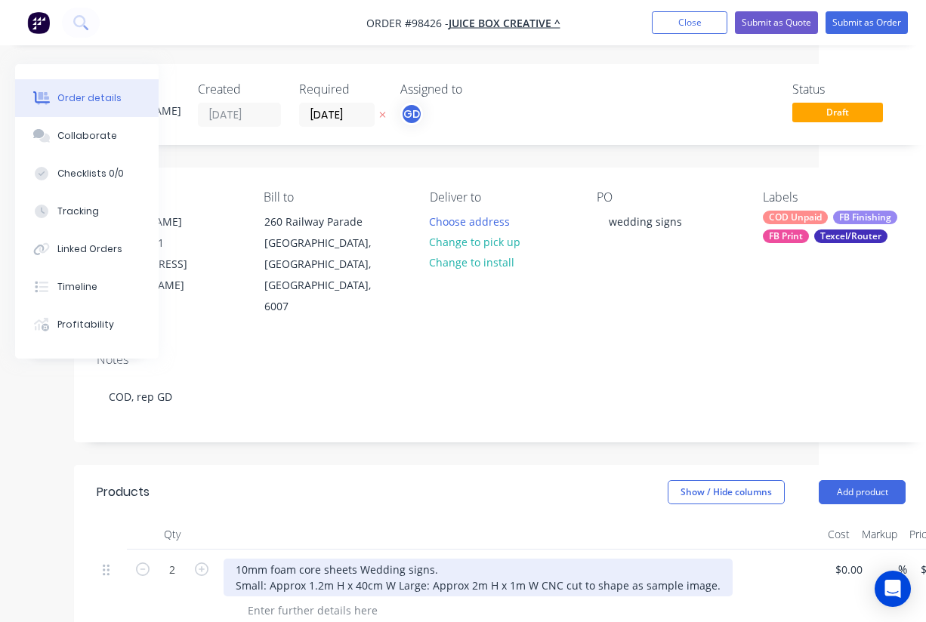
click at [427, 563] on div "10mm foam core sheets Wedding signs. Small: Approx 1.2m H x 40cm W Large: Appro…" at bounding box center [478, 578] width 509 height 38
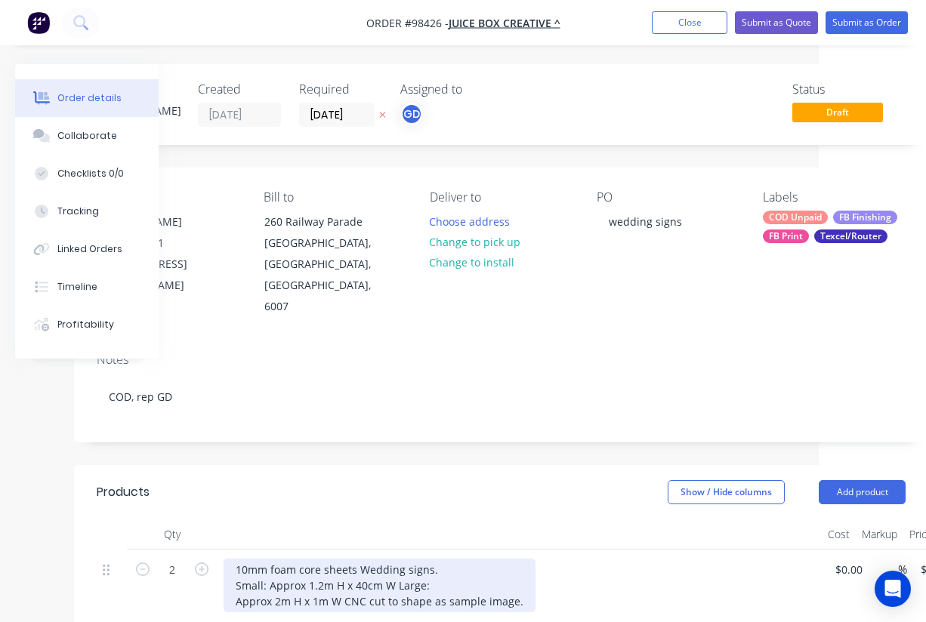
click at [514, 582] on div "10mm foam core sheets Wedding signs. Small: Approx 1.2m H x 40cm W Large: Appro…" at bounding box center [380, 586] width 312 height 54
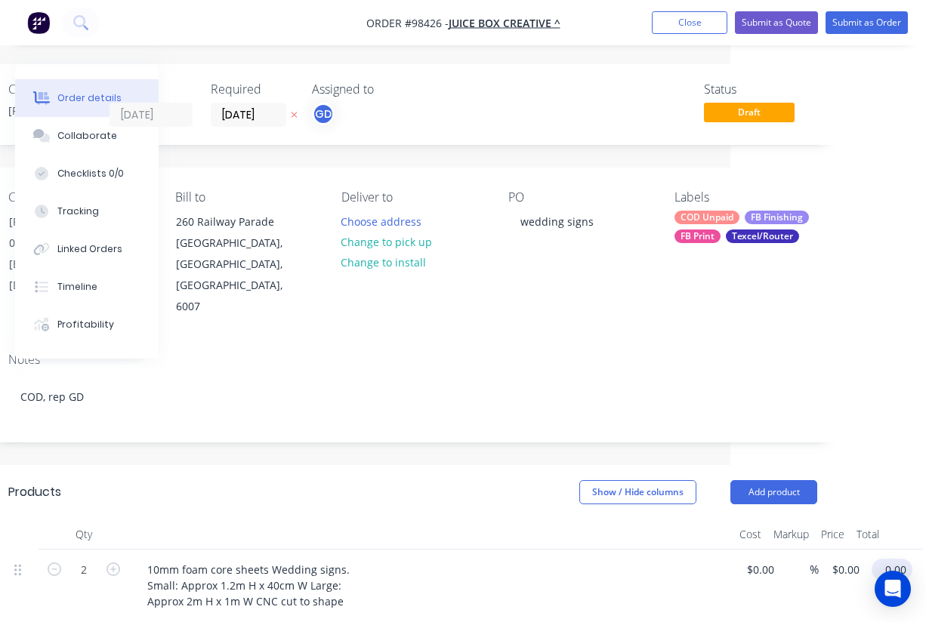
click at [895, 559] on input "0.00" at bounding box center [895, 570] width 35 height 22
type input "380"
type input "$190.00"
type input "$380.00"
click at [502, 520] on div at bounding box center [431, 535] width 604 height 30
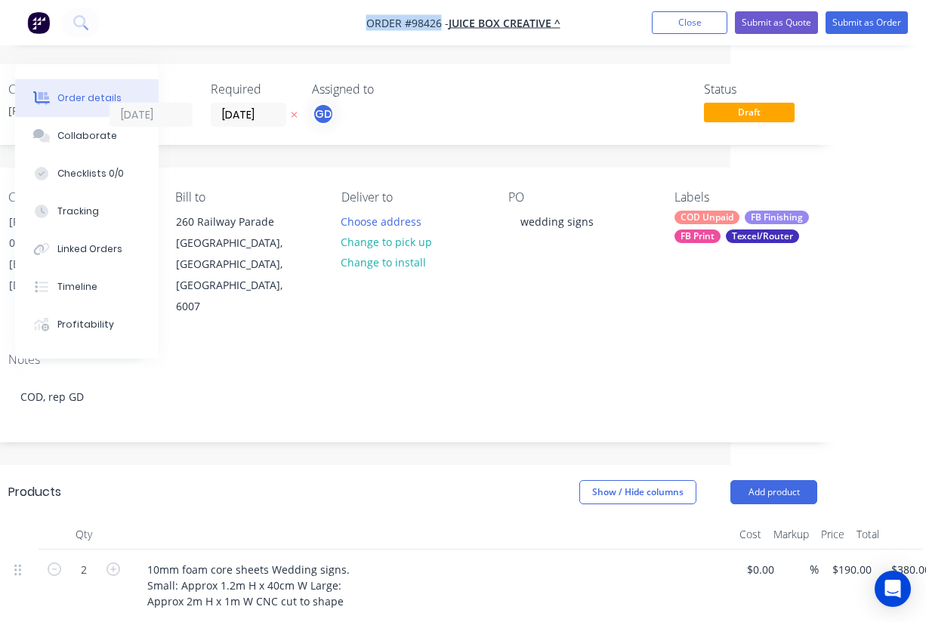
drag, startPoint x: 358, startPoint y: 17, endPoint x: 441, endPoint y: 23, distance: 83.3
click at [441, 23] on nav "Order #98426 - Juice Box Creative ^ Add product Close Submit as Quote Submit as…" at bounding box center [463, 22] width 926 height 45
copy span "Order #98426"
click at [685, 23] on button "Close" at bounding box center [690, 22] width 76 height 23
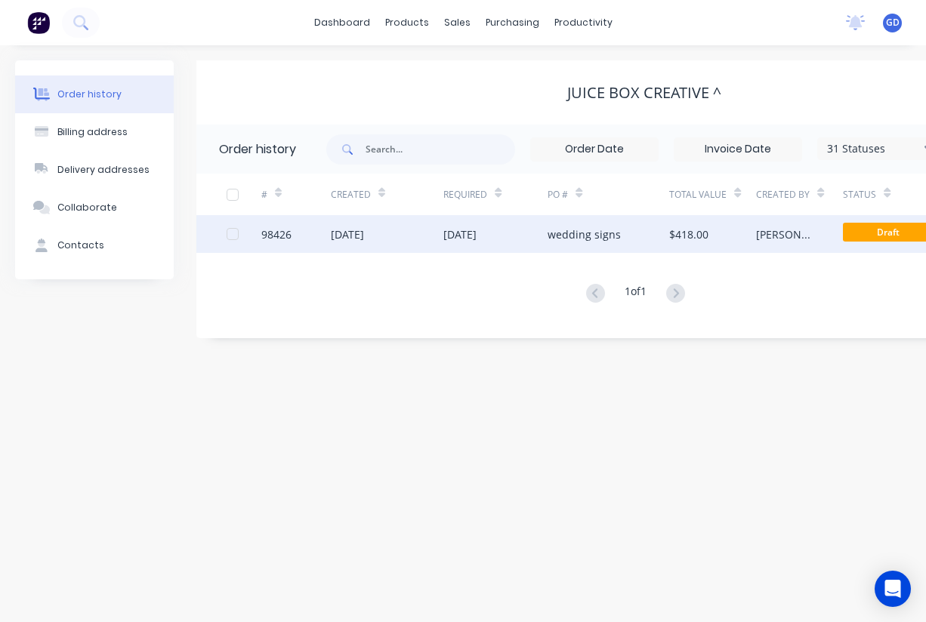
click at [277, 237] on div "98426" at bounding box center [276, 235] width 30 height 16
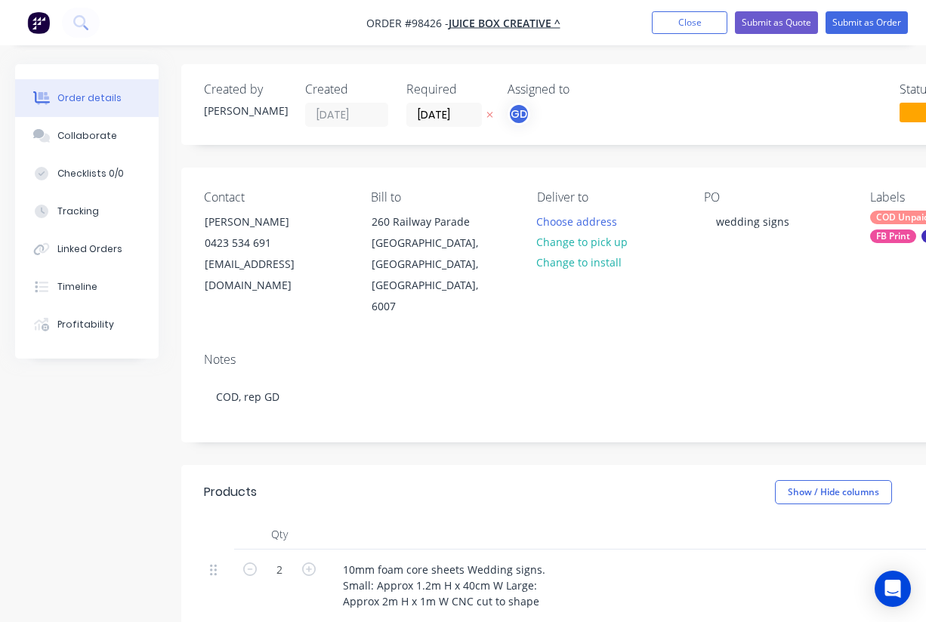
type input "$190.00"
type input "$380.00"
click at [597, 242] on button "Change to pick up" at bounding box center [582, 242] width 107 height 20
click at [584, 353] on div "Notes" at bounding box center [608, 360] width 809 height 14
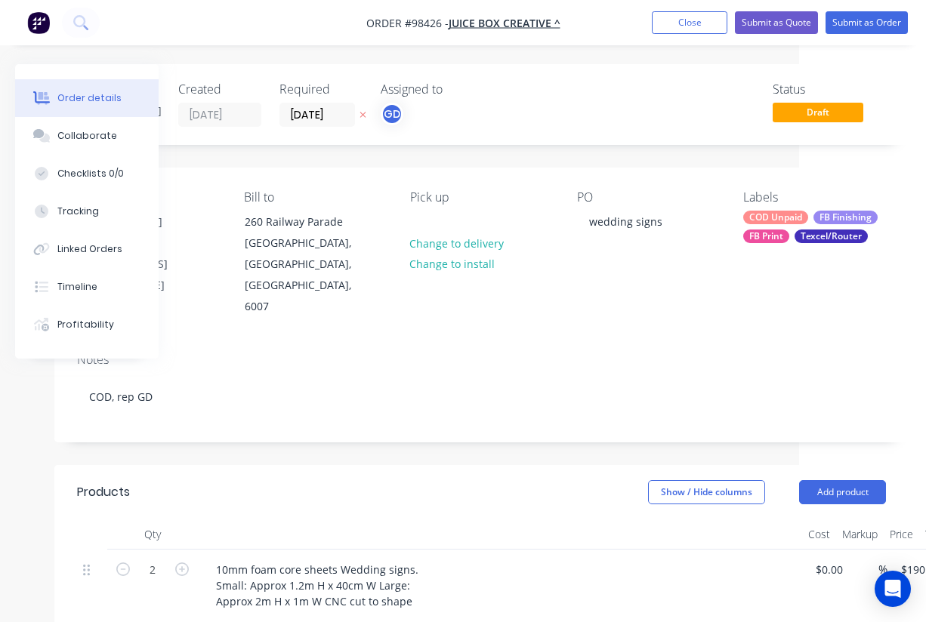
scroll to position [0, 186]
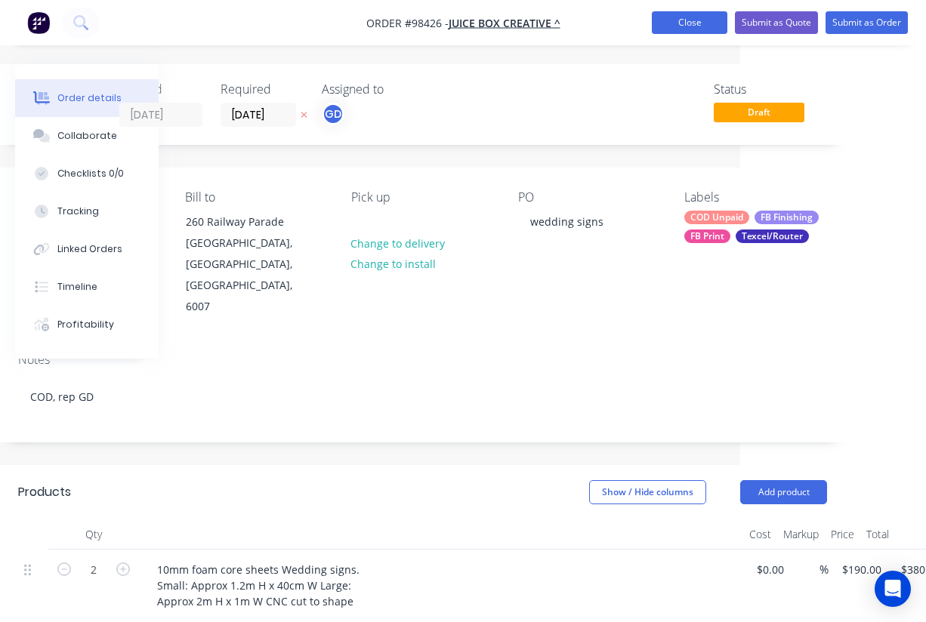
click at [698, 23] on button "Close" at bounding box center [690, 22] width 76 height 23
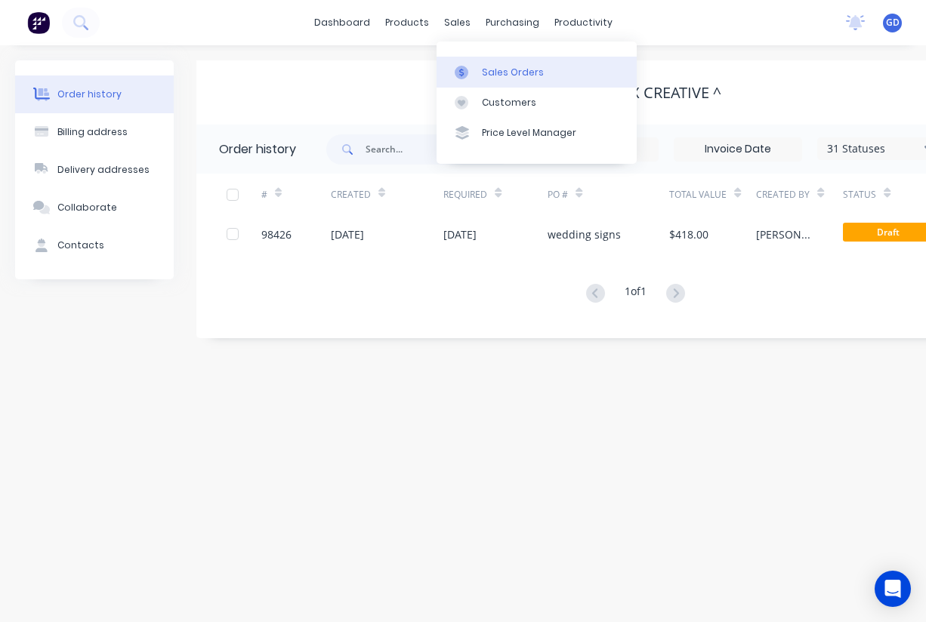
click at [495, 67] on div "Sales Orders" at bounding box center [513, 73] width 62 height 14
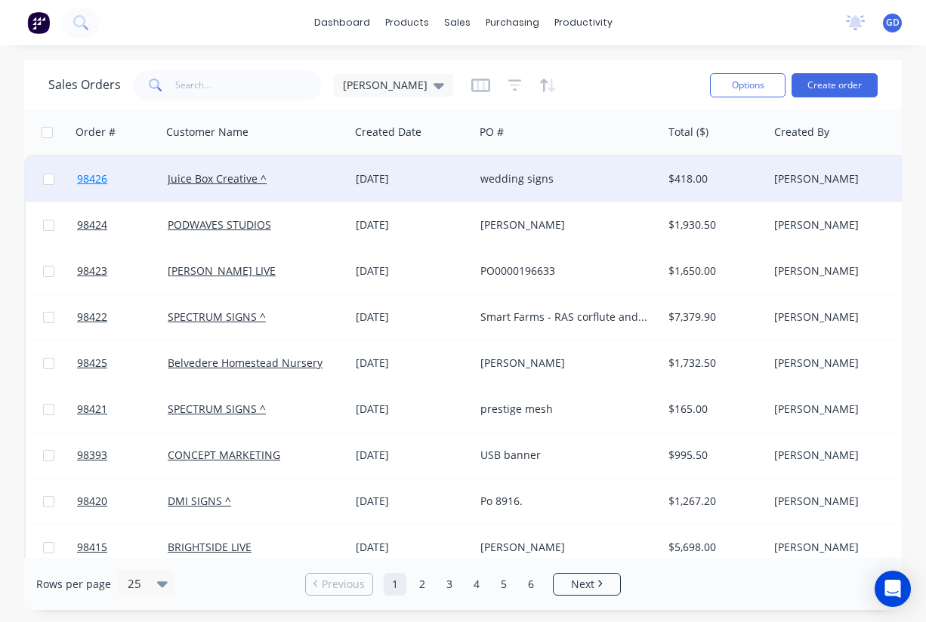
click at [99, 184] on span "98426" at bounding box center [92, 178] width 30 height 15
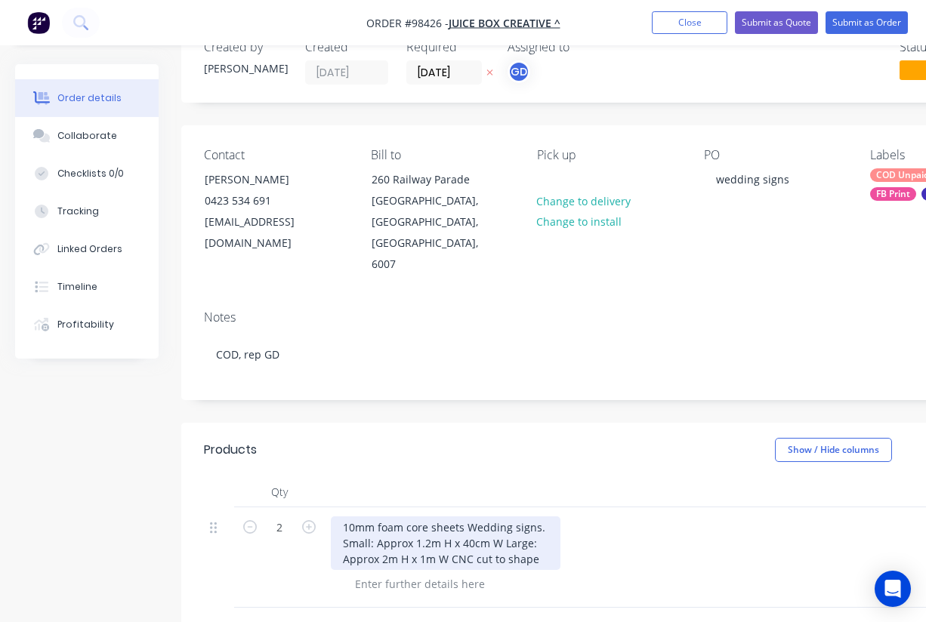
scroll to position [47, 0]
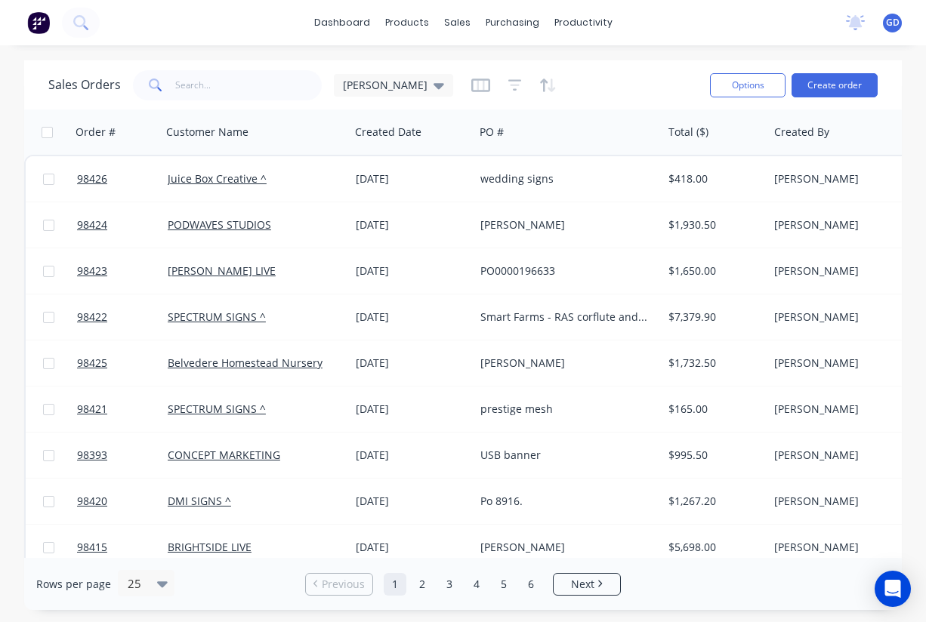
click at [829, 99] on div "Options Create order" at bounding box center [791, 84] width 174 height 37
click at [827, 94] on button "Create order" at bounding box center [835, 85] width 86 height 24
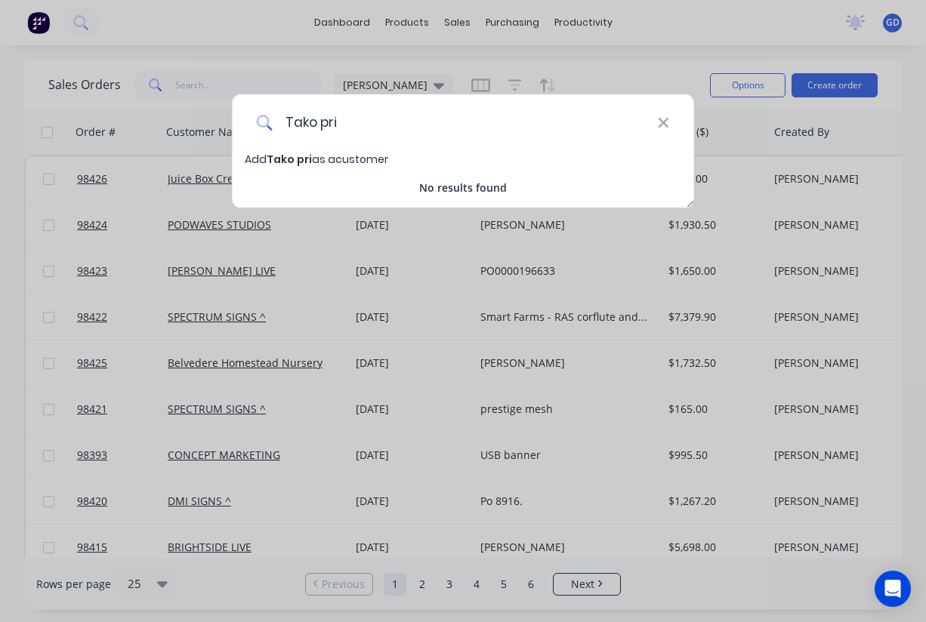
type input "Tako pr"
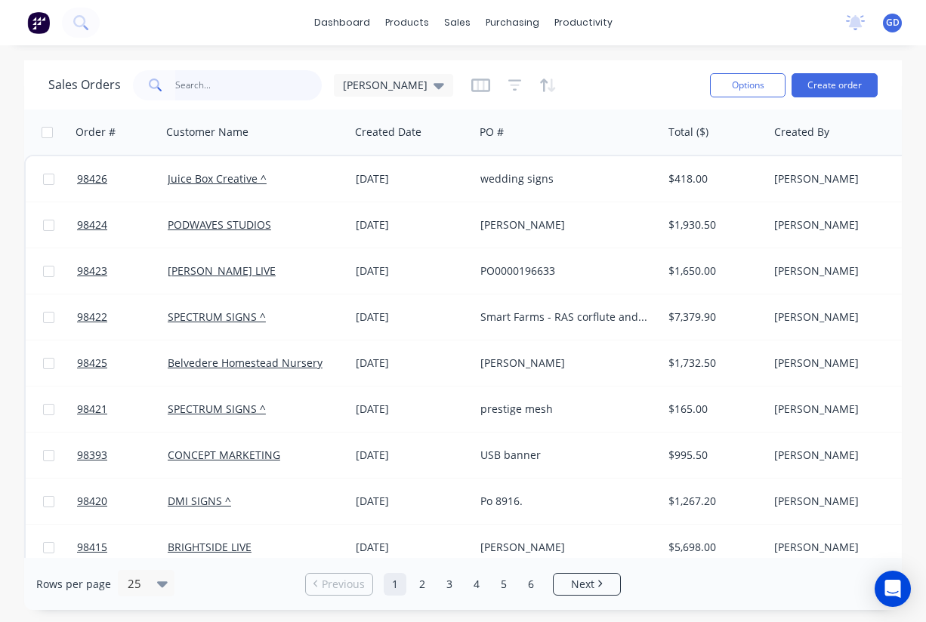
click at [221, 94] on input "text" at bounding box center [248, 85] width 147 height 30
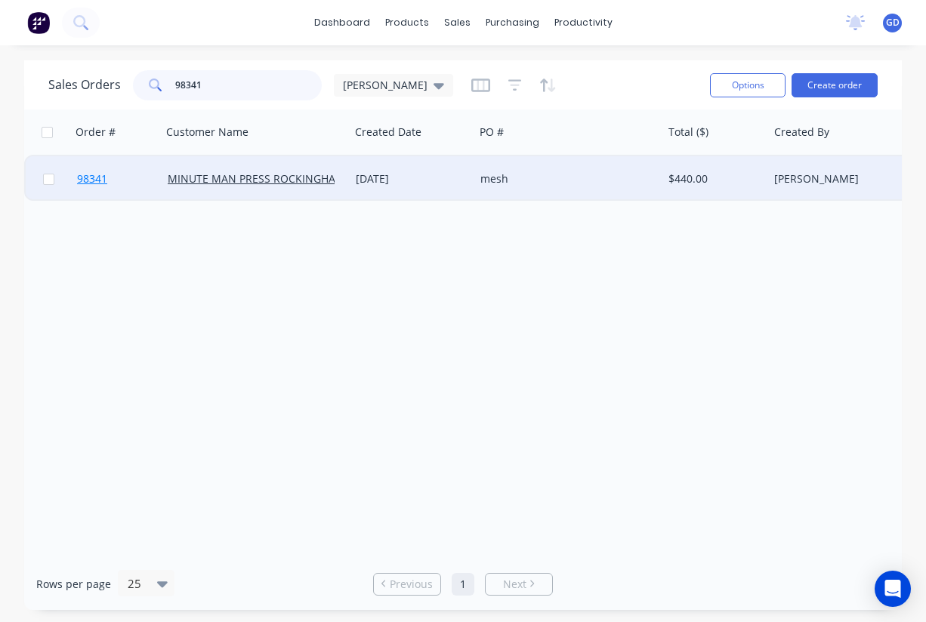
type input "98341"
click at [98, 180] on span "98341" at bounding box center [92, 178] width 30 height 15
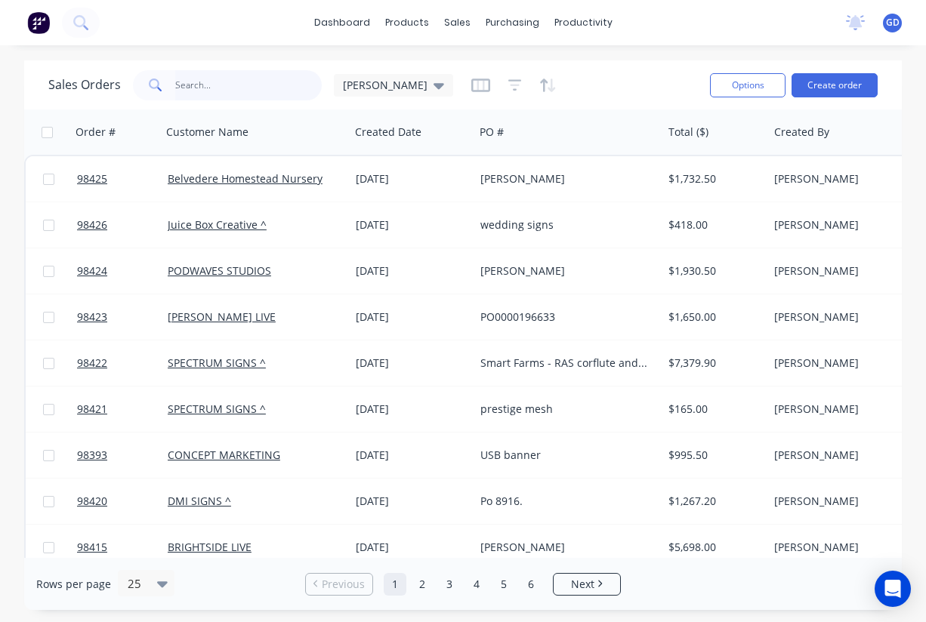
click at [209, 88] on input "text" at bounding box center [248, 85] width 147 height 30
type input "[PERSON_NAME]"
